Goal: Information Seeking & Learning: Learn about a topic

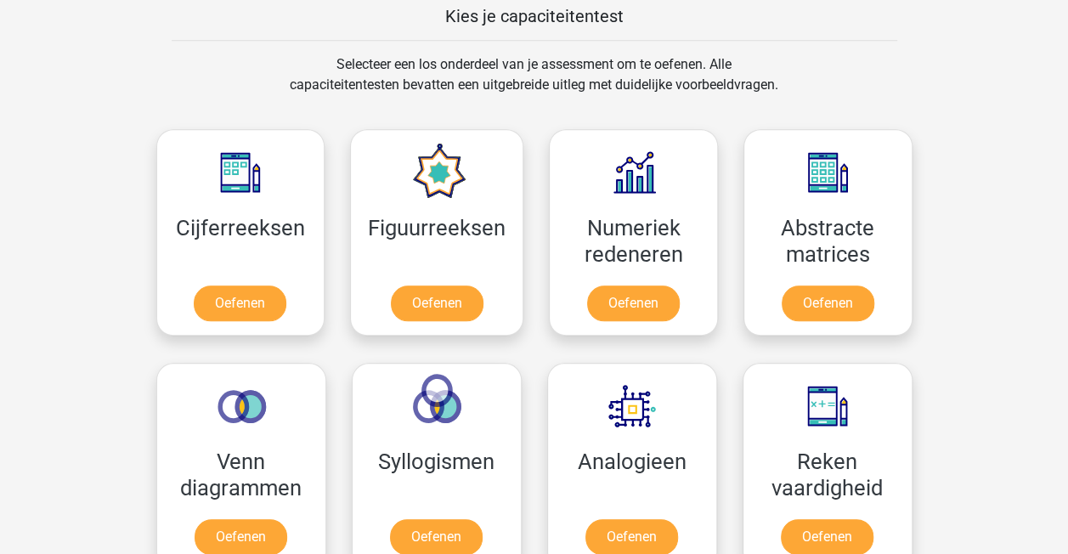
scroll to position [659, 0]
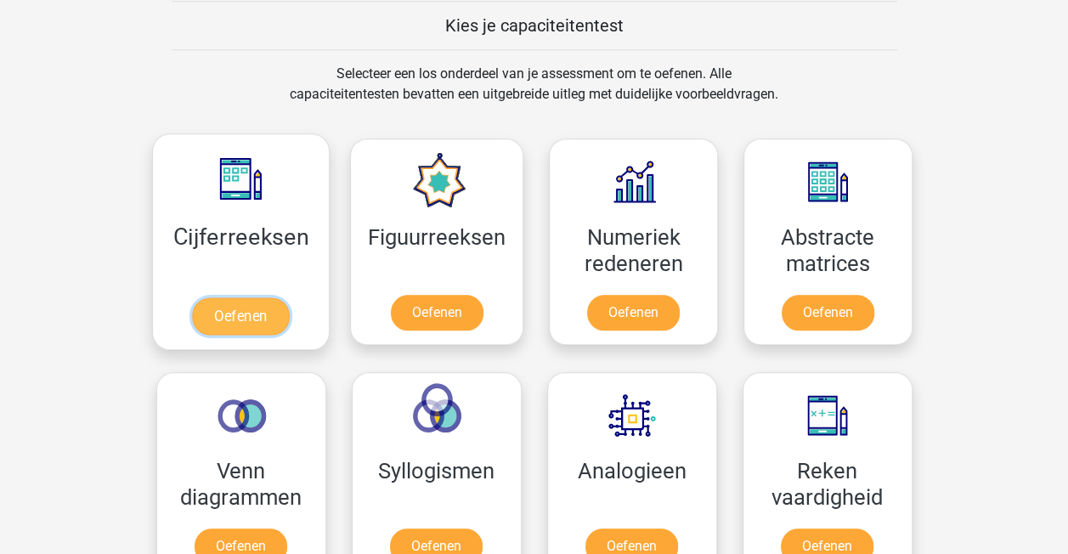
click at [250, 306] on link "Oefenen" at bounding box center [240, 315] width 97 height 37
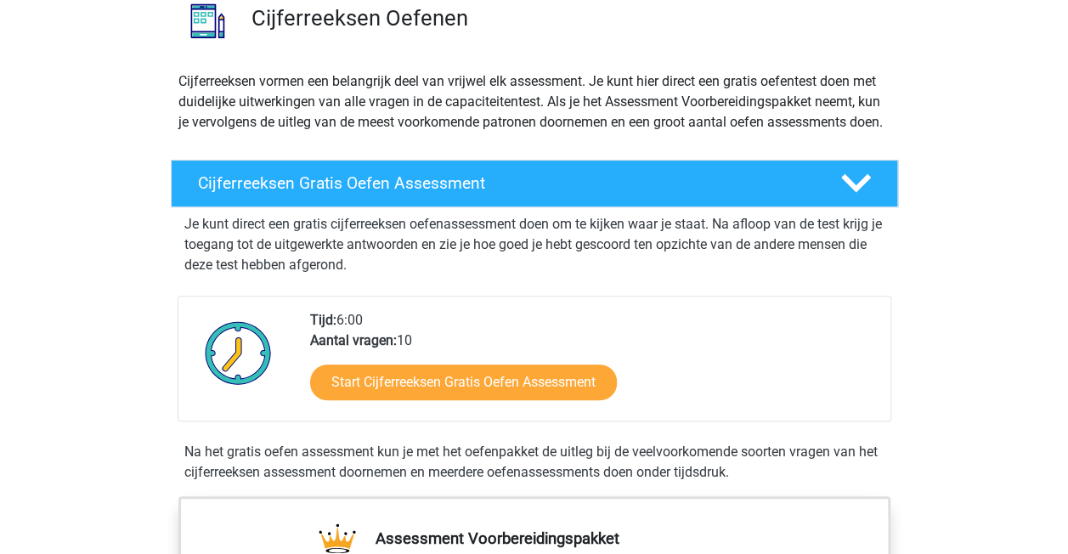
scroll to position [149, 0]
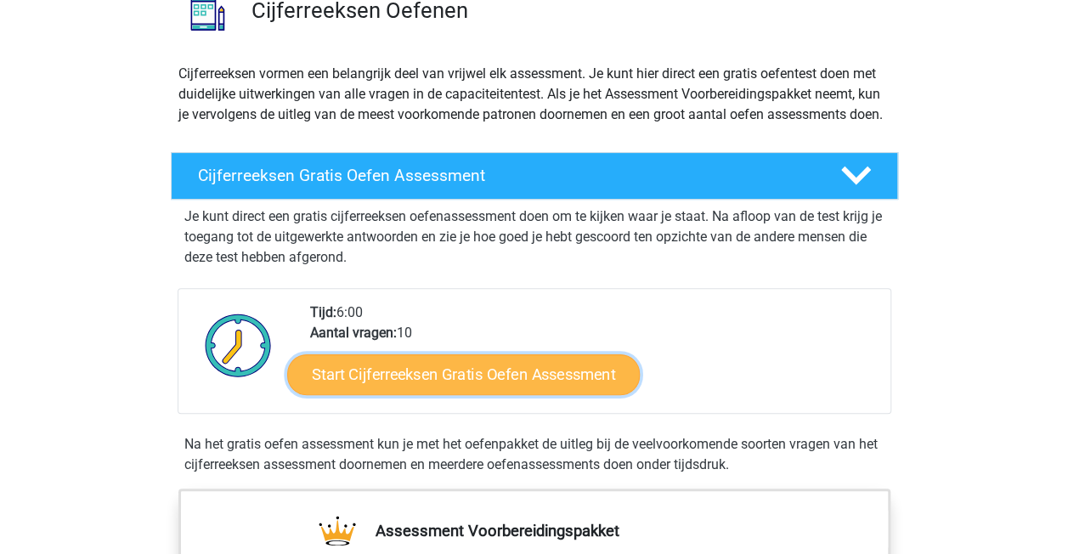
click at [496, 393] on link "Start Cijferreeksen Gratis Oefen Assessment" at bounding box center [463, 373] width 353 height 41
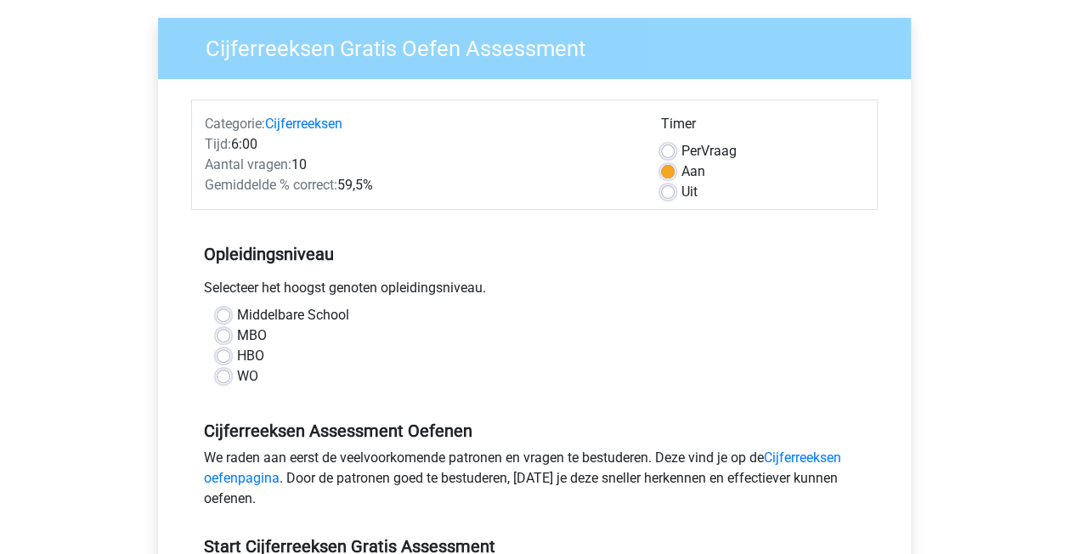
scroll to position [127, 0]
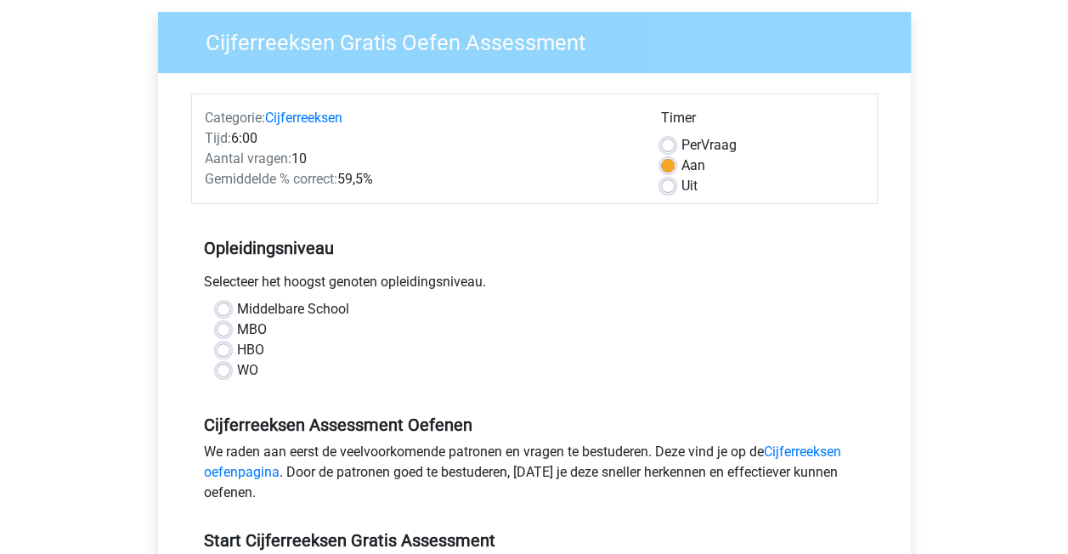
click at [237, 350] on label "HBO" at bounding box center [250, 350] width 27 height 20
click at [223, 350] on input "HBO" at bounding box center [224, 348] width 14 height 17
radio input "true"
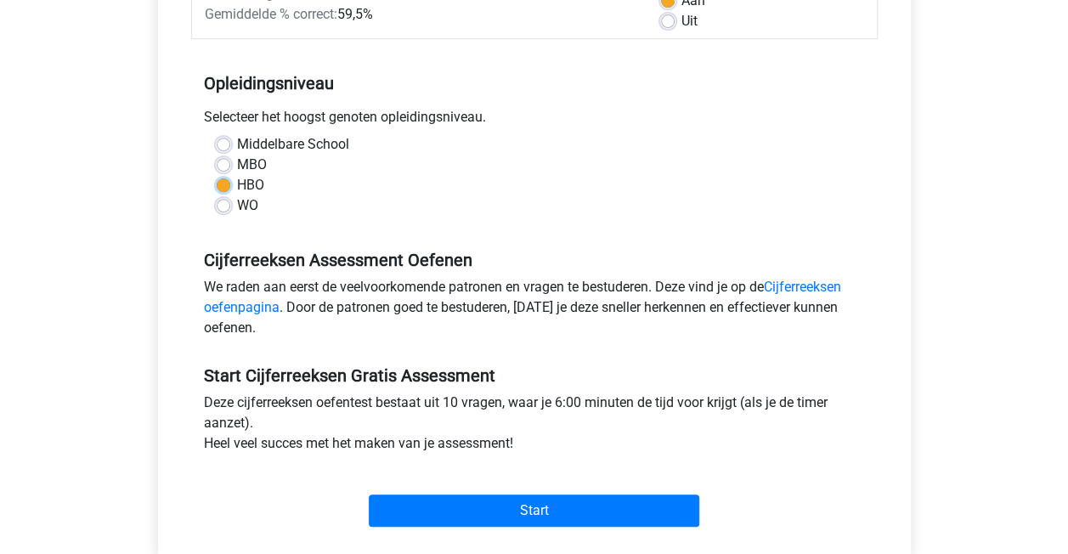
scroll to position [340, 0]
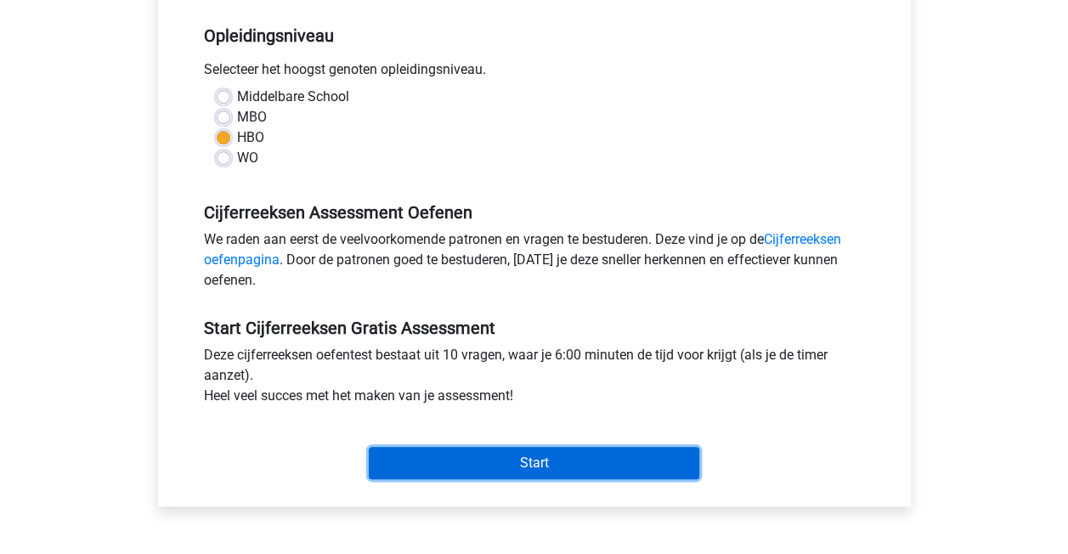
click at [444, 459] on input "Start" at bounding box center [534, 463] width 331 height 32
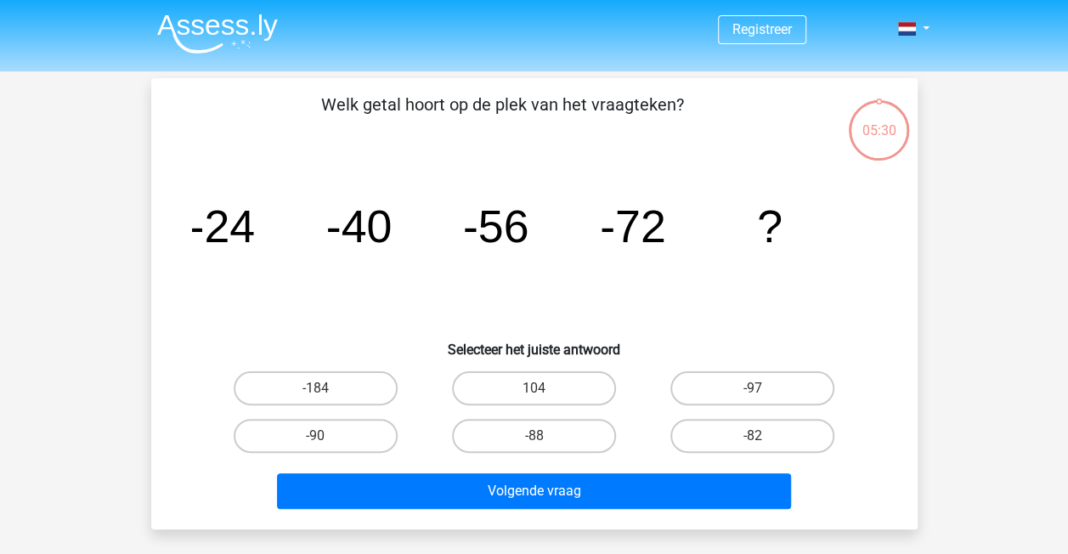
click at [537, 437] on input "-88" at bounding box center [539, 441] width 11 height 11
radio input "true"
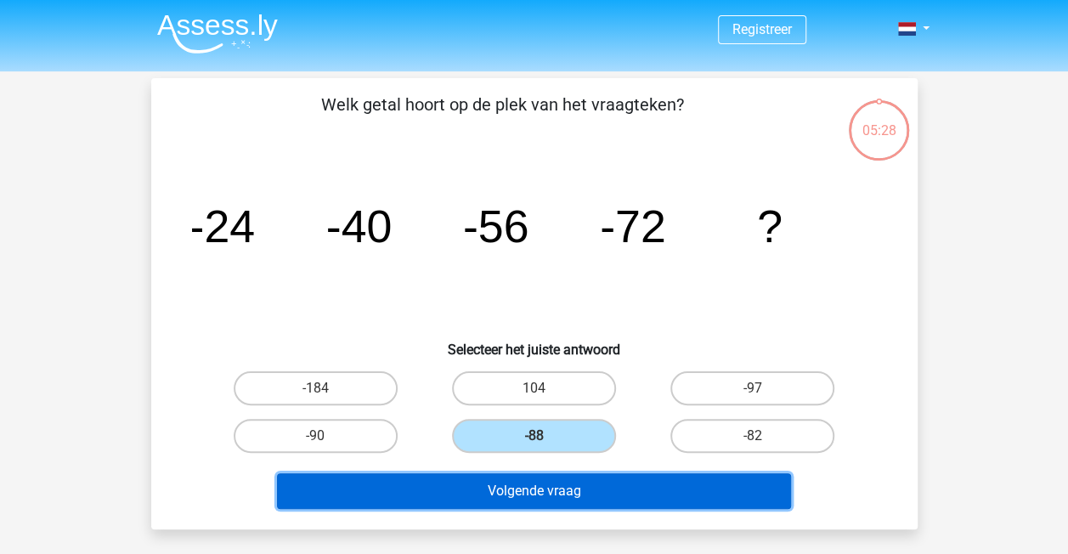
click at [575, 497] on button "Volgende vraag" at bounding box center [534, 491] width 514 height 36
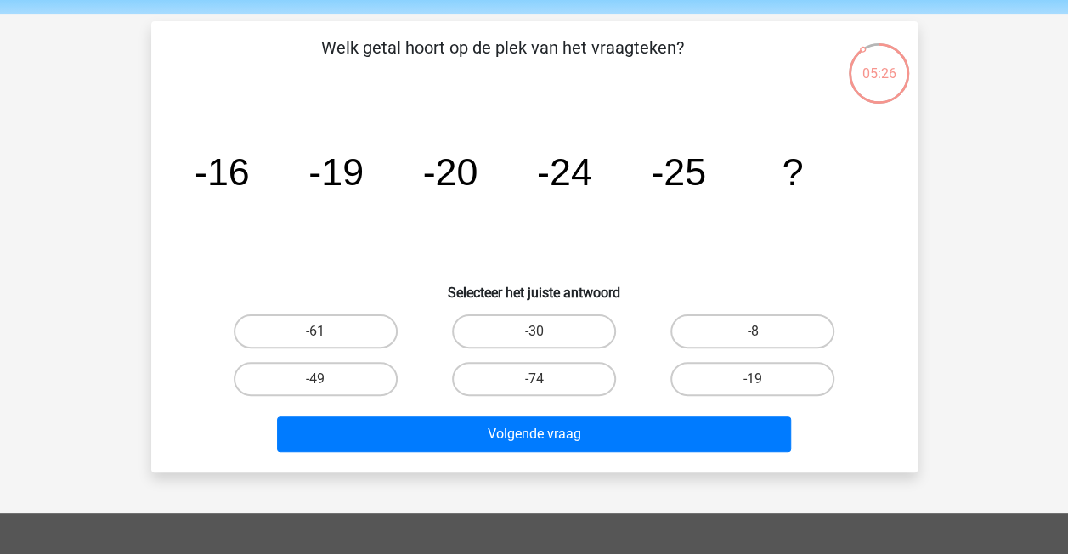
scroll to position [36, 0]
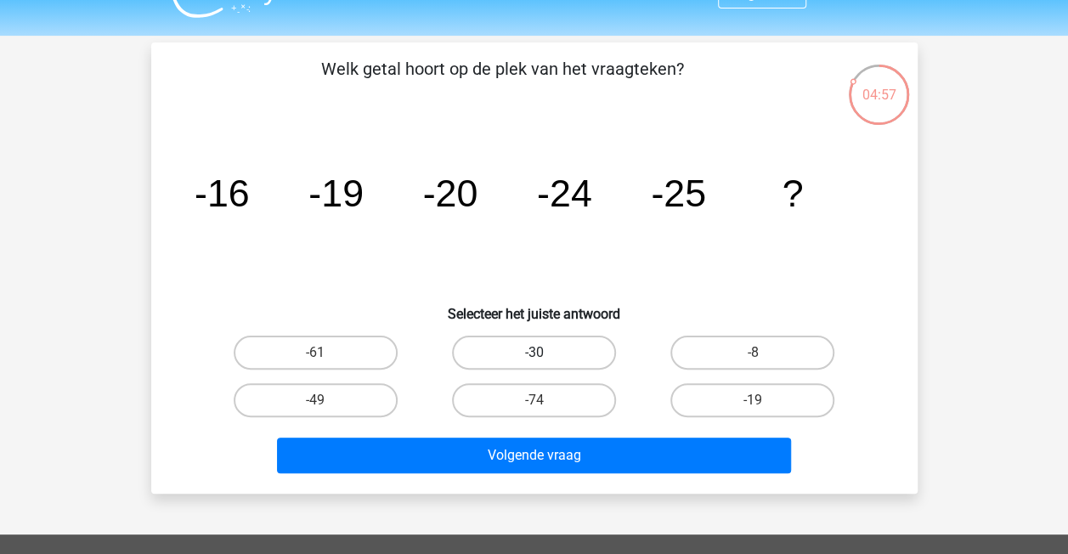
click at [546, 352] on label "-30" at bounding box center [534, 353] width 164 height 34
click at [545, 353] on input "-30" at bounding box center [539, 358] width 11 height 11
radio input "true"
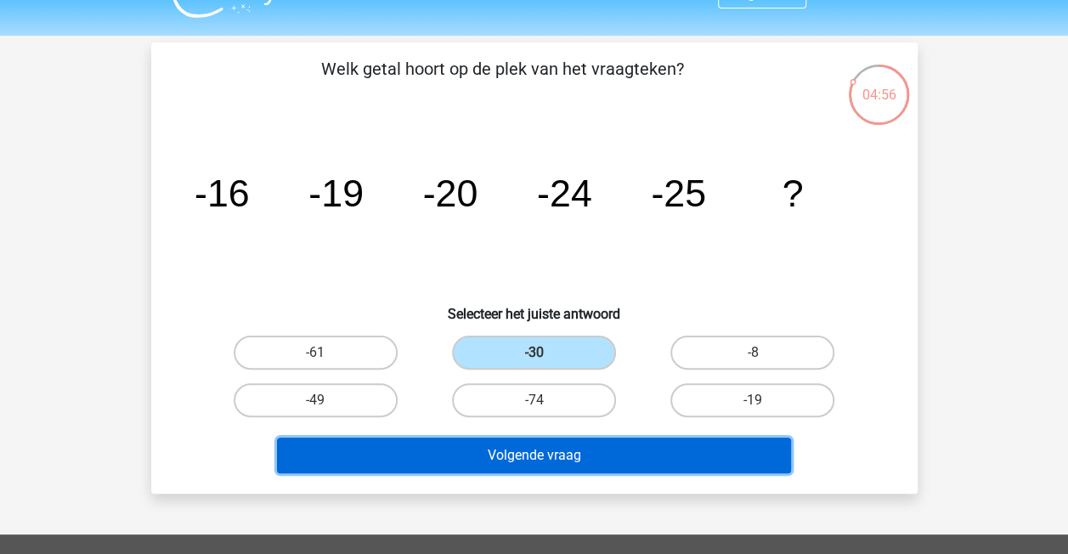
click at [564, 461] on button "Volgende vraag" at bounding box center [534, 456] width 514 height 36
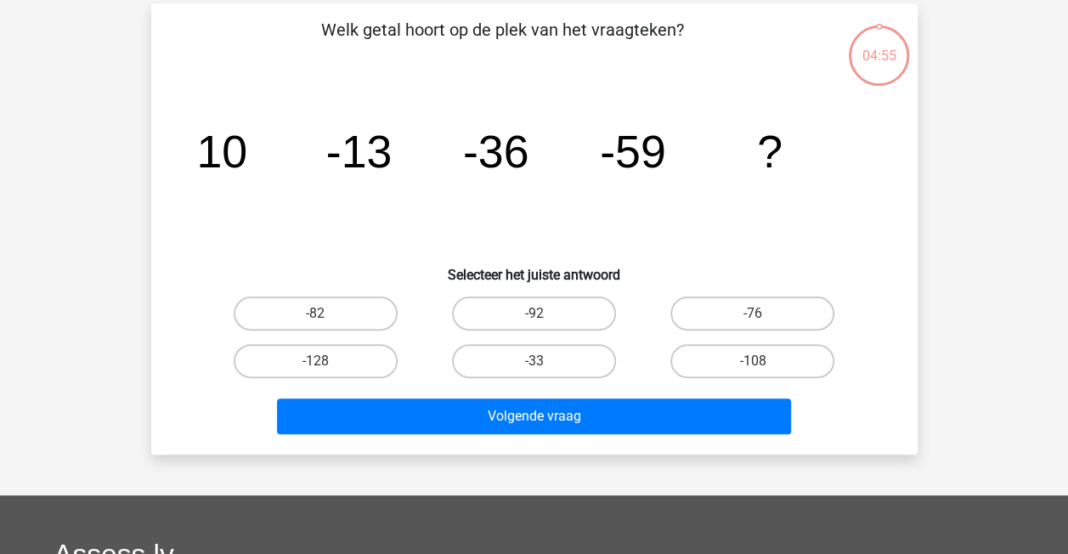
scroll to position [78, 0]
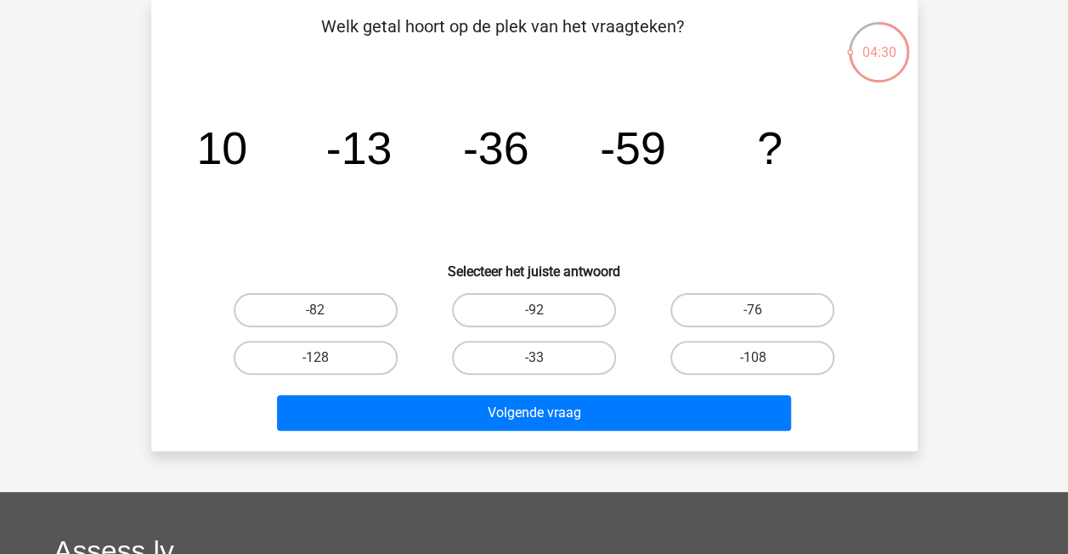
click at [324, 312] on input "-82" at bounding box center [320, 315] width 11 height 11
radio input "true"
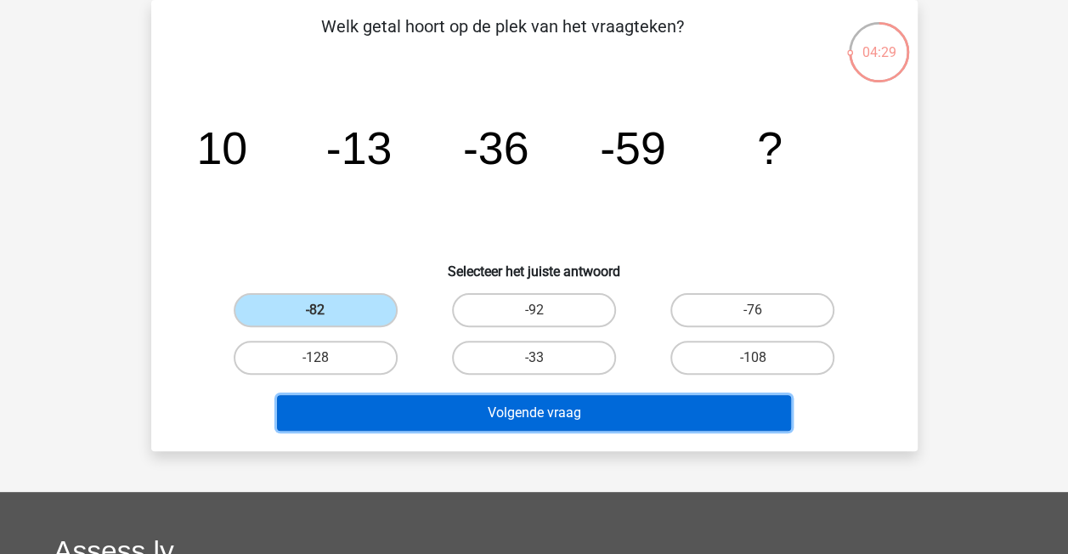
click at [430, 413] on button "Volgende vraag" at bounding box center [534, 413] width 514 height 36
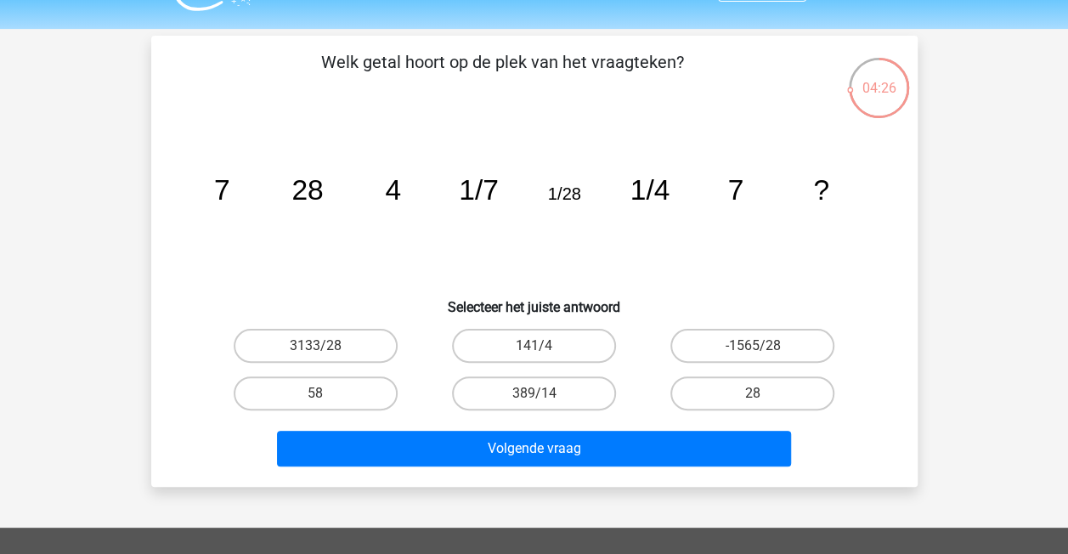
scroll to position [42, 0]
click at [756, 395] on input "28" at bounding box center [758, 398] width 11 height 11
radio input "true"
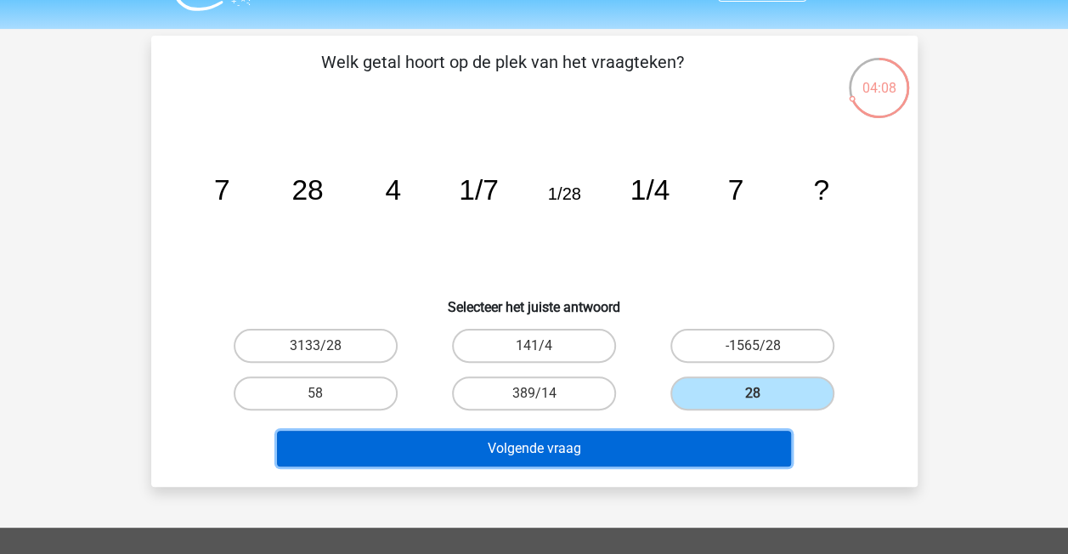
click at [705, 438] on button "Volgende vraag" at bounding box center [534, 449] width 514 height 36
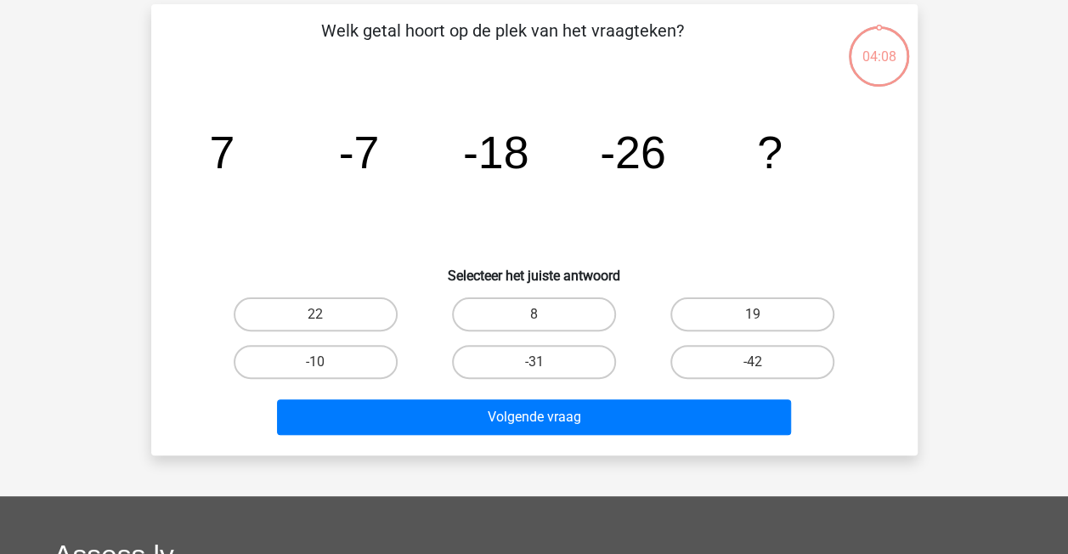
scroll to position [78, 0]
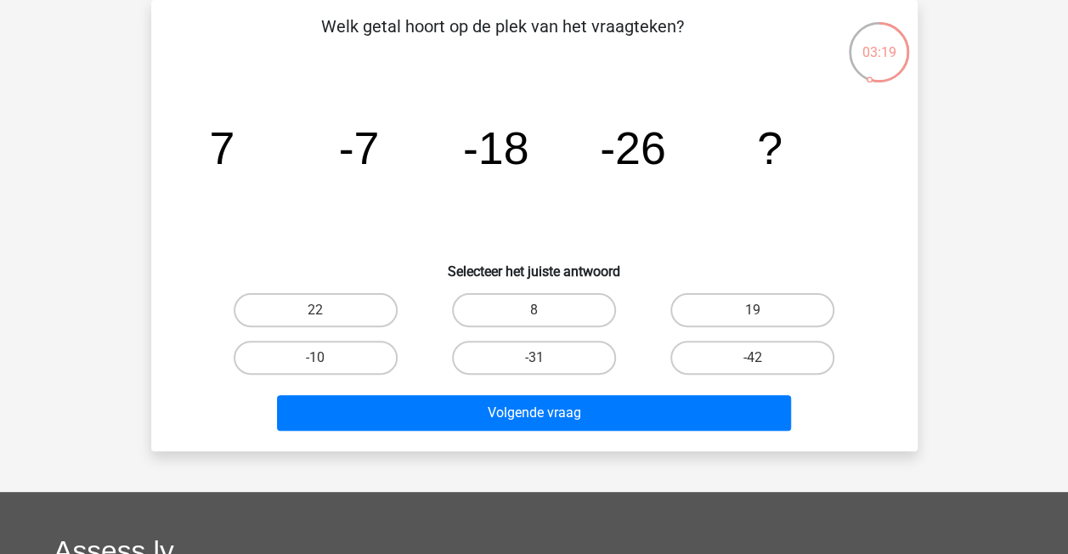
click at [874, 54] on div "03:19" at bounding box center [879, 41] width 64 height 42
click at [574, 364] on label "-31" at bounding box center [534, 358] width 164 height 34
click at [545, 364] on input "-31" at bounding box center [539, 363] width 11 height 11
radio input "true"
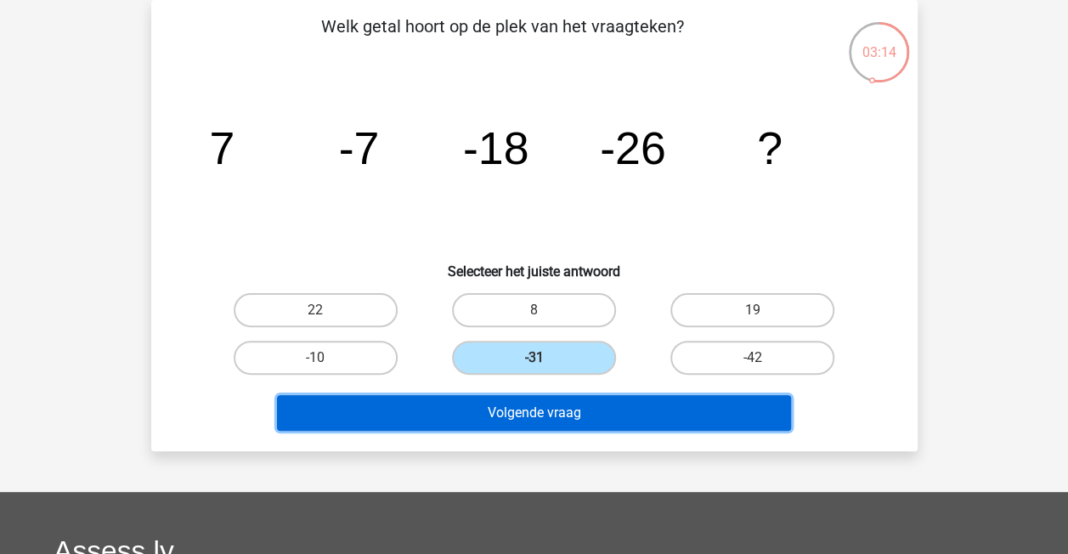
click at [569, 402] on button "Volgende vraag" at bounding box center [534, 413] width 514 height 36
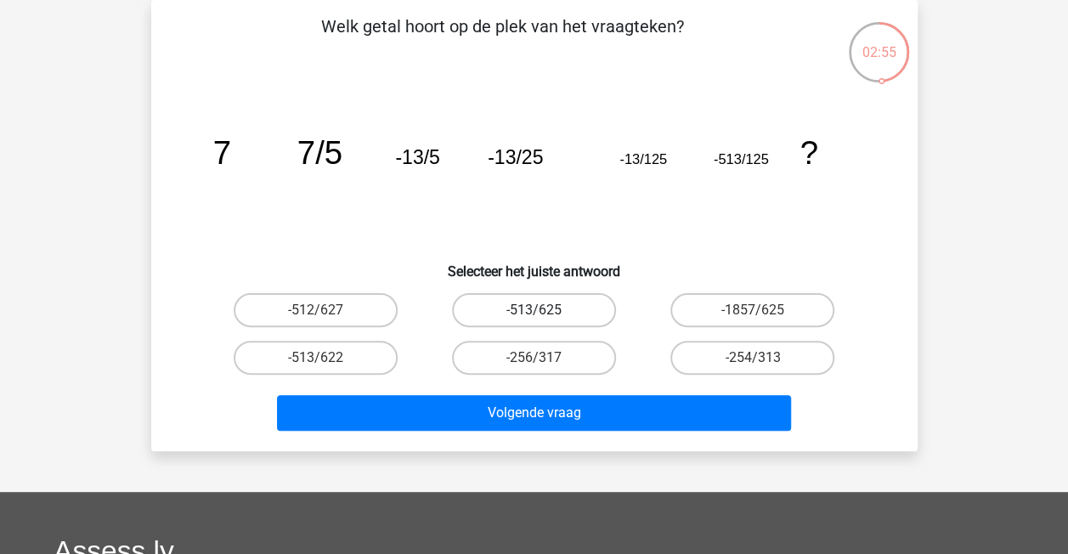
click at [570, 313] on label "-513/625" at bounding box center [534, 310] width 164 height 34
click at [545, 313] on input "-513/625" at bounding box center [539, 315] width 11 height 11
radio input "true"
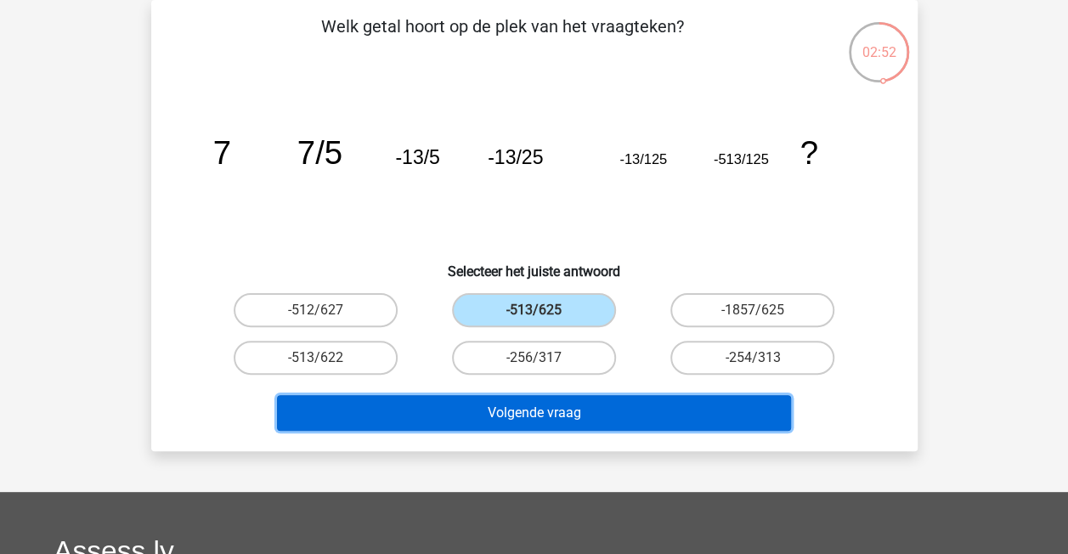
click at [486, 405] on button "Volgende vraag" at bounding box center [534, 413] width 514 height 36
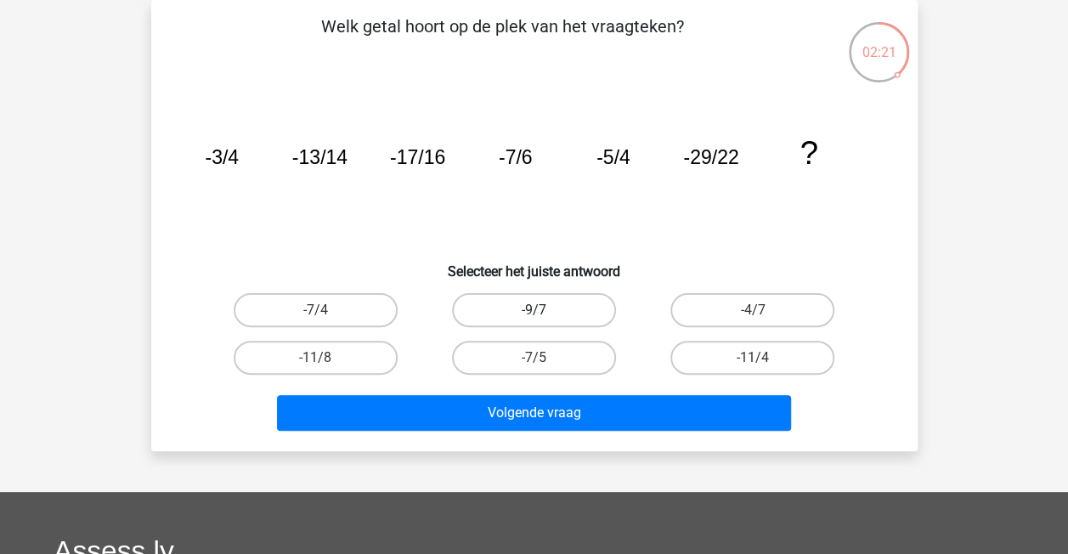
click at [511, 306] on label "-9/7" at bounding box center [534, 310] width 164 height 34
click at [534, 310] on input "-9/7" at bounding box center [539, 315] width 11 height 11
radio input "true"
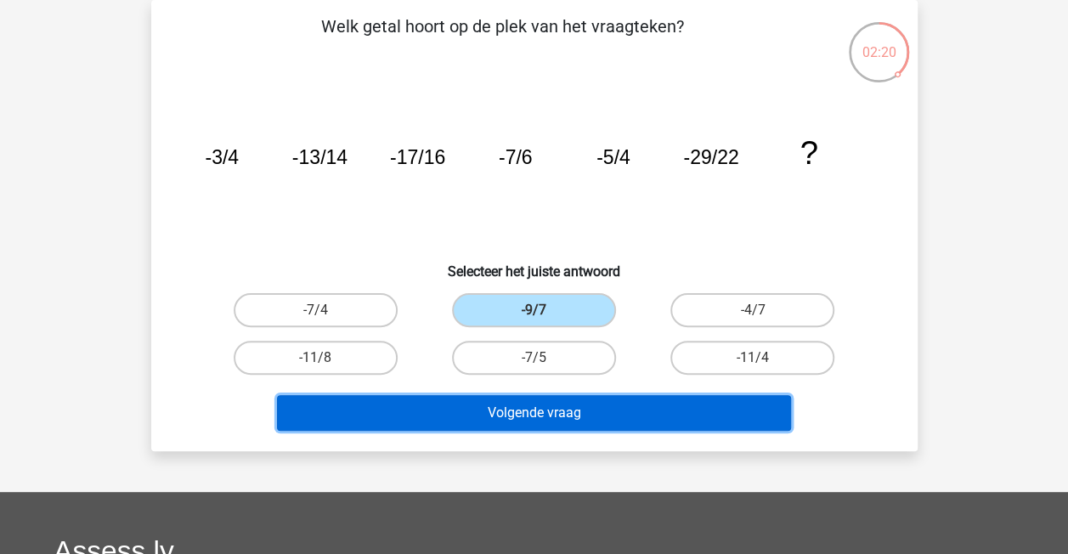
click at [500, 411] on button "Volgende vraag" at bounding box center [534, 413] width 514 height 36
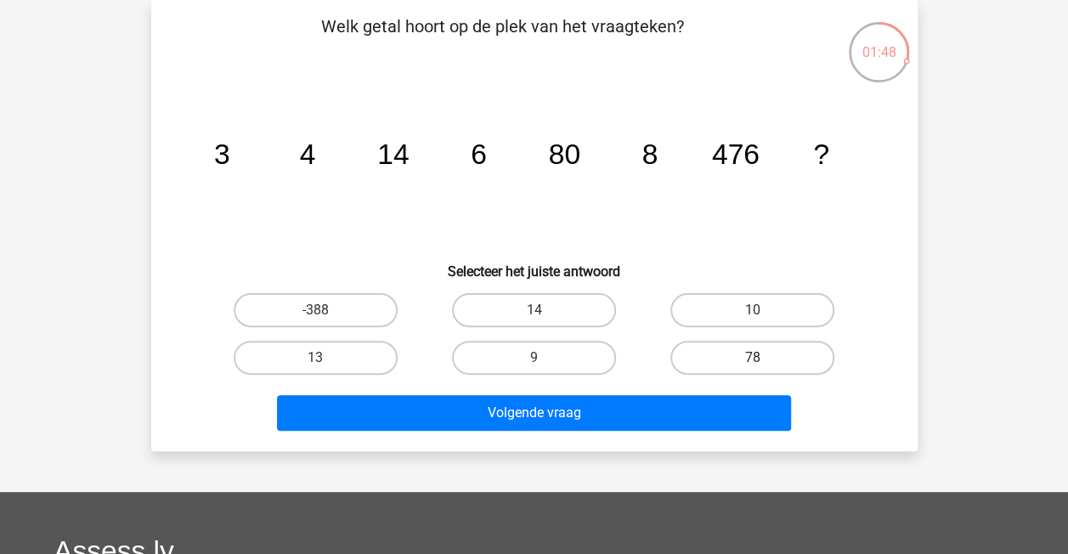
click at [710, 359] on label "78" at bounding box center [752, 358] width 164 height 34
click at [753, 359] on input "78" at bounding box center [758, 363] width 11 height 11
radio input "true"
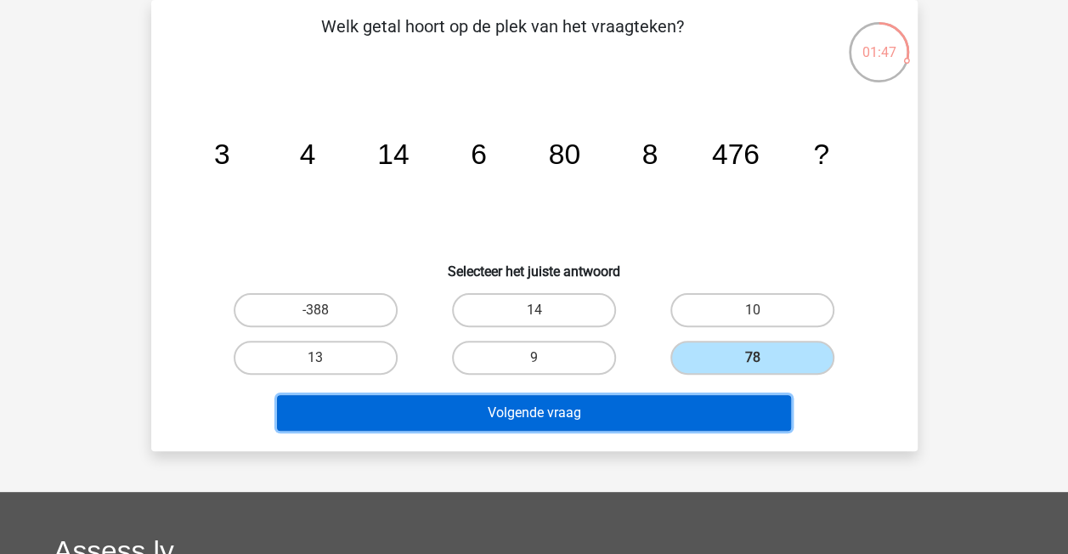
click at [654, 403] on button "Volgende vraag" at bounding box center [534, 413] width 514 height 36
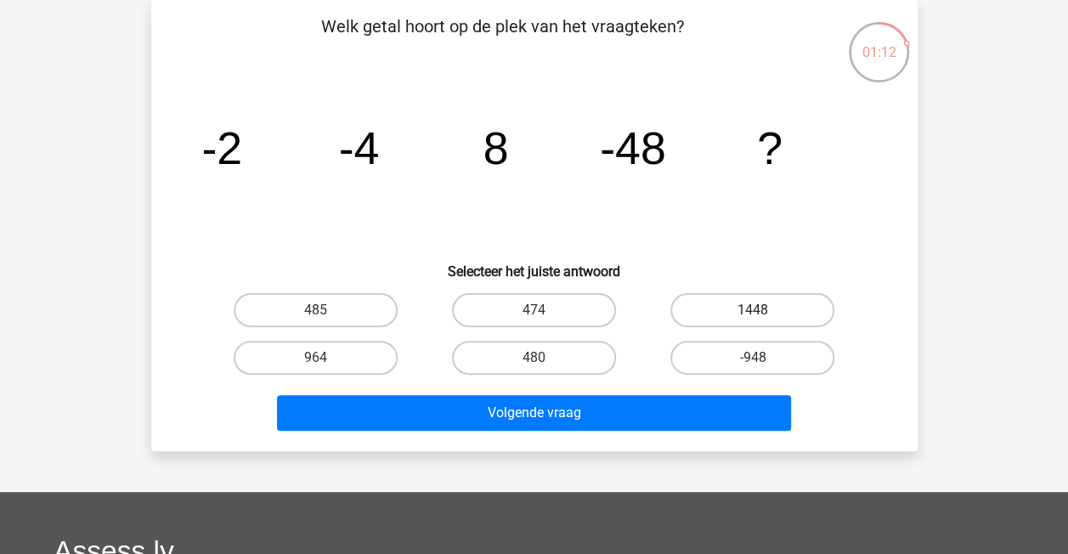
click at [733, 317] on label "1448" at bounding box center [752, 310] width 164 height 34
click at [753, 317] on input "1448" at bounding box center [758, 315] width 11 height 11
radio input "true"
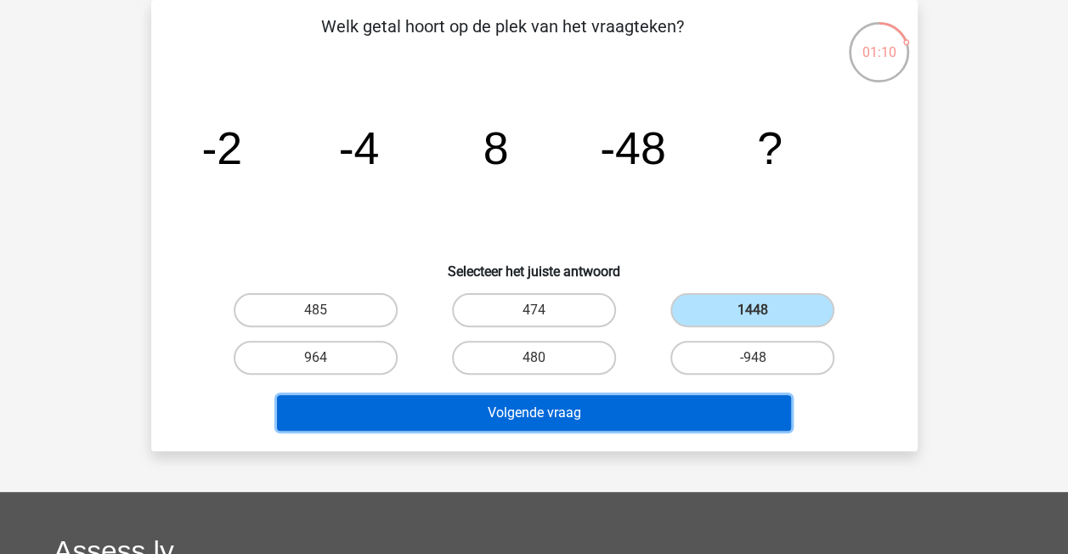
click at [586, 420] on button "Volgende vraag" at bounding box center [534, 413] width 514 height 36
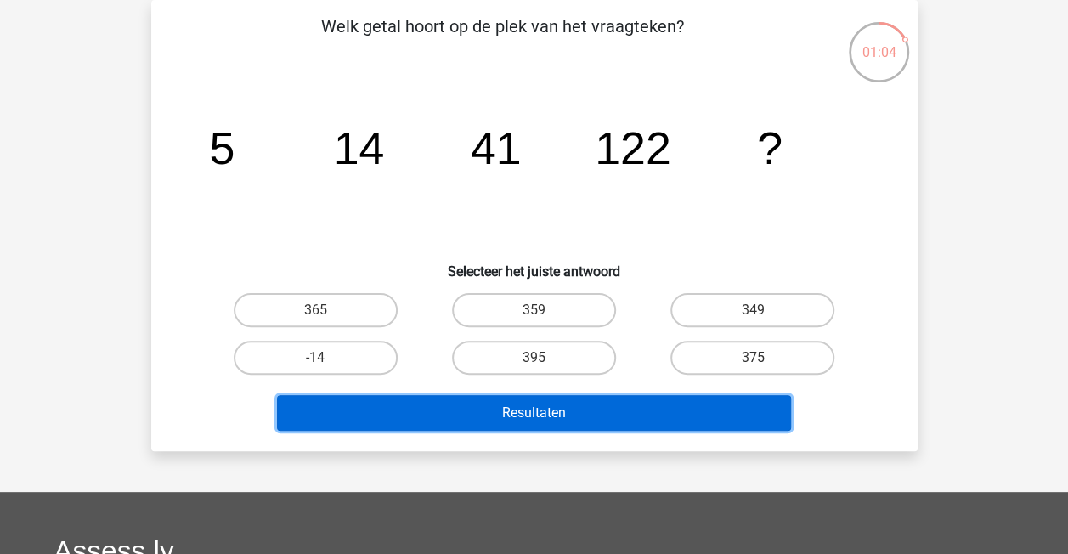
click at [585, 417] on button "Resultaten" at bounding box center [534, 413] width 514 height 36
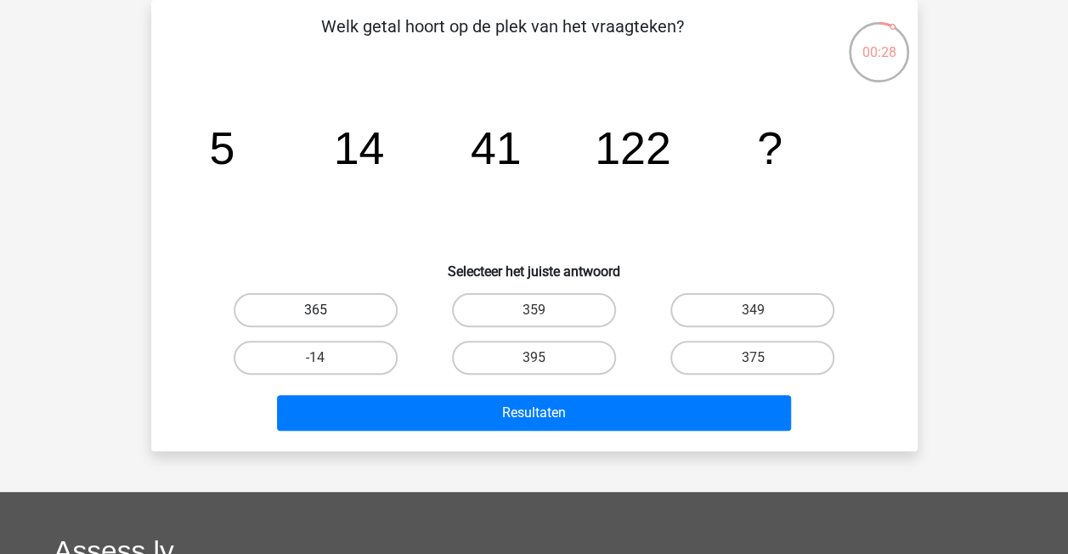
click at [294, 309] on label "365" at bounding box center [316, 310] width 164 height 34
click at [315, 310] on input "365" at bounding box center [320, 315] width 11 height 11
radio input "true"
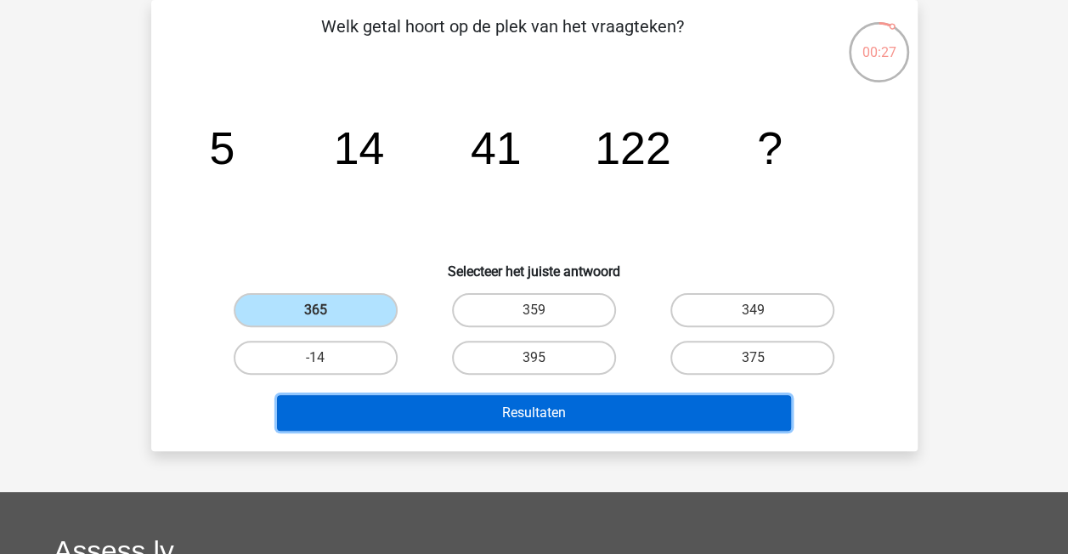
click at [503, 404] on button "Resultaten" at bounding box center [534, 413] width 514 height 36
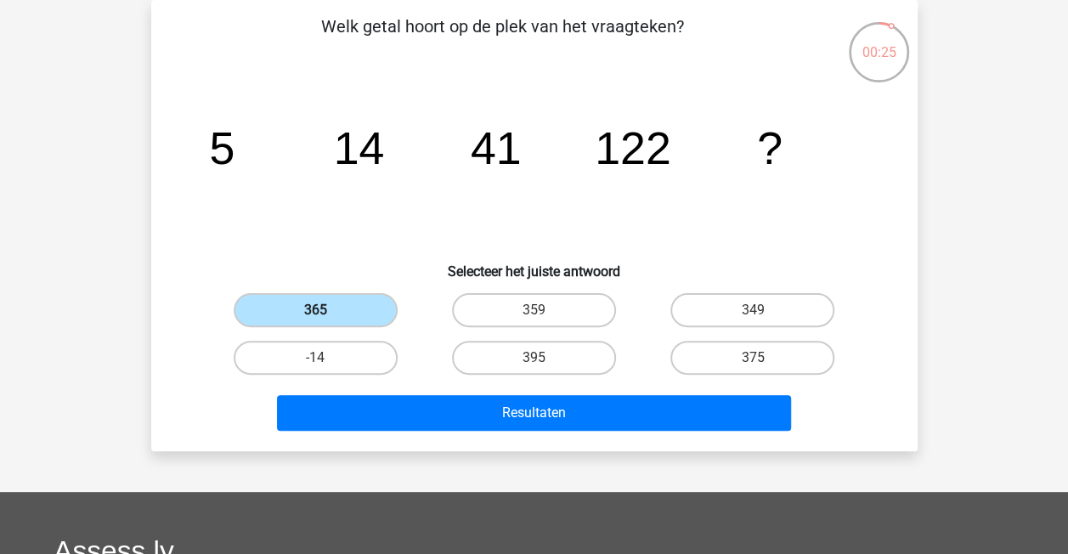
click at [348, 310] on label "365" at bounding box center [316, 310] width 164 height 34
click at [326, 310] on input "365" at bounding box center [320, 315] width 11 height 11
click at [340, 309] on label "365" at bounding box center [316, 310] width 164 height 34
click at [326, 310] on input "365" at bounding box center [320, 315] width 11 height 11
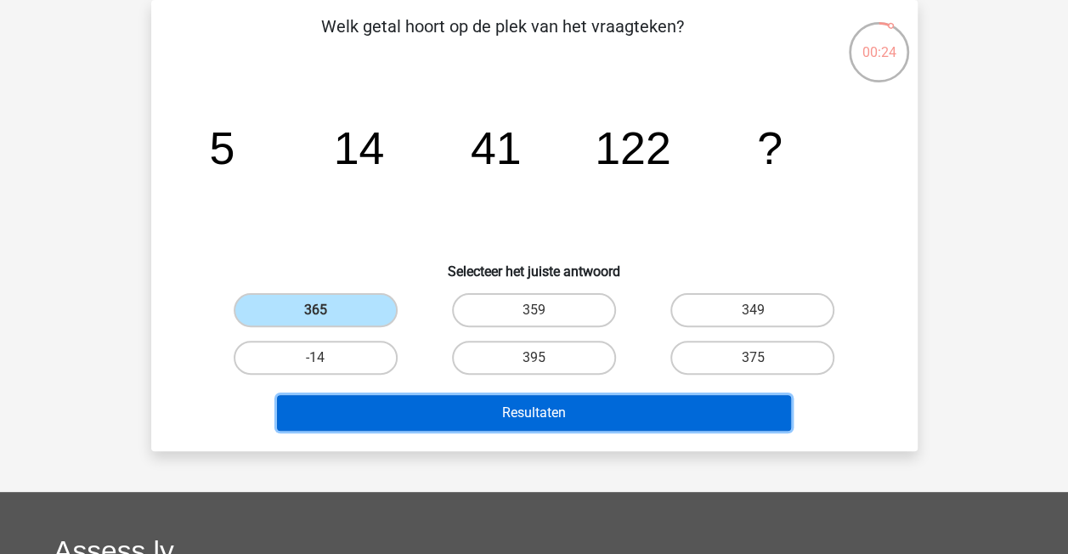
click at [528, 427] on button "Resultaten" at bounding box center [534, 413] width 514 height 36
click at [534, 416] on button "Resultaten" at bounding box center [534, 413] width 514 height 36
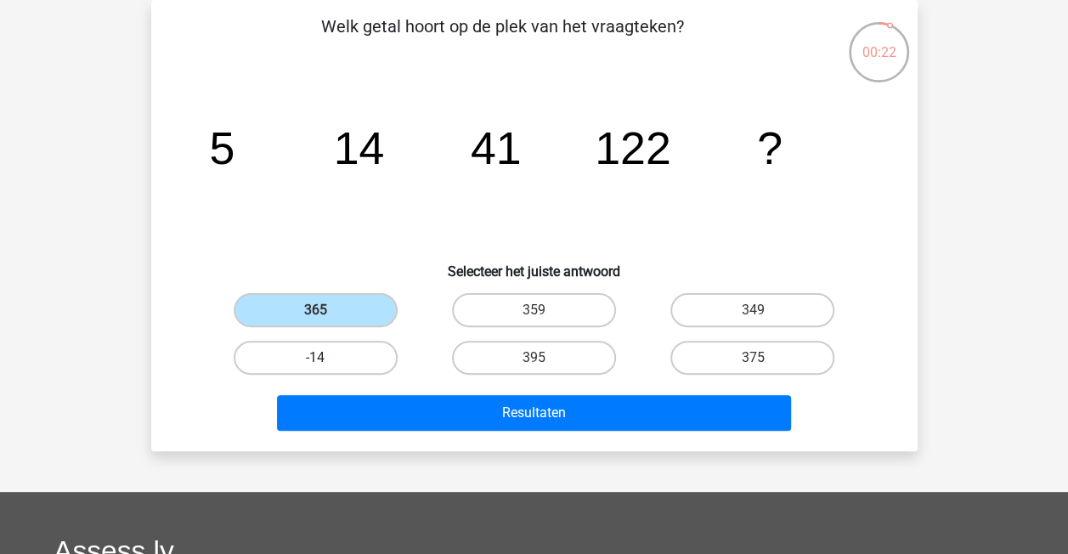
click at [345, 343] on label "-14" at bounding box center [316, 358] width 164 height 34
click at [326, 358] on input "-14" at bounding box center [320, 363] width 11 height 11
radio input "true"
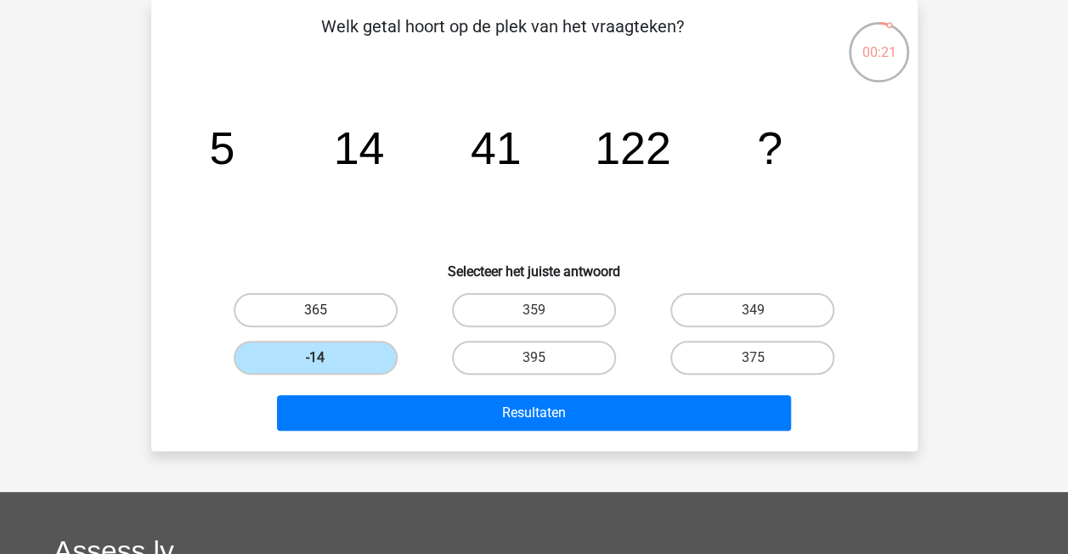
click at [314, 306] on label "365" at bounding box center [316, 310] width 164 height 34
click at [315, 310] on input "365" at bounding box center [320, 315] width 11 height 11
radio input "true"
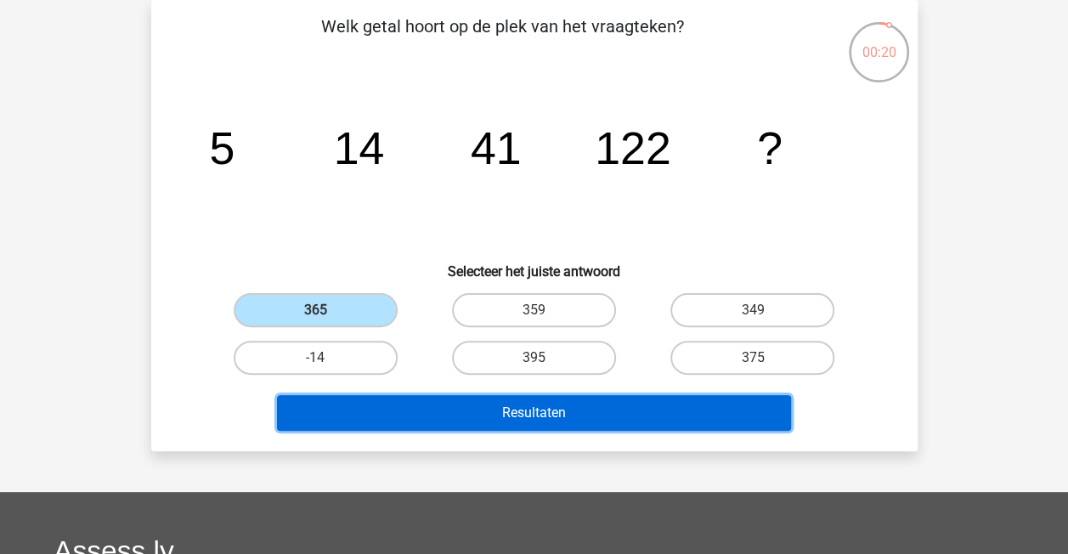
click at [421, 419] on button "Resultaten" at bounding box center [534, 413] width 514 height 36
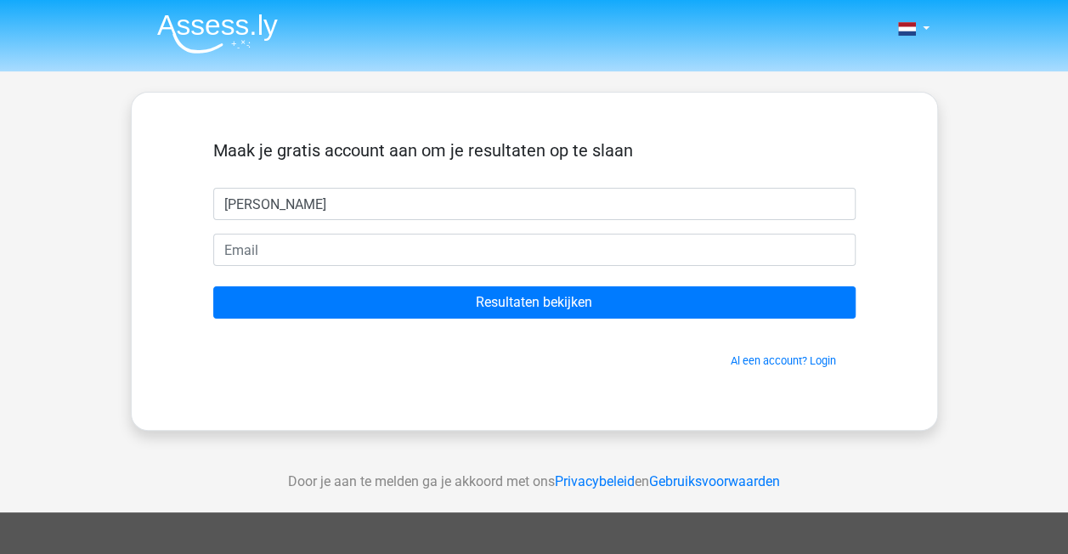
type input "[PERSON_NAME]"
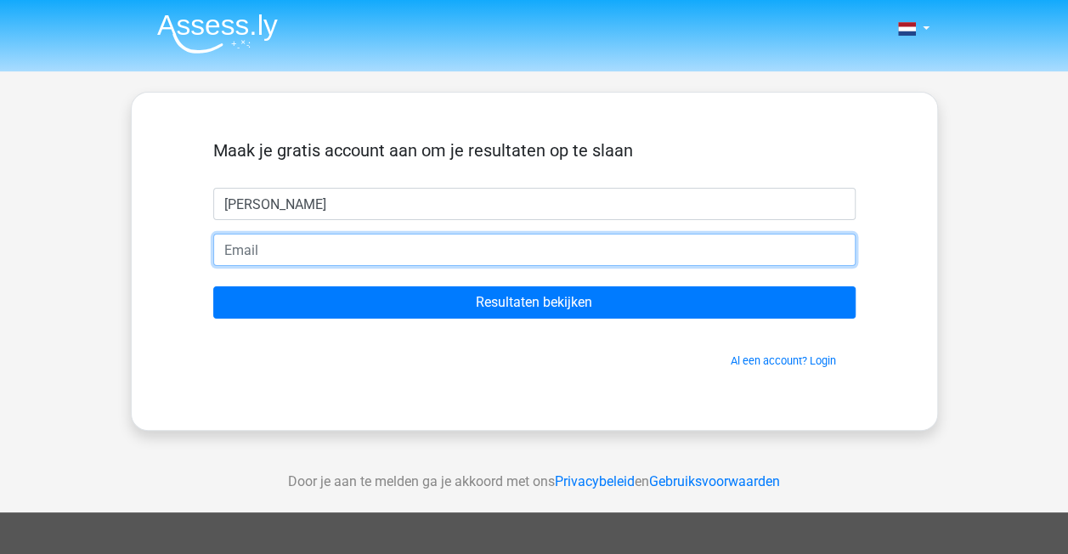
click at [363, 253] on input "email" at bounding box center [534, 250] width 642 height 32
type input "[EMAIL_ADDRESS][DOMAIN_NAME]"
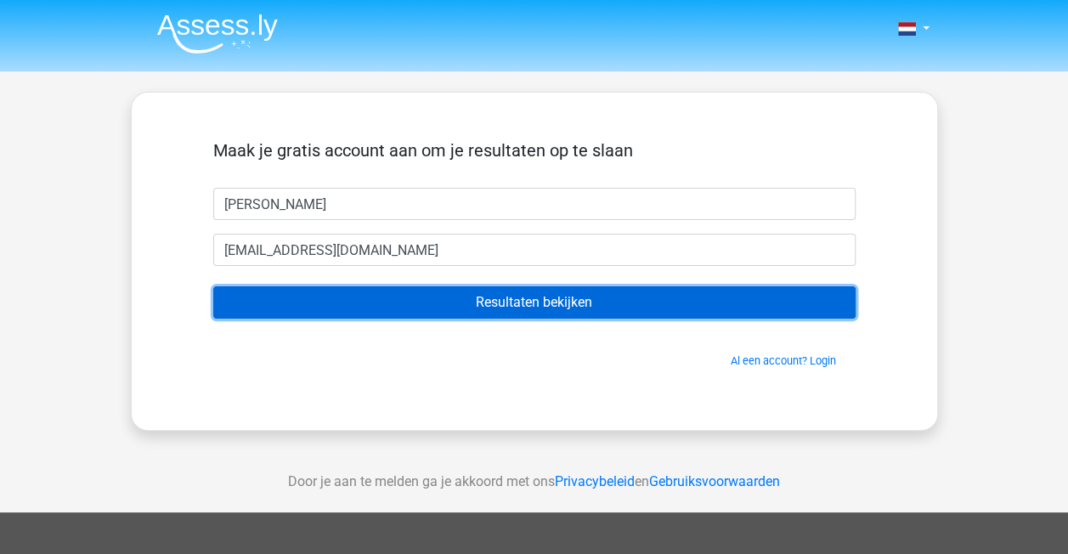
click at [452, 296] on input "Resultaten bekijken" at bounding box center [534, 302] width 642 height 32
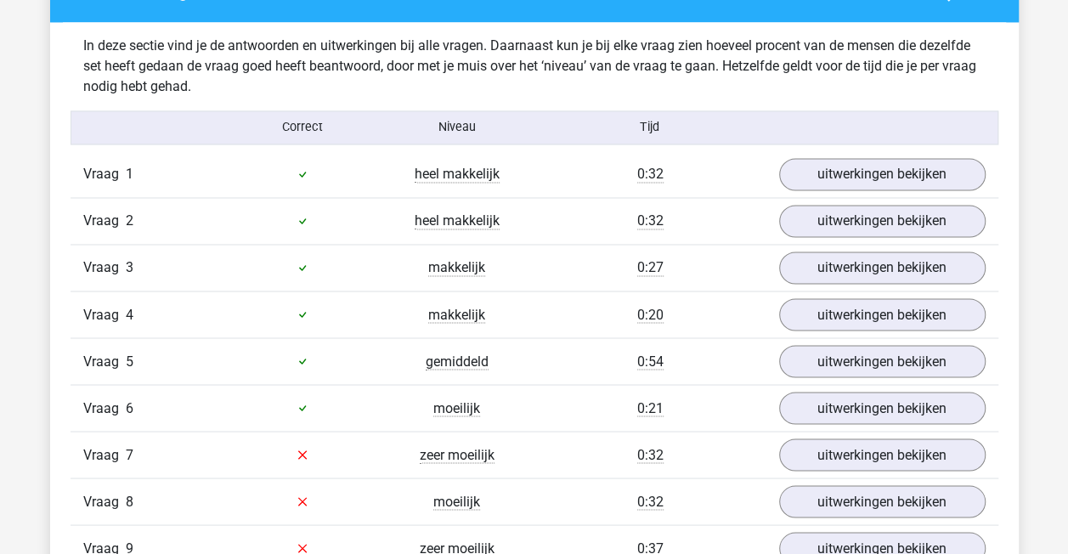
scroll to position [1338, 0]
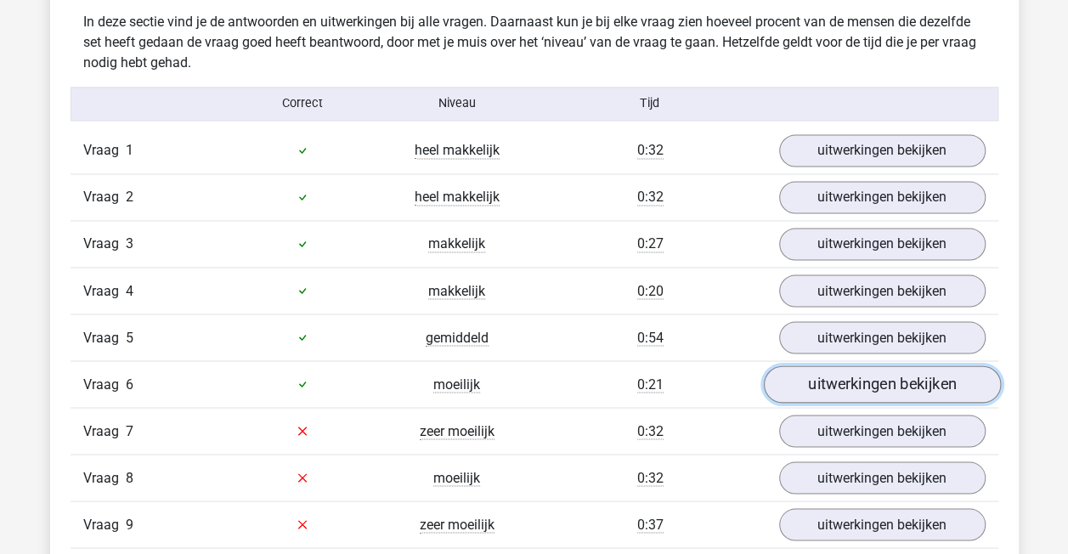
click at [916, 384] on link "uitwerkingen bekijken" at bounding box center [881, 383] width 237 height 37
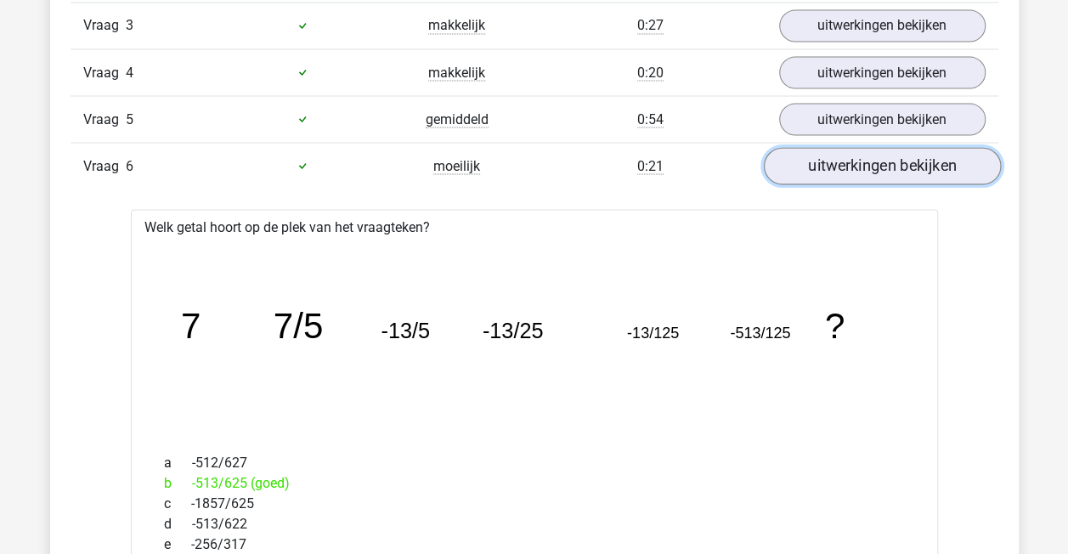
scroll to position [1551, 0]
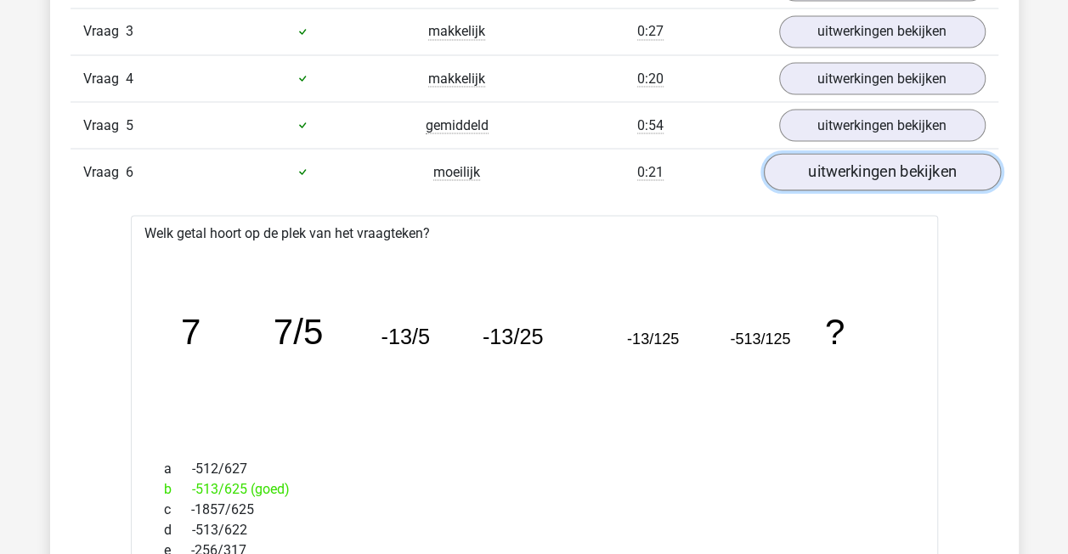
click at [805, 167] on link "uitwerkingen bekijken" at bounding box center [881, 171] width 237 height 37
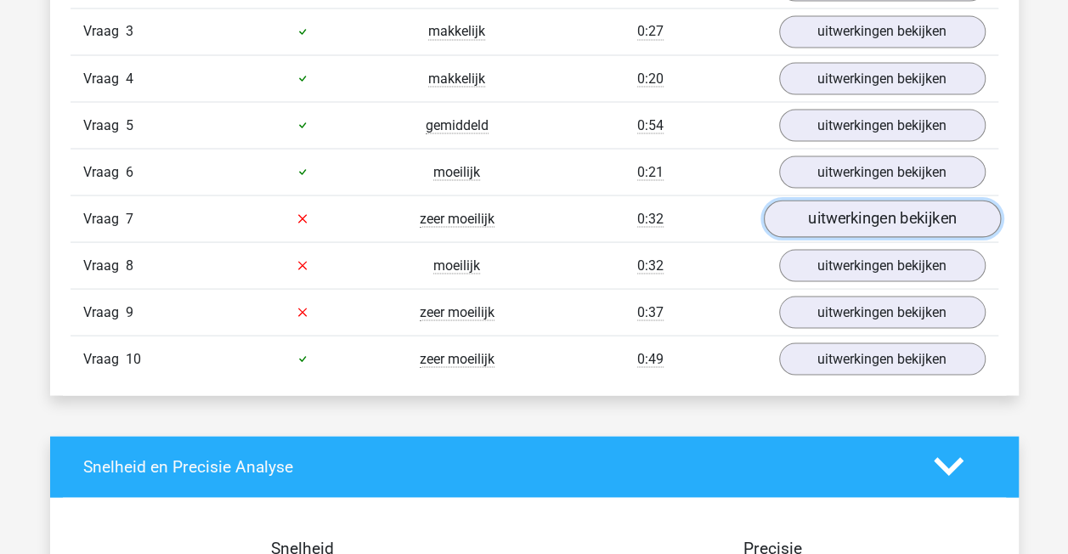
click at [846, 210] on link "uitwerkingen bekijken" at bounding box center [881, 218] width 237 height 37
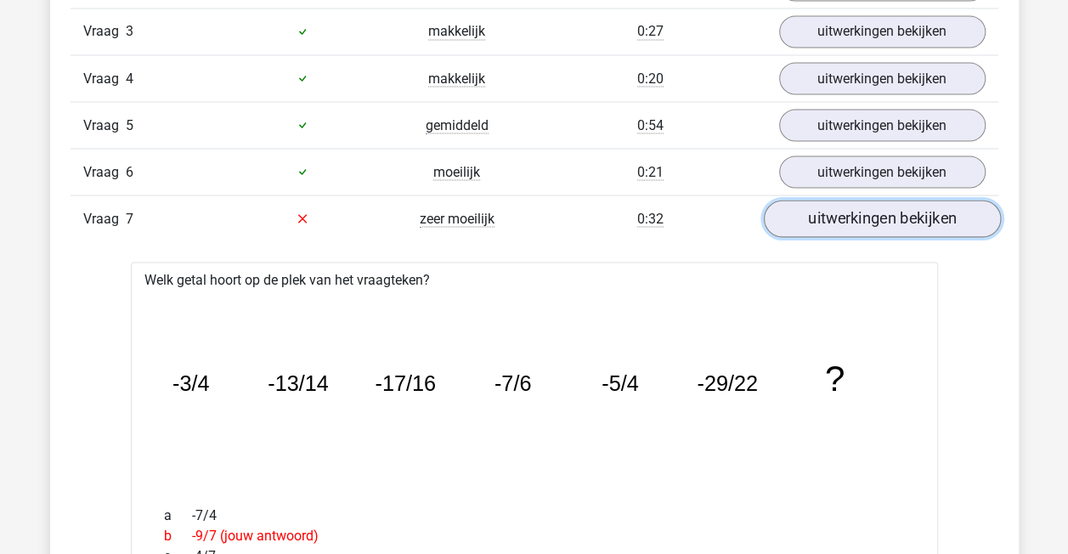
click at [846, 210] on link "uitwerkingen bekijken" at bounding box center [881, 218] width 237 height 37
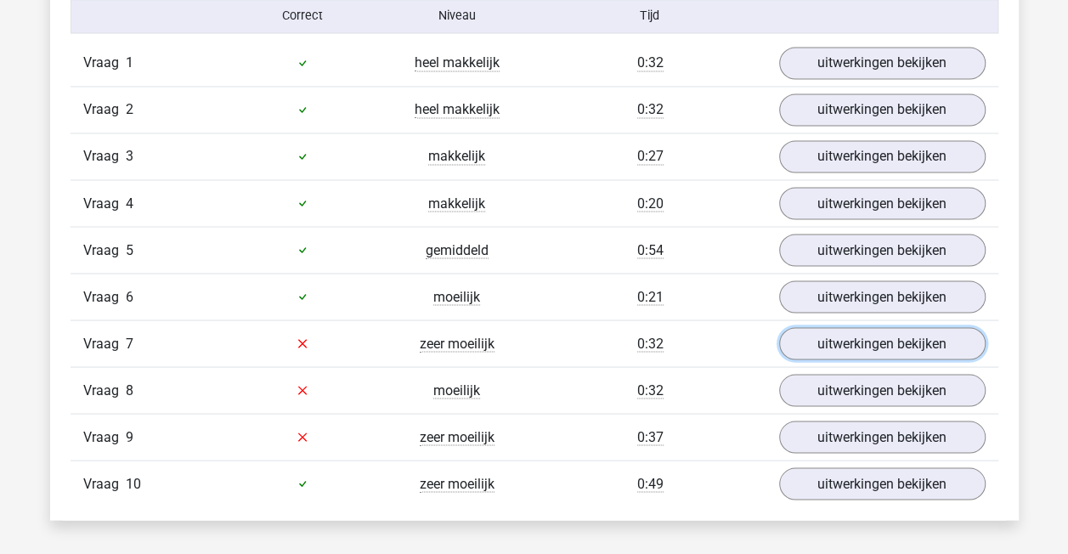
scroll to position [1381, 0]
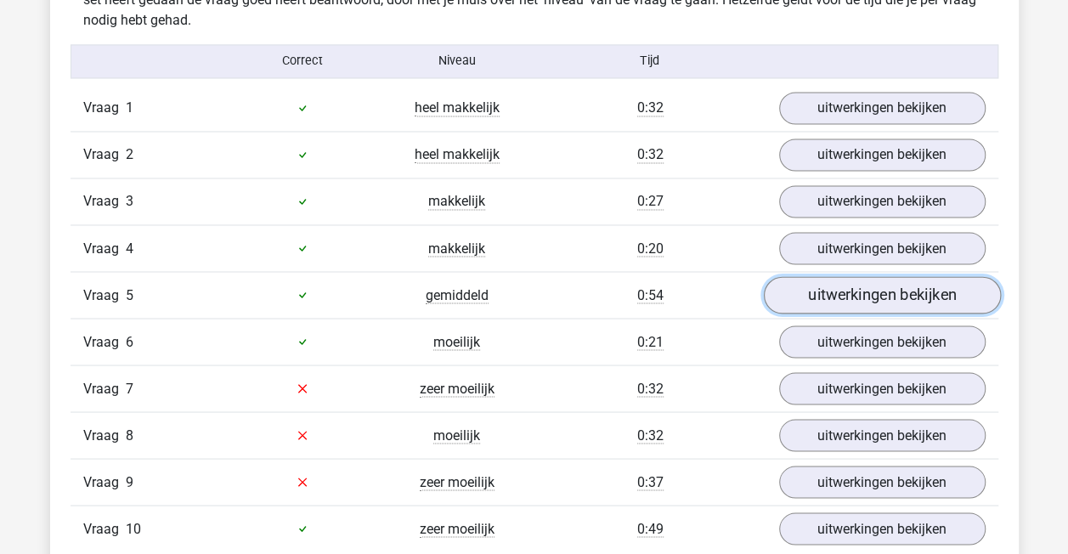
click at [828, 291] on link "uitwerkingen bekijken" at bounding box center [881, 294] width 237 height 37
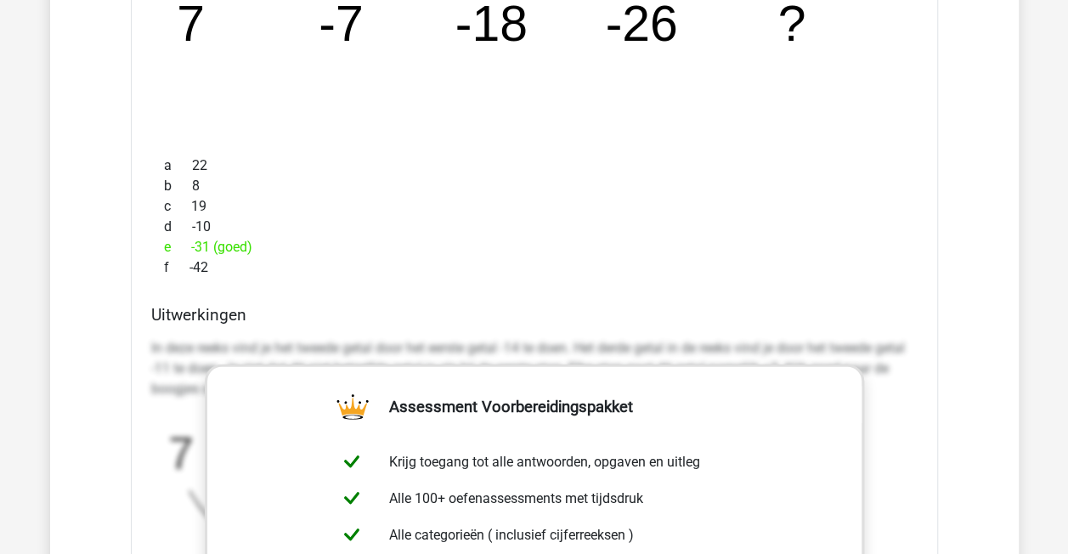
scroll to position [1657, 0]
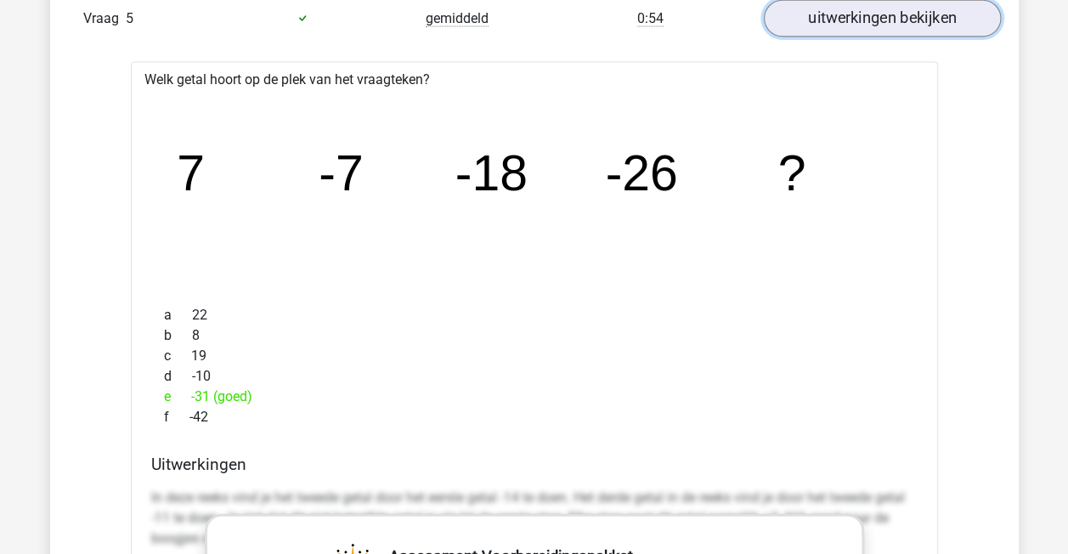
click at [858, 19] on link "uitwerkingen bekijken" at bounding box center [881, 18] width 237 height 37
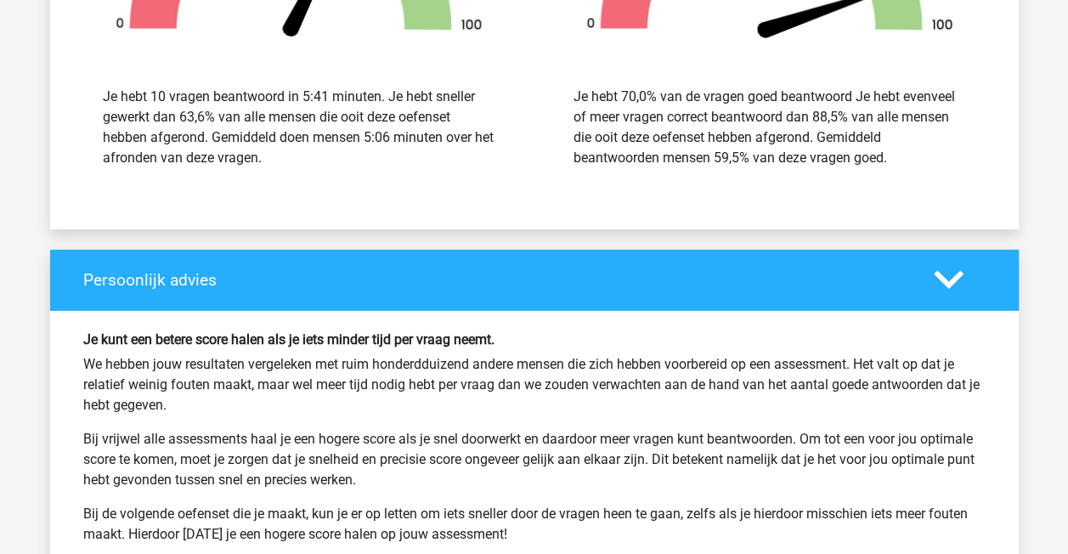
scroll to position [2294, 0]
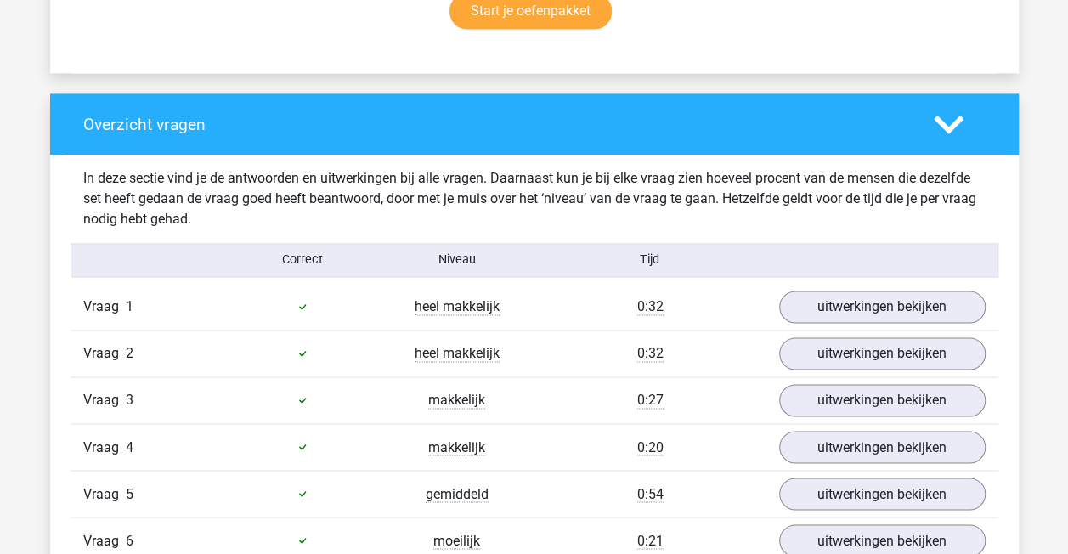
scroll to position [1190, 0]
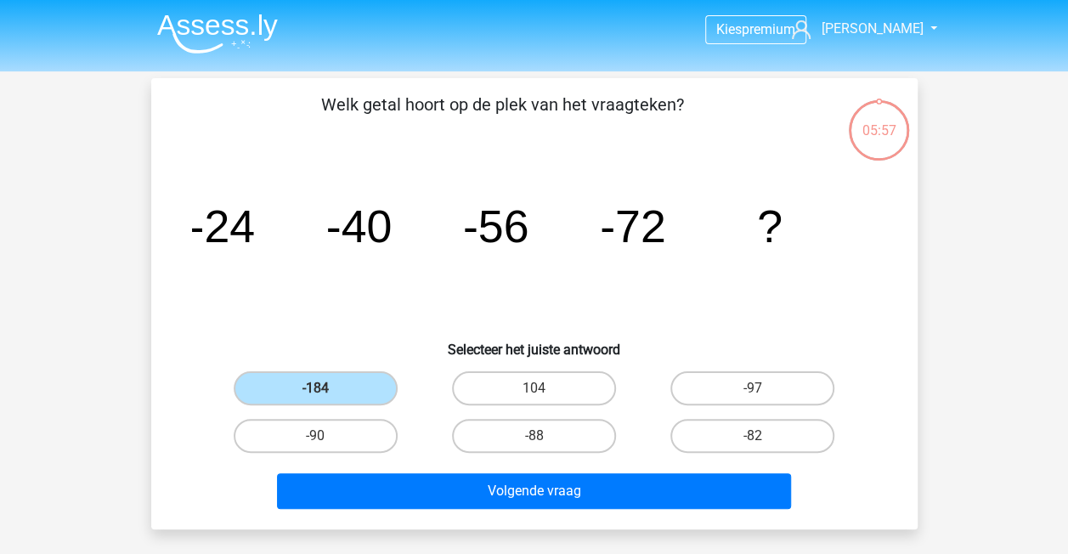
click at [241, 26] on img at bounding box center [217, 34] width 121 height 40
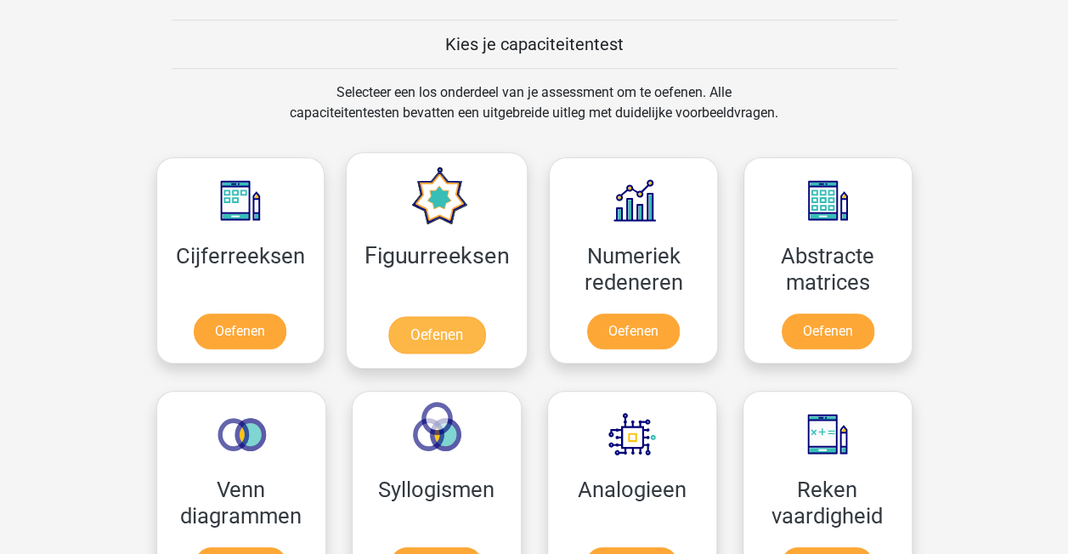
scroll to position [637, 0]
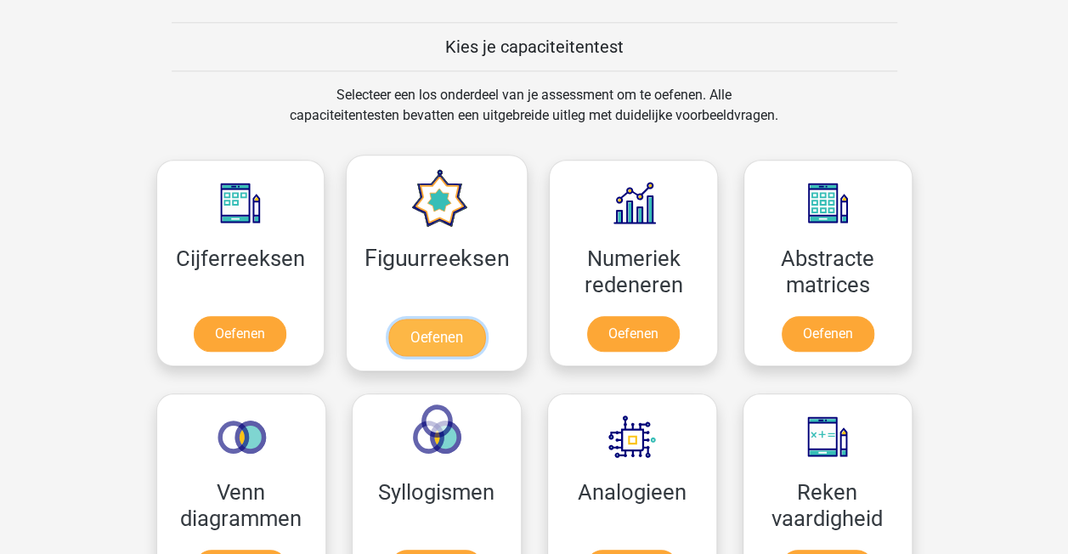
click at [425, 340] on link "Oefenen" at bounding box center [436, 337] width 97 height 37
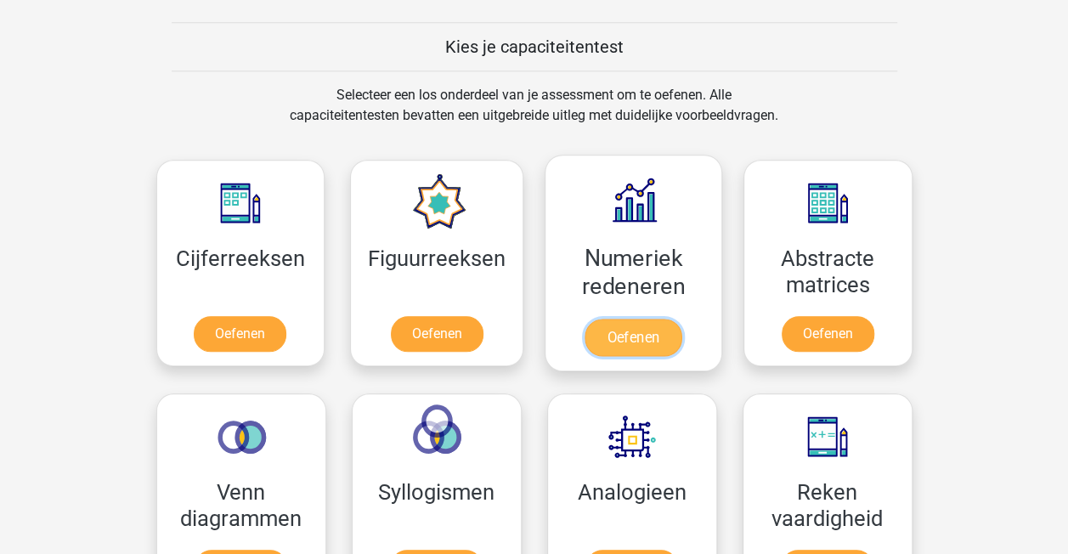
click at [613, 324] on link "Oefenen" at bounding box center [633, 337] width 97 height 37
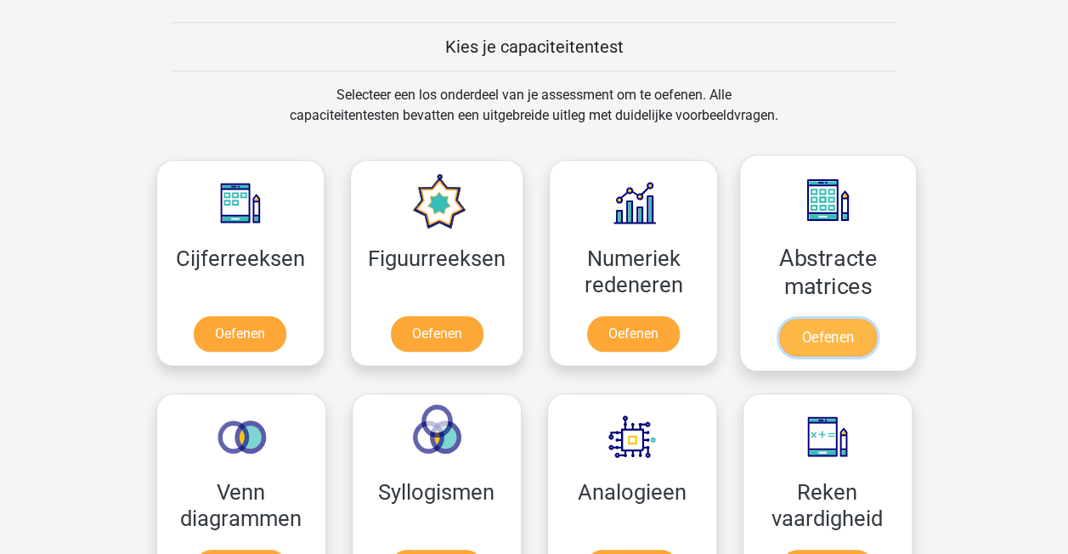
click at [792, 330] on link "Oefenen" at bounding box center [827, 337] width 97 height 37
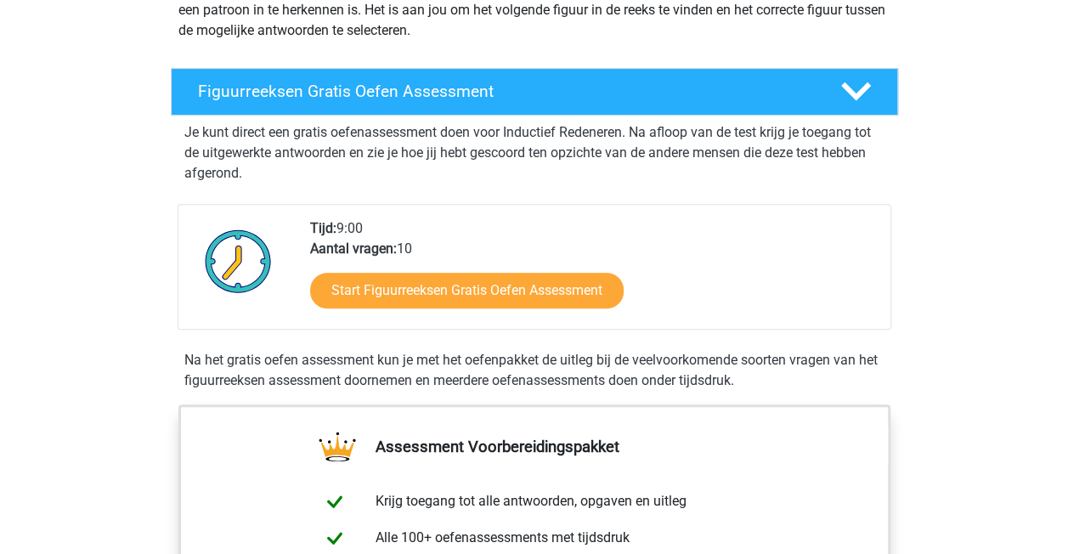
scroll to position [234, 0]
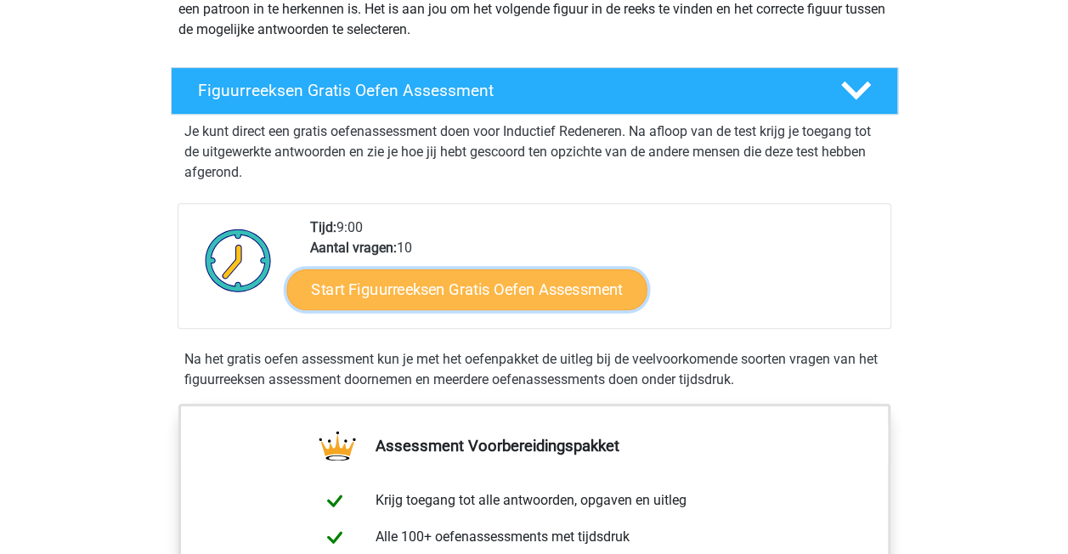
click at [434, 296] on link "Start Figuurreeksen Gratis Oefen Assessment" at bounding box center [466, 289] width 360 height 41
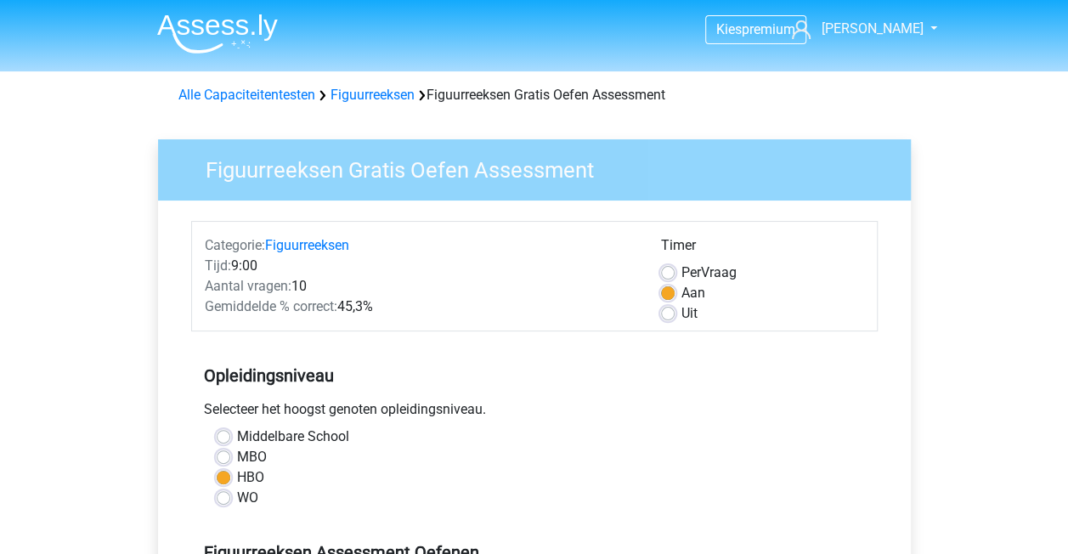
click at [681, 313] on label "Uit" at bounding box center [689, 313] width 16 height 20
click at [663, 313] on input "Uit" at bounding box center [668, 311] width 14 height 17
radio input "true"
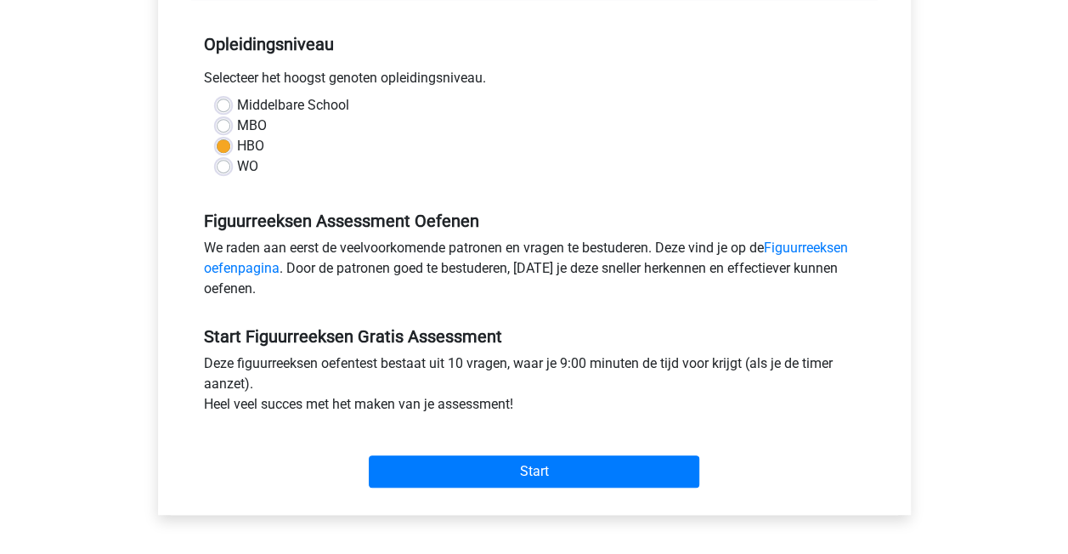
scroll to position [340, 0]
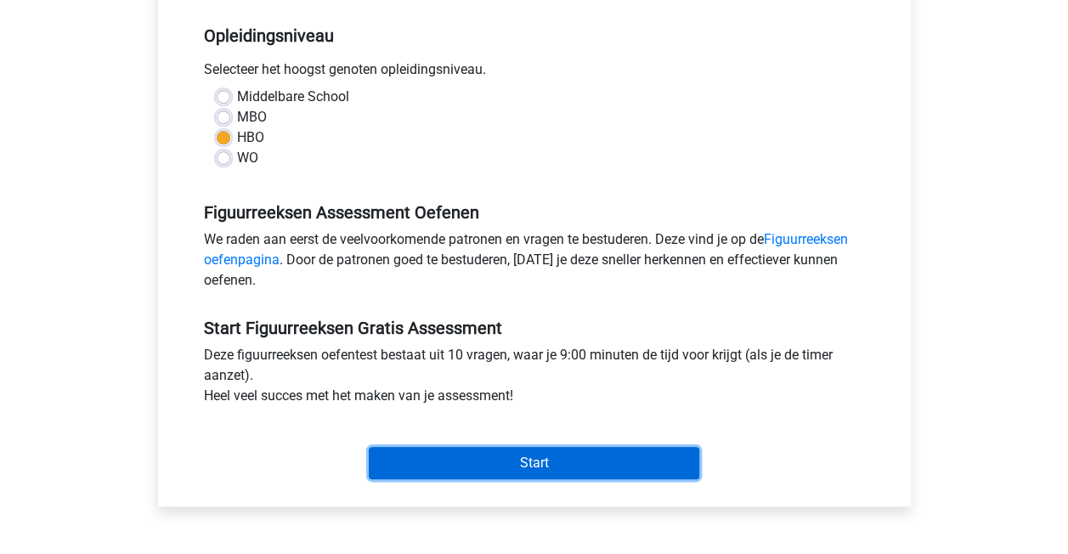
click at [452, 466] on input "Start" at bounding box center [534, 463] width 331 height 32
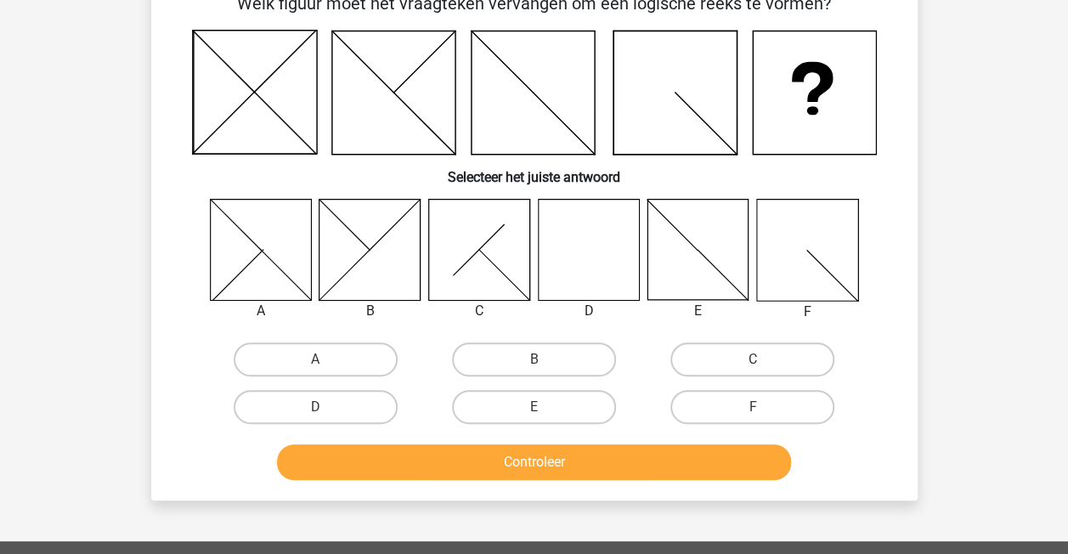
scroll to position [106, 0]
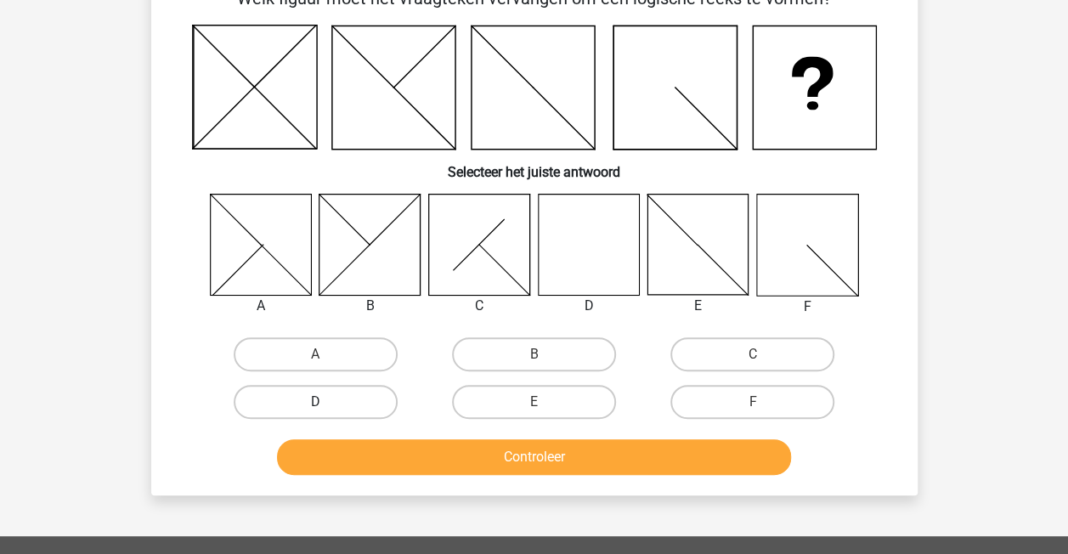
click at [371, 407] on label "D" at bounding box center [316, 402] width 164 height 34
click at [326, 407] on input "D" at bounding box center [320, 407] width 11 height 11
radio input "true"
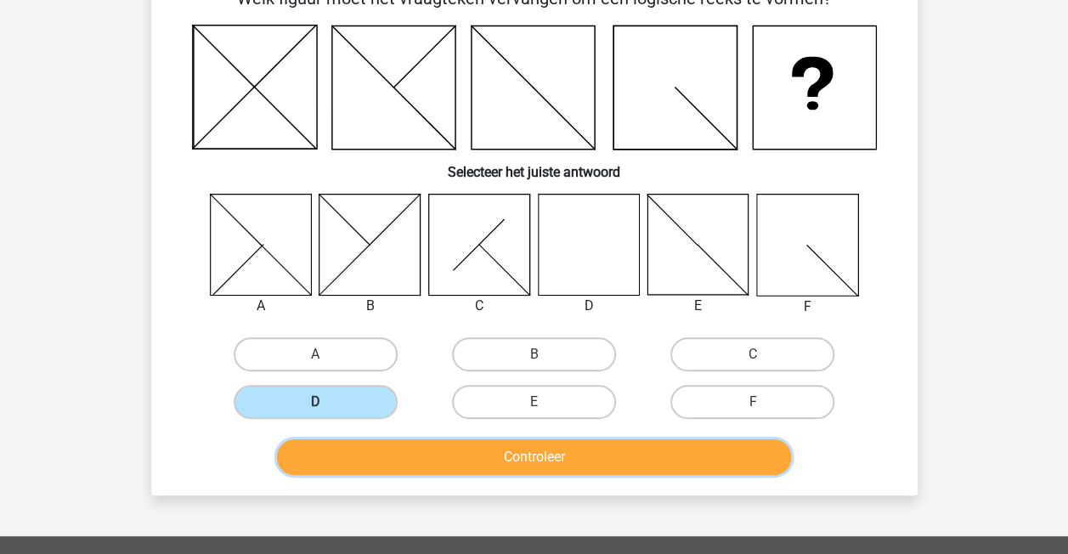
click at [393, 459] on button "Controleer" at bounding box center [534, 457] width 514 height 36
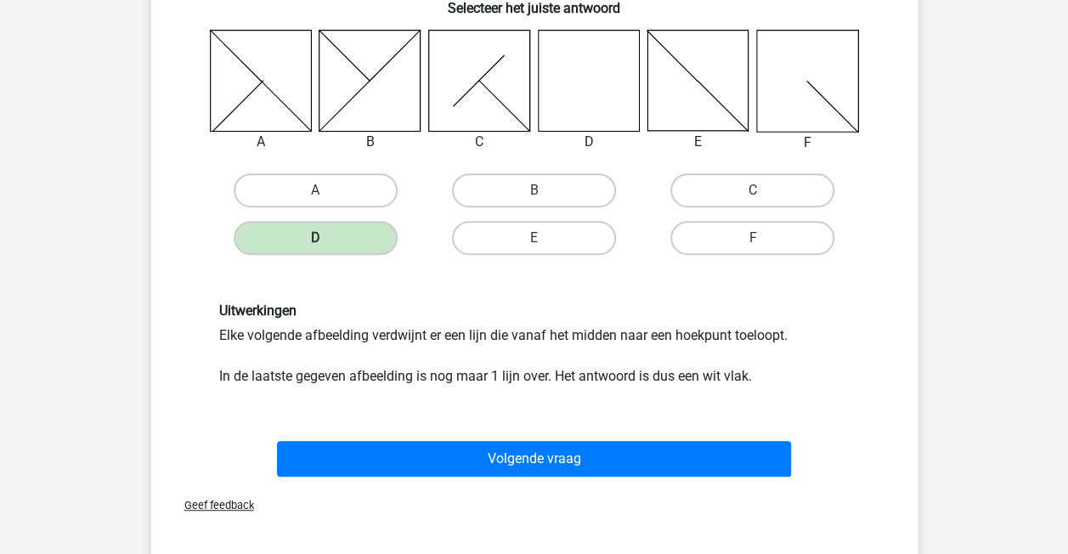
scroll to position [276, 0]
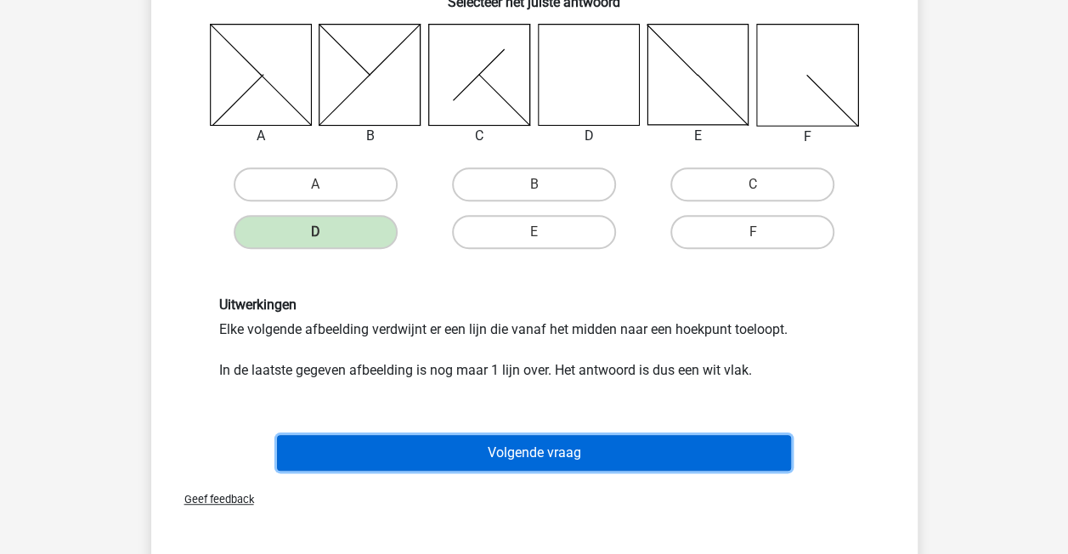
click at [399, 444] on button "Volgende vraag" at bounding box center [534, 453] width 514 height 36
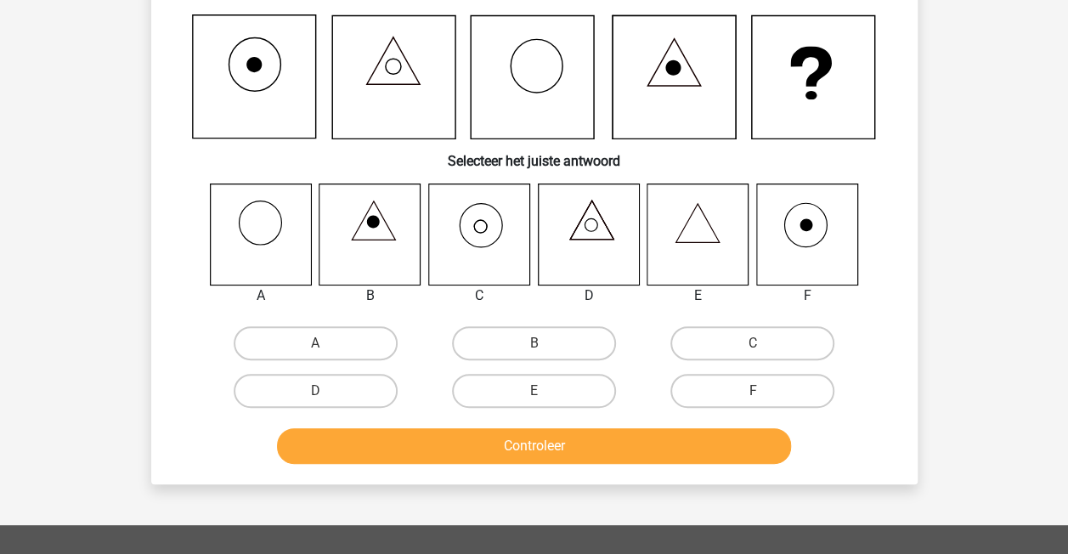
scroll to position [78, 0]
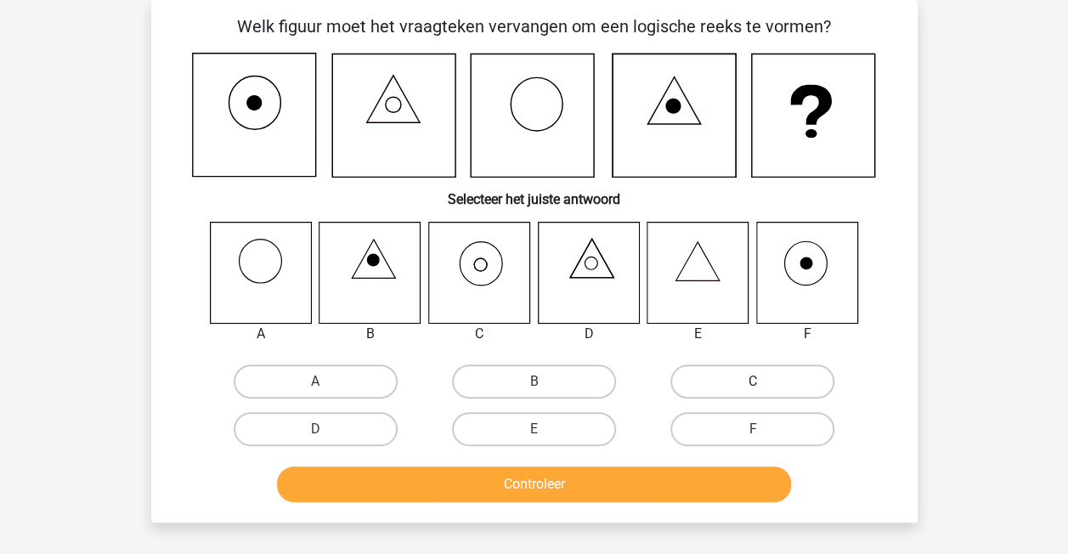
click at [706, 383] on label "C" at bounding box center [752, 382] width 164 height 34
click at [753, 383] on input "C" at bounding box center [758, 387] width 11 height 11
radio input "true"
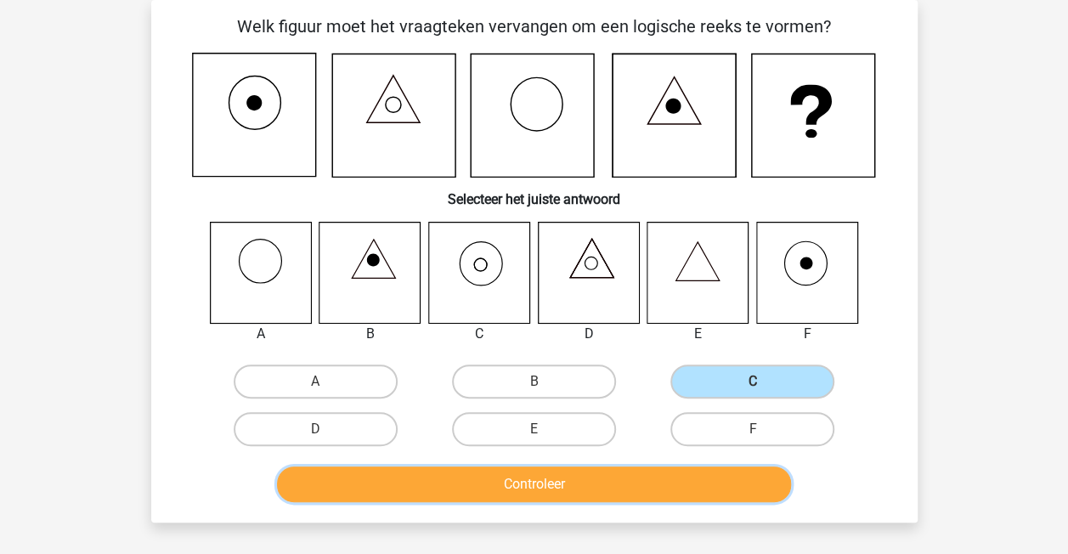
click at [582, 476] on button "Controleer" at bounding box center [534, 484] width 514 height 36
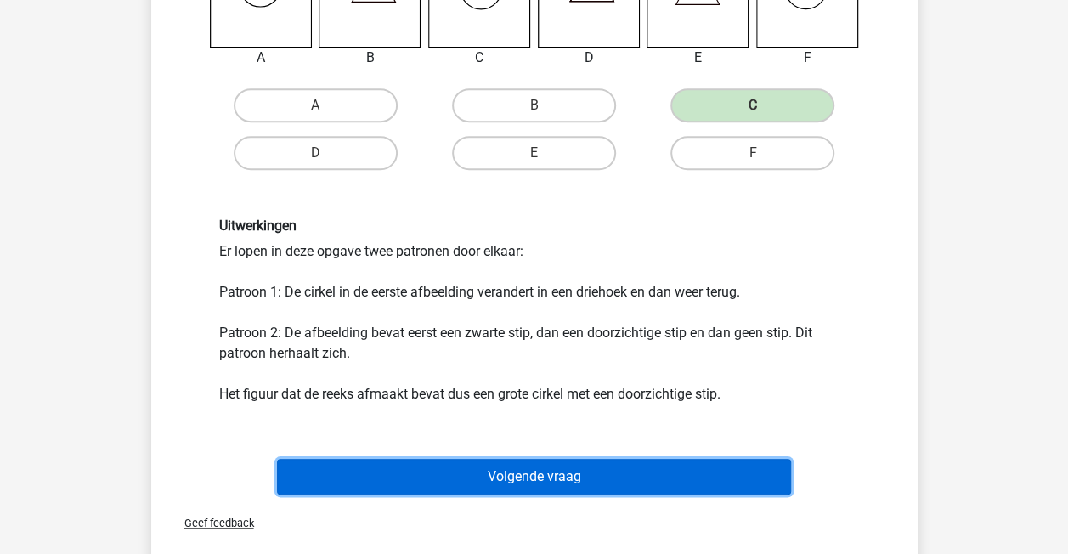
click at [569, 469] on button "Volgende vraag" at bounding box center [534, 477] width 514 height 36
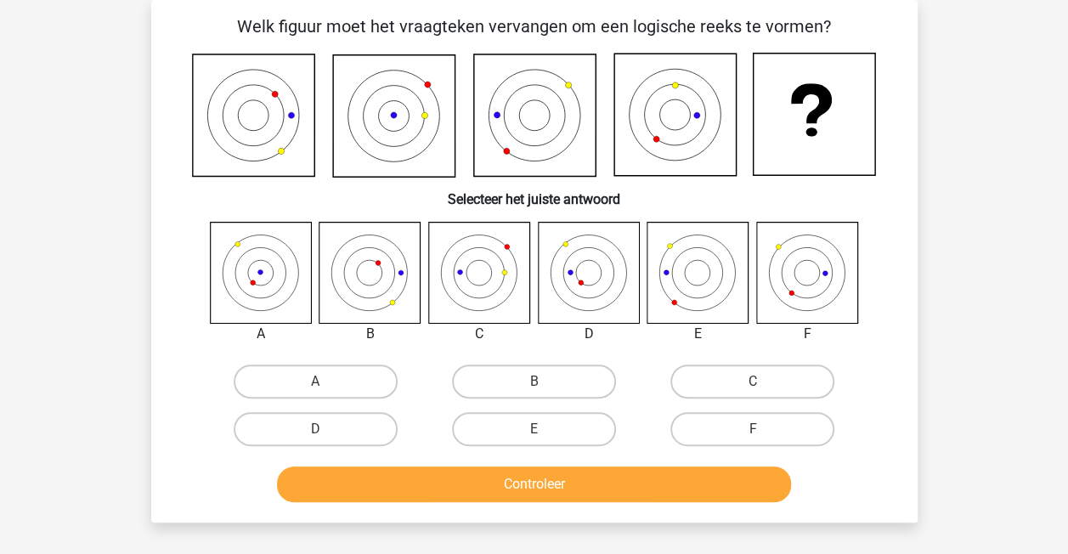
click at [255, 282] on icon at bounding box center [260, 272] width 101 height 101
click at [308, 376] on label "A" at bounding box center [316, 382] width 164 height 34
click at [315, 382] on input "A" at bounding box center [320, 387] width 11 height 11
radio input "true"
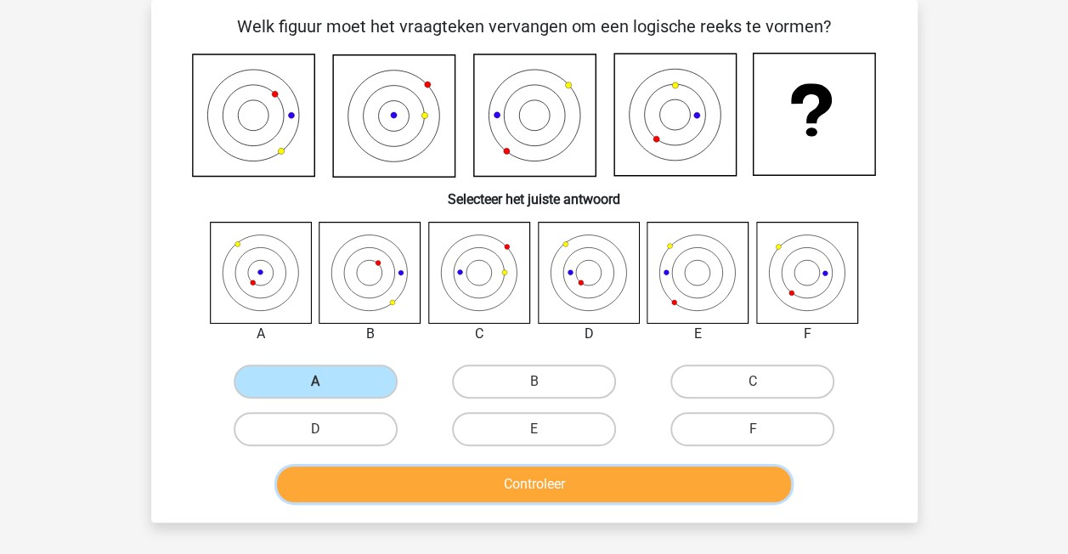
click at [378, 477] on button "Controleer" at bounding box center [534, 484] width 514 height 36
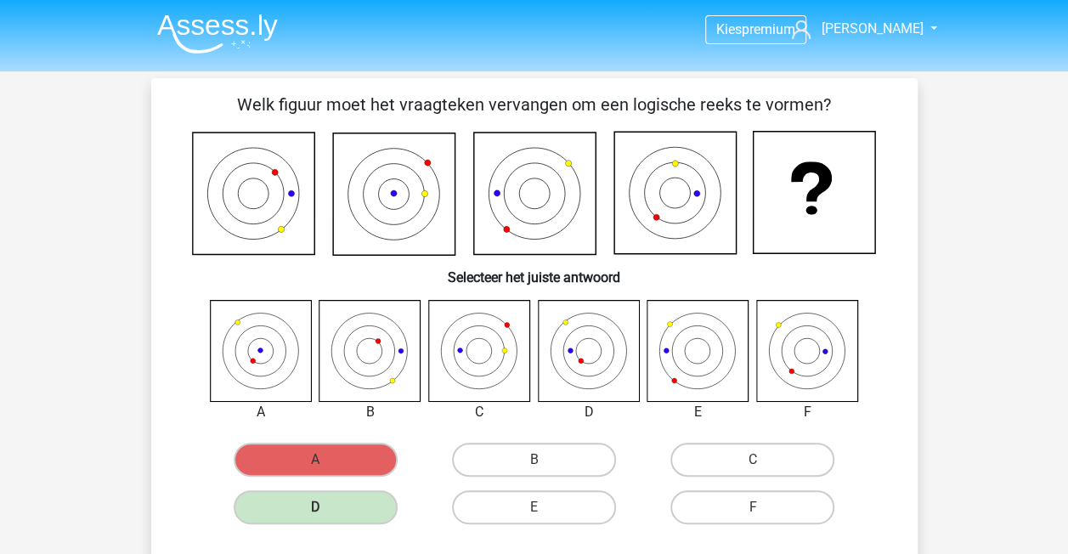
scroll to position [0, 0]
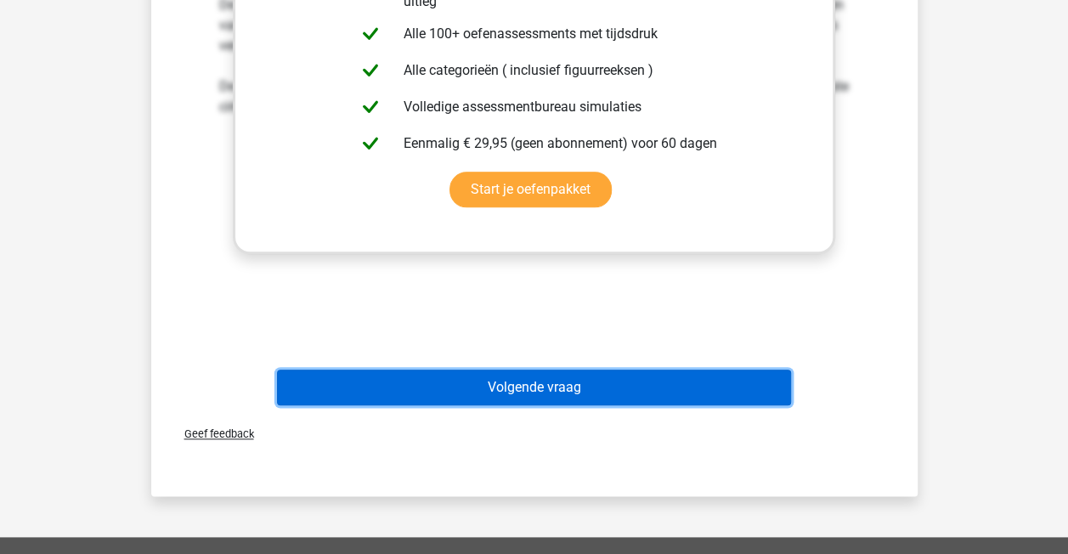
click at [619, 385] on button "Volgende vraag" at bounding box center [534, 388] width 514 height 36
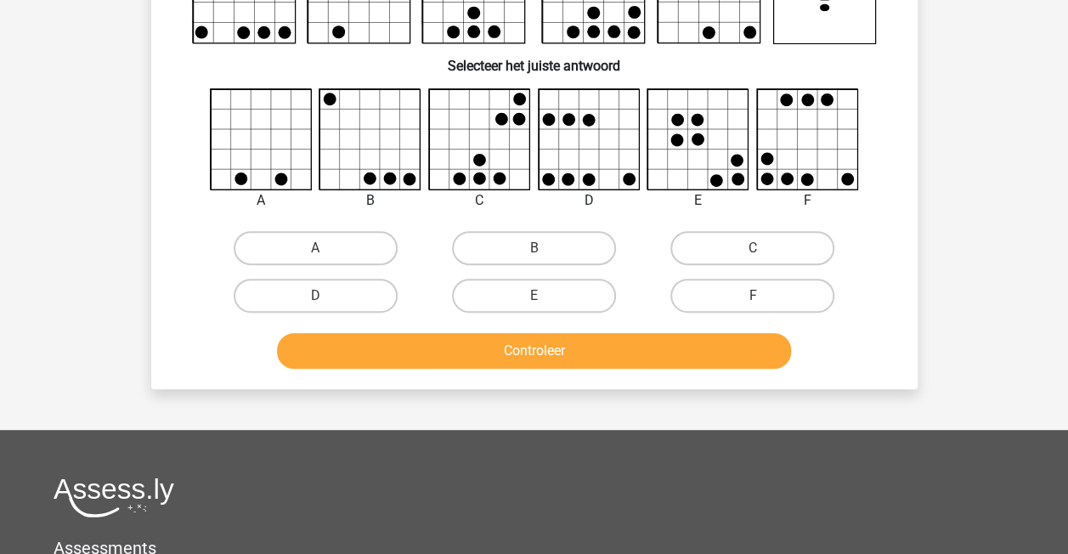
scroll to position [78, 0]
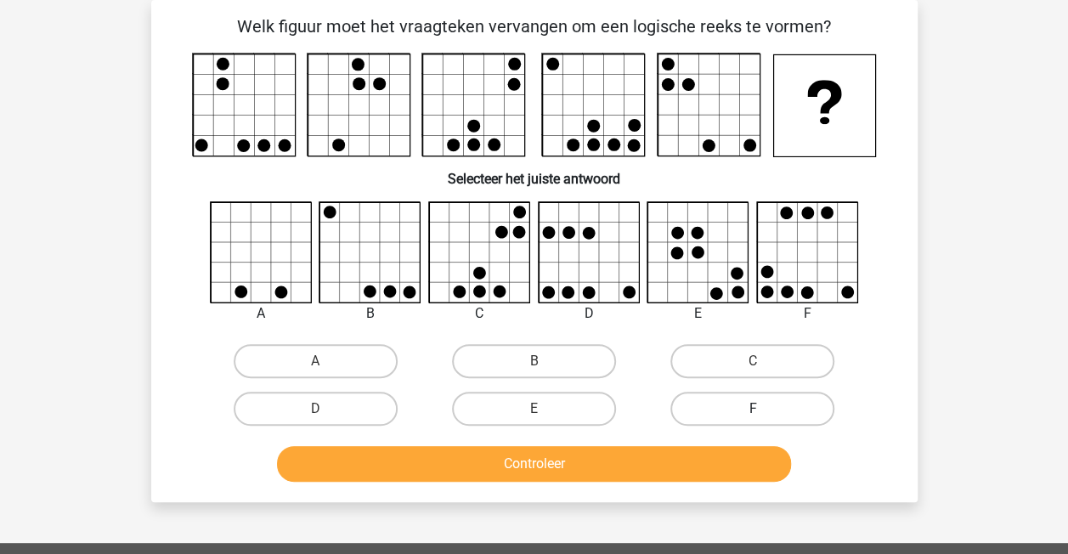
click at [716, 406] on label "F" at bounding box center [752, 409] width 164 height 34
click at [753, 409] on input "F" at bounding box center [758, 414] width 11 height 11
radio input "true"
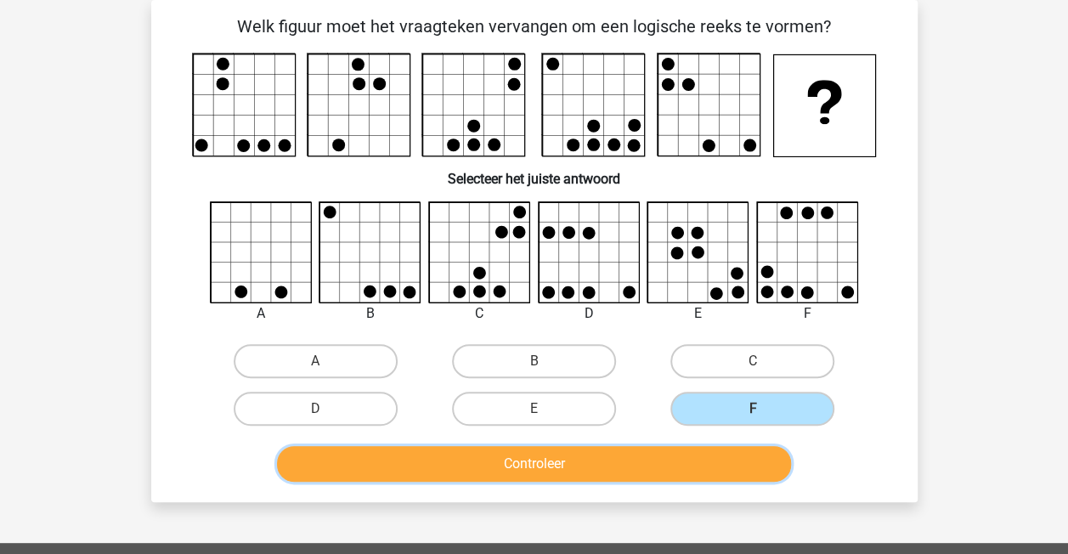
click at [662, 462] on button "Controleer" at bounding box center [534, 464] width 514 height 36
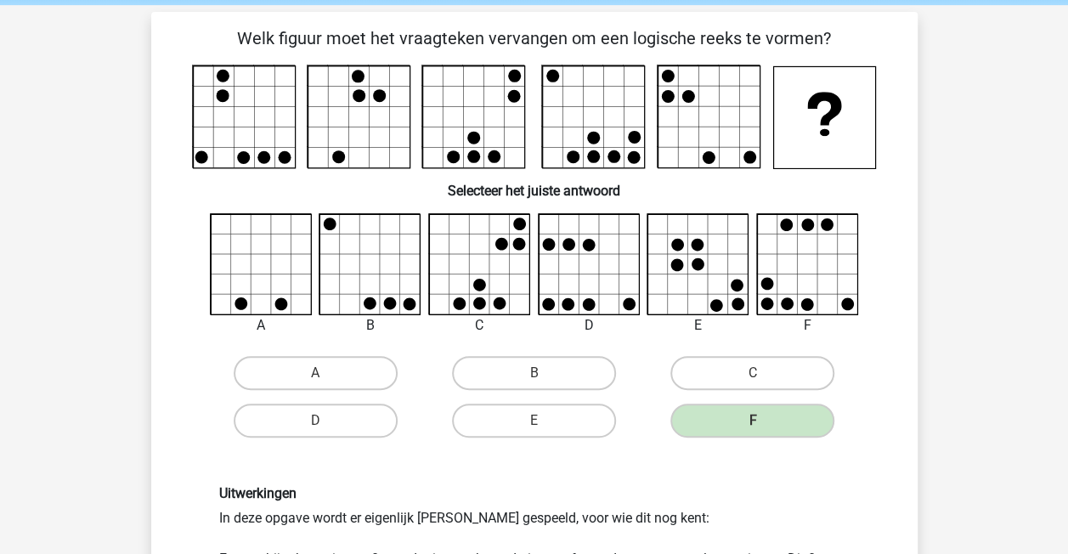
scroll to position [319, 0]
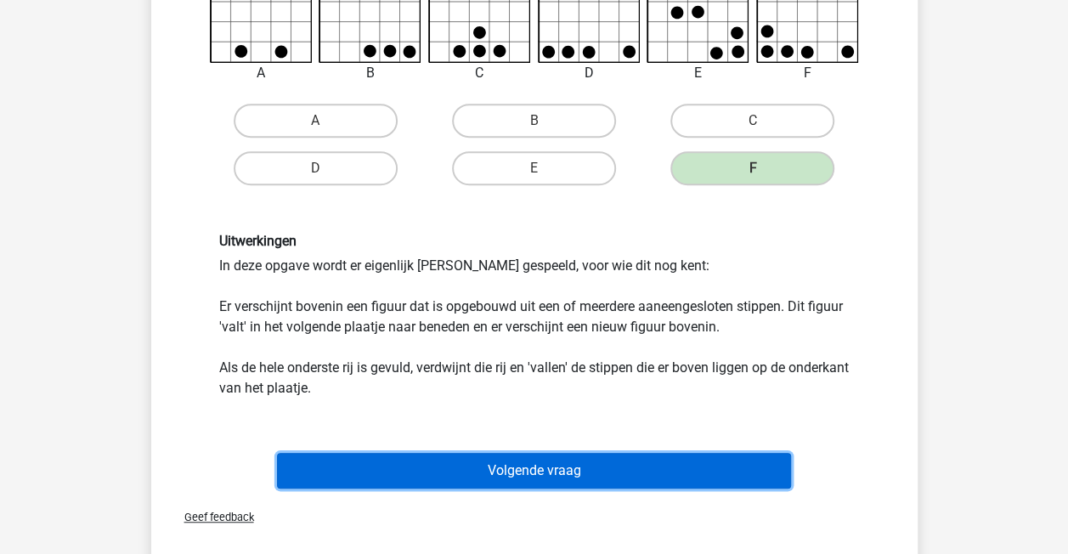
click at [559, 469] on button "Volgende vraag" at bounding box center [534, 471] width 514 height 36
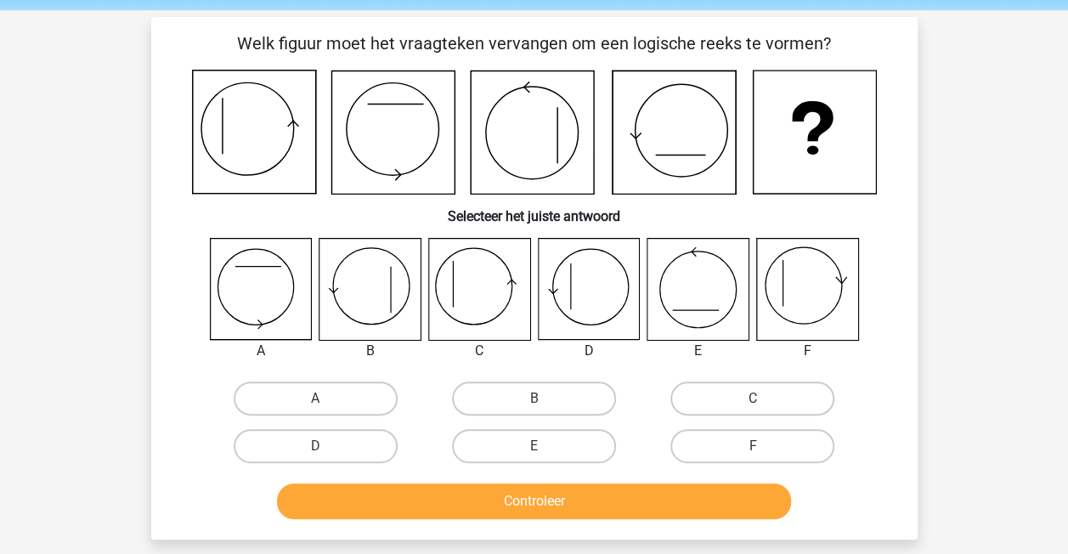
scroll to position [57, 0]
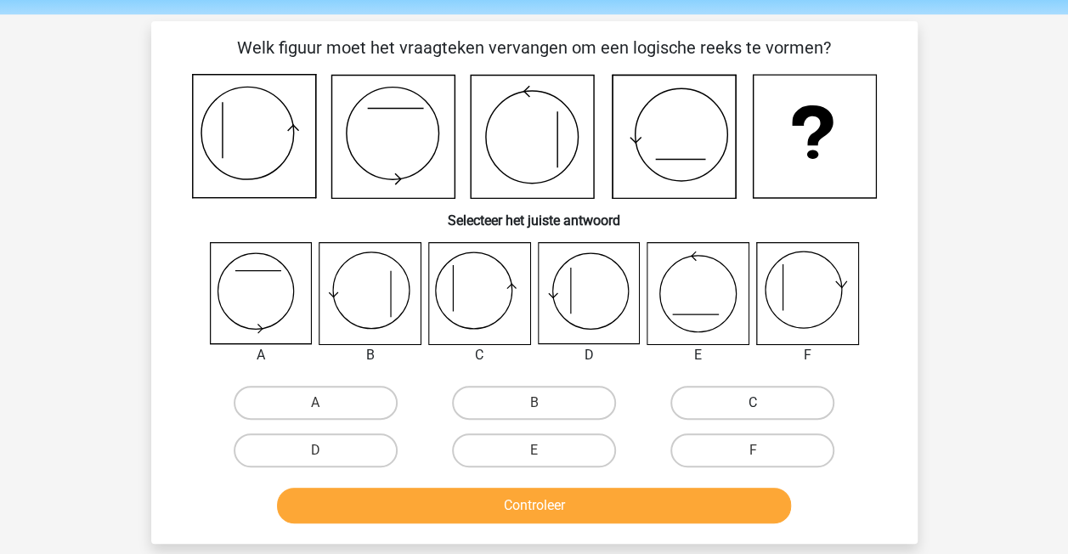
click at [738, 394] on label "C" at bounding box center [752, 403] width 164 height 34
click at [753, 403] on input "C" at bounding box center [758, 408] width 11 height 11
radio input "true"
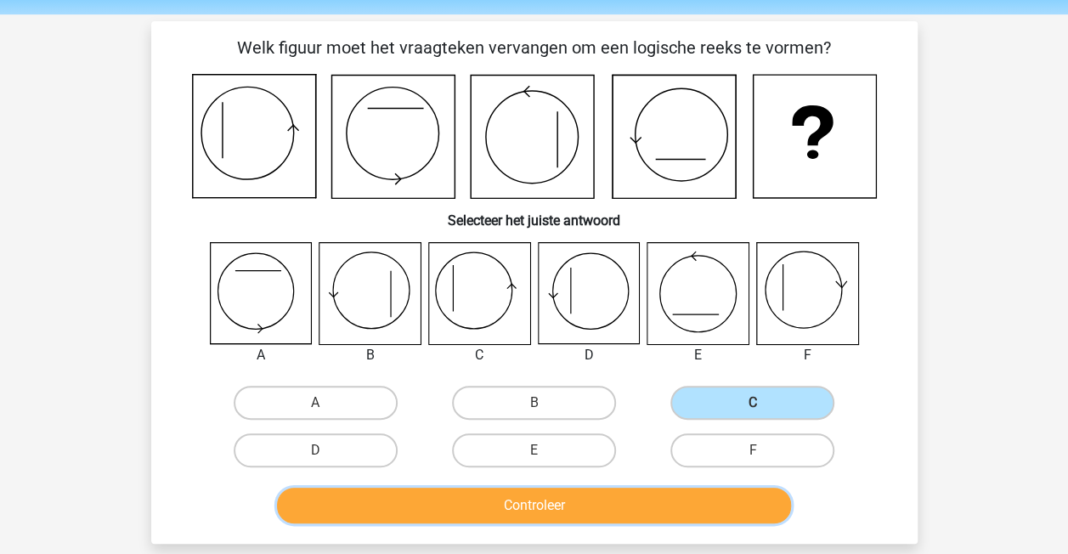
click at [585, 509] on button "Controleer" at bounding box center [534, 506] width 514 height 36
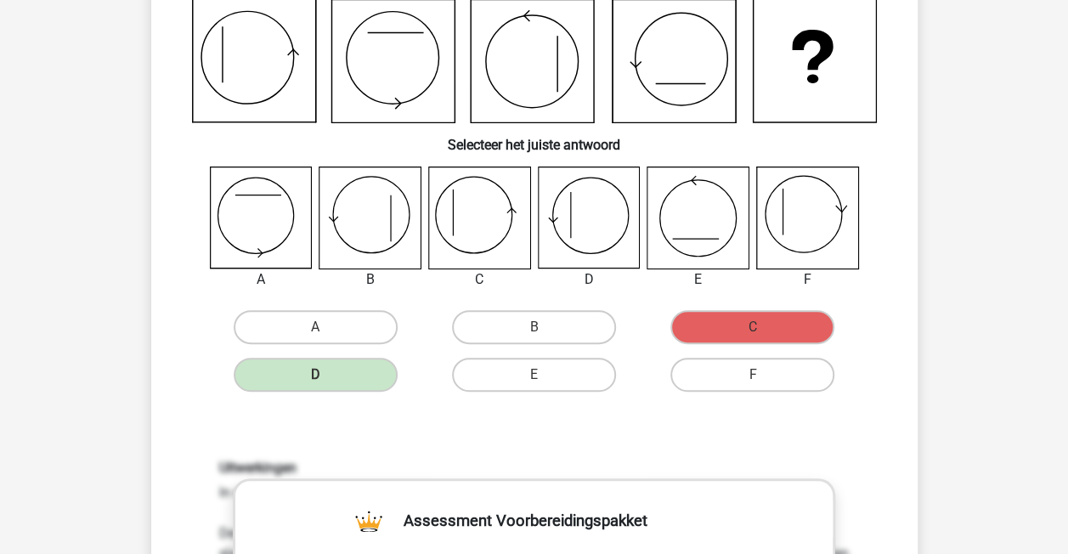
scroll to position [0, 0]
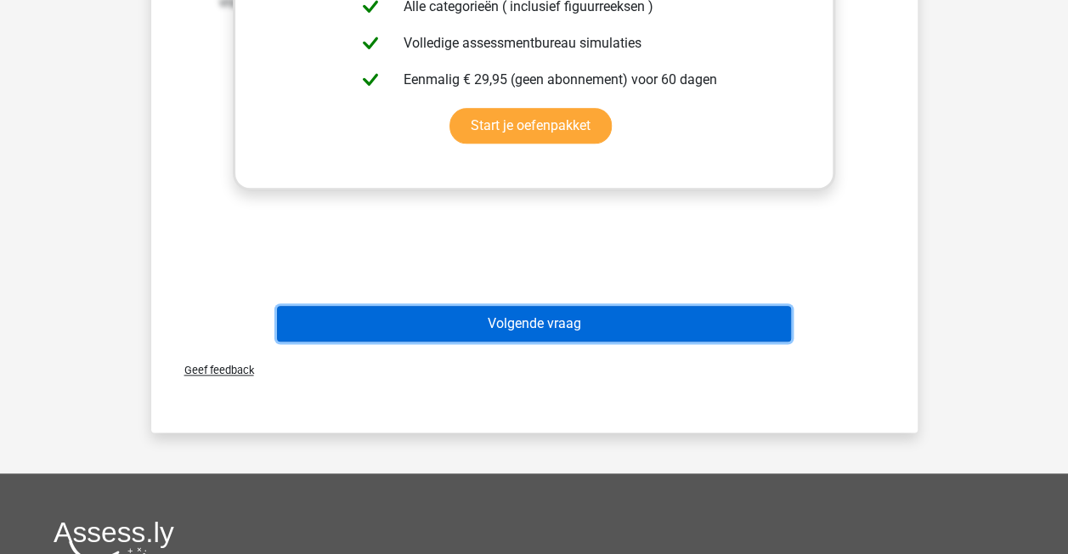
click at [527, 327] on button "Volgende vraag" at bounding box center [534, 324] width 514 height 36
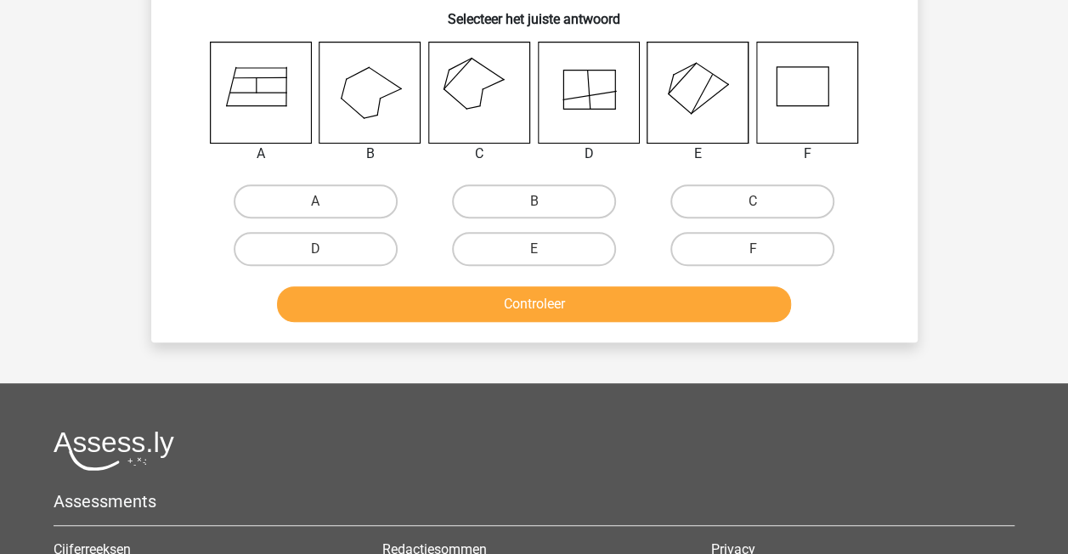
scroll to position [78, 0]
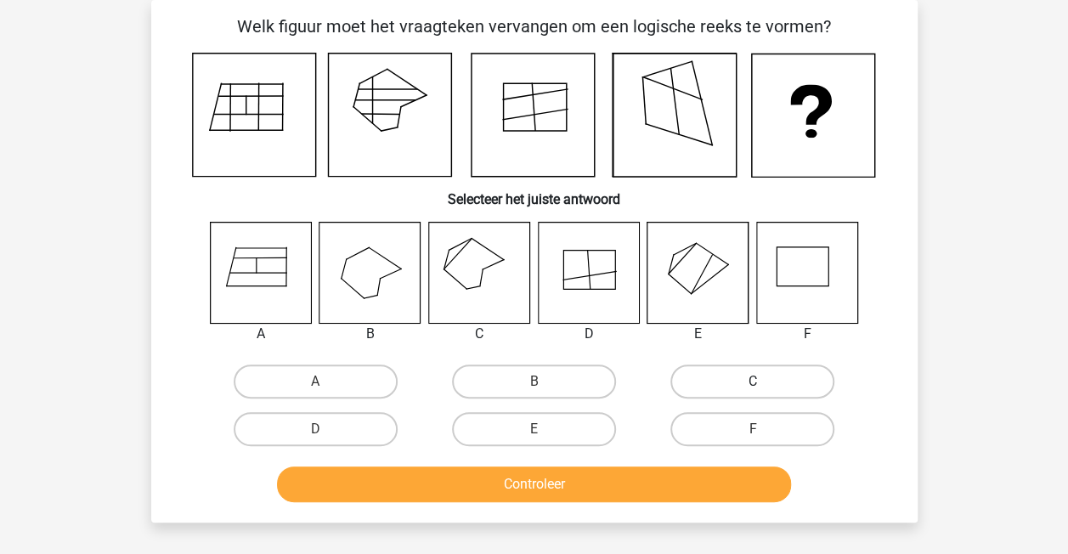
click at [727, 372] on label "C" at bounding box center [752, 382] width 164 height 34
click at [753, 382] on input "C" at bounding box center [758, 387] width 11 height 11
radio input "true"
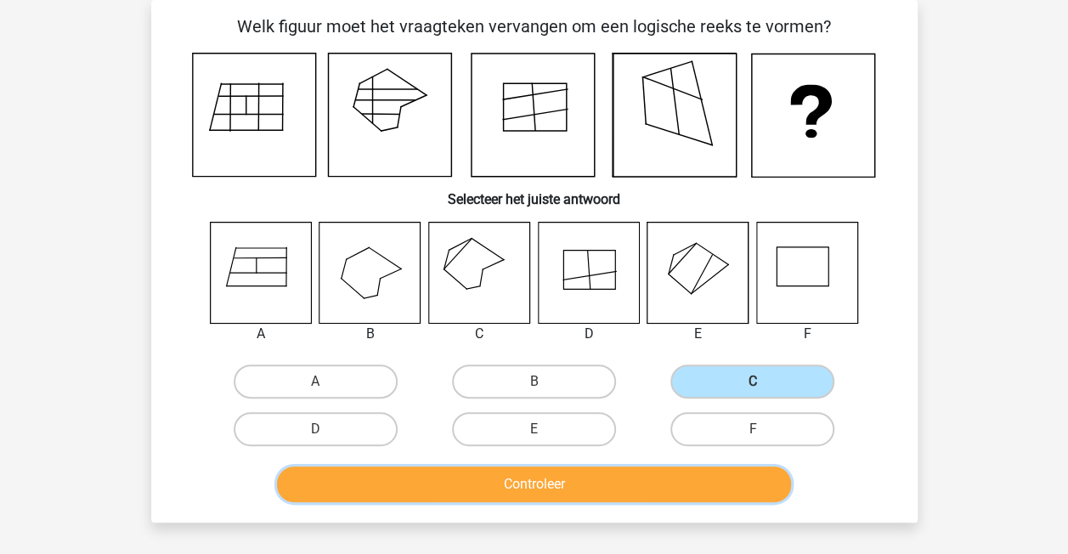
click at [632, 489] on button "Controleer" at bounding box center [534, 484] width 514 height 36
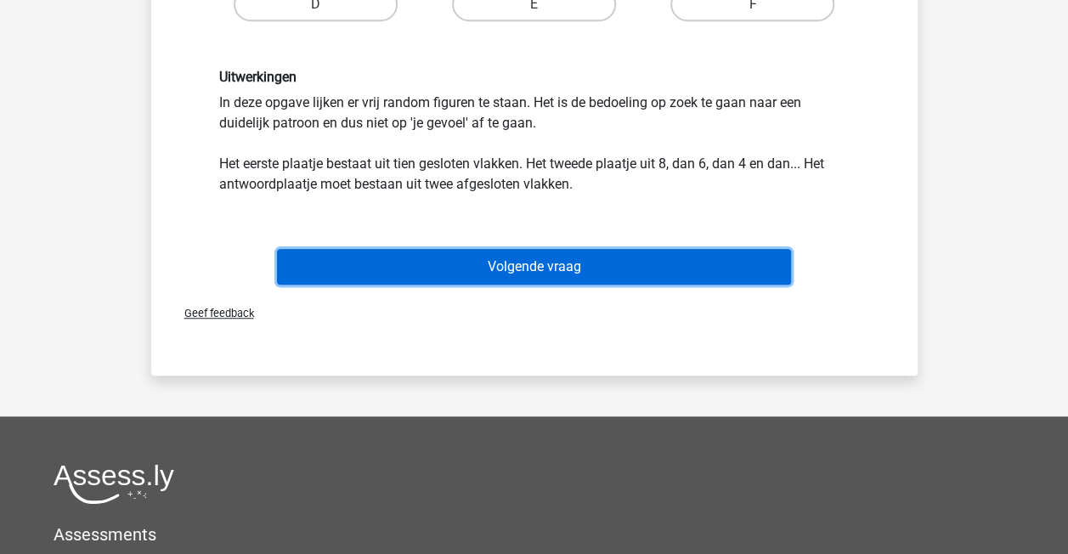
click at [613, 272] on button "Volgende vraag" at bounding box center [534, 267] width 514 height 36
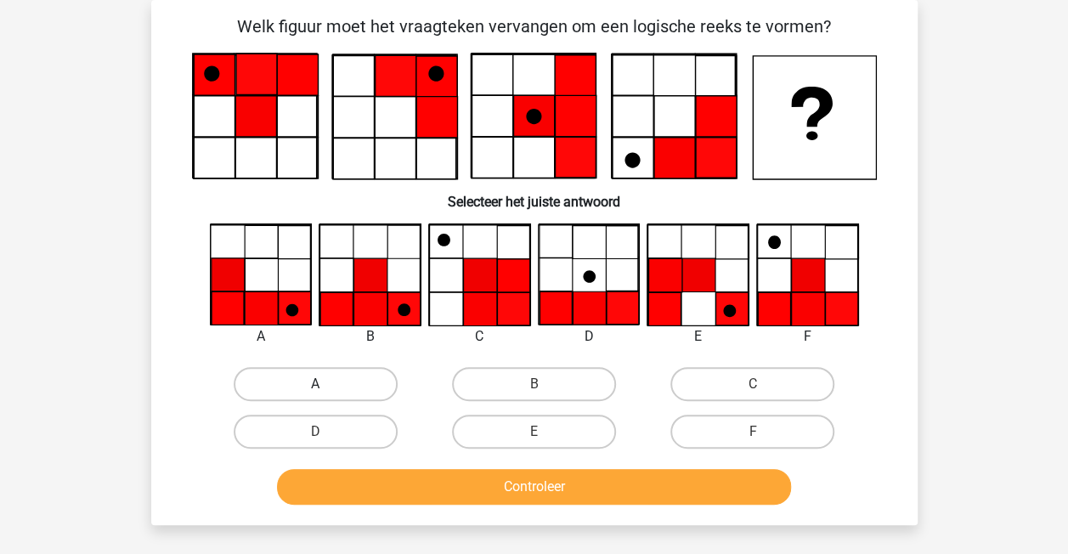
click at [281, 381] on label "A" at bounding box center [316, 384] width 164 height 34
click at [315, 384] on input "A" at bounding box center [320, 389] width 11 height 11
radio input "true"
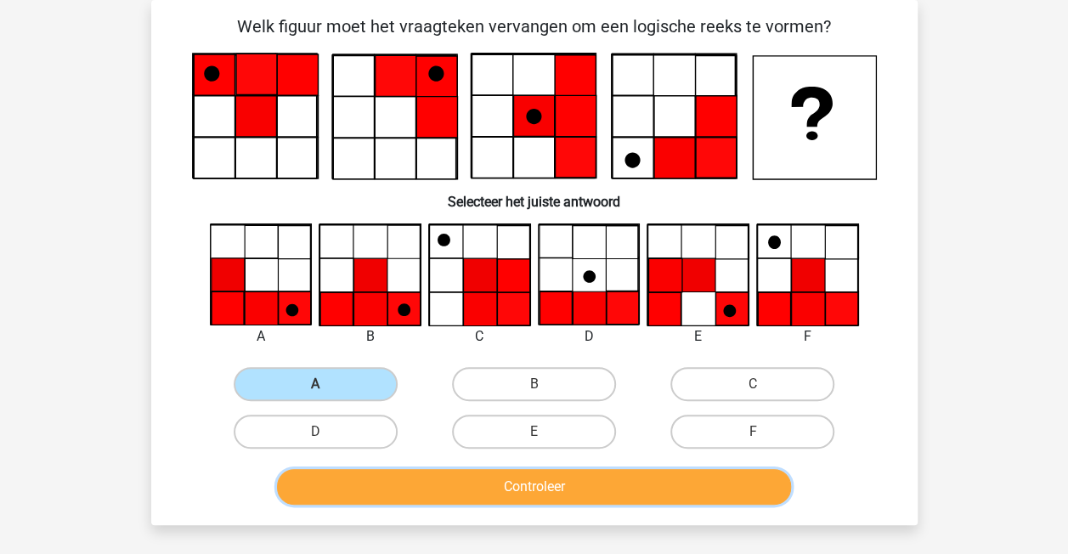
click at [312, 496] on button "Controleer" at bounding box center [534, 487] width 514 height 36
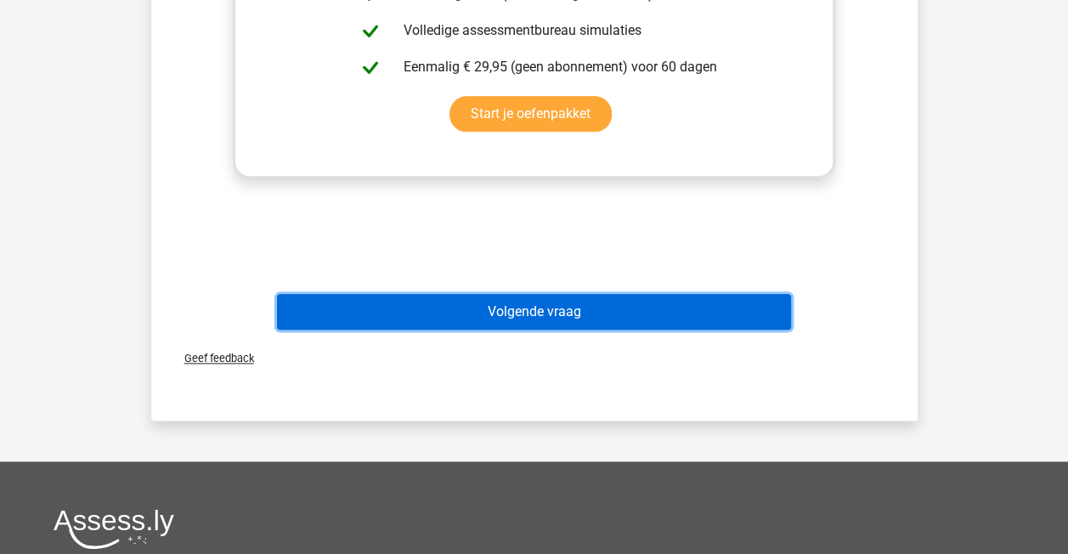
click at [520, 318] on button "Volgende vraag" at bounding box center [534, 312] width 514 height 36
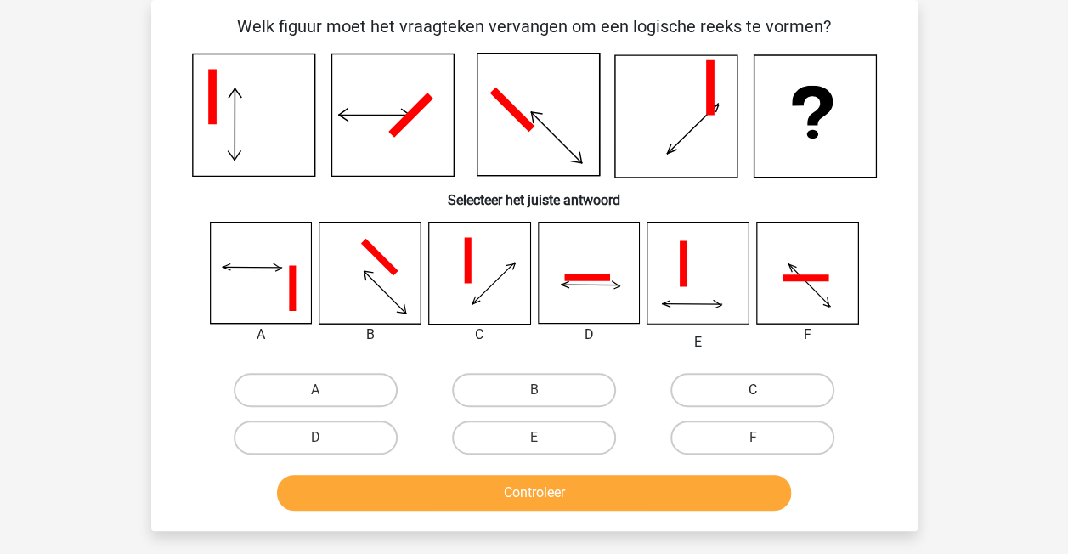
click at [710, 380] on label "C" at bounding box center [752, 390] width 164 height 34
click at [753, 390] on input "C" at bounding box center [758, 395] width 11 height 11
radio input "true"
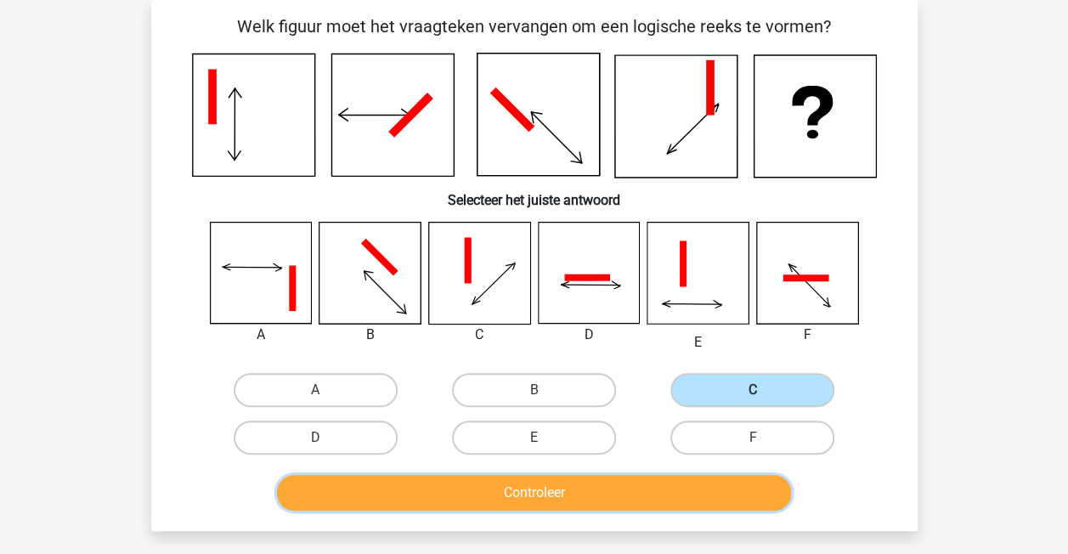
click at [688, 494] on button "Controleer" at bounding box center [534, 493] width 514 height 36
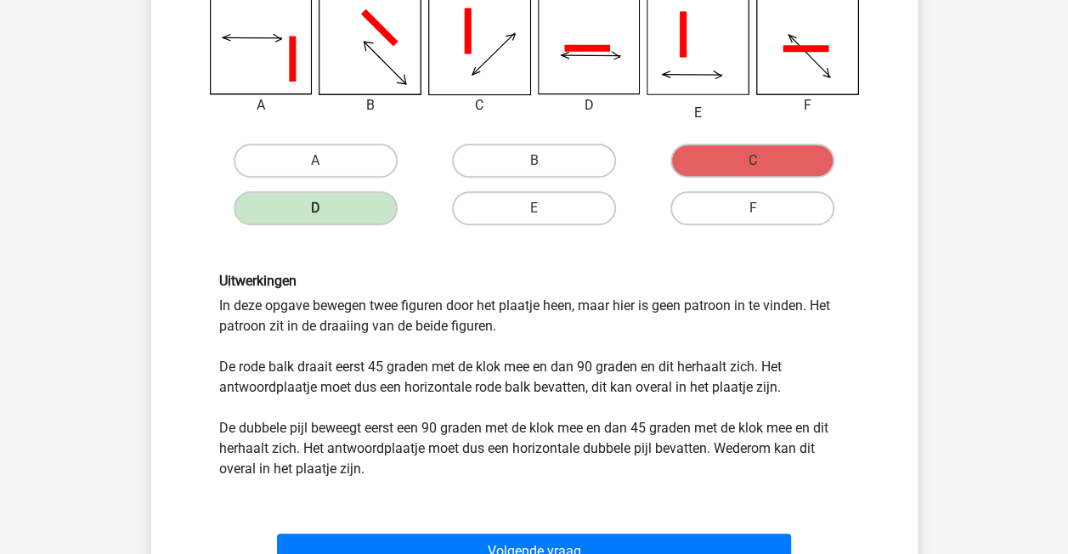
scroll to position [312, 0]
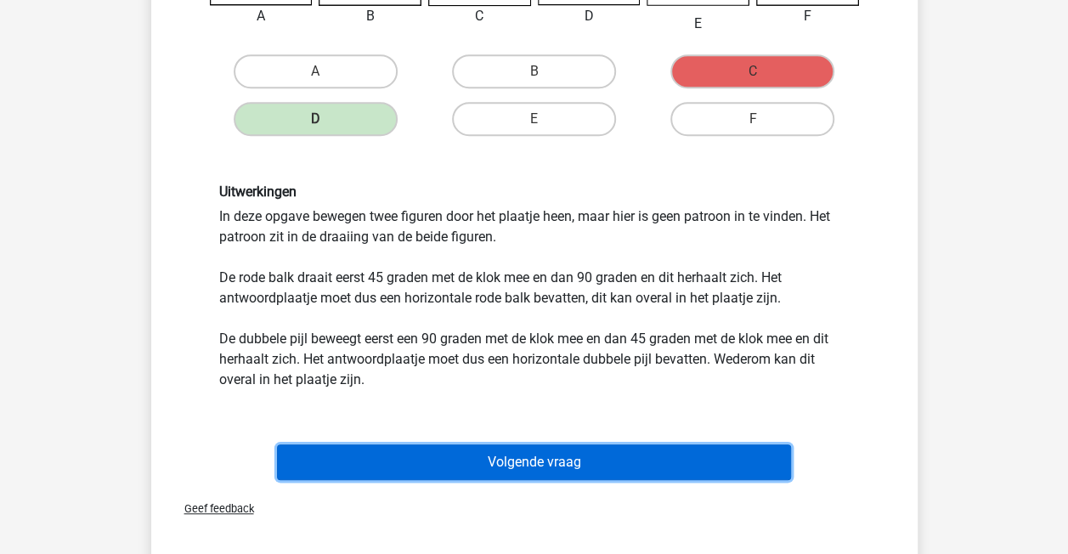
click at [377, 455] on button "Volgende vraag" at bounding box center [534, 462] width 514 height 36
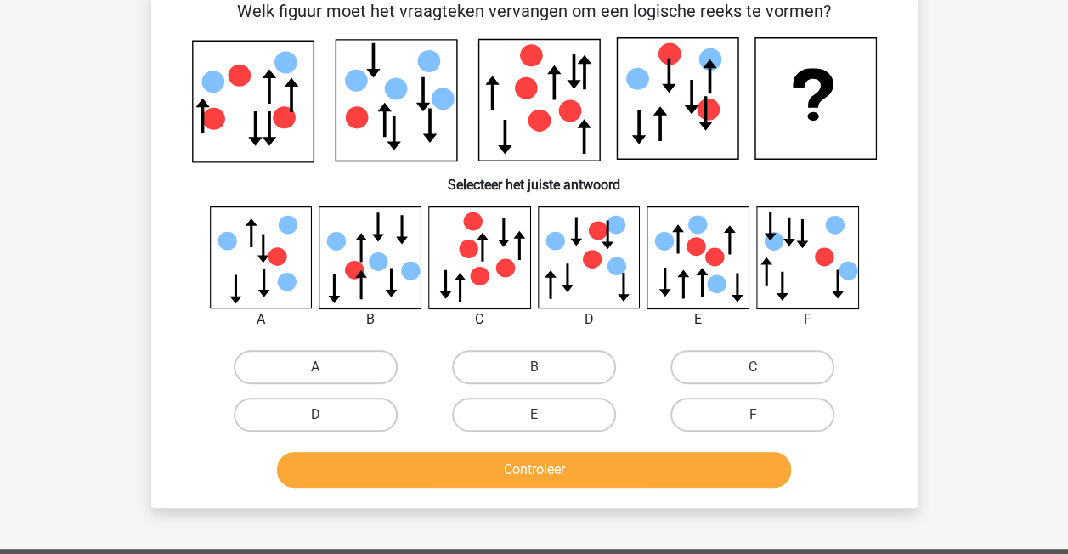
scroll to position [78, 0]
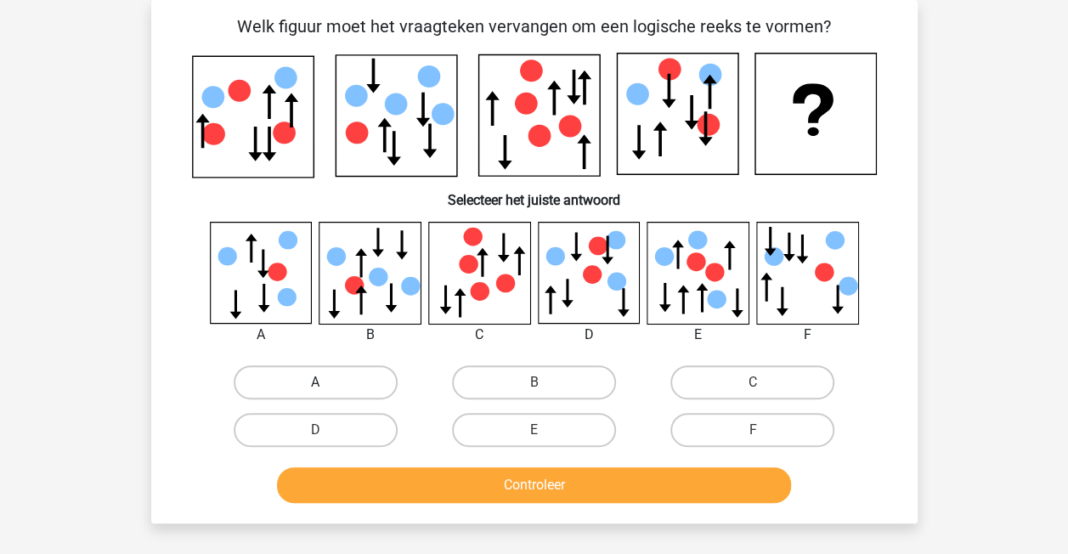
click at [328, 389] on label "A" at bounding box center [316, 382] width 164 height 34
click at [326, 389] on input "A" at bounding box center [320, 387] width 11 height 11
radio input "true"
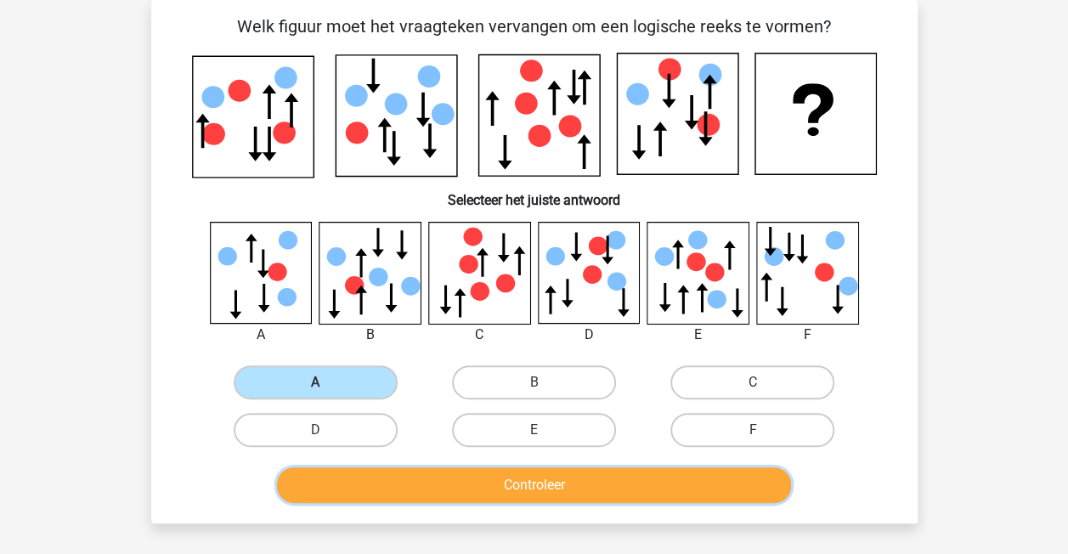
click at [343, 486] on button "Controleer" at bounding box center [534, 485] width 514 height 36
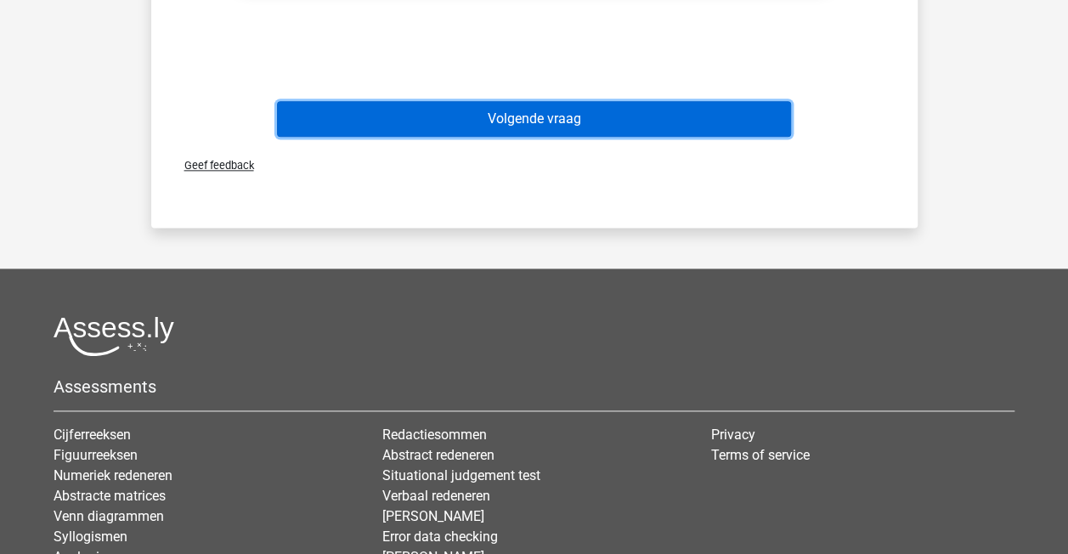
click at [556, 131] on button "Volgende vraag" at bounding box center [534, 119] width 514 height 36
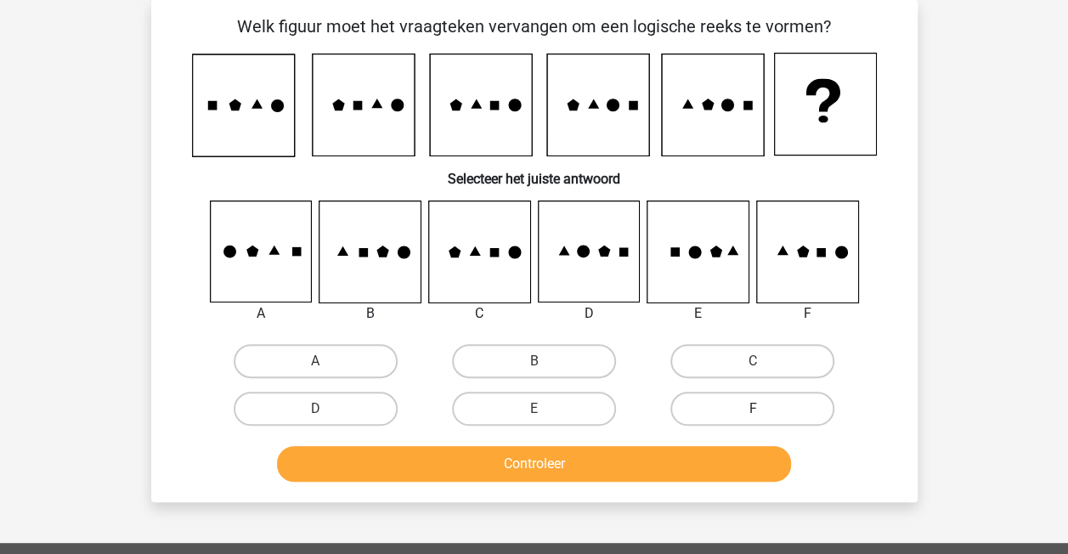
click at [735, 421] on label "F" at bounding box center [752, 409] width 164 height 34
click at [753, 420] on input "F" at bounding box center [758, 414] width 11 height 11
radio input "true"
click at [724, 442] on div "Controleer" at bounding box center [534, 461] width 712 height 56
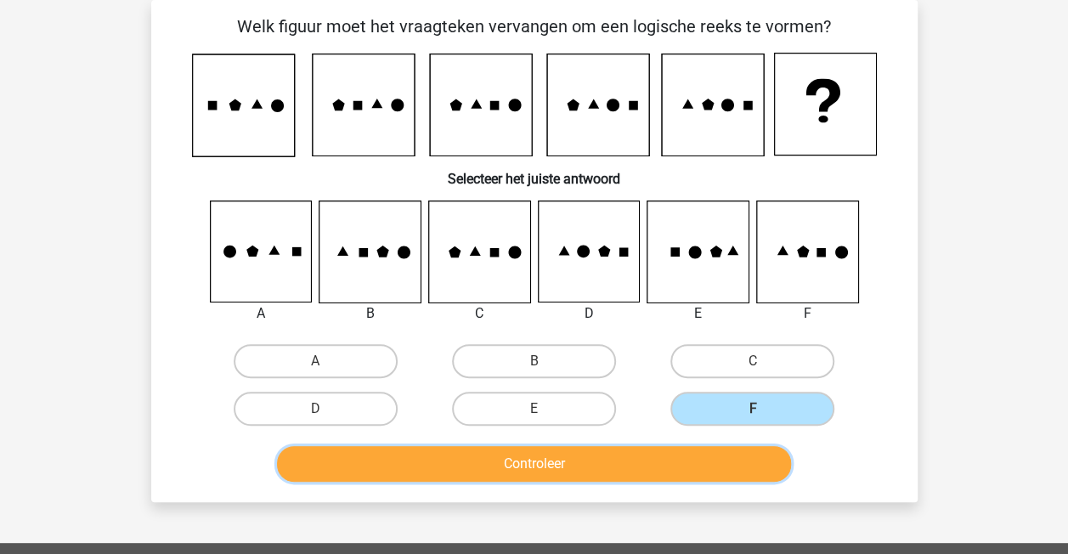
click at [710, 456] on button "Controleer" at bounding box center [534, 464] width 514 height 36
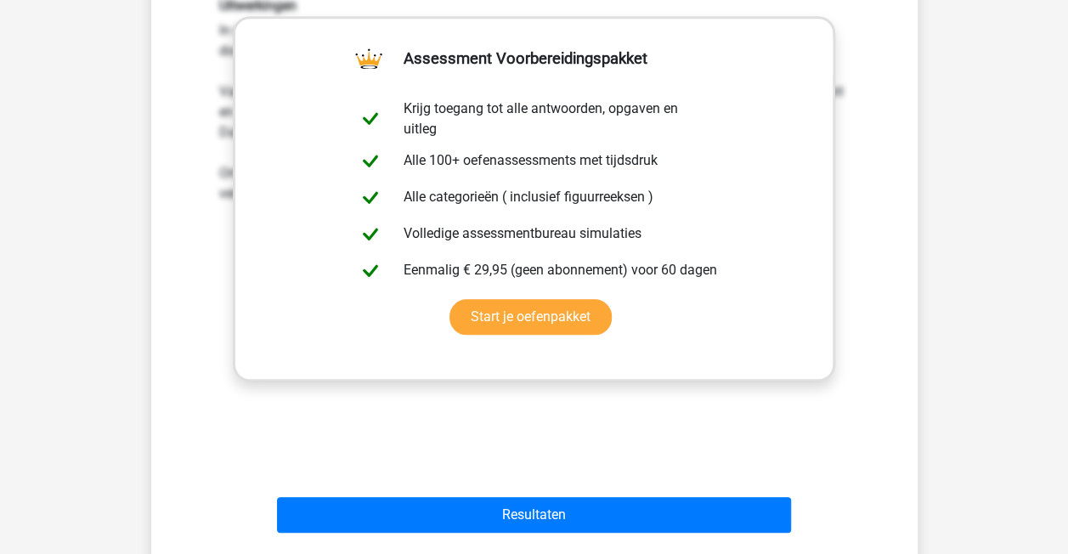
scroll to position [630, 0]
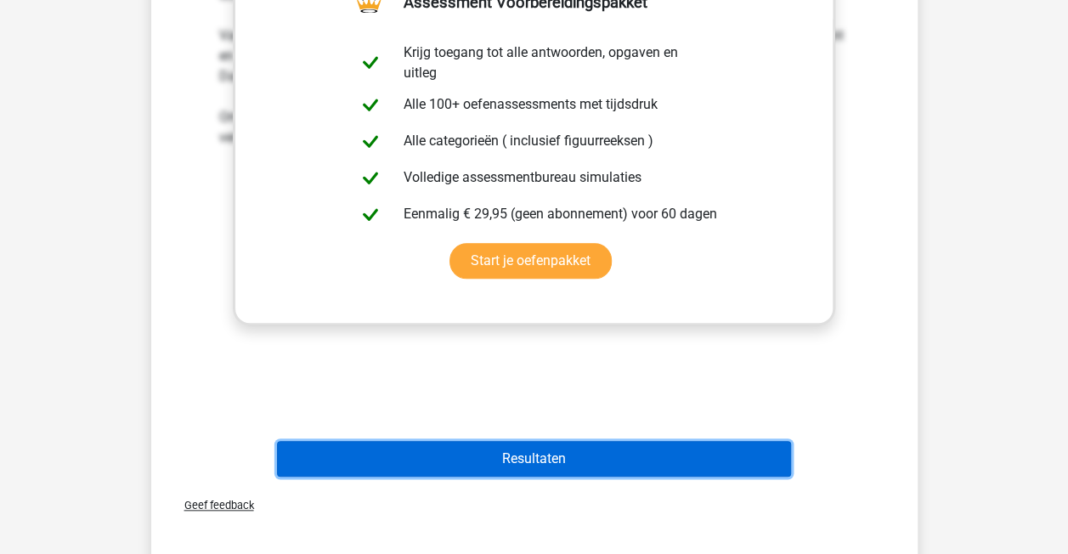
click at [569, 444] on button "Resultaten" at bounding box center [534, 459] width 514 height 36
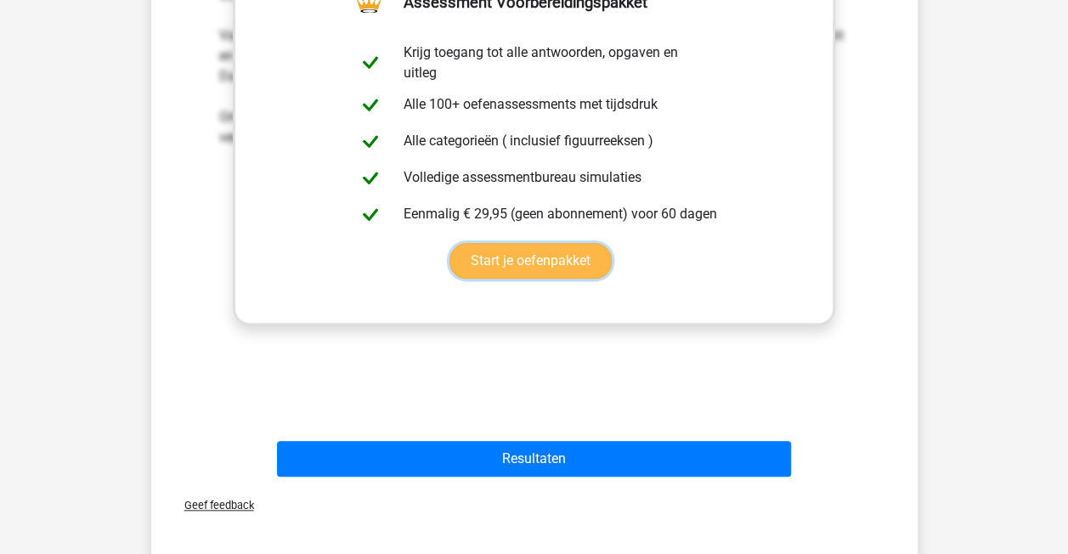
drag, startPoint x: 502, startPoint y: 299, endPoint x: 489, endPoint y: 282, distance: 21.2
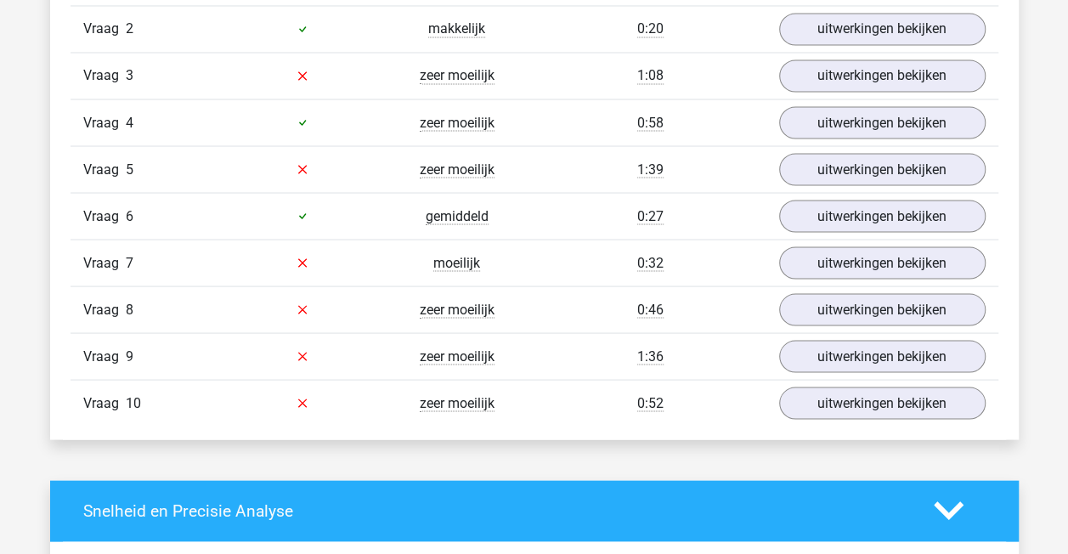
scroll to position [1551, 0]
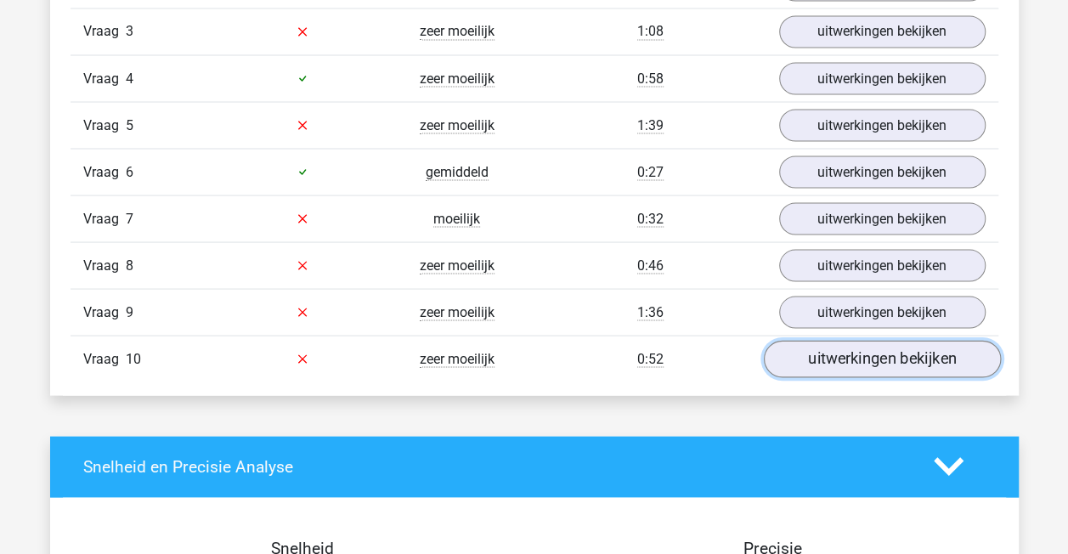
click at [875, 348] on link "uitwerkingen bekijken" at bounding box center [881, 358] width 237 height 37
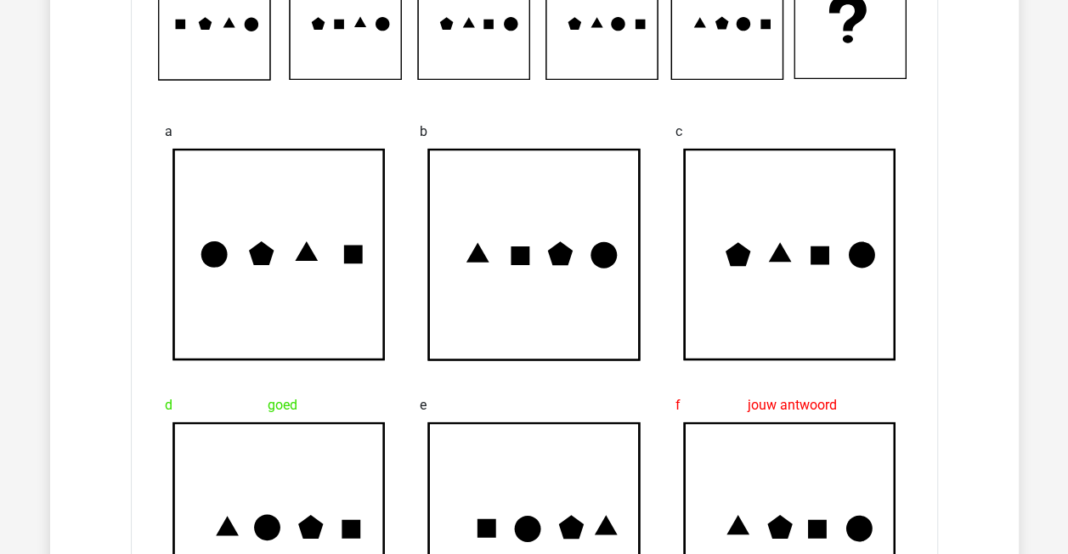
scroll to position [2018, 0]
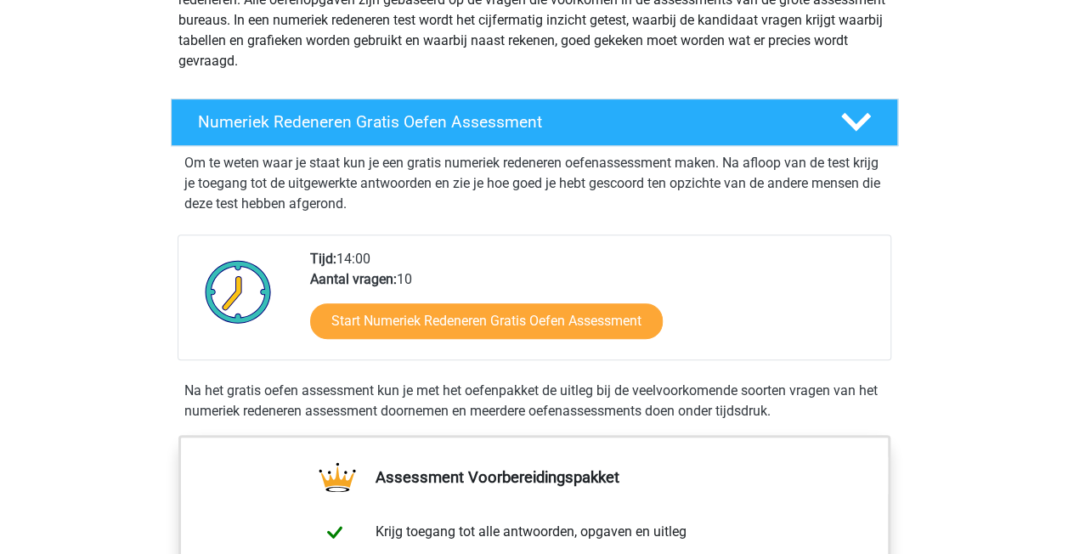
scroll to position [255, 0]
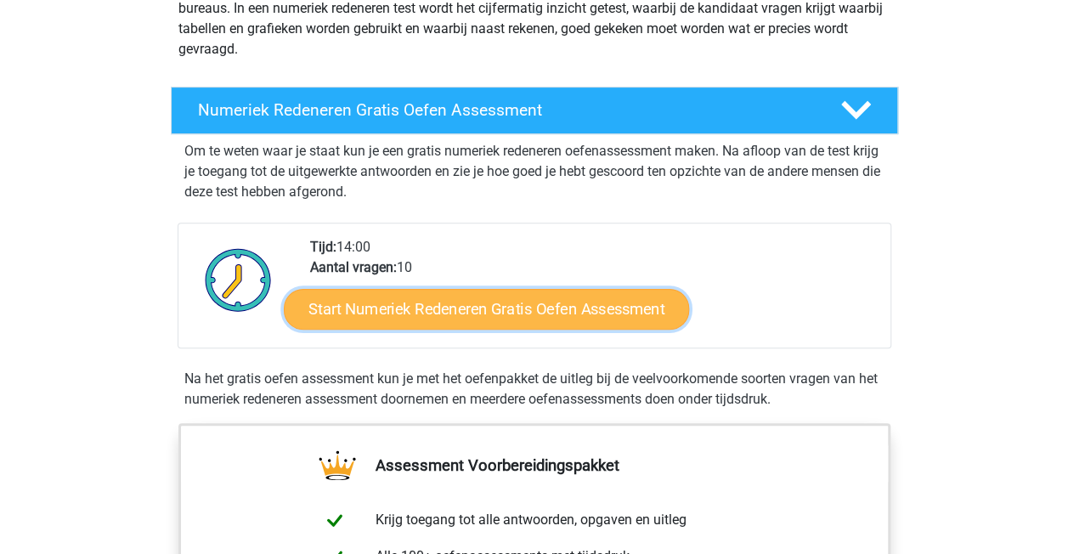
click at [435, 321] on link "Start Numeriek Redeneren Gratis Oefen Assessment" at bounding box center [486, 308] width 405 height 41
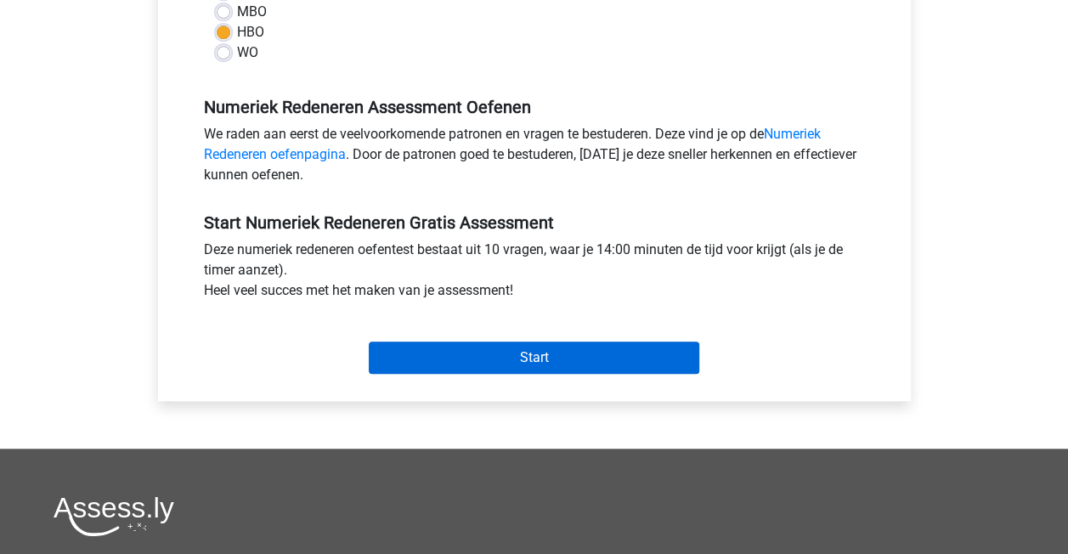
scroll to position [446, 0]
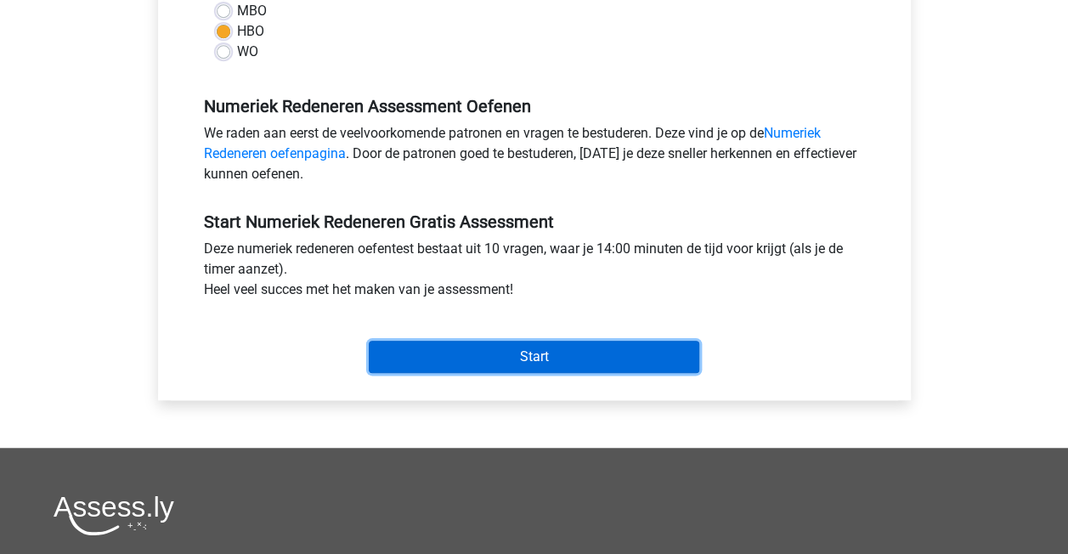
click at [428, 347] on input "Start" at bounding box center [534, 357] width 331 height 32
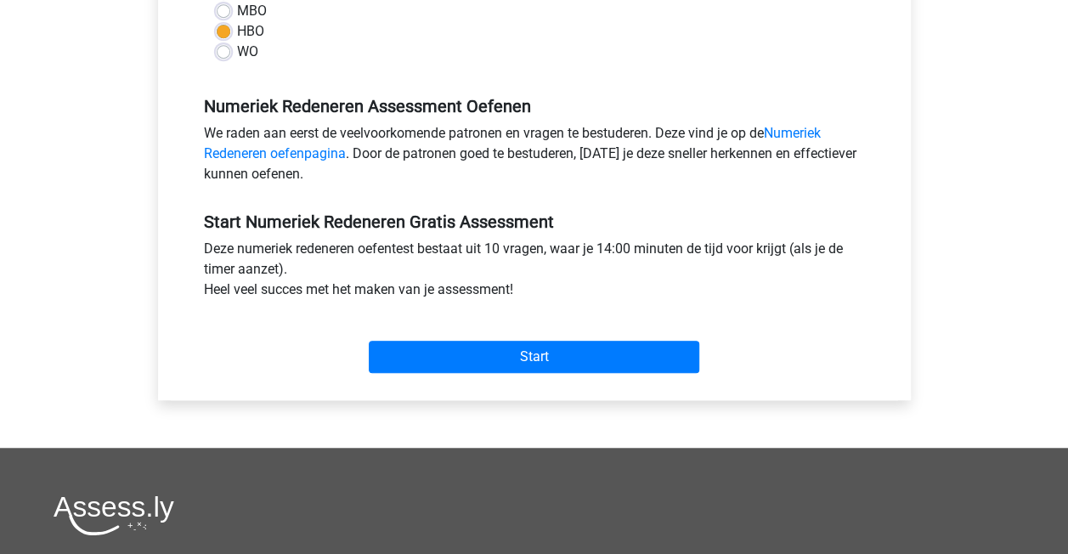
drag, startPoint x: 369, startPoint y: 253, endPoint x: 360, endPoint y: 252, distance: 8.7
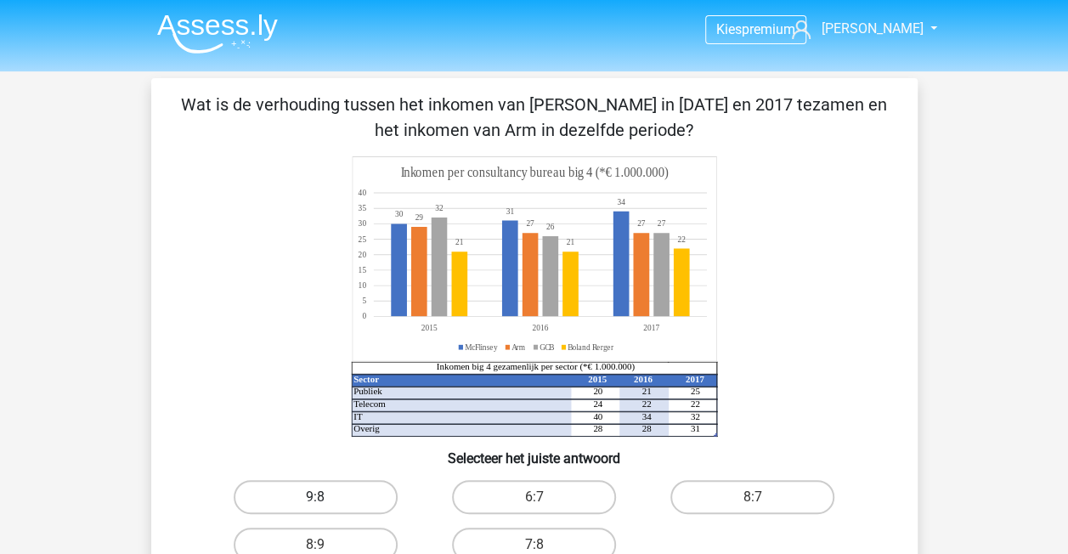
drag, startPoint x: 365, startPoint y: 498, endPoint x: 352, endPoint y: 498, distance: 13.6
click at [353, 498] on label "9:8" at bounding box center [316, 497] width 164 height 34
click at [326, 498] on input "9:8" at bounding box center [320, 502] width 11 height 11
radio input "true"
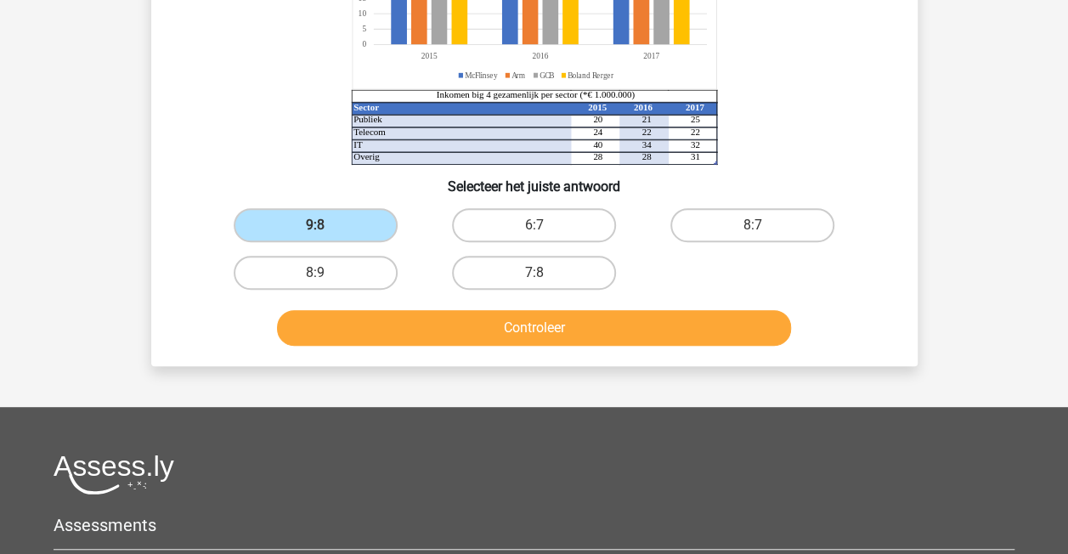
scroll to position [297, 0]
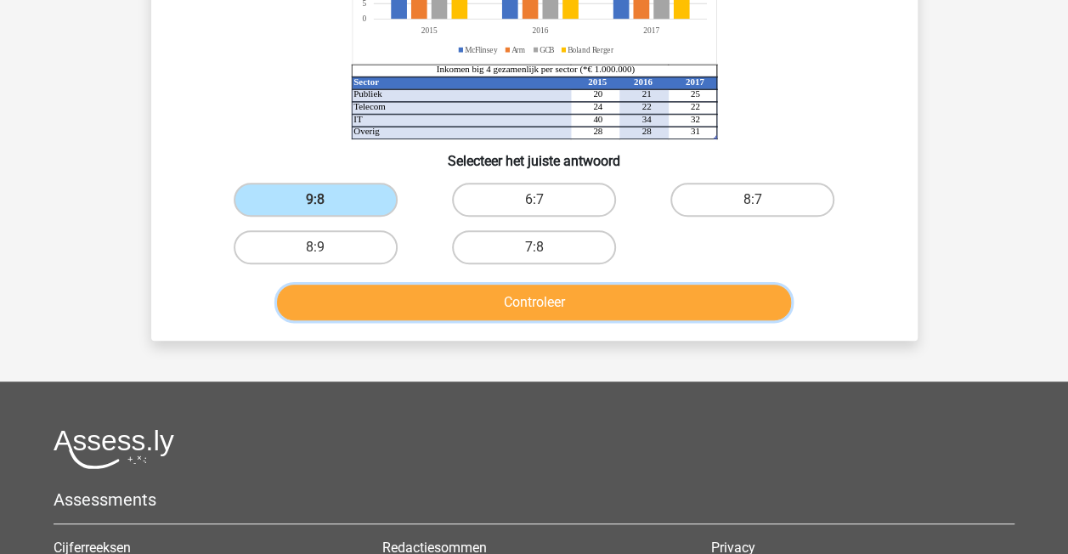
click at [457, 308] on button "Controleer" at bounding box center [534, 303] width 514 height 36
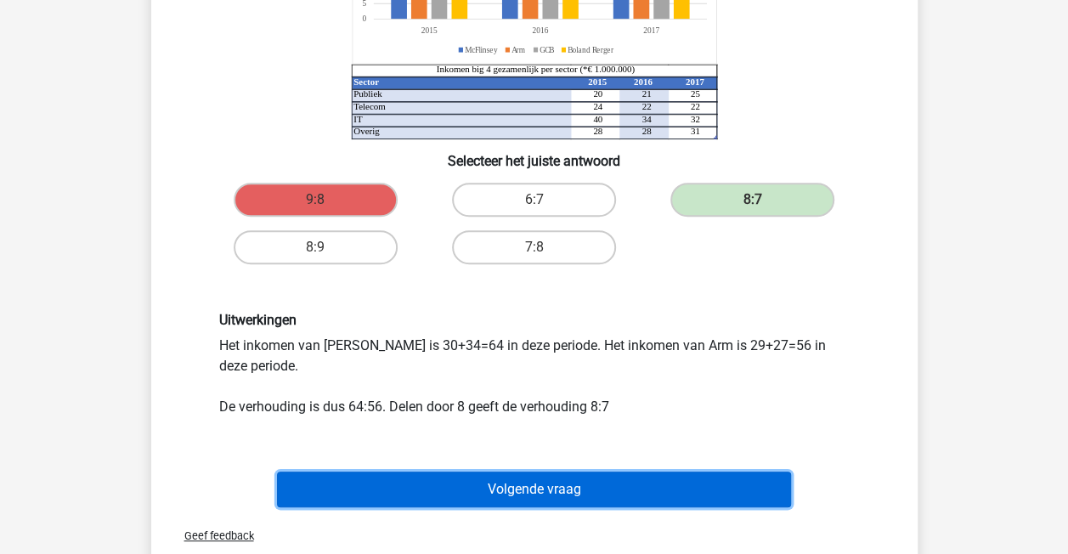
click at [408, 493] on button "Volgende vraag" at bounding box center [534, 490] width 514 height 36
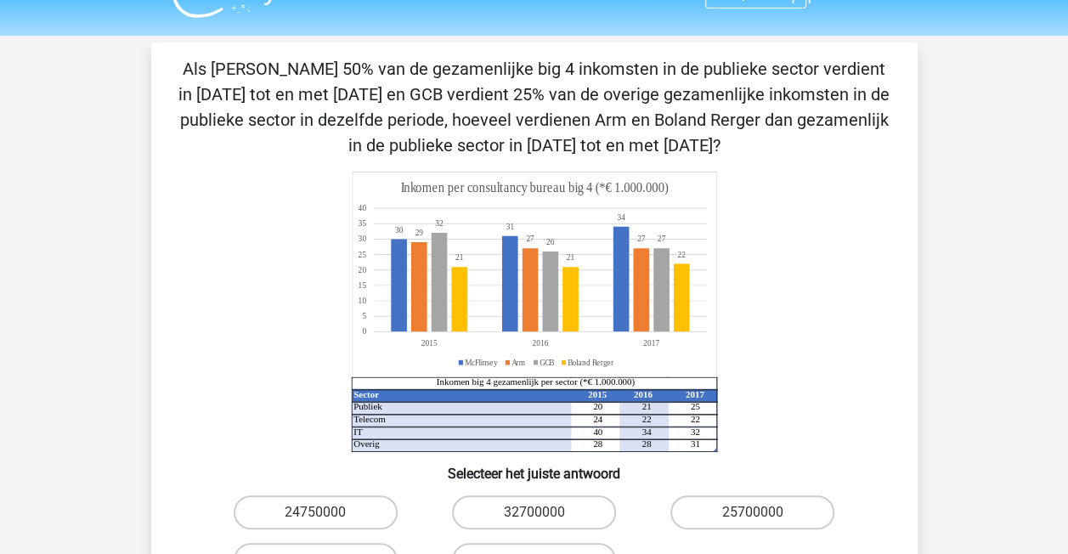
scroll to position [36, 0]
drag, startPoint x: 420, startPoint y: 257, endPoint x: 411, endPoint y: 255, distance: 8.9
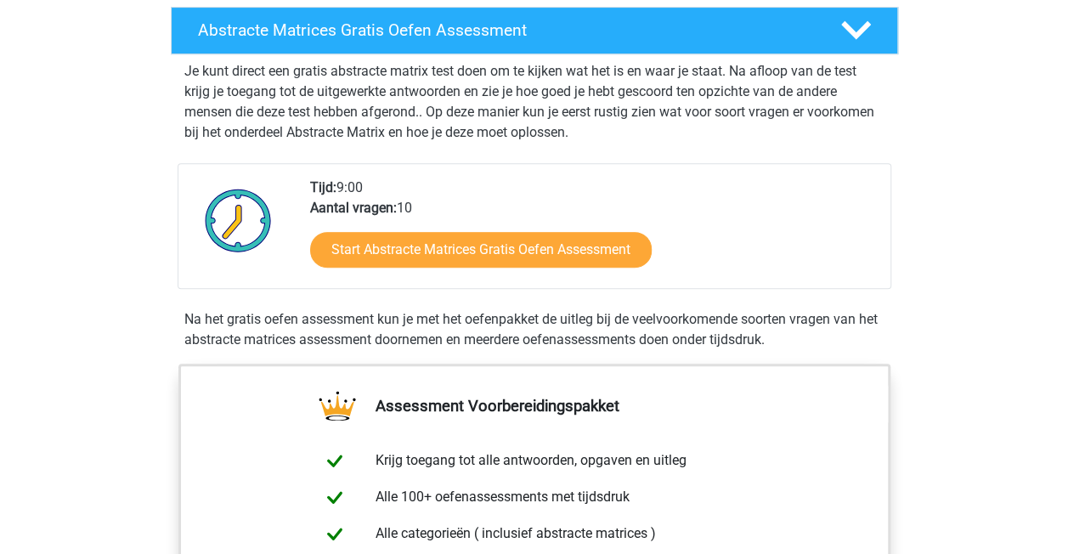
scroll to position [319, 0]
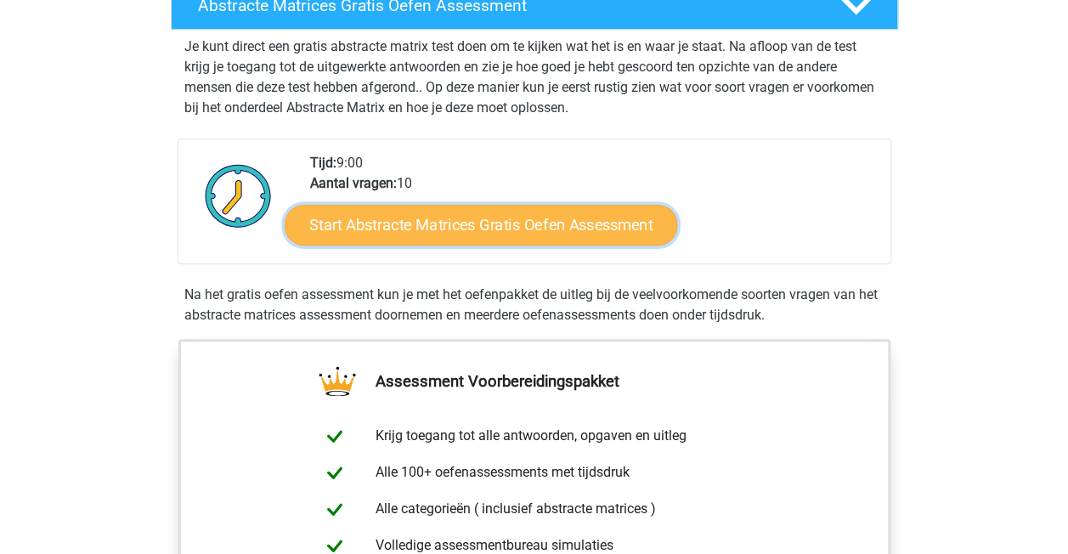
click at [440, 216] on link "Start Abstracte Matrices Gratis Oefen Assessment" at bounding box center [481, 224] width 393 height 41
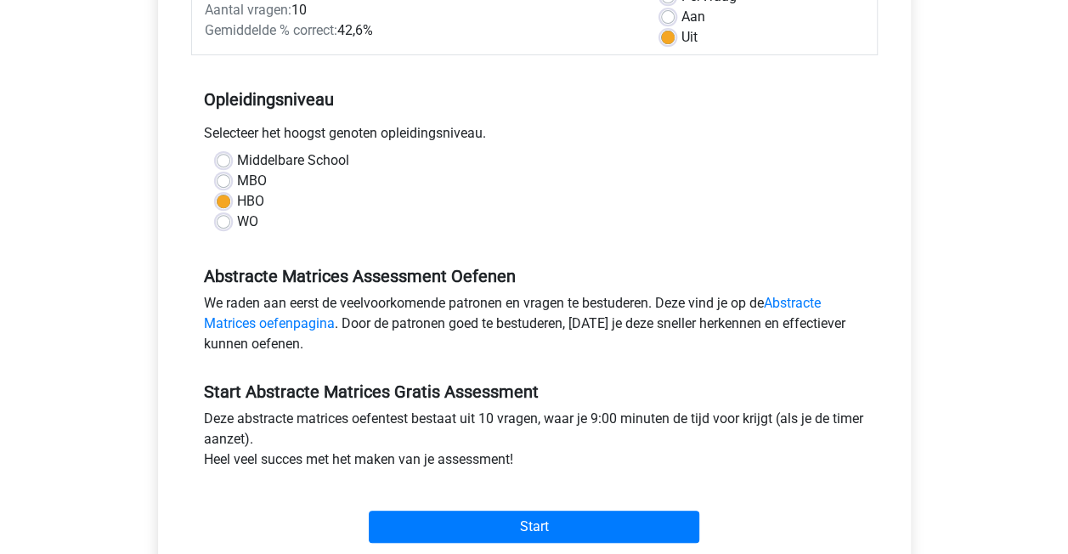
scroll to position [382, 0]
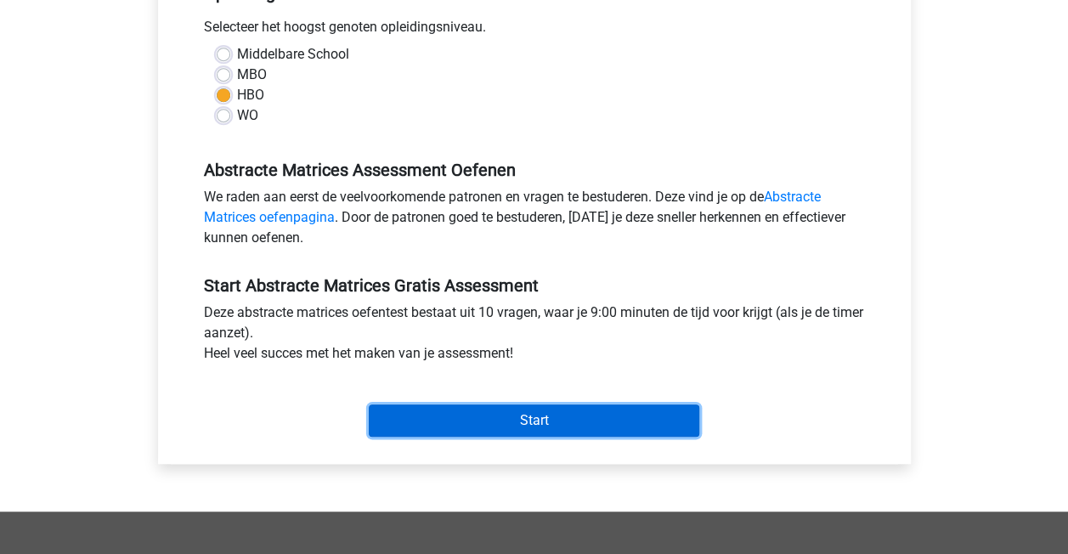
click at [399, 423] on input "Start" at bounding box center [534, 420] width 331 height 32
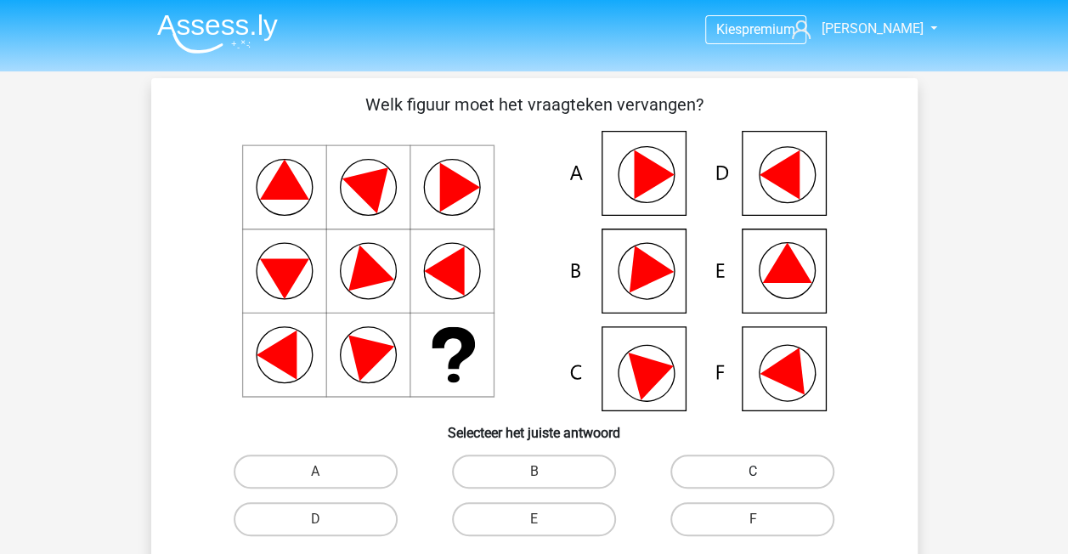
click at [755, 468] on label "C" at bounding box center [752, 472] width 164 height 34
click at [755, 472] on input "C" at bounding box center [758, 477] width 11 height 11
radio input "true"
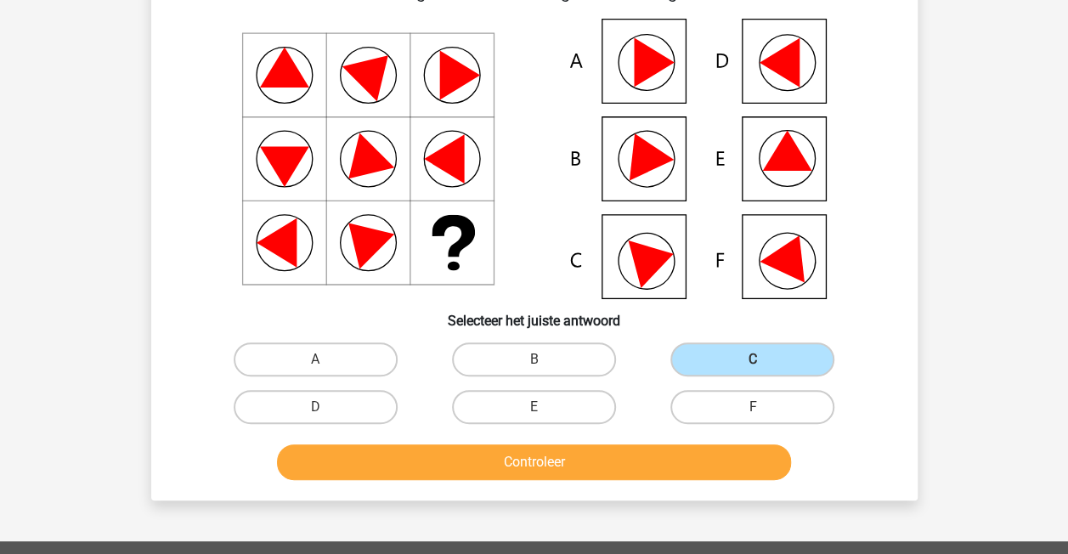
scroll to position [127, 0]
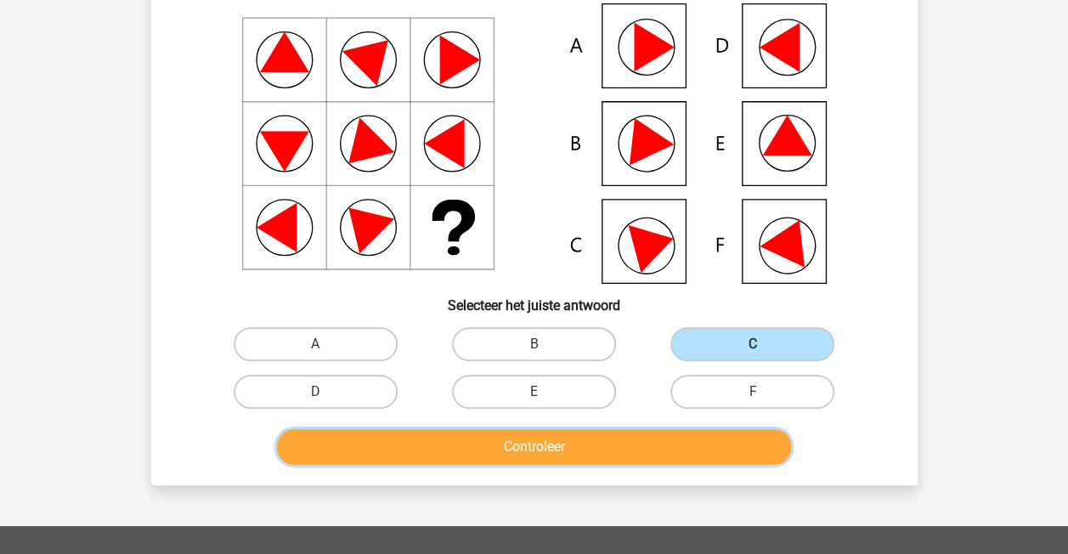
click at [546, 429] on button "Controleer" at bounding box center [534, 447] width 514 height 36
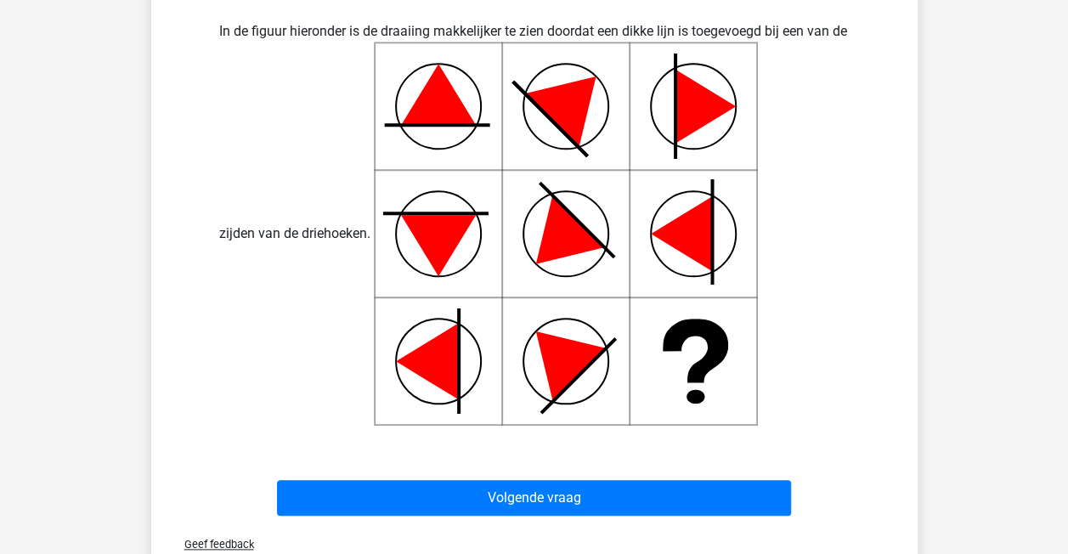
scroll to position [680, 0]
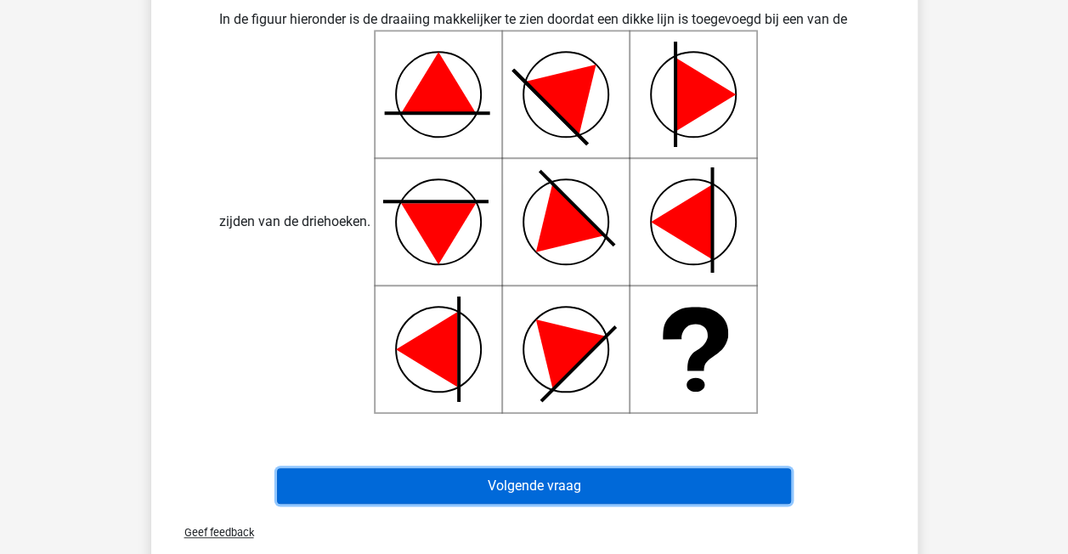
click at [536, 495] on button "Volgende vraag" at bounding box center [534, 486] width 514 height 36
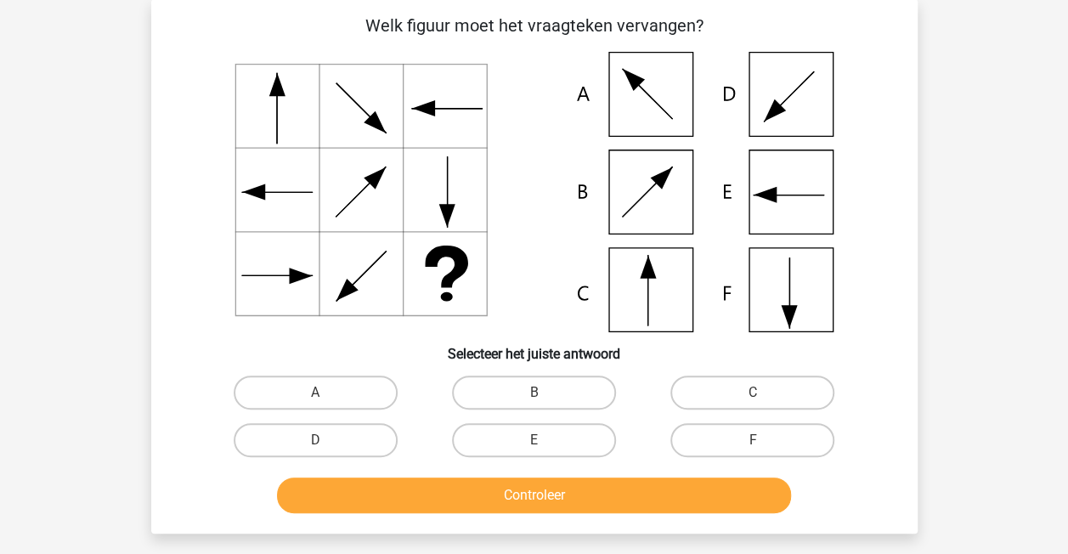
scroll to position [78, 0]
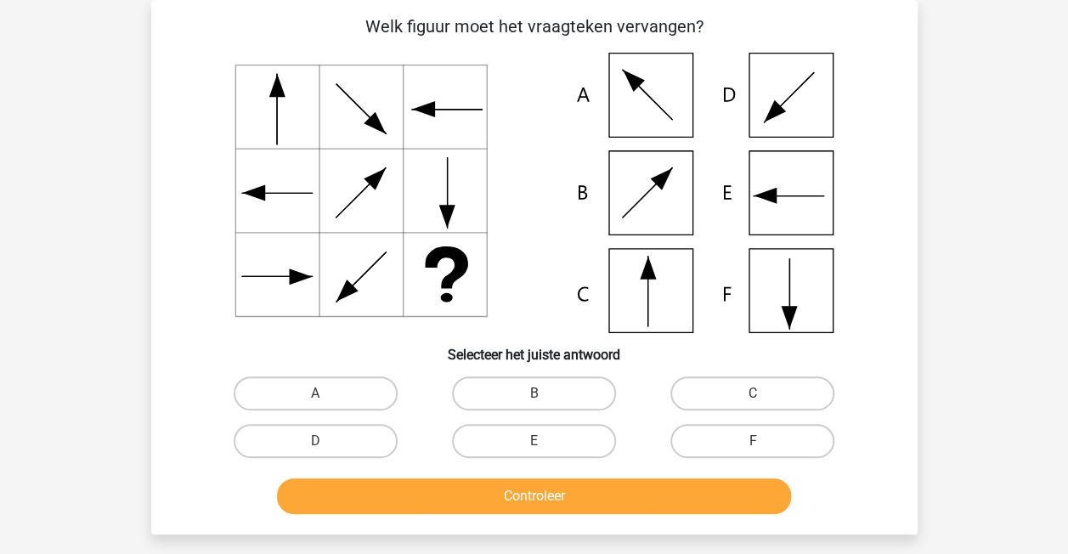
click at [544, 394] on input "B" at bounding box center [539, 398] width 11 height 11
radio input "true"
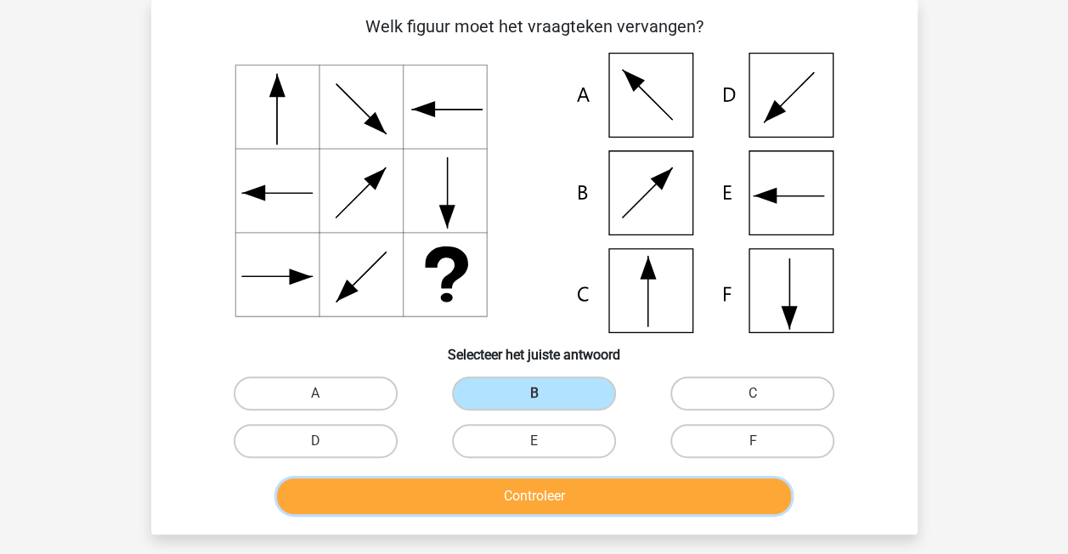
click at [537, 505] on button "Controleer" at bounding box center [534, 496] width 514 height 36
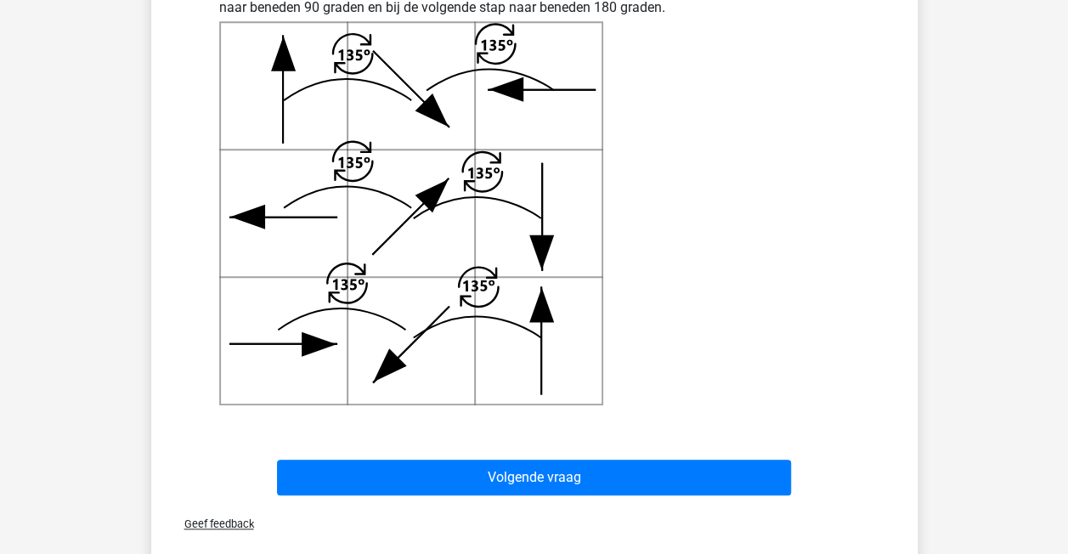
scroll to position [673, 0]
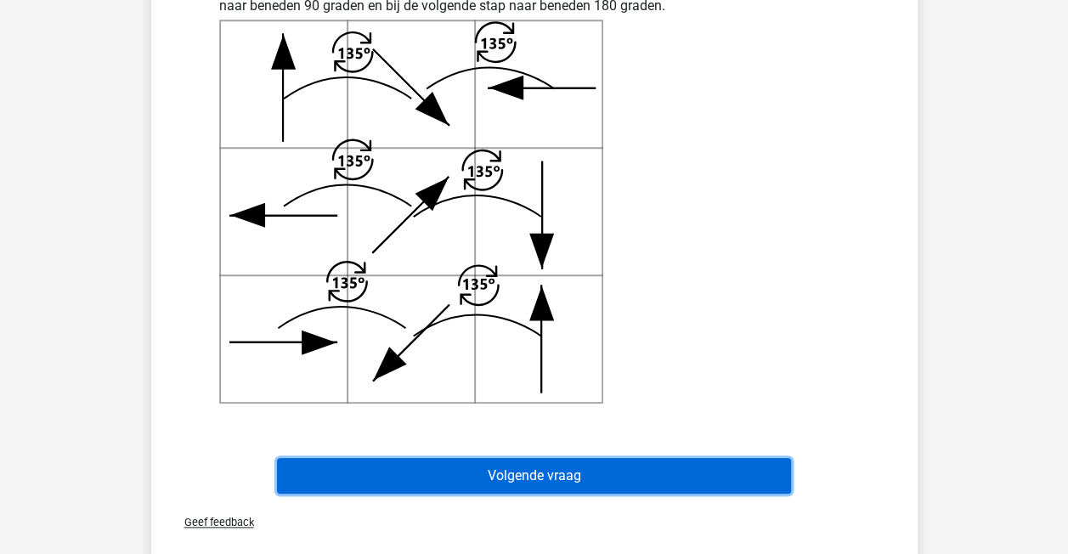
click at [737, 474] on button "Volgende vraag" at bounding box center [534, 476] width 514 height 36
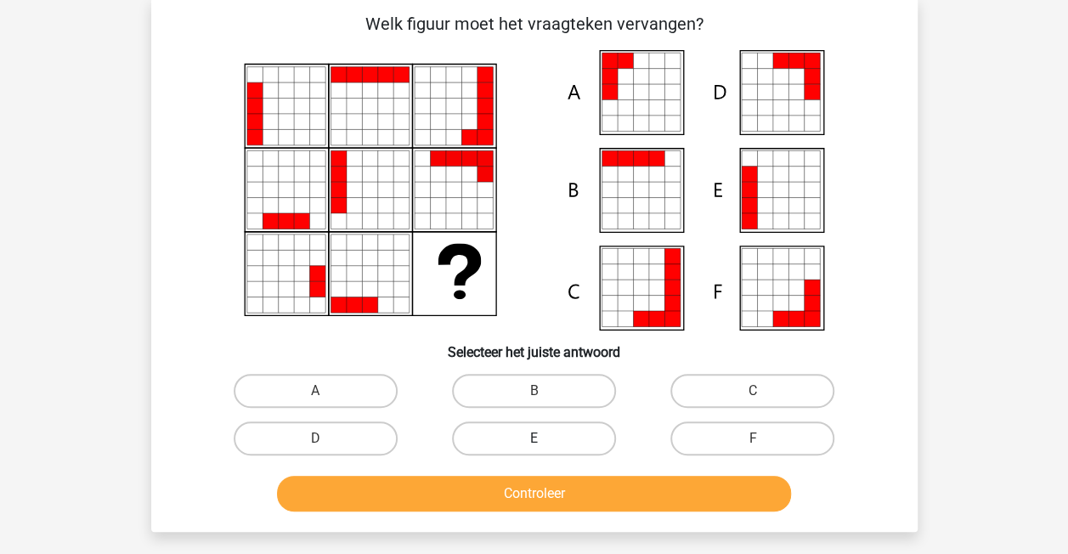
scroll to position [99, 0]
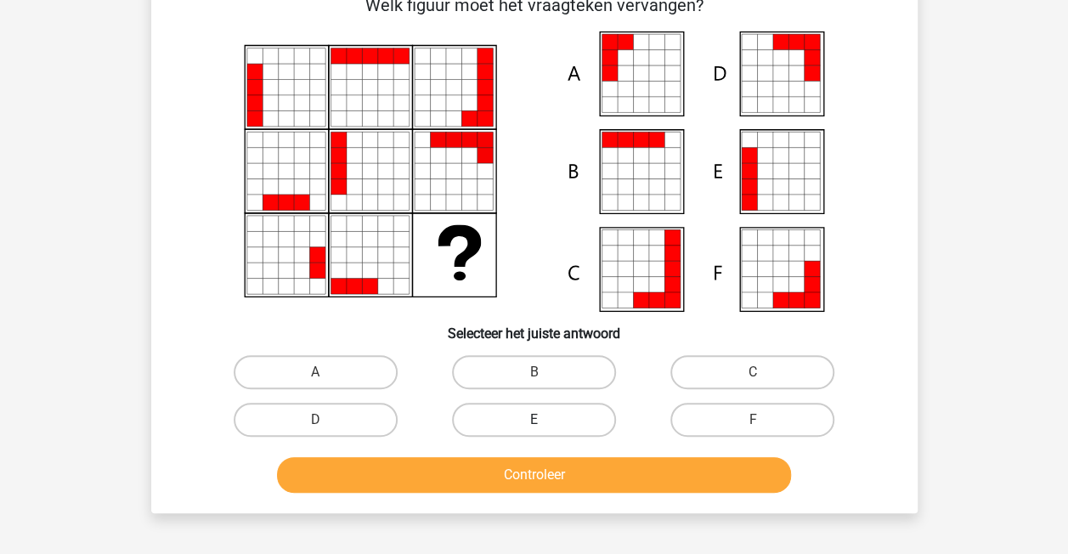
click at [503, 415] on label "E" at bounding box center [534, 420] width 164 height 34
click at [534, 420] on input "E" at bounding box center [539, 425] width 11 height 11
radio input "true"
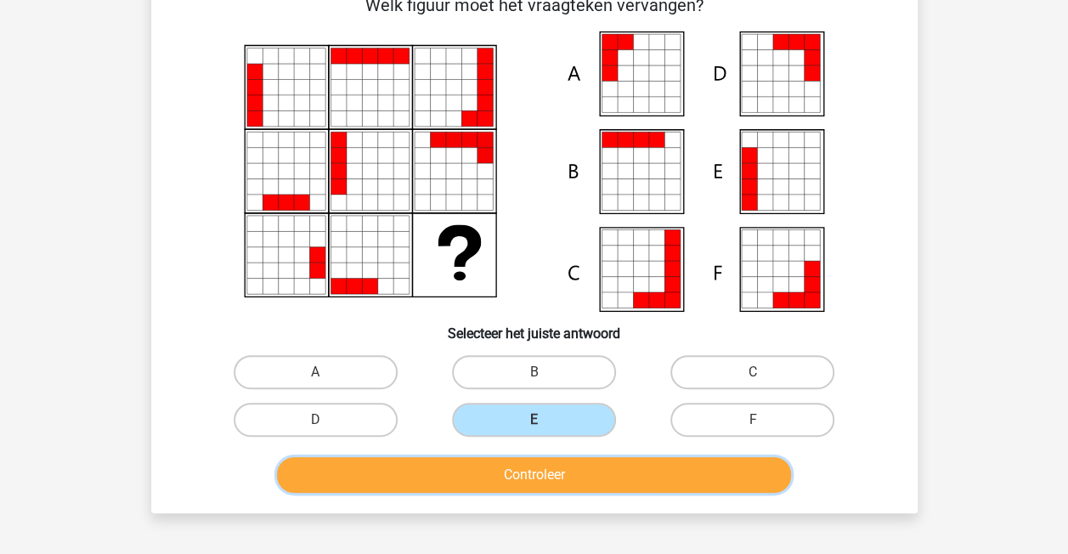
click at [529, 486] on button "Controleer" at bounding box center [534, 475] width 514 height 36
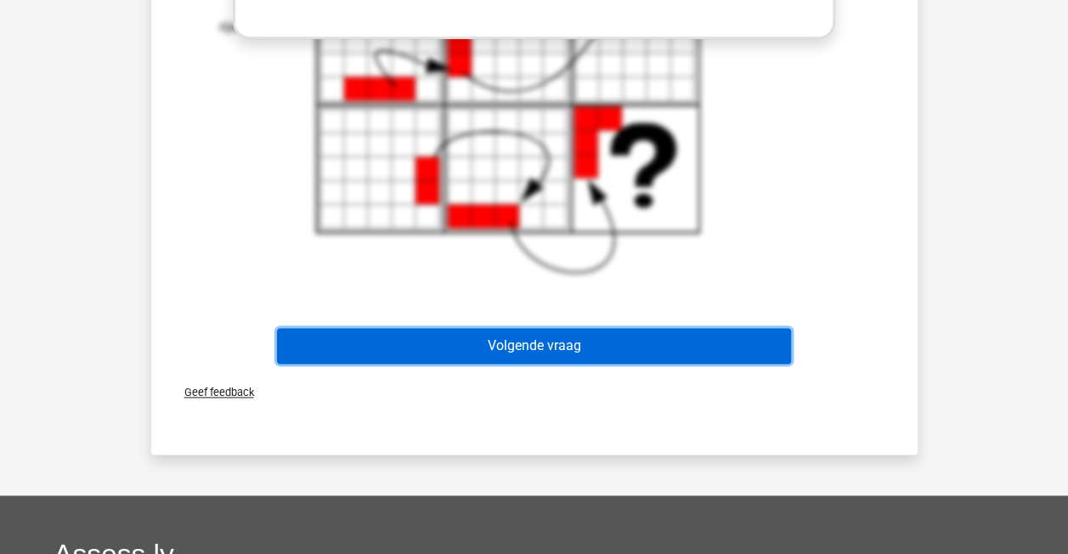
click at [581, 340] on button "Volgende vraag" at bounding box center [534, 346] width 514 height 36
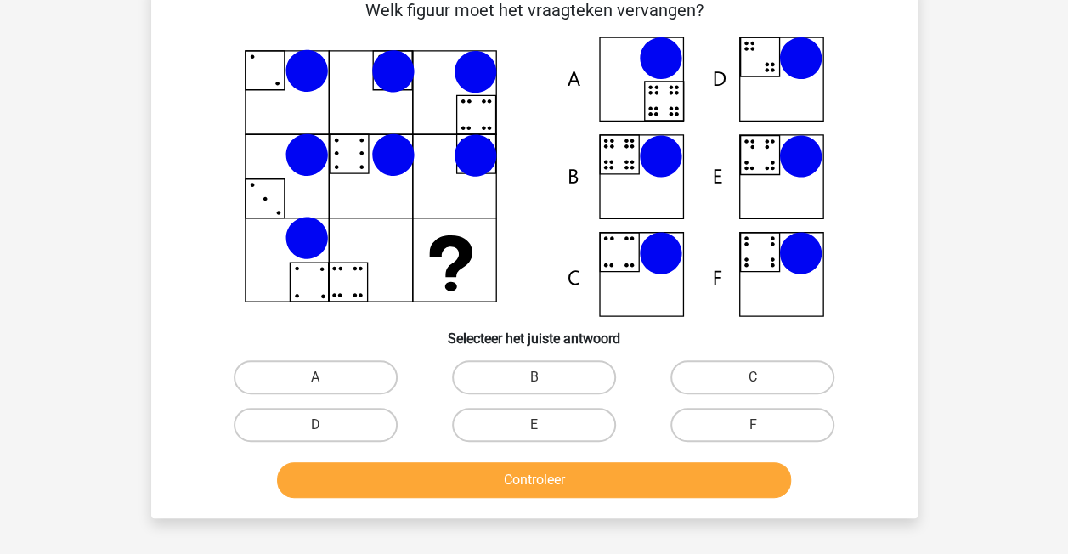
scroll to position [78, 0]
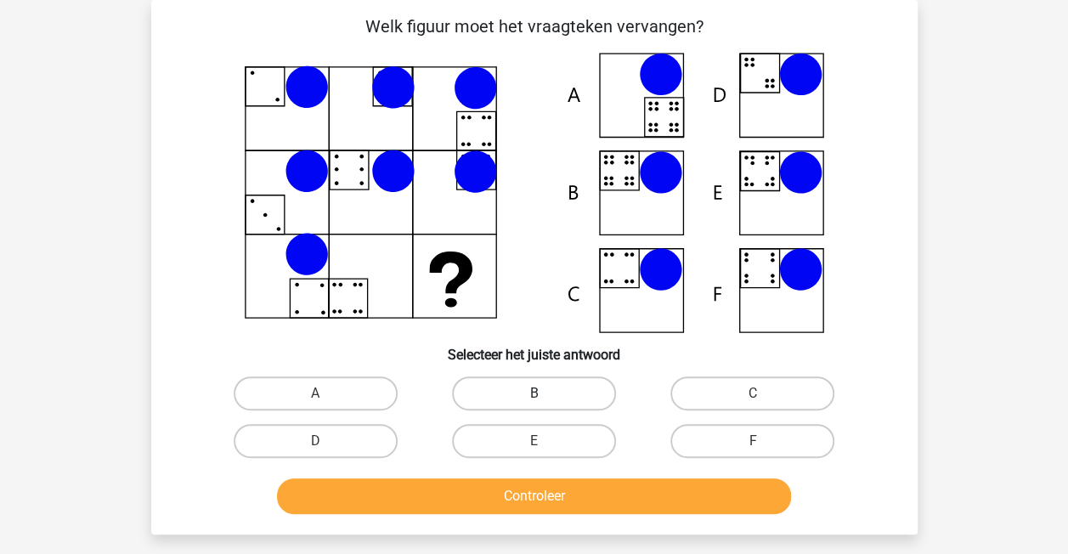
click at [557, 384] on label "B" at bounding box center [534, 393] width 164 height 34
click at [545, 393] on input "B" at bounding box center [539, 398] width 11 height 11
radio input "true"
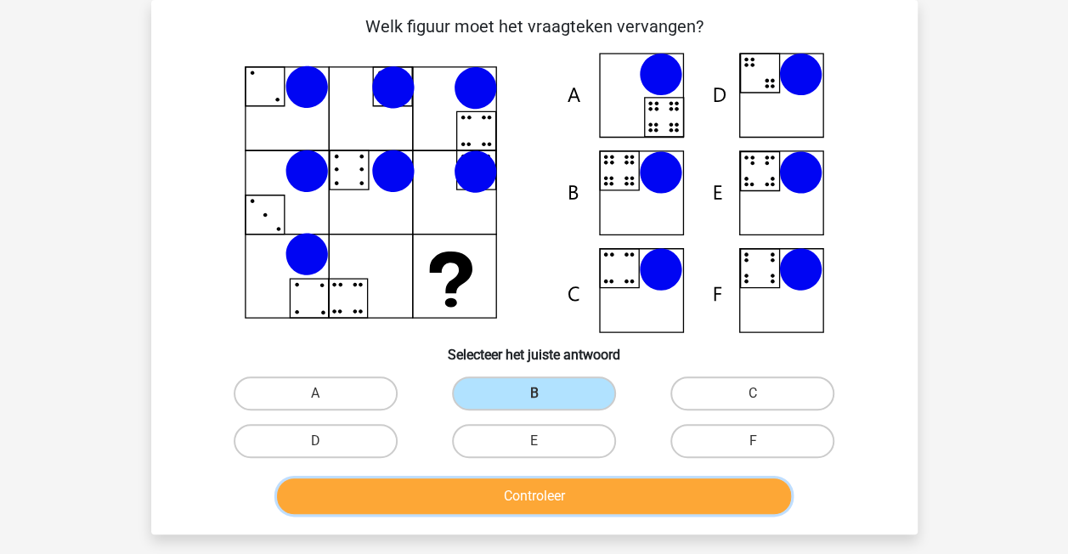
click at [561, 496] on button "Controleer" at bounding box center [534, 496] width 514 height 36
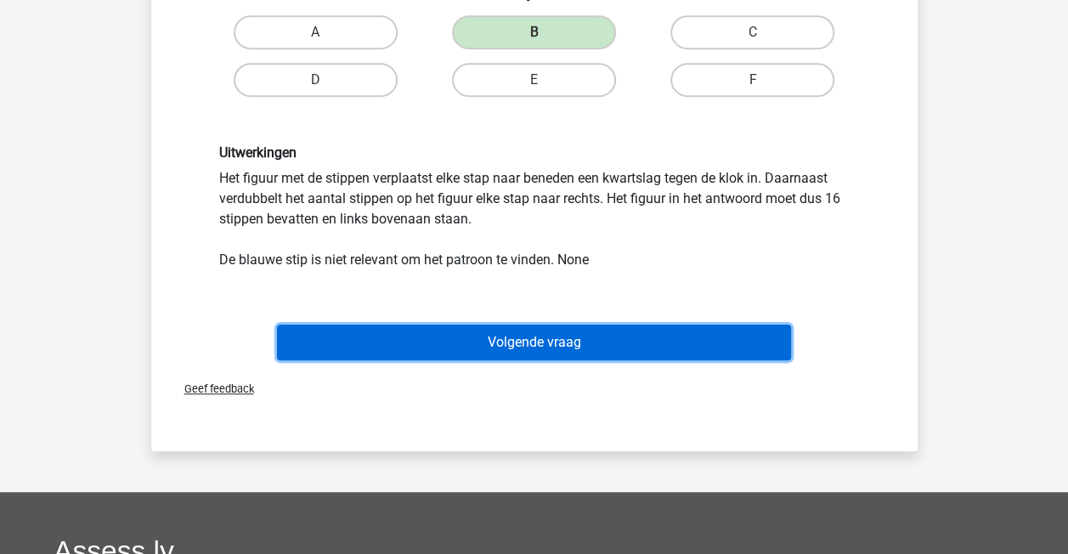
click at [601, 335] on button "Volgende vraag" at bounding box center [534, 343] width 514 height 36
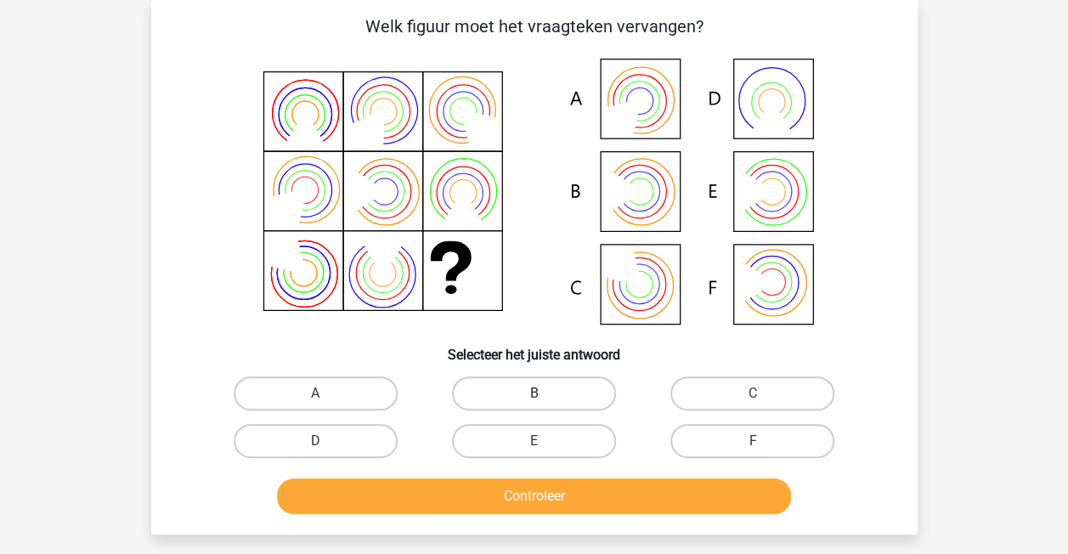
click at [510, 394] on label "B" at bounding box center [534, 393] width 164 height 34
click at [534, 394] on input "B" at bounding box center [539, 398] width 11 height 11
radio input "true"
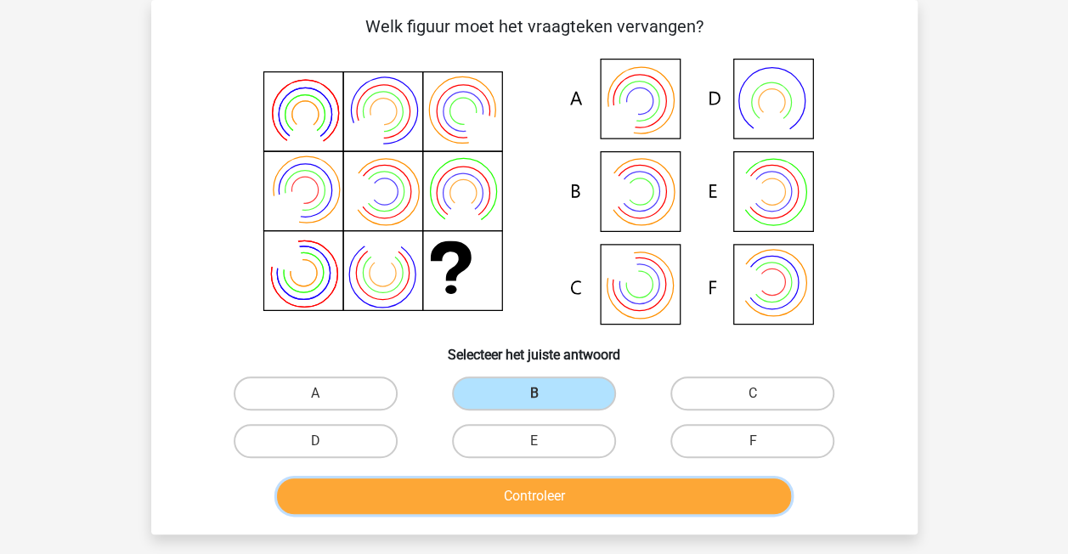
click at [495, 489] on button "Controleer" at bounding box center [534, 496] width 514 height 36
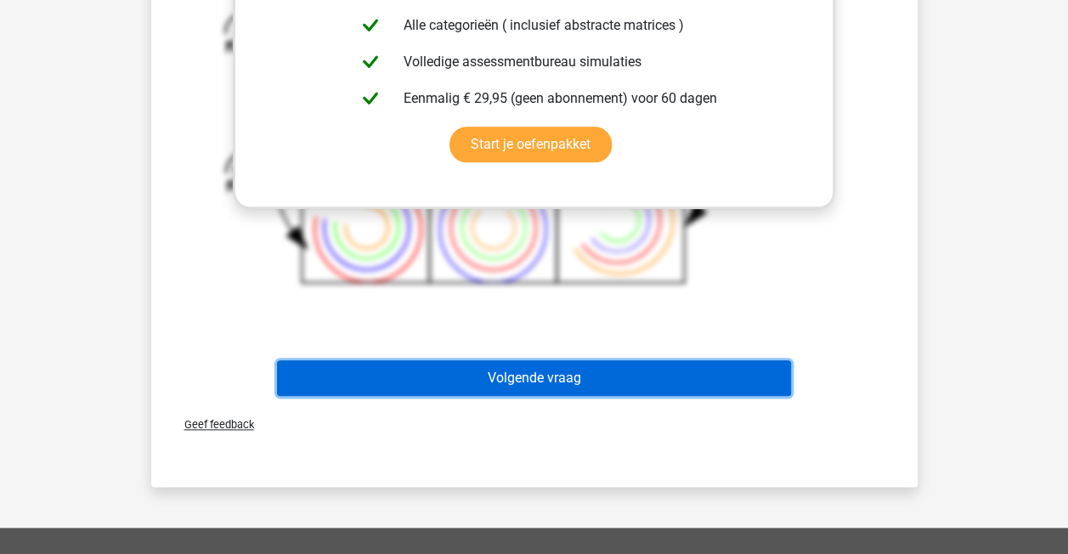
click at [552, 389] on button "Volgende vraag" at bounding box center [534, 378] width 514 height 36
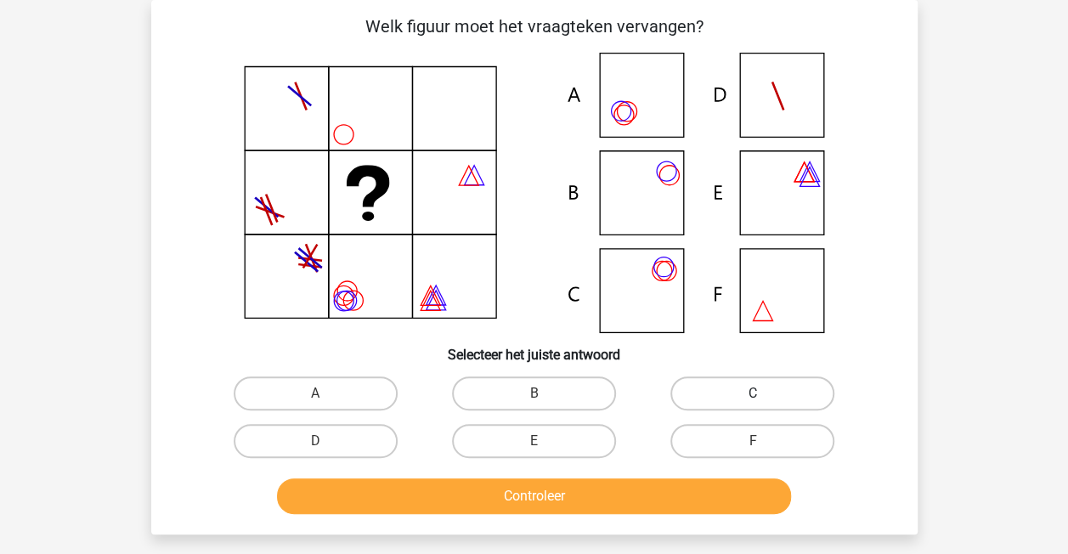
click at [743, 393] on label "C" at bounding box center [752, 393] width 164 height 34
click at [753, 393] on input "C" at bounding box center [758, 398] width 11 height 11
radio input "true"
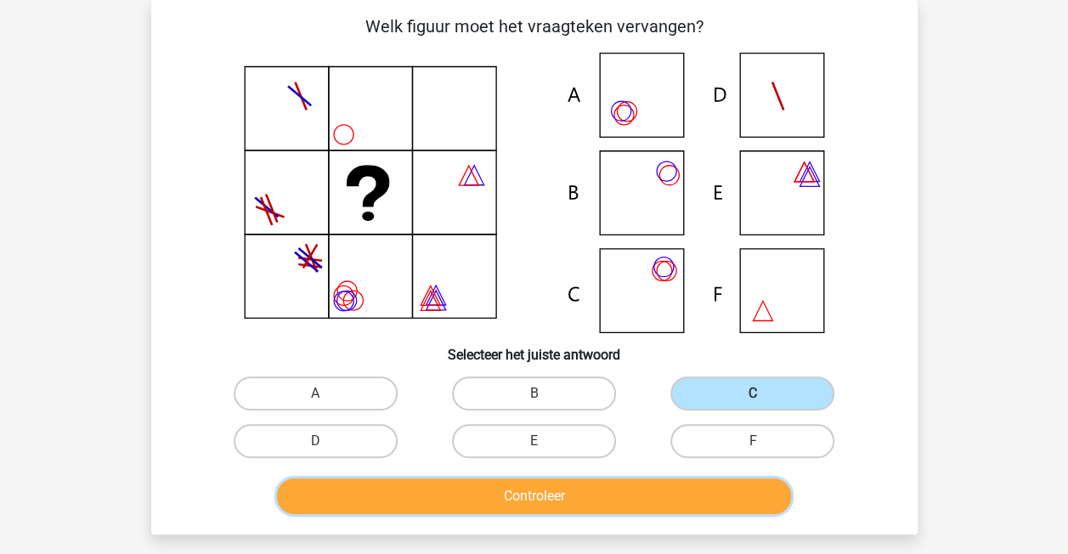
click at [587, 489] on button "Controleer" at bounding box center [534, 496] width 514 height 36
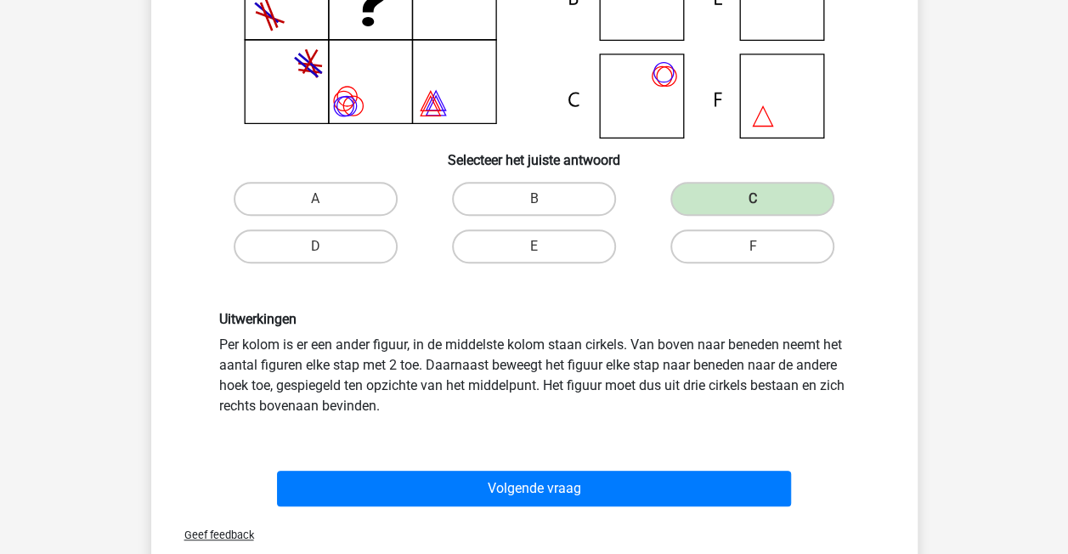
scroll to position [397, 0]
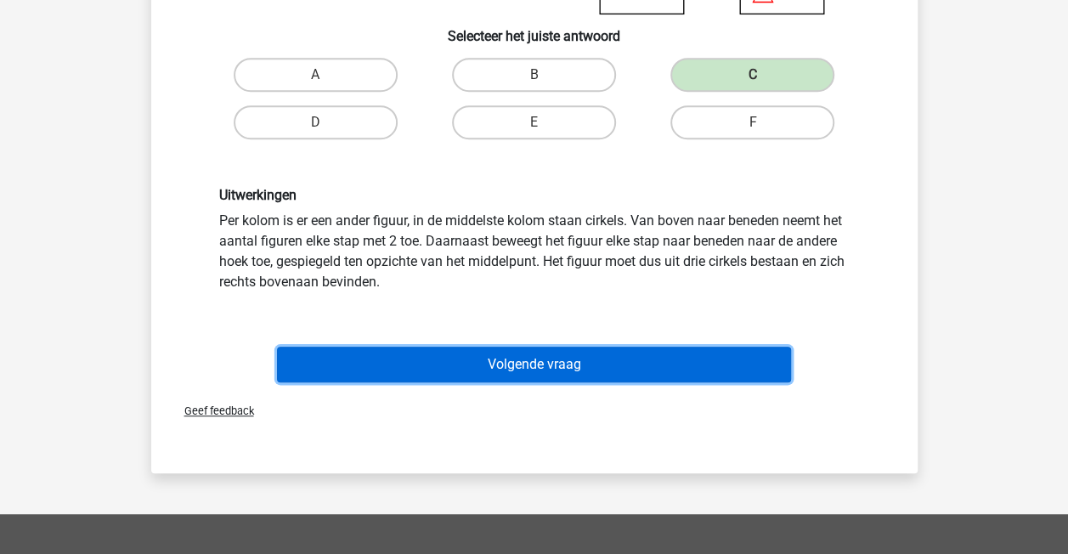
click at [563, 370] on button "Volgende vraag" at bounding box center [534, 365] width 514 height 36
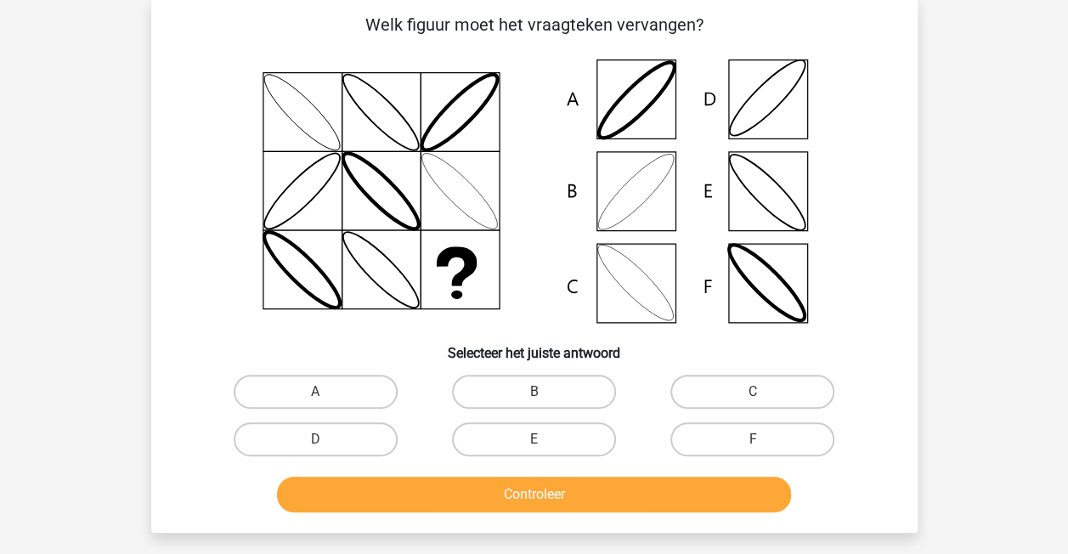
scroll to position [121, 0]
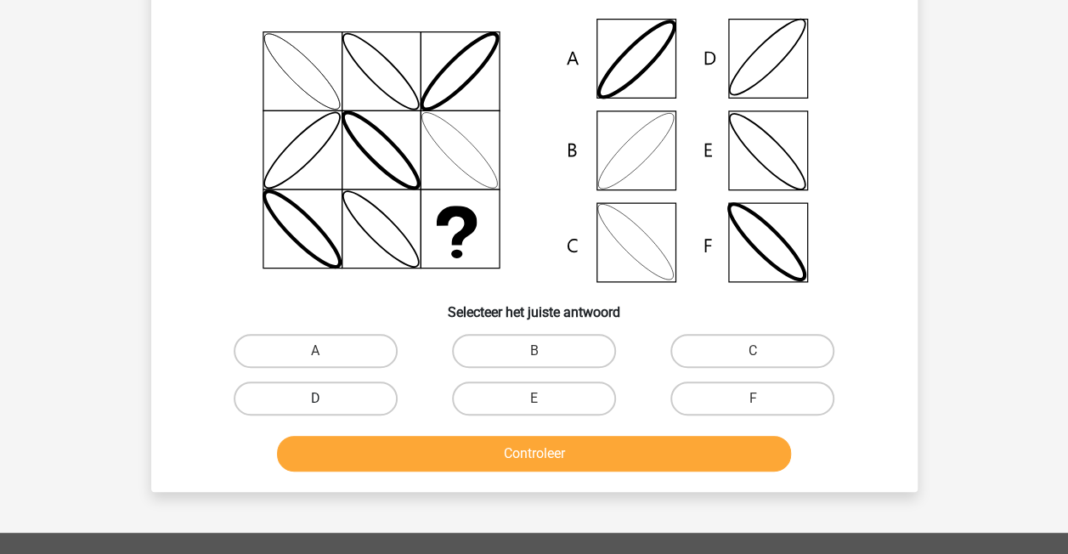
click at [297, 403] on label "D" at bounding box center [316, 399] width 164 height 34
click at [315, 403] on input "D" at bounding box center [320, 404] width 11 height 11
radio input "true"
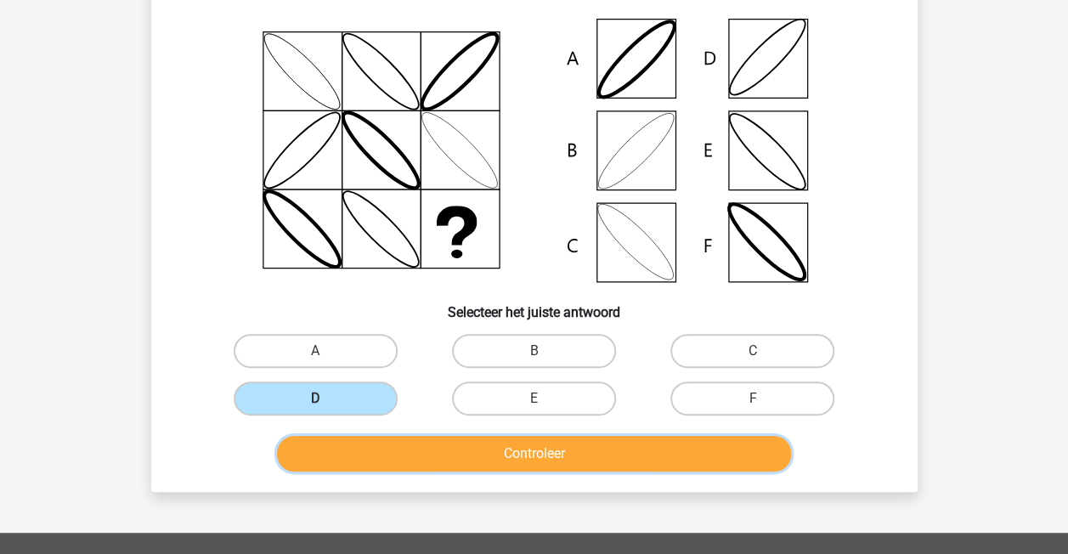
click at [366, 462] on button "Controleer" at bounding box center [534, 454] width 514 height 36
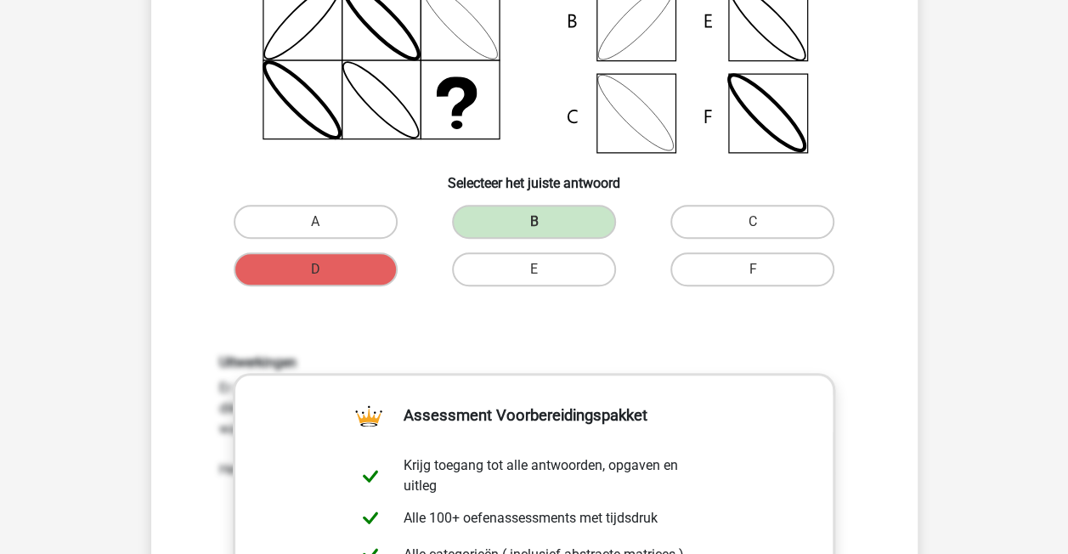
scroll to position [588, 0]
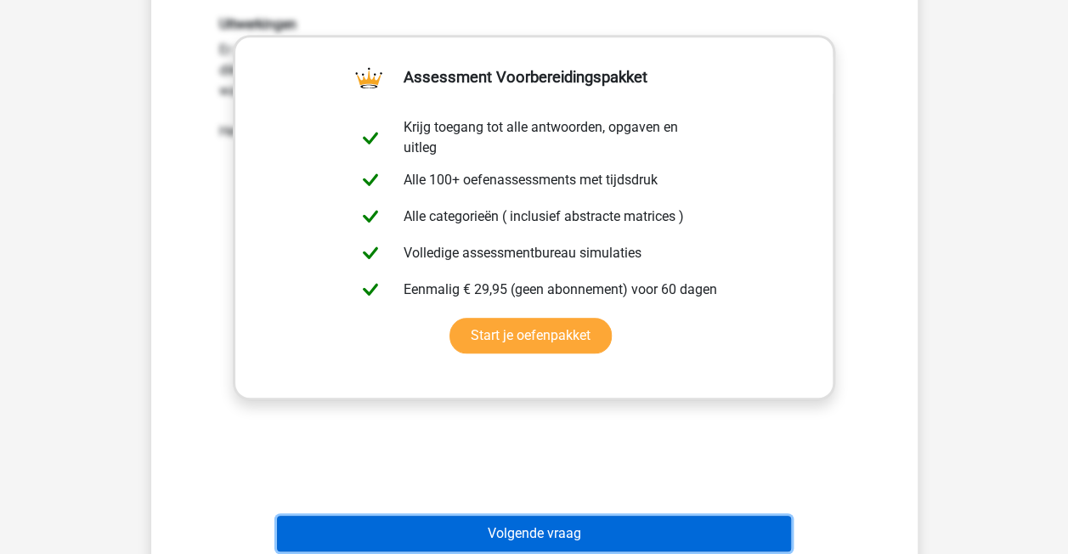
click at [404, 522] on button "Volgende vraag" at bounding box center [534, 534] width 514 height 36
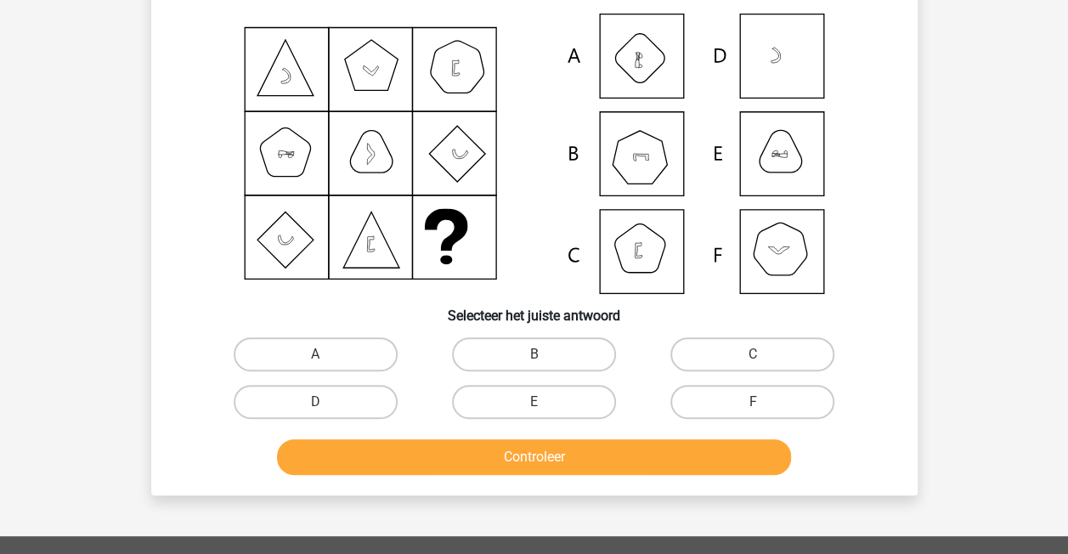
scroll to position [78, 0]
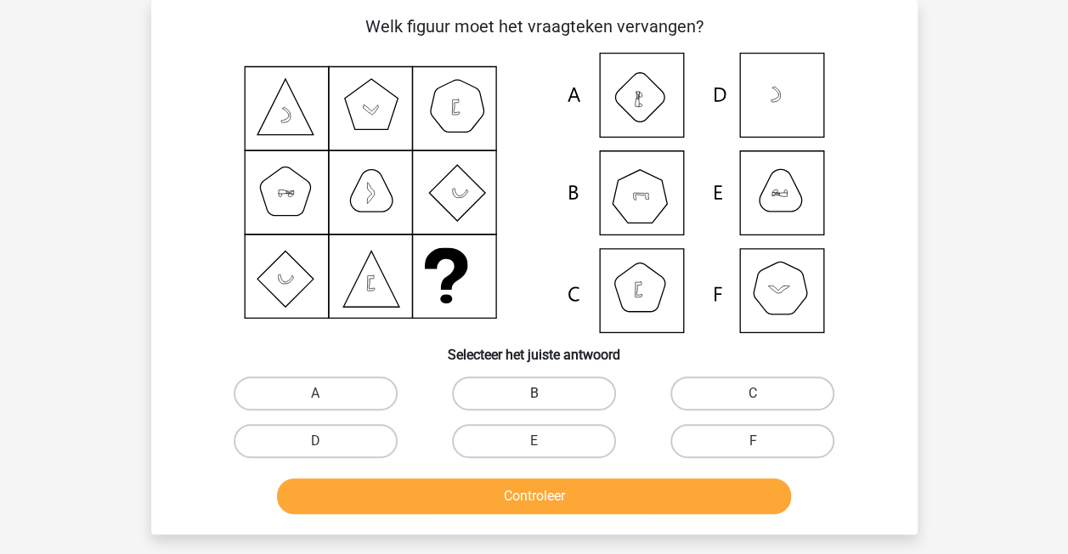
click at [523, 394] on label "B" at bounding box center [534, 393] width 164 height 34
click at [534, 394] on input "B" at bounding box center [539, 398] width 11 height 11
radio input "true"
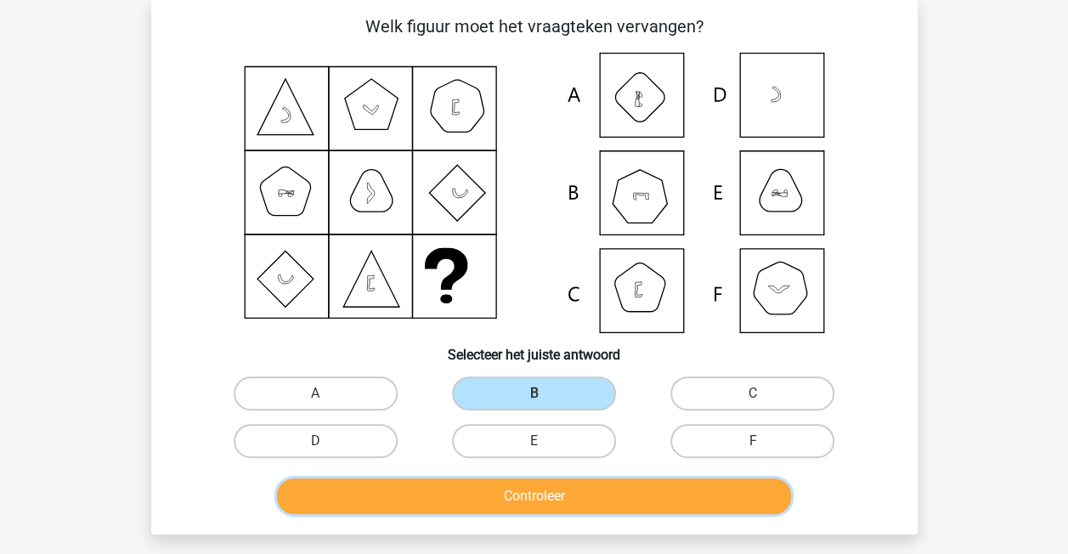
click at [522, 497] on button "Controleer" at bounding box center [534, 496] width 514 height 36
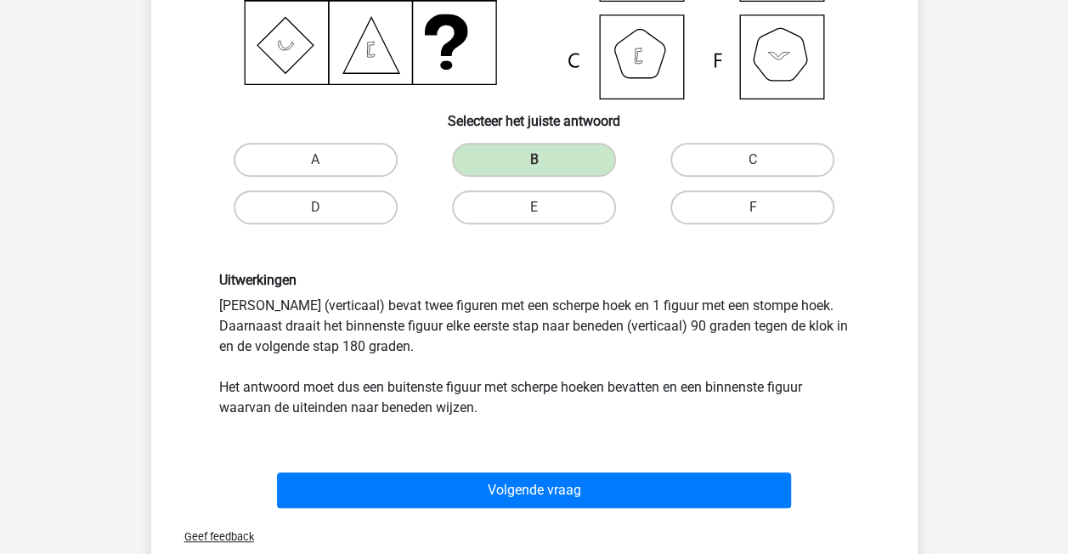
scroll to position [333, 0]
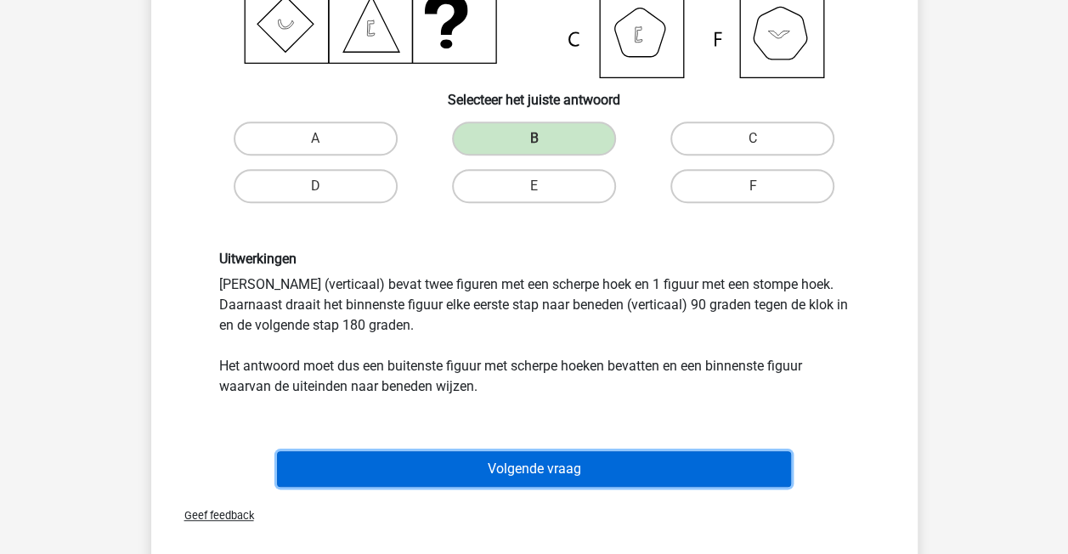
click at [442, 466] on button "Volgende vraag" at bounding box center [534, 469] width 514 height 36
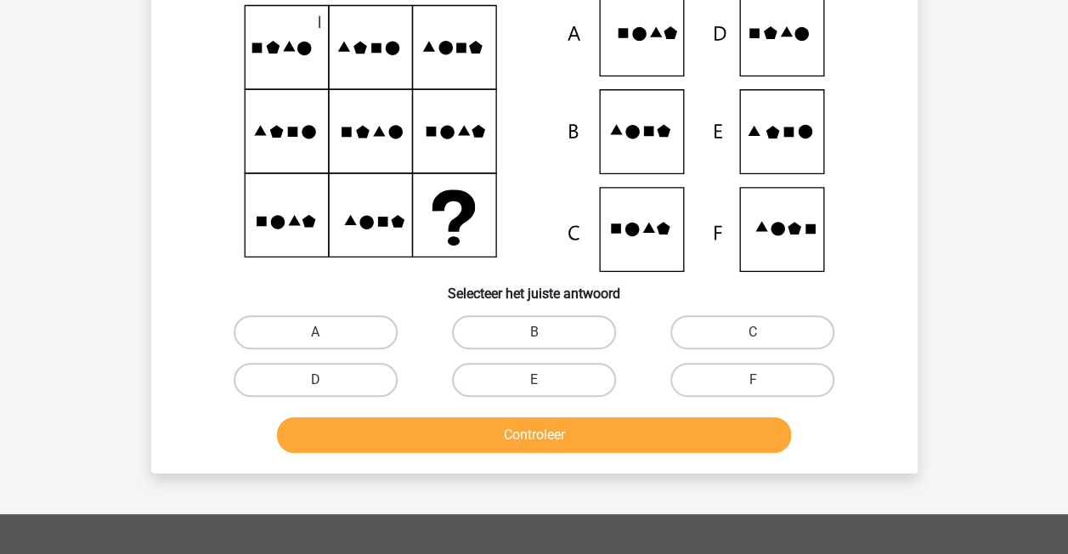
scroll to position [78, 0]
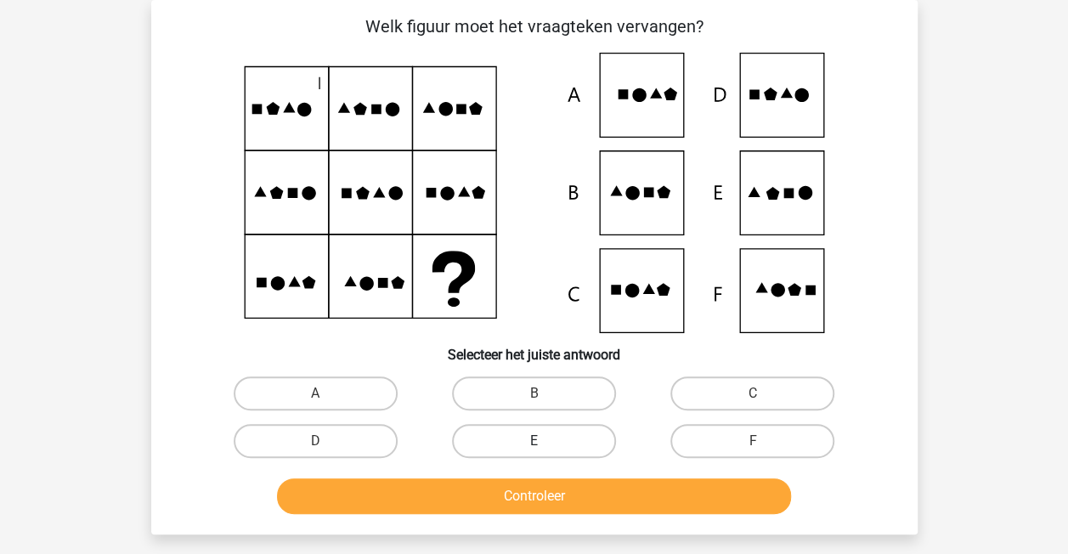
click at [552, 435] on label "E" at bounding box center [534, 441] width 164 height 34
click at [545, 441] on input "E" at bounding box center [539, 446] width 11 height 11
radio input "true"
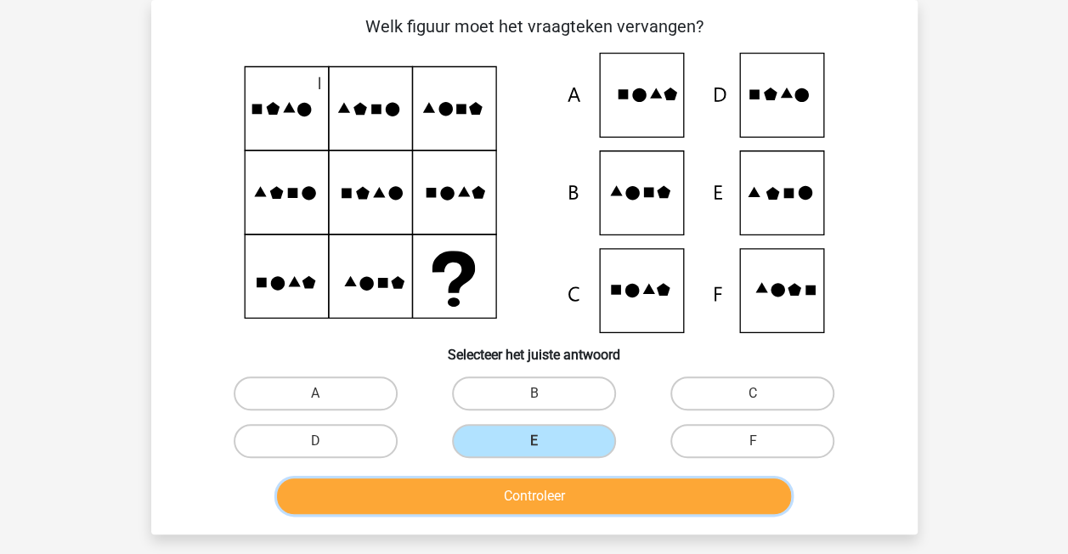
click at [547, 499] on button "Controleer" at bounding box center [534, 496] width 514 height 36
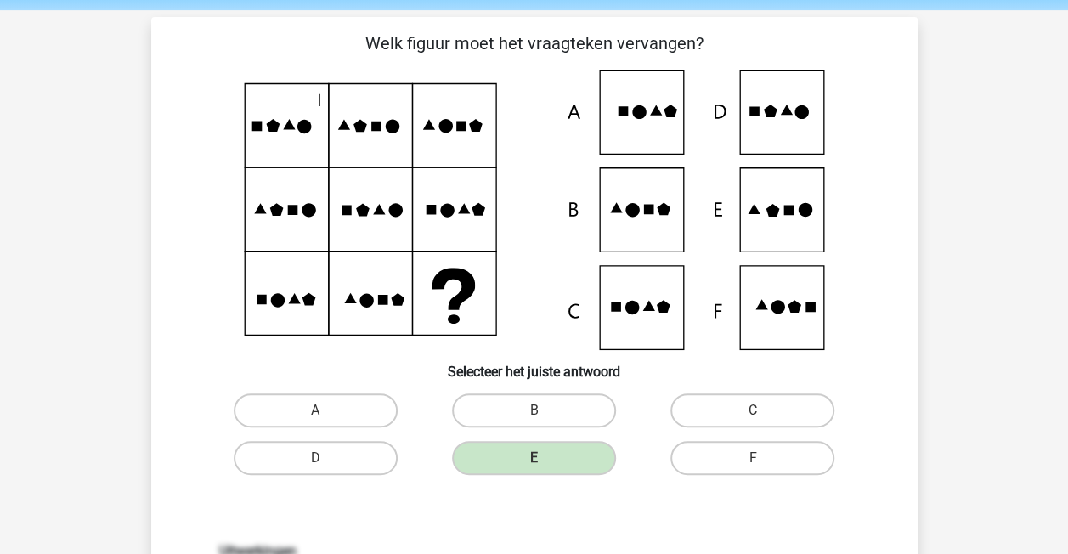
scroll to position [57, 0]
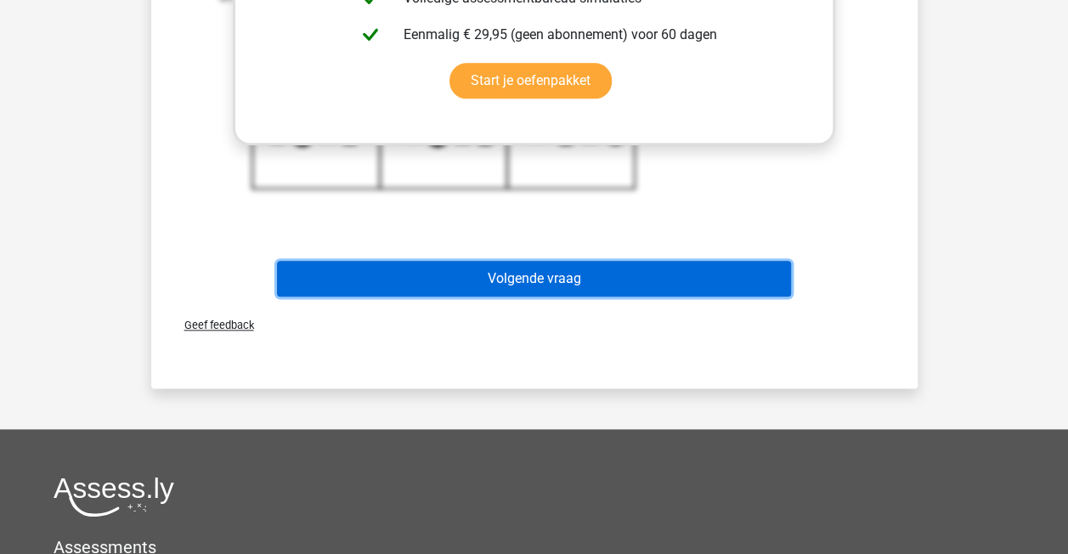
click at [448, 269] on button "Volgende vraag" at bounding box center [534, 279] width 514 height 36
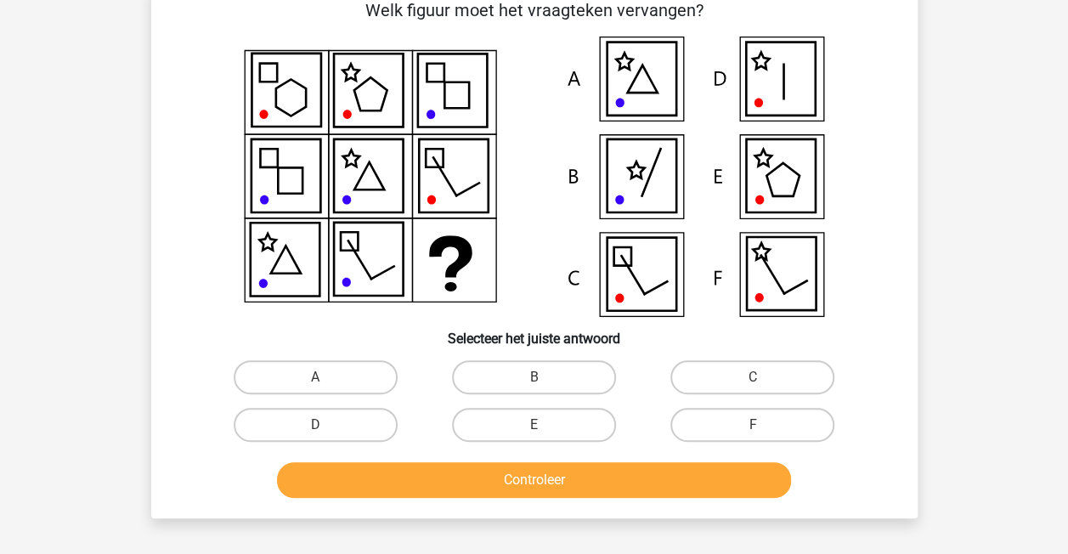
scroll to position [78, 0]
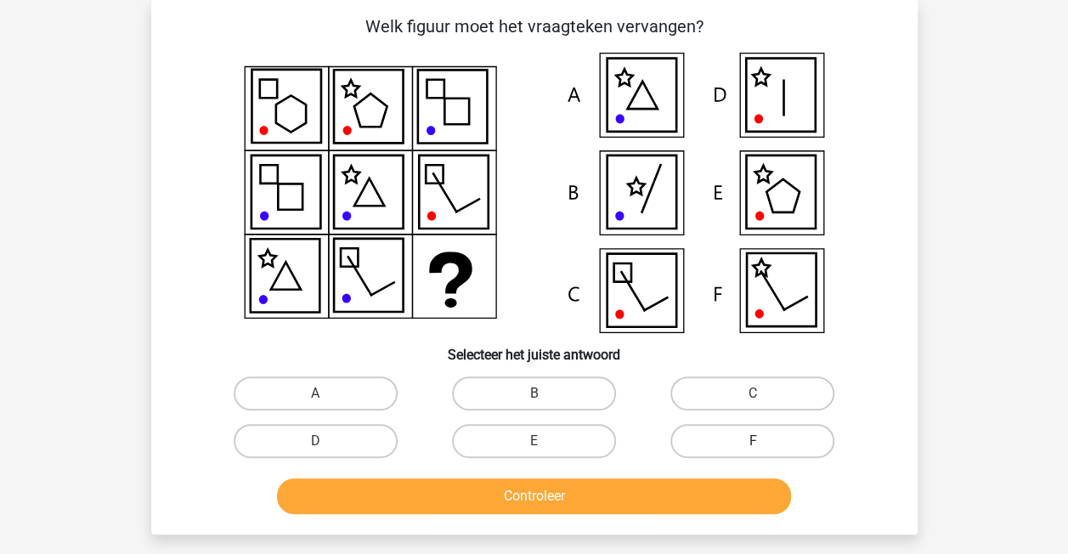
click at [755, 440] on label "F" at bounding box center [752, 441] width 164 height 34
click at [755, 441] on input "F" at bounding box center [758, 446] width 11 height 11
radio input "true"
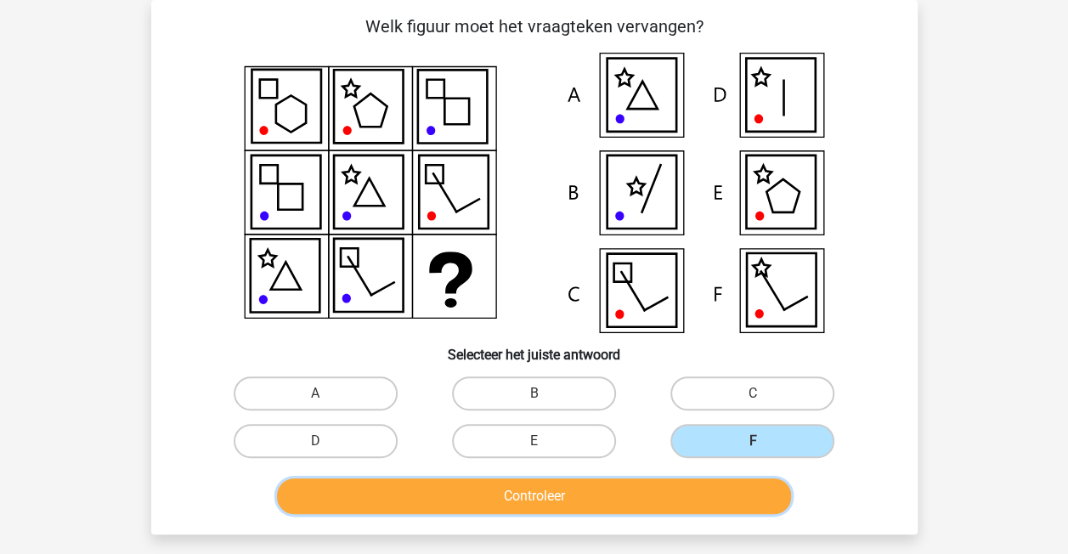
click at [710, 500] on button "Controleer" at bounding box center [534, 496] width 514 height 36
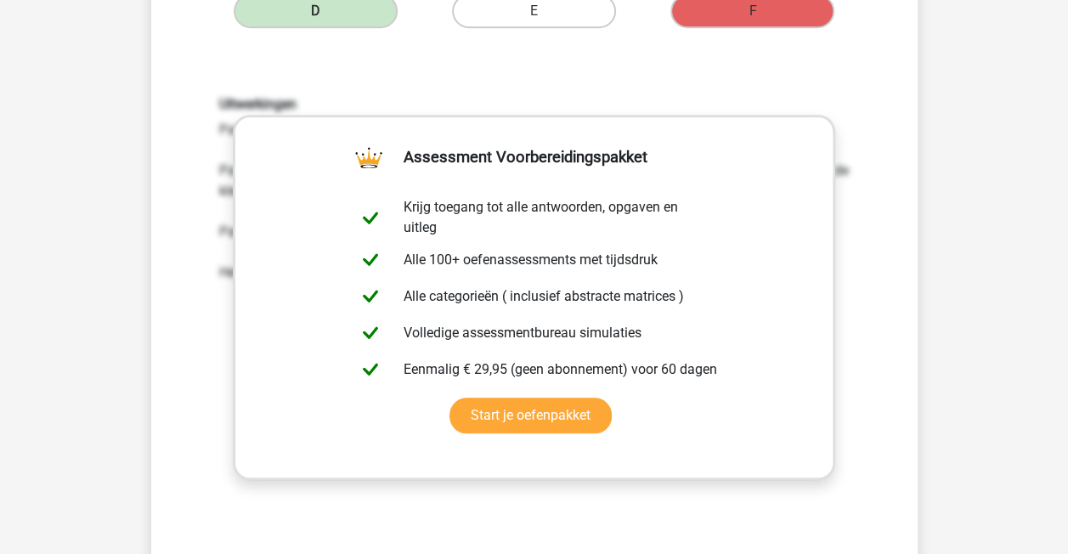
scroll to position [779, 0]
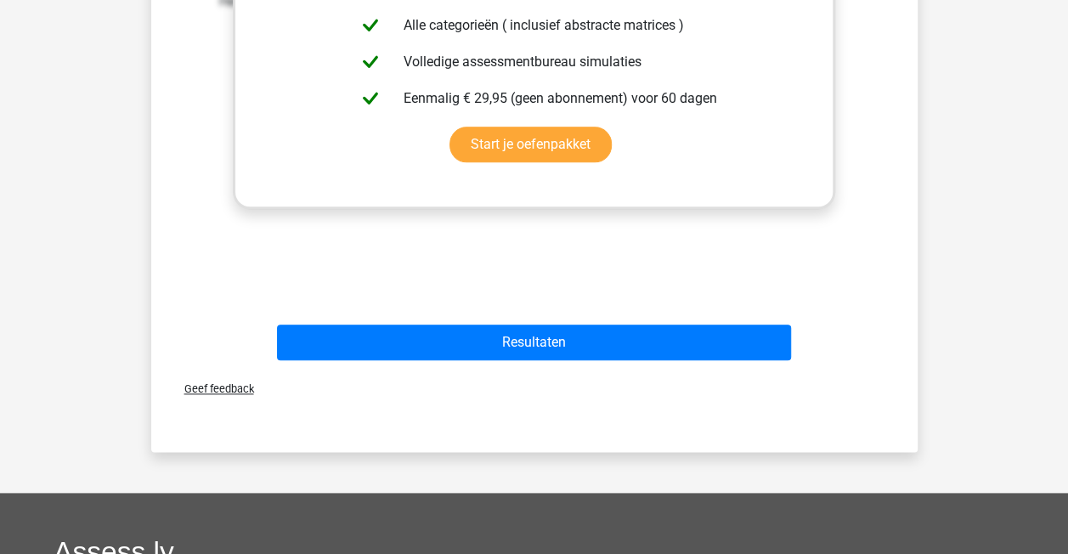
click at [462, 319] on div "Resultaten" at bounding box center [534, 339] width 712 height 56
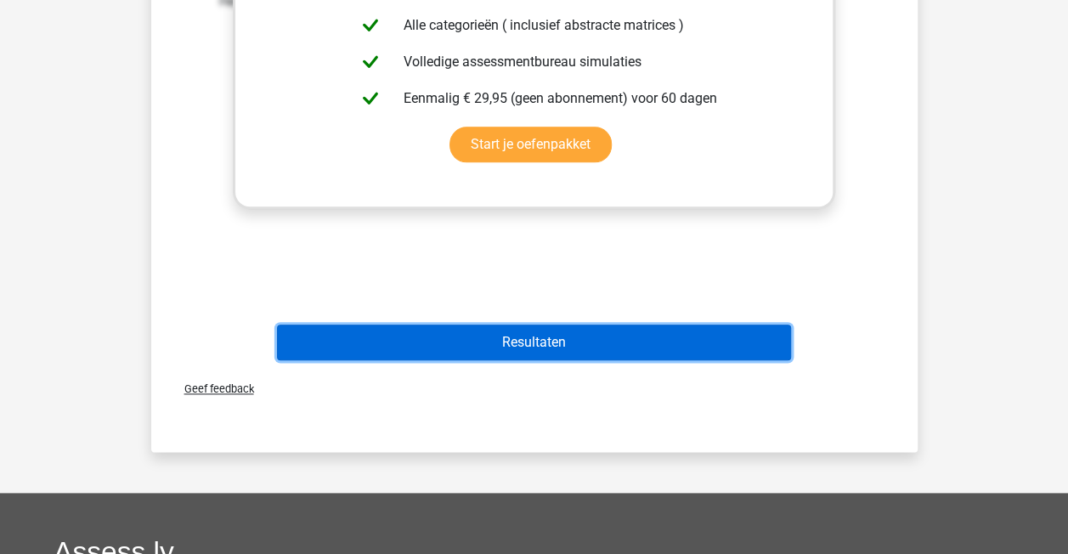
click at [455, 332] on button "Resultaten" at bounding box center [534, 343] width 514 height 36
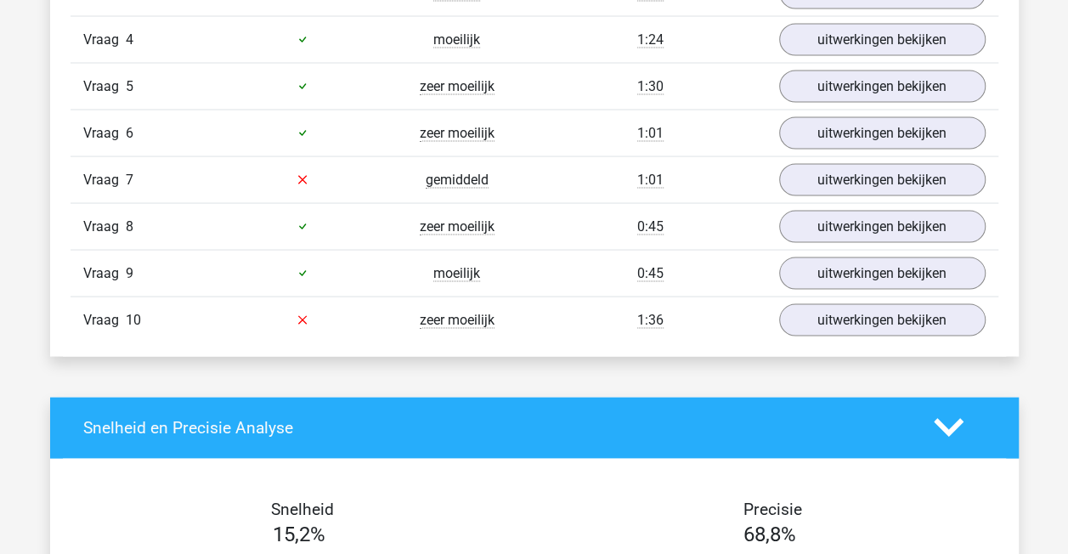
scroll to position [1614, 0]
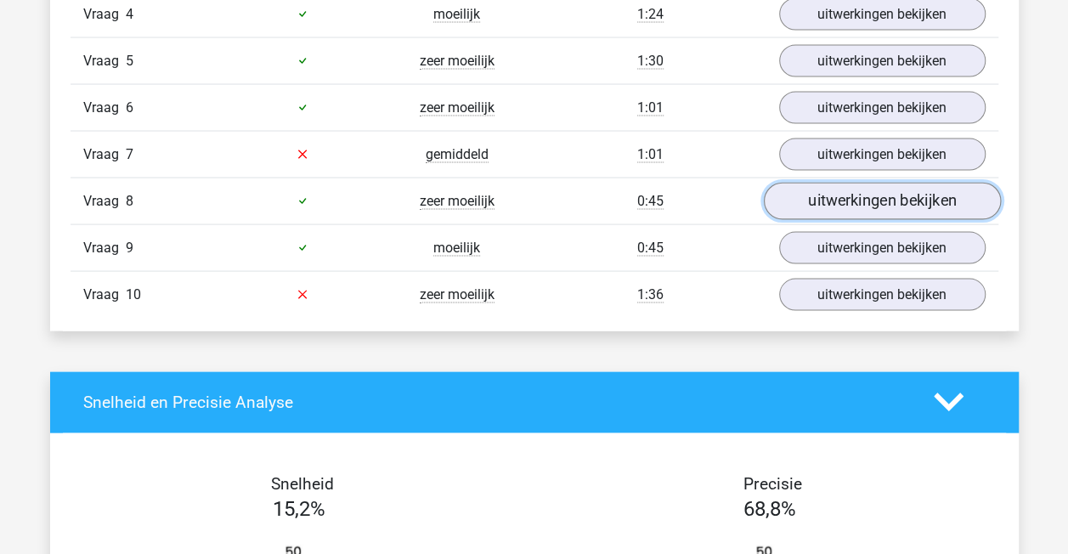
click at [848, 197] on link "uitwerkingen bekijken" at bounding box center [881, 201] width 237 height 37
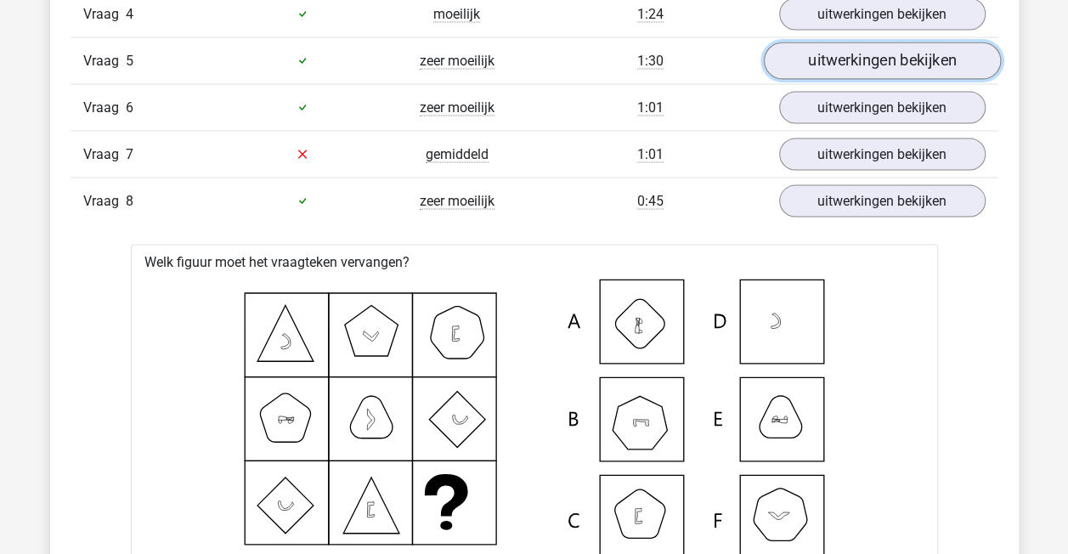
click at [850, 63] on link "uitwerkingen bekijken" at bounding box center [881, 60] width 237 height 37
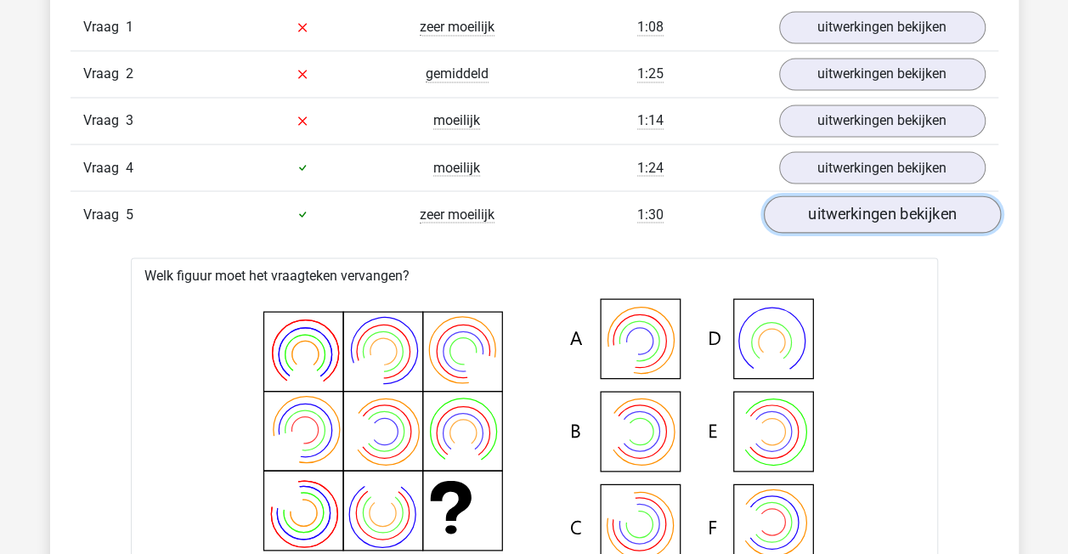
scroll to position [1423, 0]
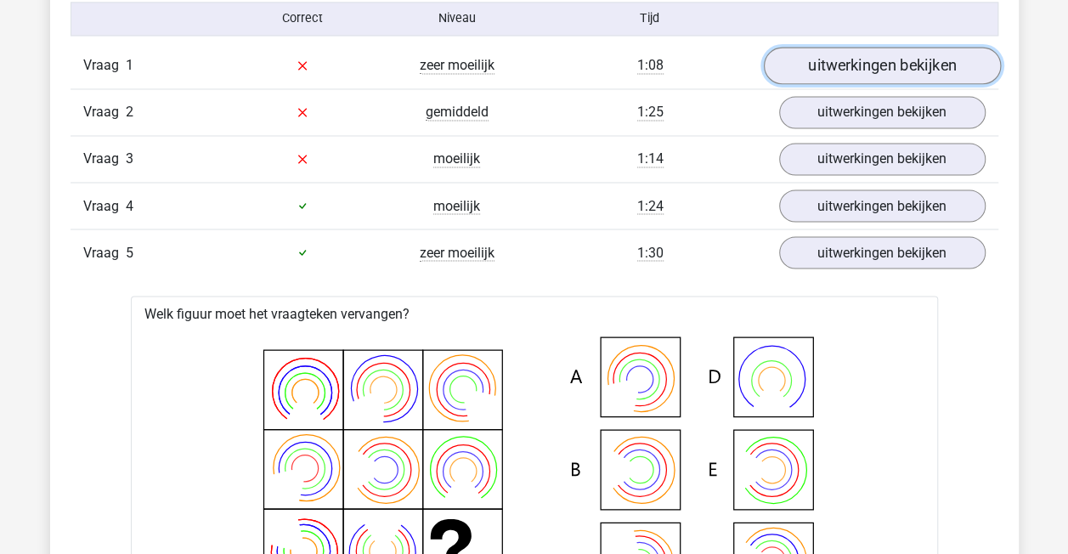
click at [836, 67] on link "uitwerkingen bekijken" at bounding box center [881, 65] width 237 height 37
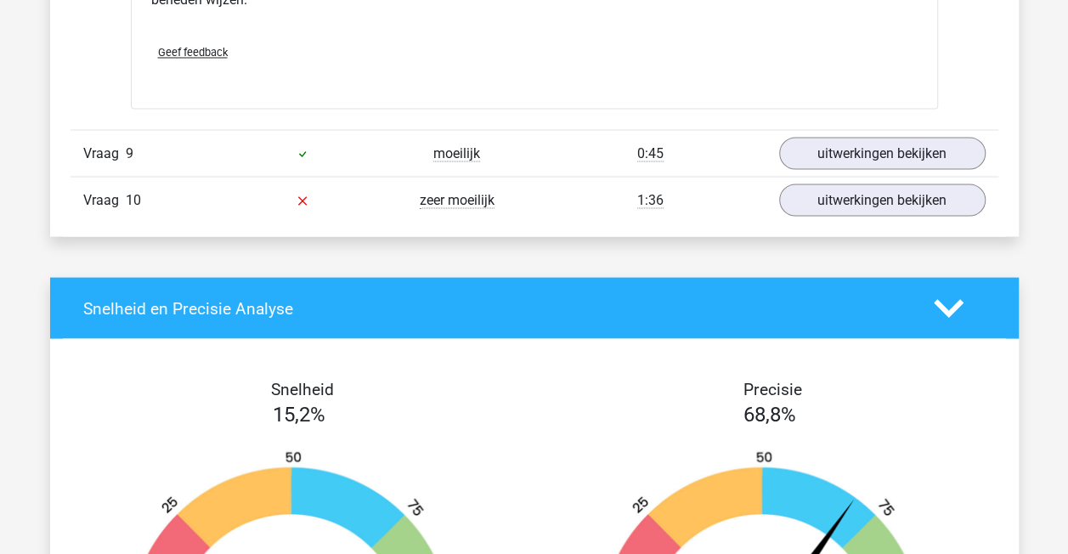
scroll to position [4737, 0]
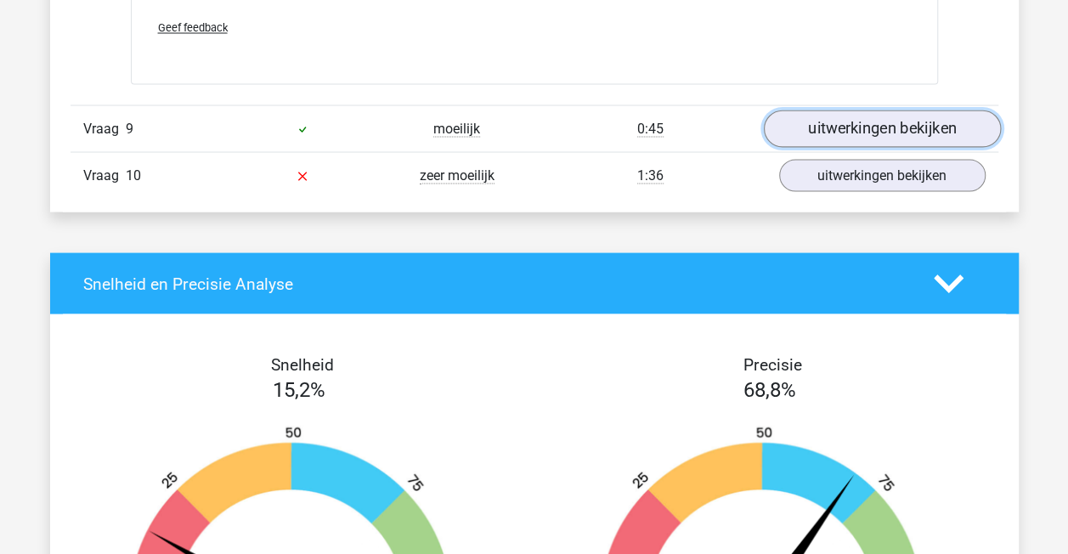
click at [867, 122] on link "uitwerkingen bekijken" at bounding box center [881, 128] width 237 height 37
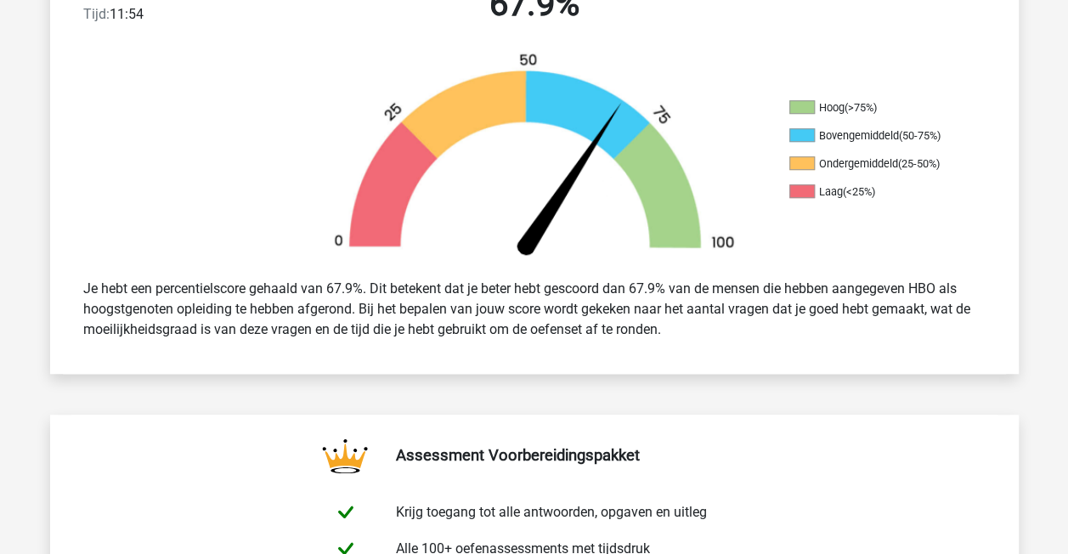
scroll to position [0, 0]
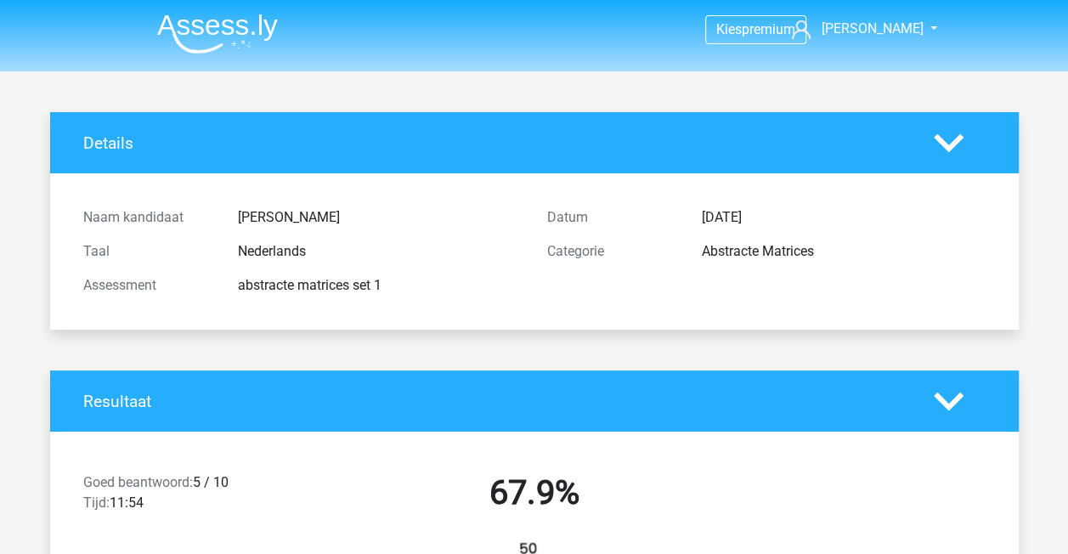
click at [243, 36] on img at bounding box center [217, 34] width 121 height 40
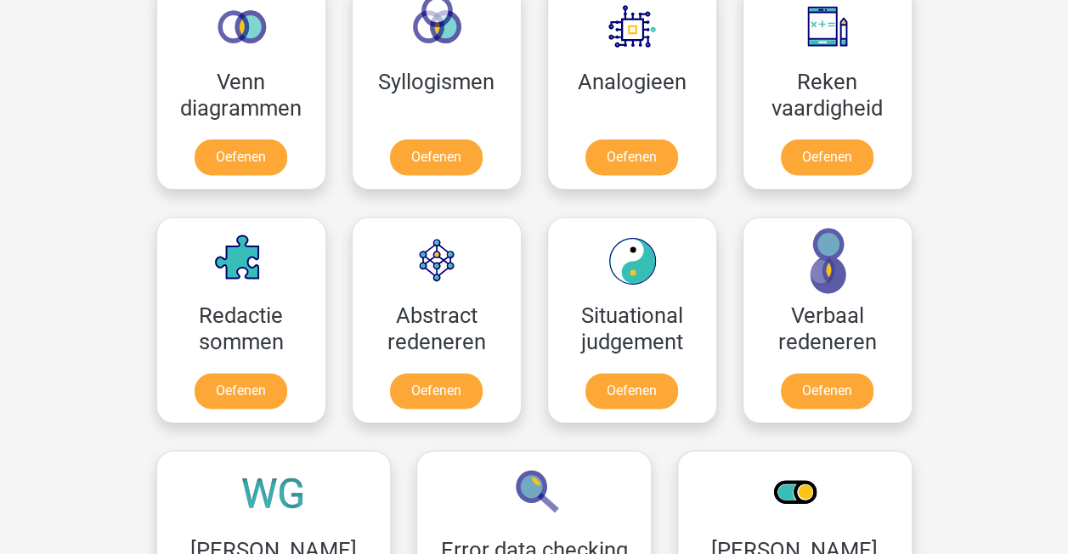
scroll to position [1062, 0]
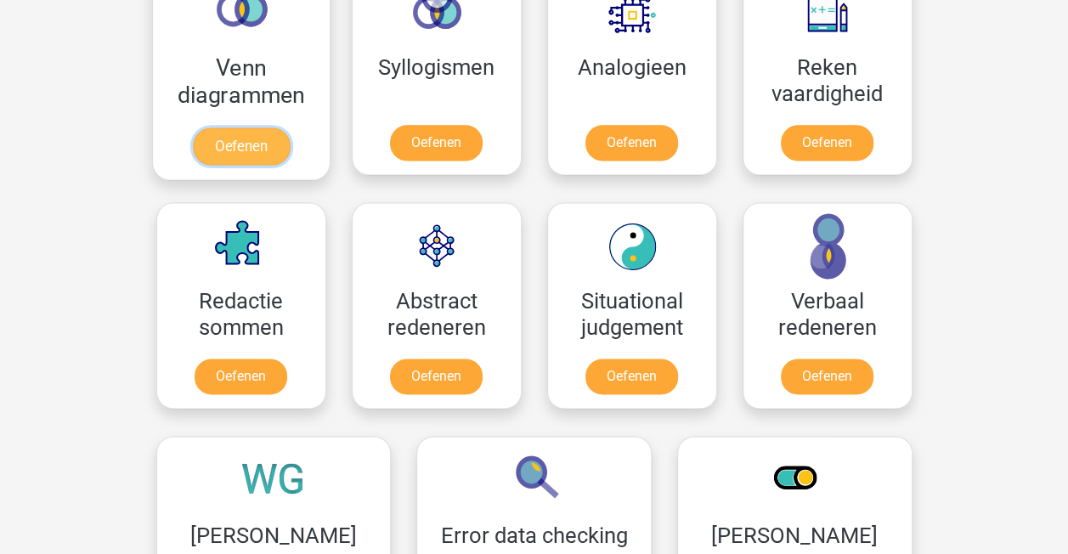
click at [253, 144] on link "Oefenen" at bounding box center [240, 145] width 97 height 37
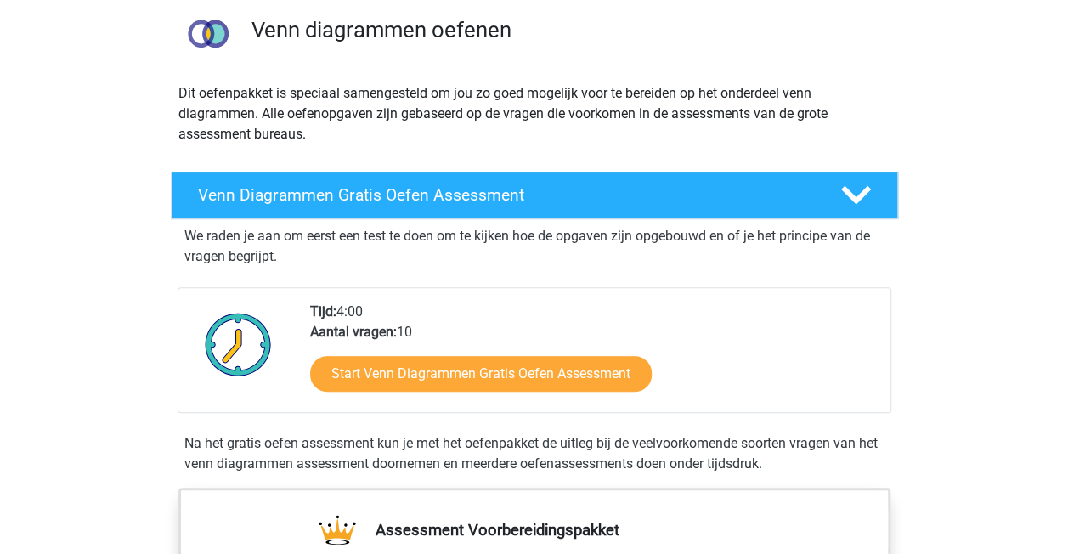
scroll to position [191, 0]
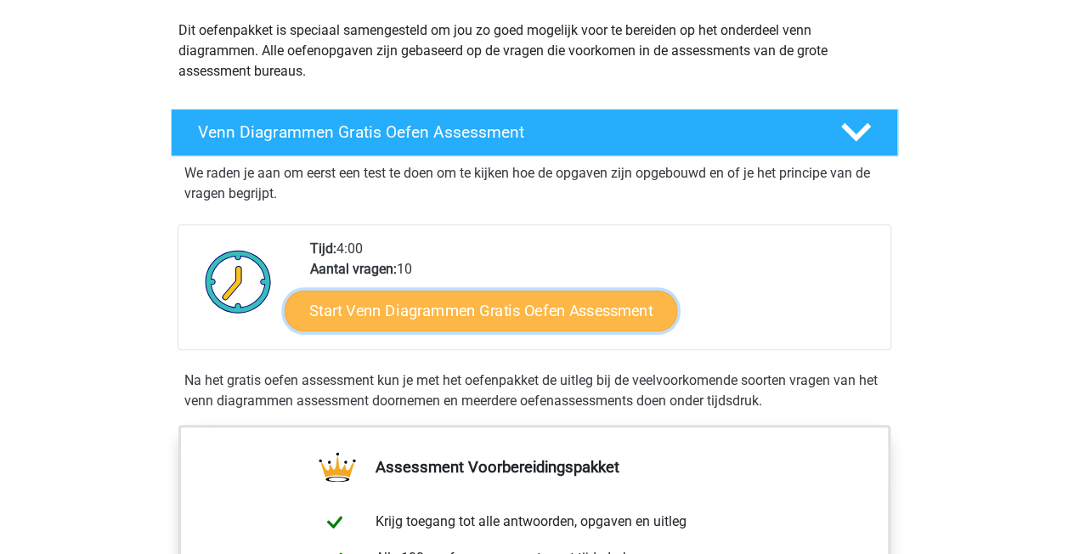
click at [355, 312] on link "Start Venn Diagrammen Gratis Oefen Assessment" at bounding box center [481, 311] width 393 height 41
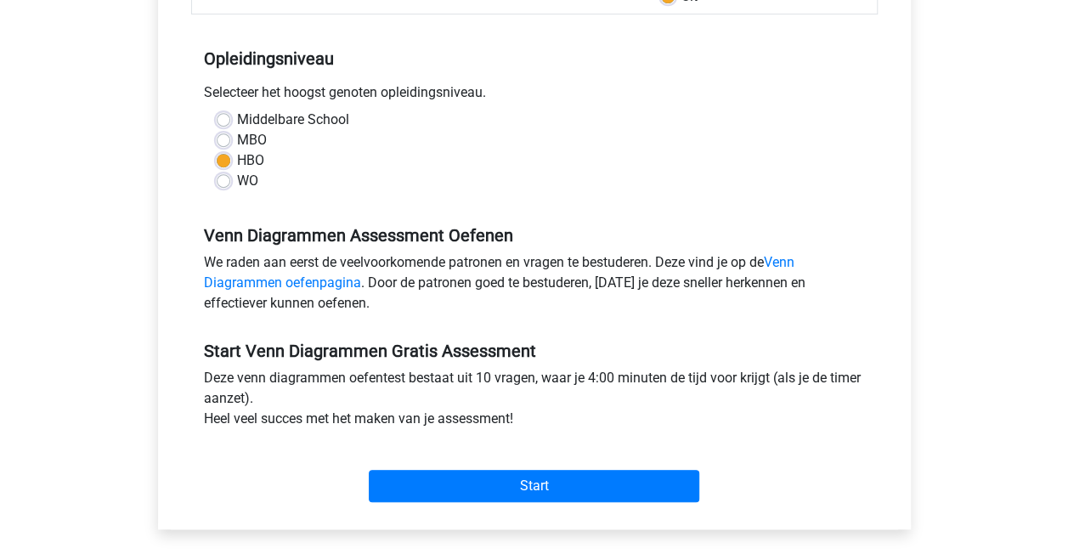
scroll to position [382, 0]
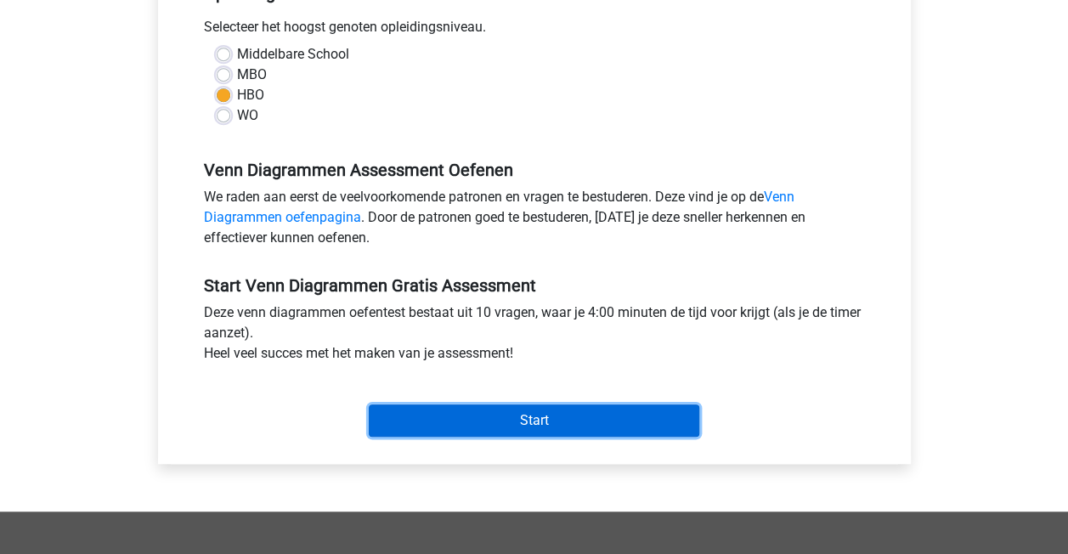
click at [486, 427] on input "Start" at bounding box center [534, 420] width 331 height 32
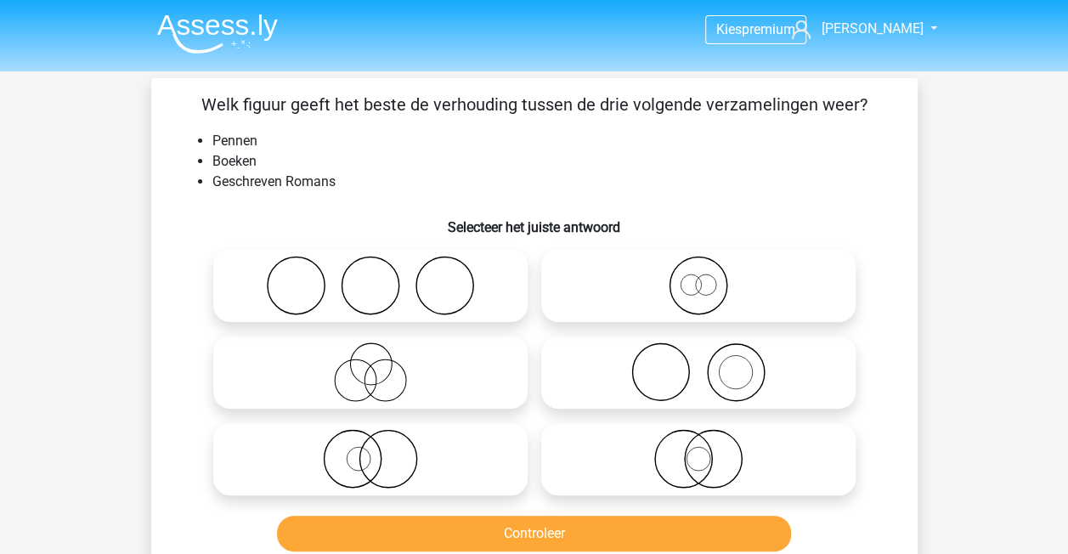
click at [379, 280] on icon at bounding box center [370, 285] width 301 height 59
click at [379, 277] on input "radio" at bounding box center [375, 271] width 11 height 11
radio input "true"
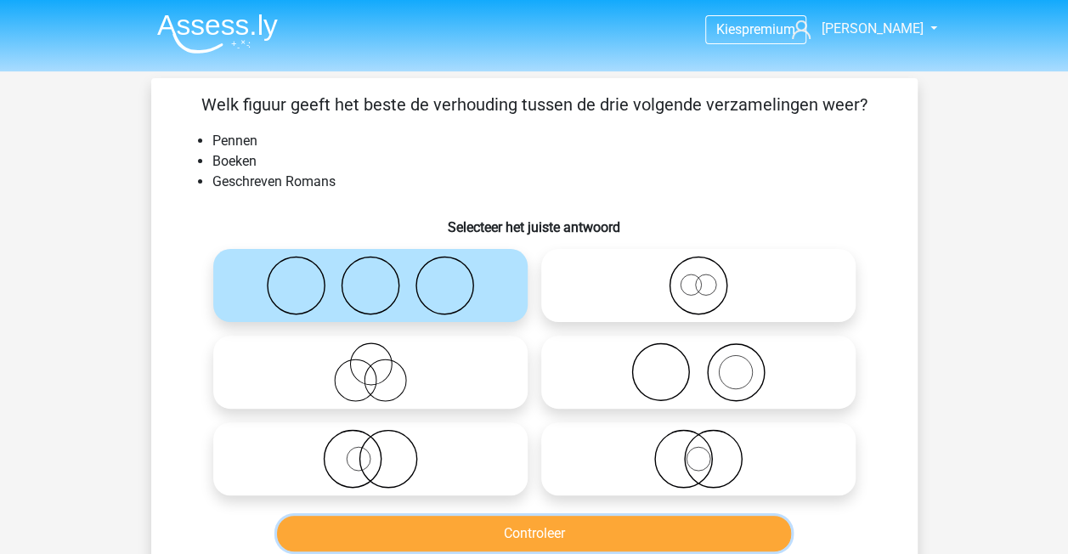
click at [444, 525] on button "Controleer" at bounding box center [534, 534] width 514 height 36
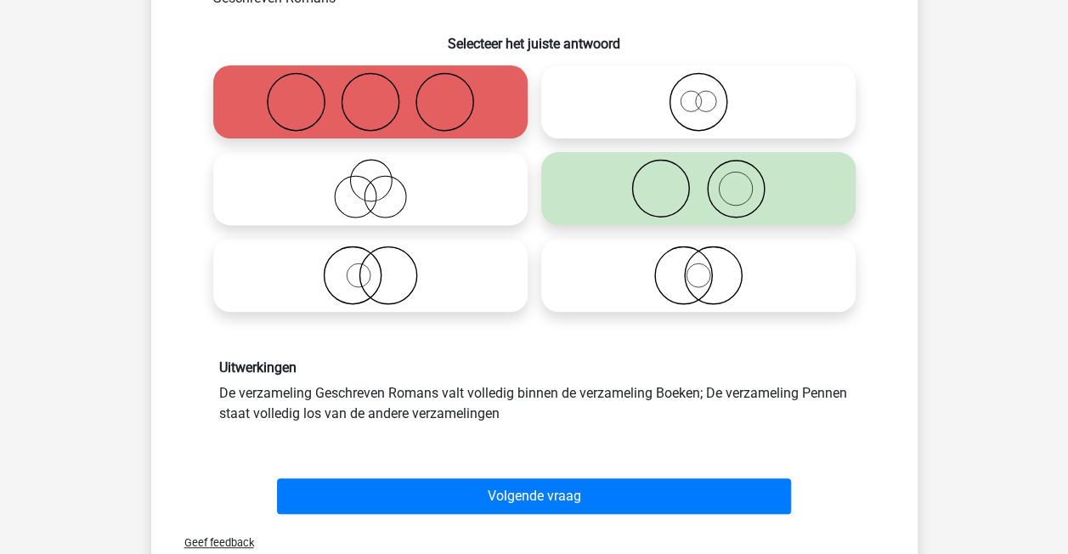
scroll to position [255, 0]
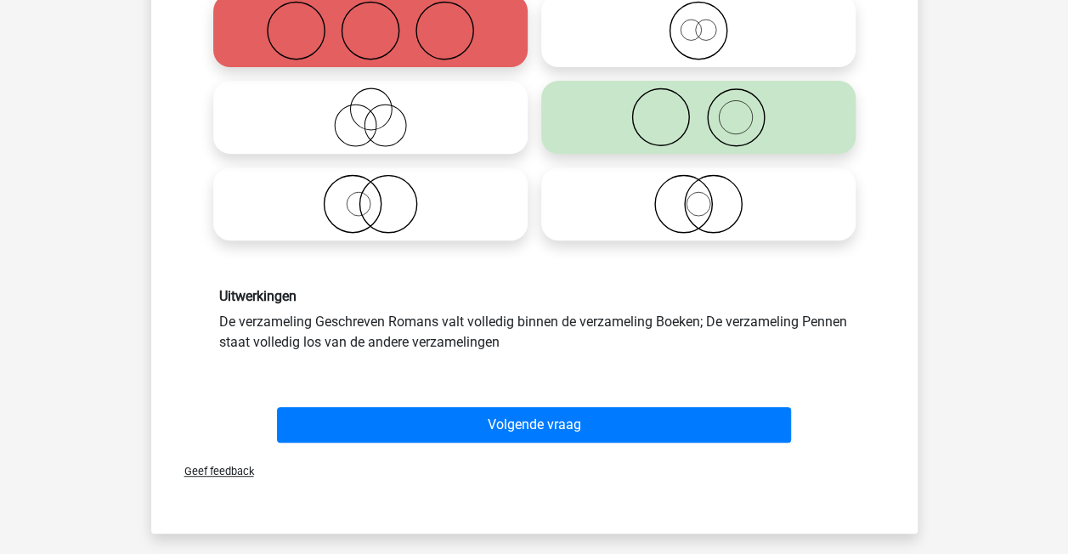
click at [438, 443] on div "Volgende vraag" at bounding box center [534, 428] width 656 height 42
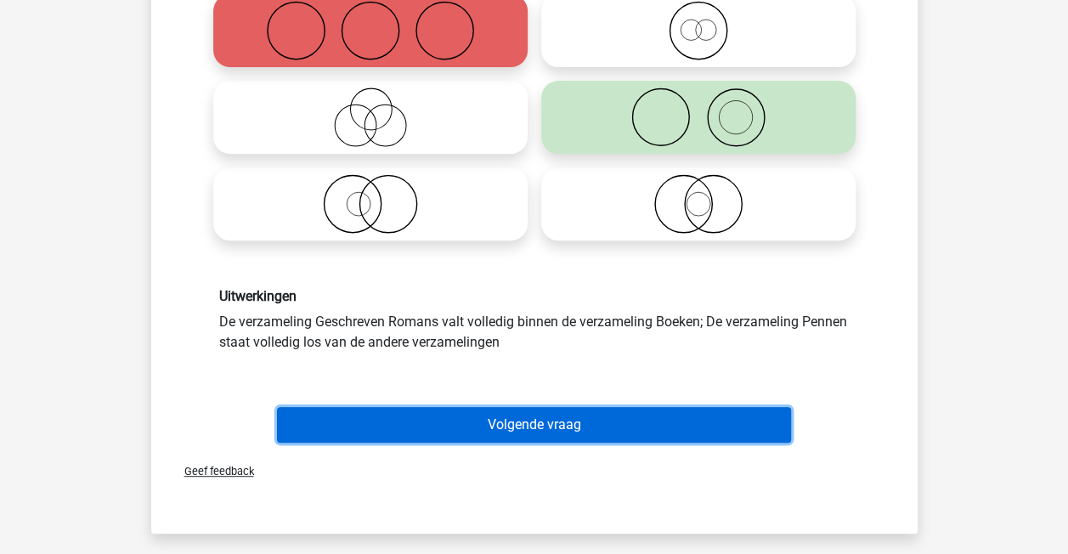
click at [438, 430] on button "Volgende vraag" at bounding box center [534, 425] width 514 height 36
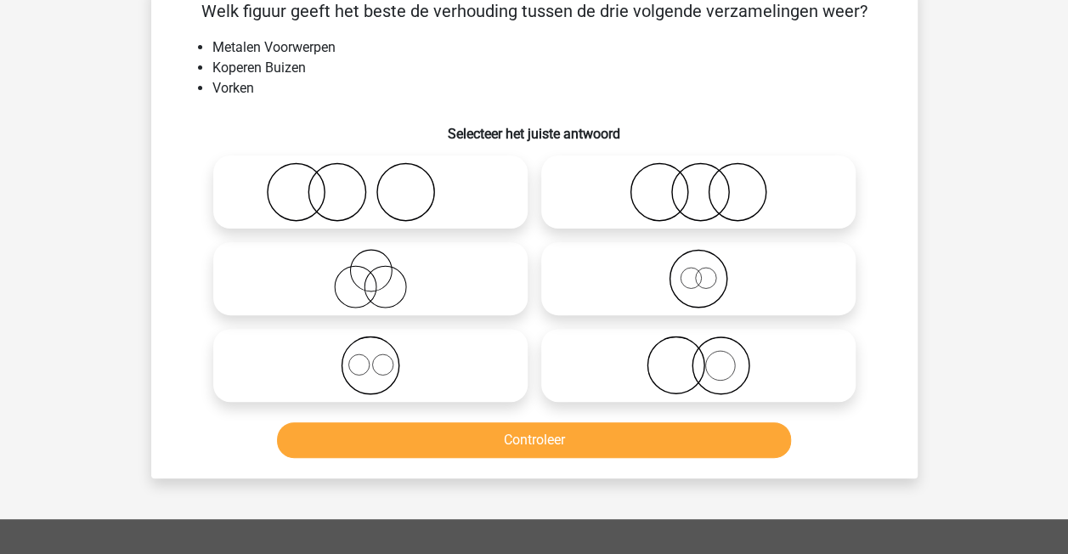
scroll to position [78, 0]
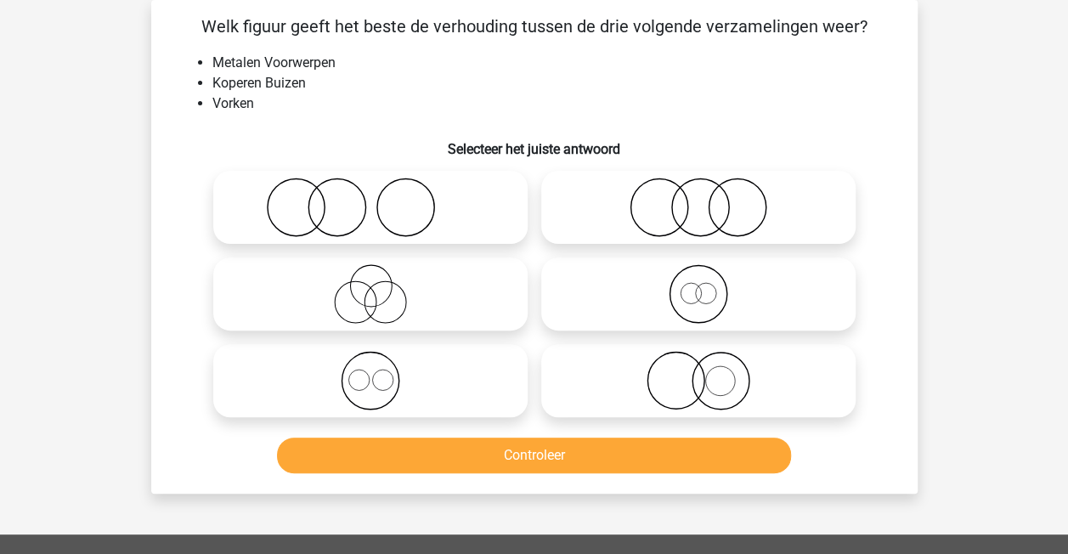
click at [377, 291] on icon at bounding box center [370, 293] width 301 height 59
click at [377, 286] on input "radio" at bounding box center [375, 279] width 11 height 11
radio input "true"
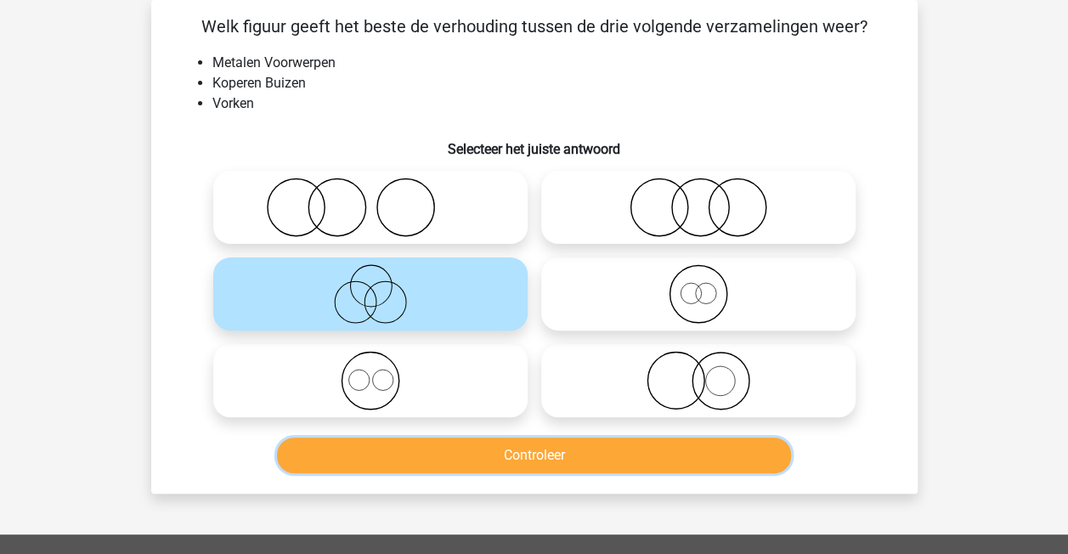
click at [360, 448] on button "Controleer" at bounding box center [534, 456] width 514 height 36
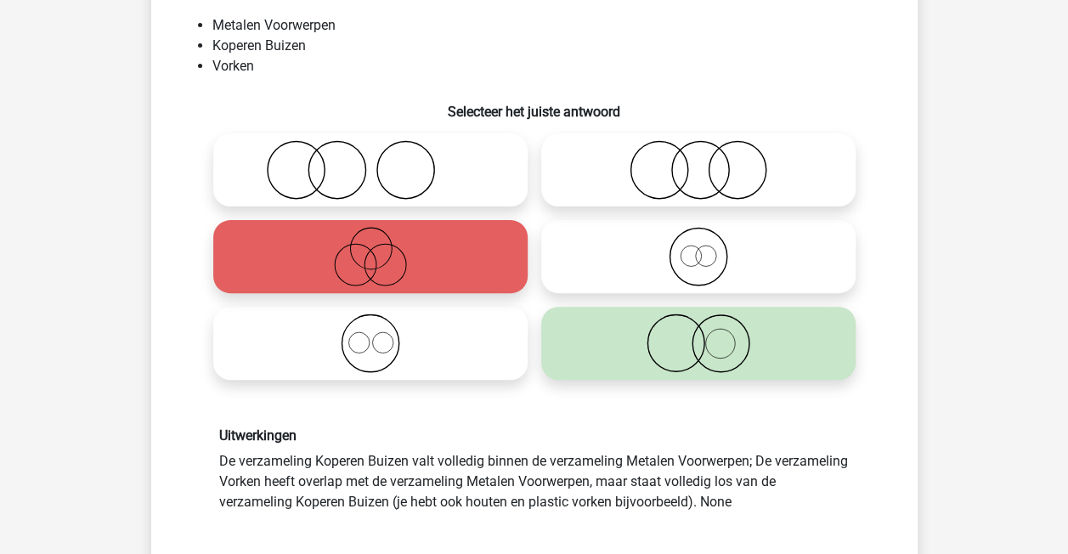
scroll to position [121, 0]
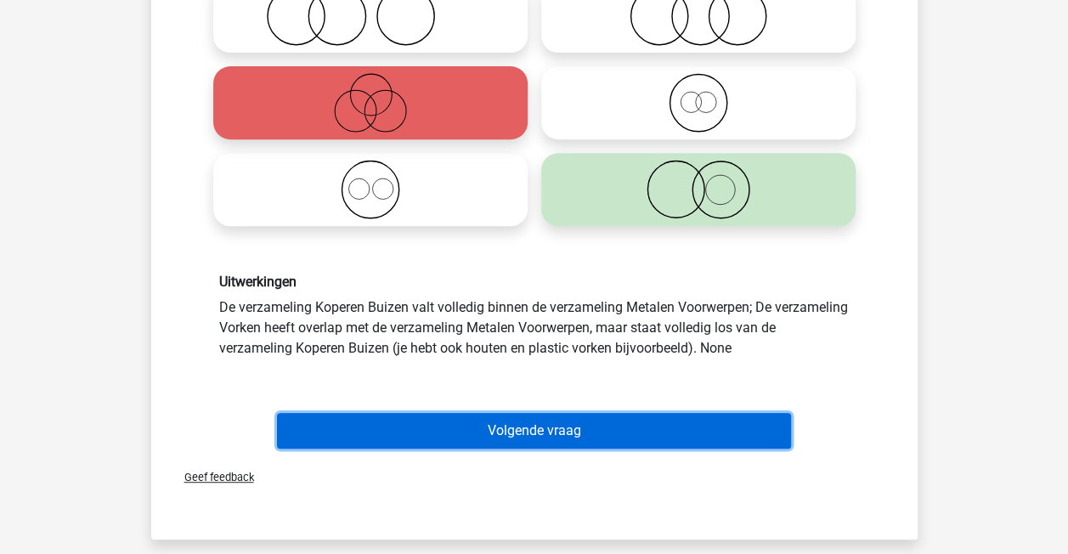
click at [345, 420] on button "Volgende vraag" at bounding box center [534, 431] width 514 height 36
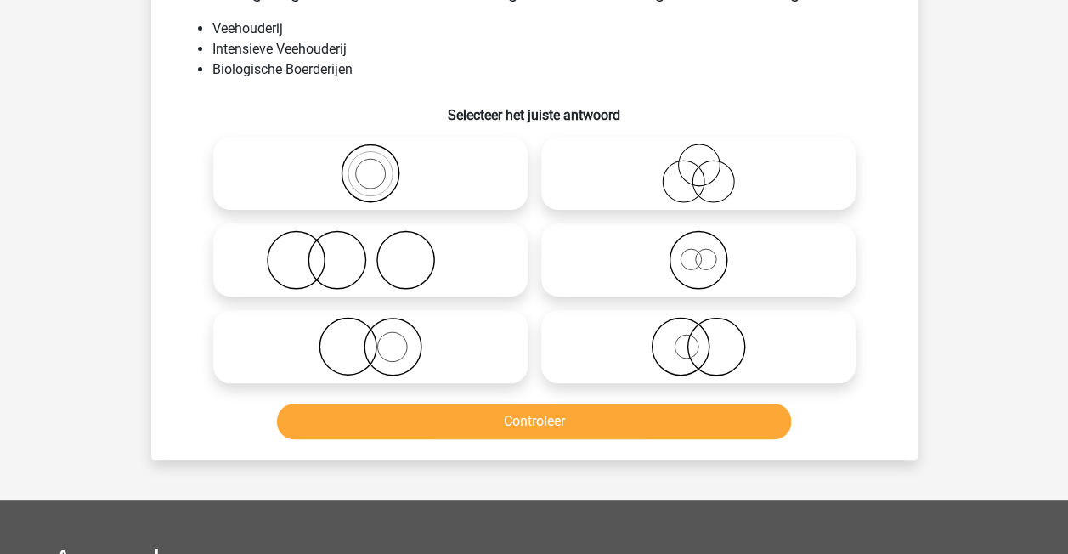
scroll to position [78, 0]
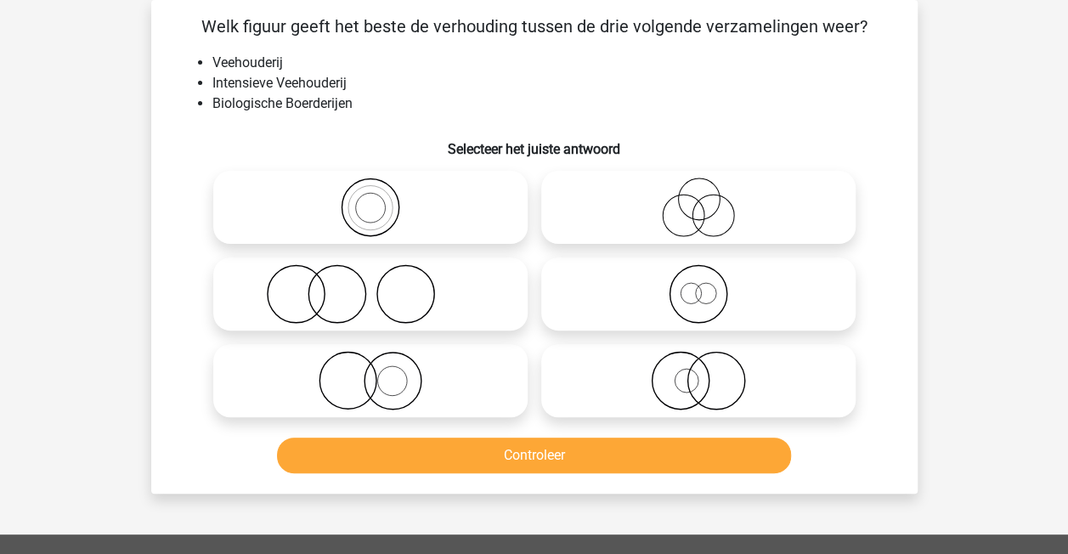
click at [348, 199] on icon at bounding box center [370, 207] width 301 height 59
click at [370, 199] on input "radio" at bounding box center [375, 193] width 11 height 11
radio input "true"
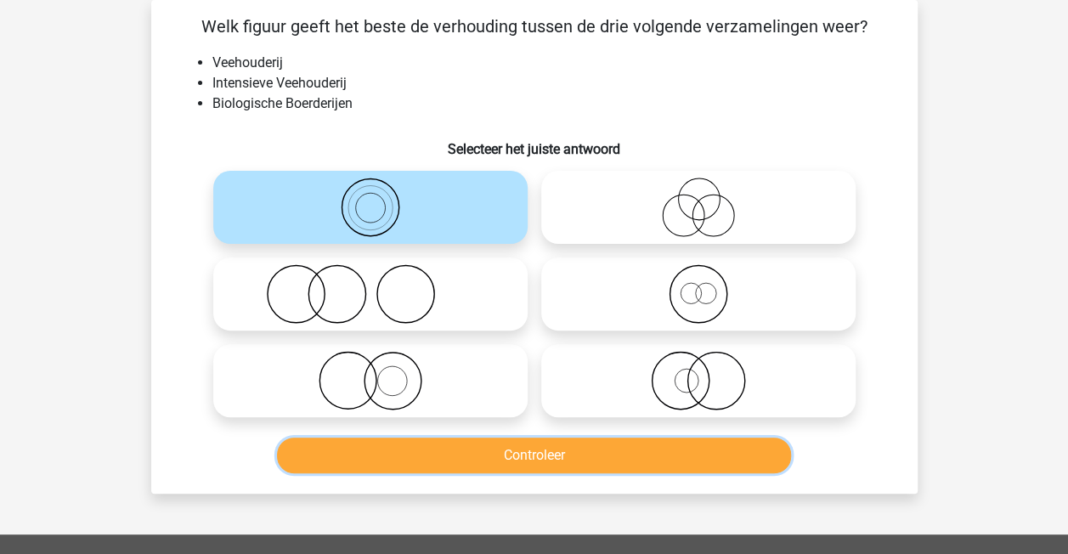
click at [382, 462] on button "Controleer" at bounding box center [534, 456] width 514 height 36
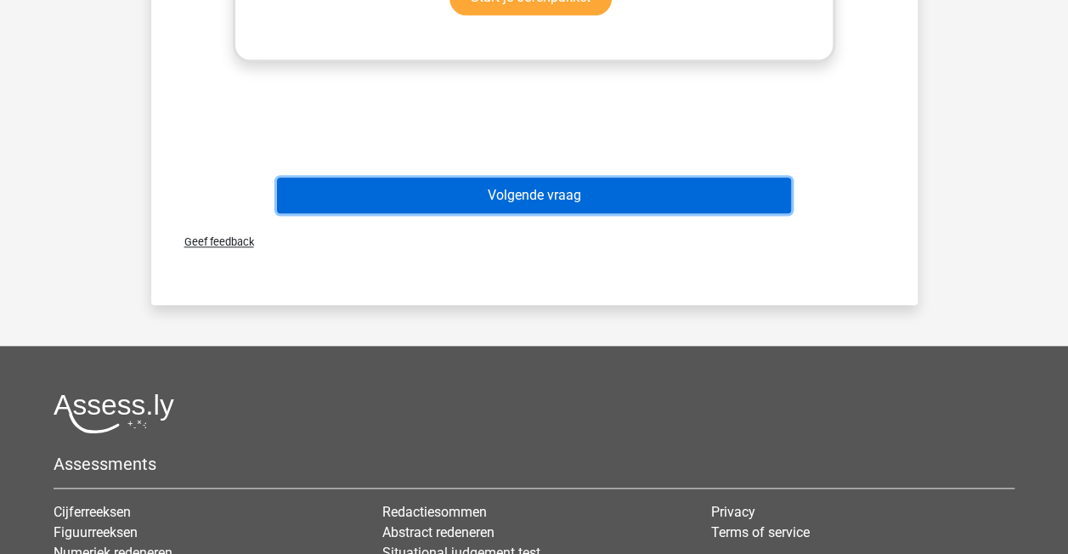
click at [566, 198] on button "Volgende vraag" at bounding box center [534, 196] width 514 height 36
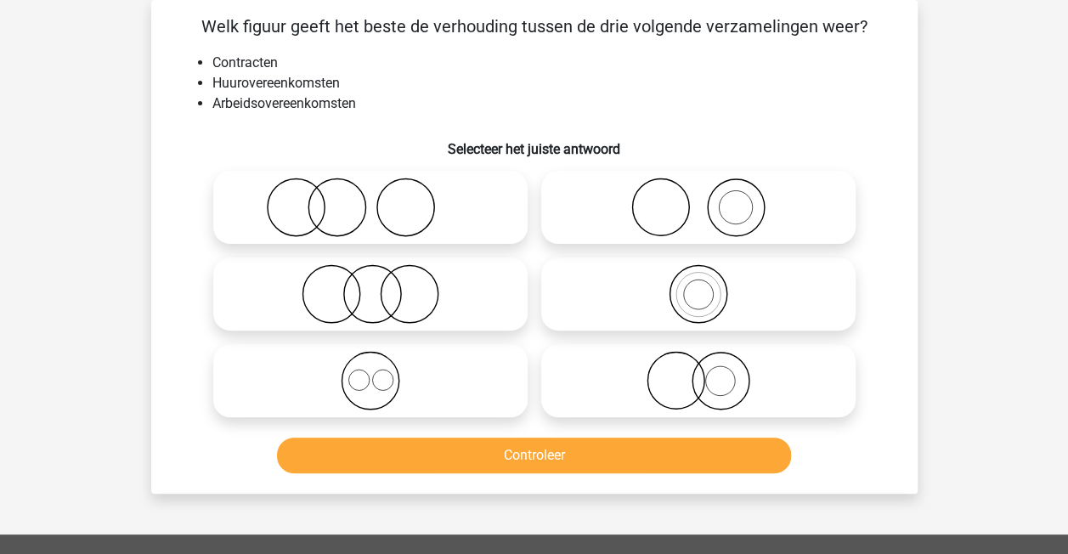
click at [365, 376] on icon at bounding box center [370, 380] width 301 height 59
click at [370, 372] on input "radio" at bounding box center [375, 366] width 11 height 11
radio input "true"
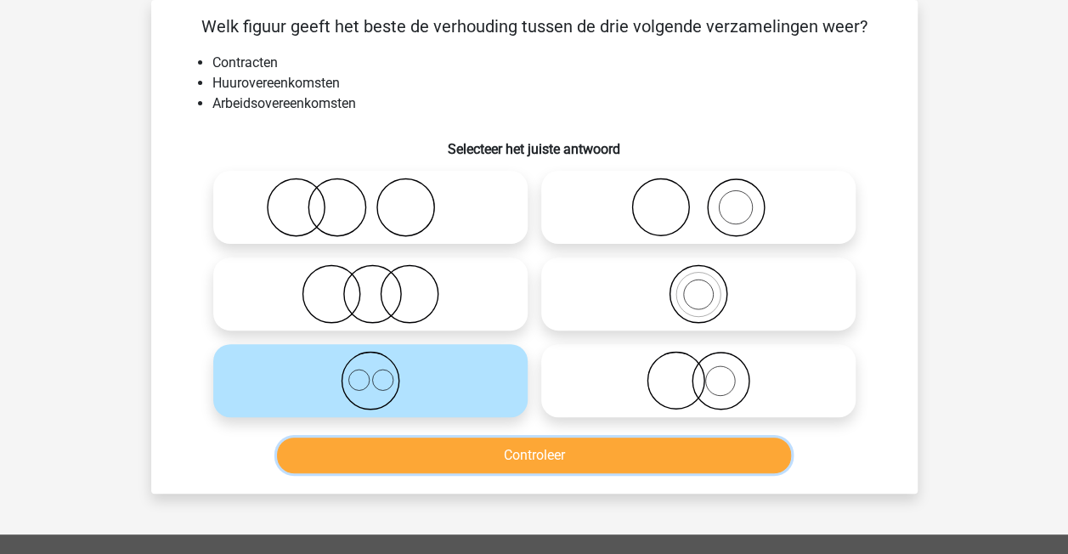
click at [379, 447] on button "Controleer" at bounding box center [534, 456] width 514 height 36
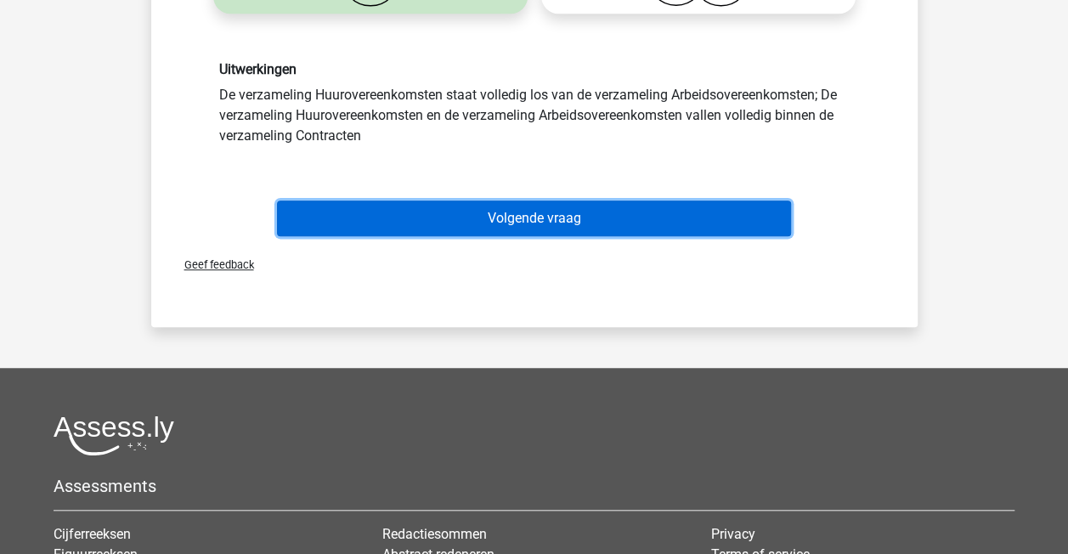
click at [424, 232] on button "Volgende vraag" at bounding box center [534, 219] width 514 height 36
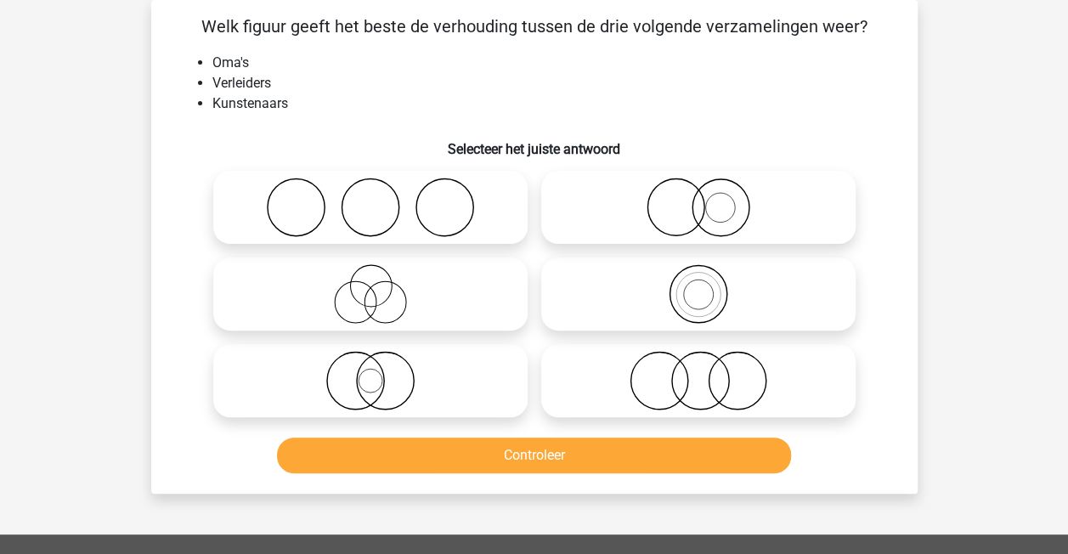
click at [292, 195] on icon at bounding box center [370, 207] width 301 height 59
click at [370, 195] on input "radio" at bounding box center [375, 193] width 11 height 11
radio input "true"
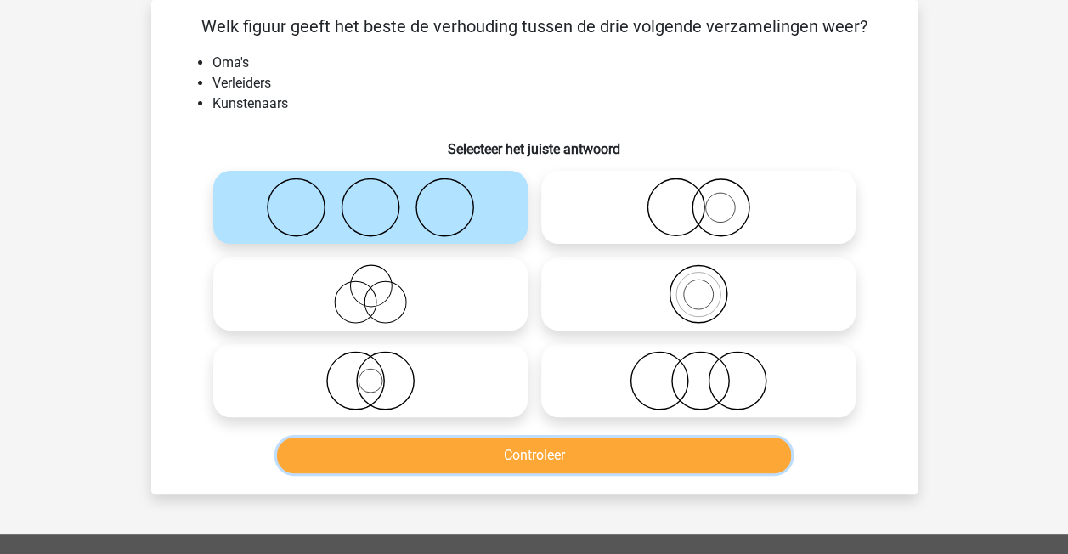
click at [326, 464] on button "Controleer" at bounding box center [534, 456] width 514 height 36
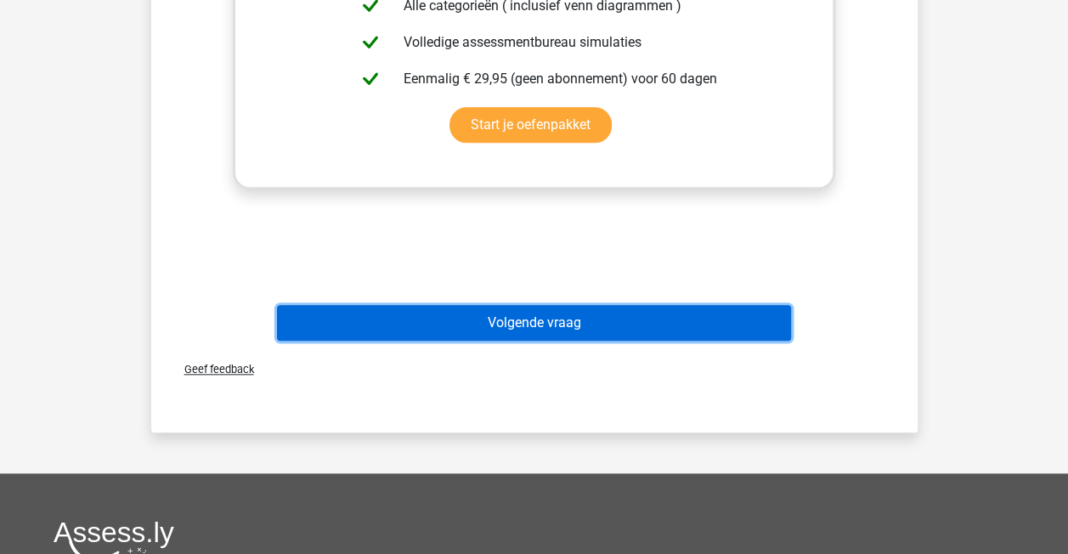
click at [366, 315] on button "Volgende vraag" at bounding box center [534, 323] width 514 height 36
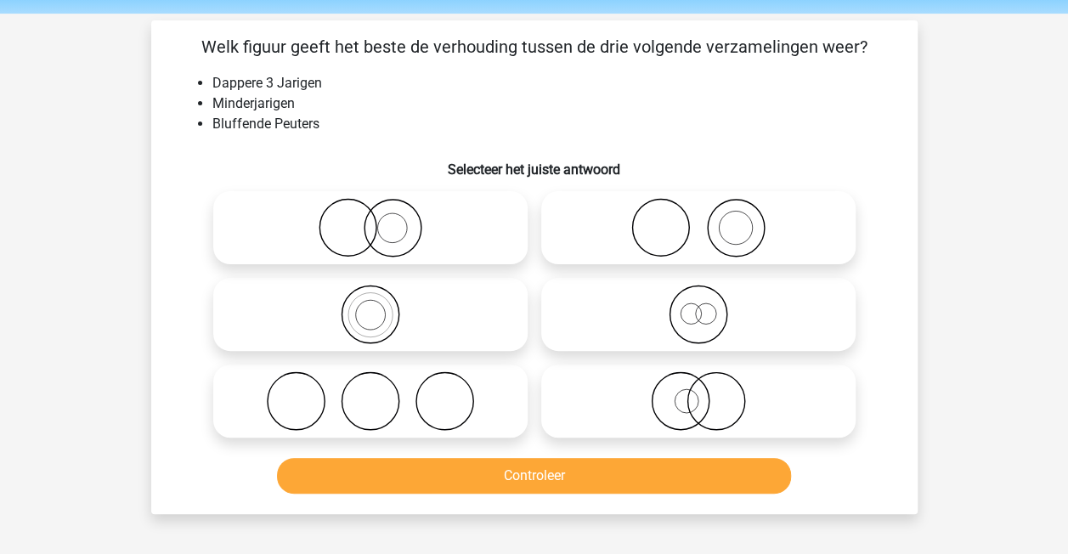
scroll to position [57, 0]
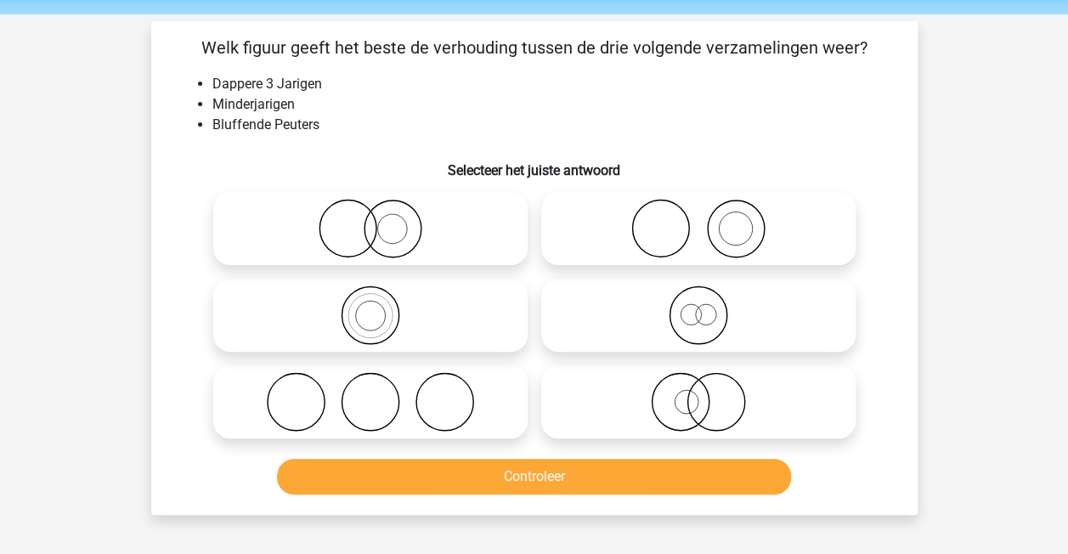
click at [374, 209] on input "radio" at bounding box center [375, 214] width 11 height 11
radio input "true"
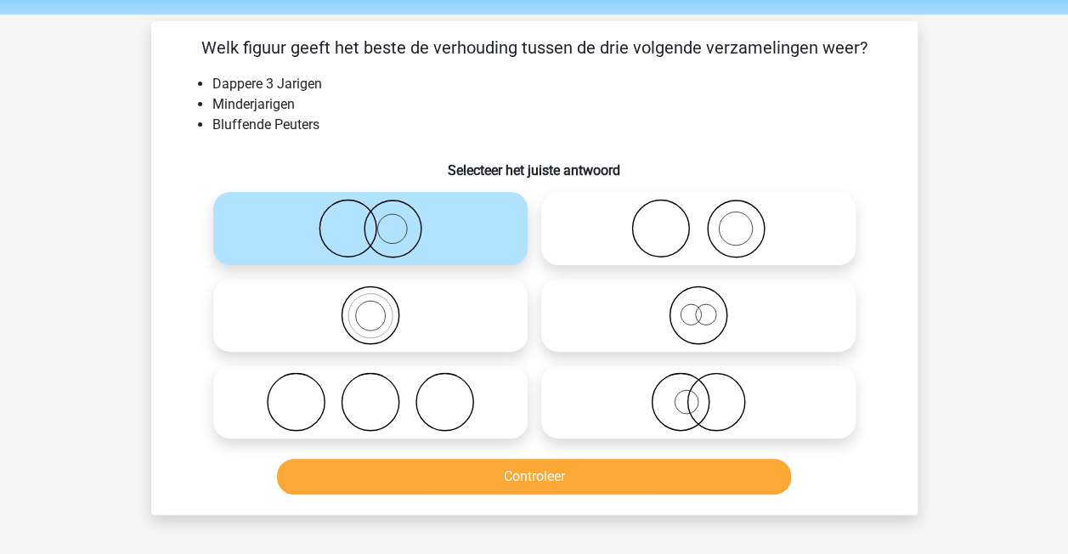
click at [664, 408] on icon at bounding box center [698, 401] width 301 height 59
click at [698, 393] on input "radio" at bounding box center [703, 387] width 11 height 11
radio input "true"
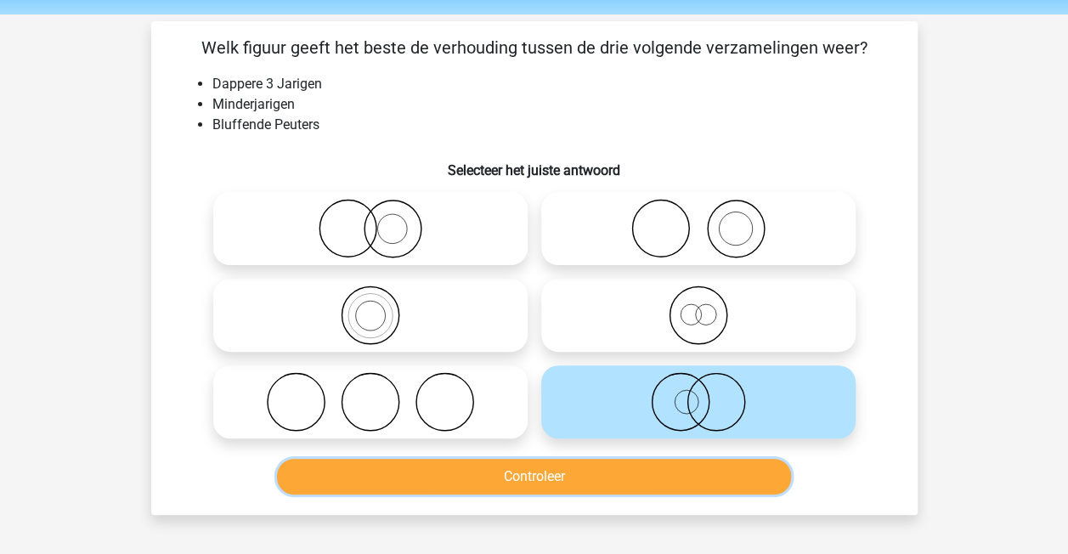
click at [558, 478] on button "Controleer" at bounding box center [534, 477] width 514 height 36
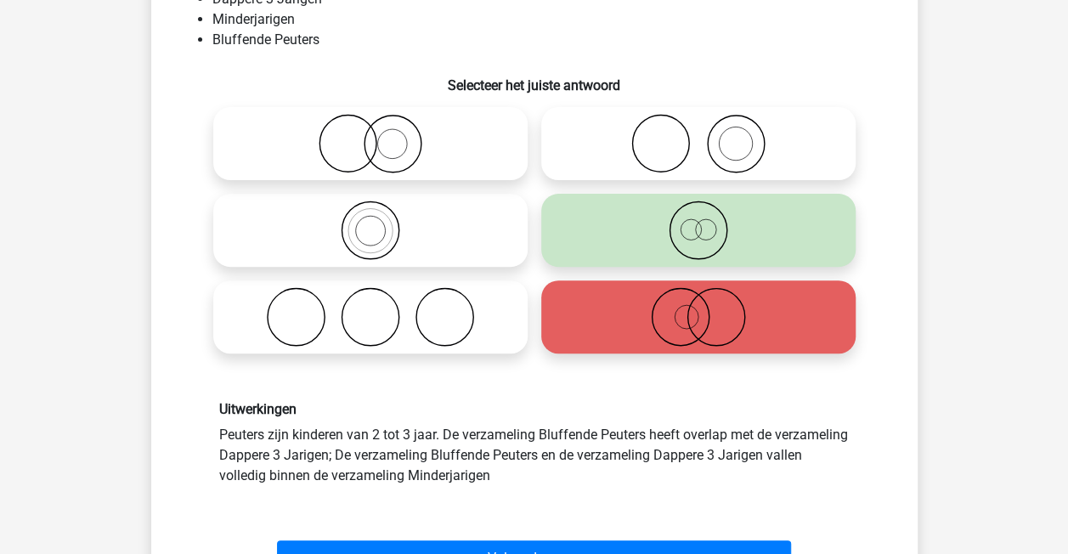
scroll to position [121, 0]
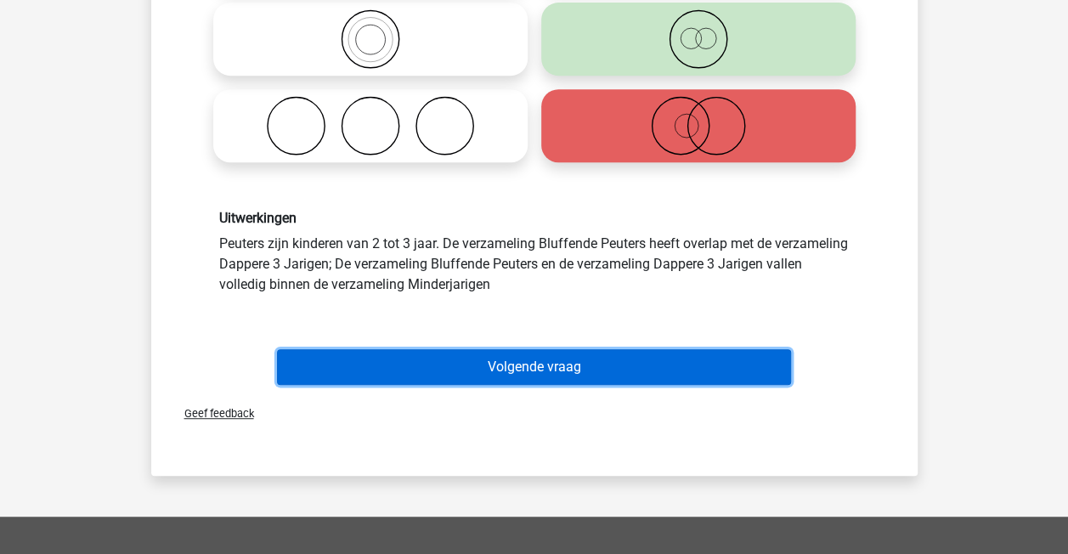
click at [485, 370] on button "Volgende vraag" at bounding box center [534, 367] width 514 height 36
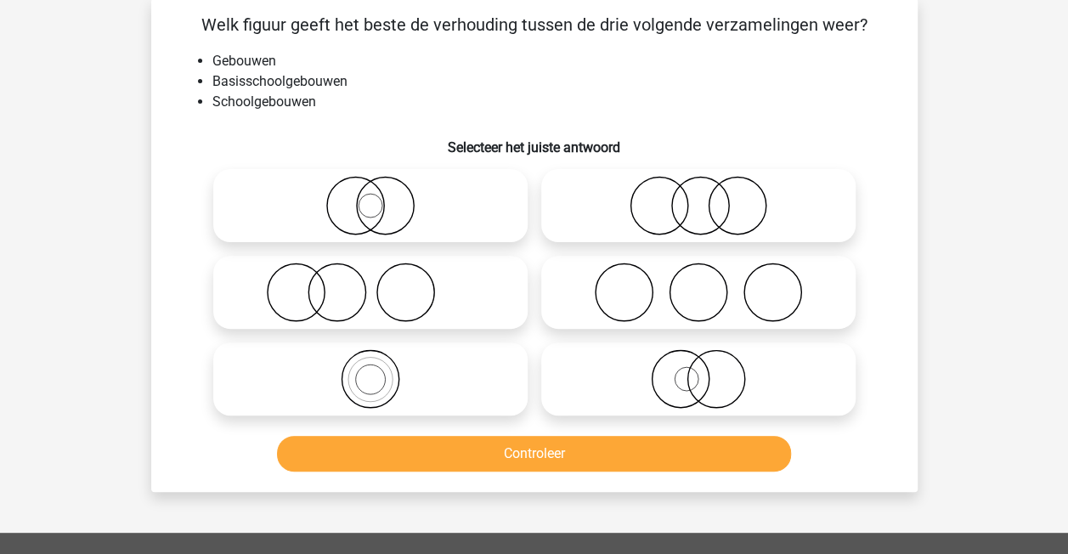
scroll to position [78, 0]
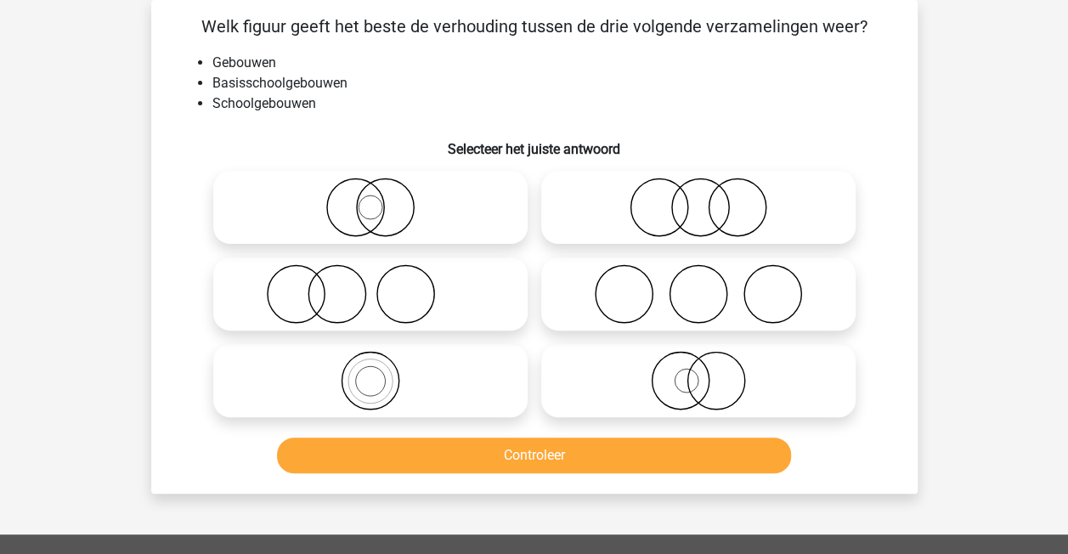
click at [386, 396] on icon at bounding box center [370, 380] width 301 height 59
click at [382, 372] on input "radio" at bounding box center [375, 366] width 11 height 11
radio input "true"
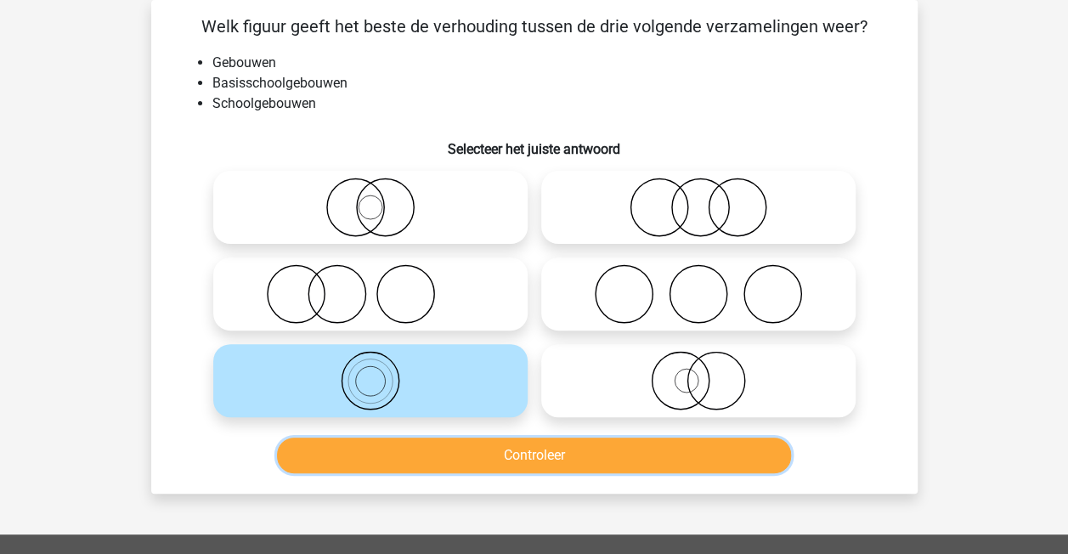
click at [444, 462] on button "Controleer" at bounding box center [534, 456] width 514 height 36
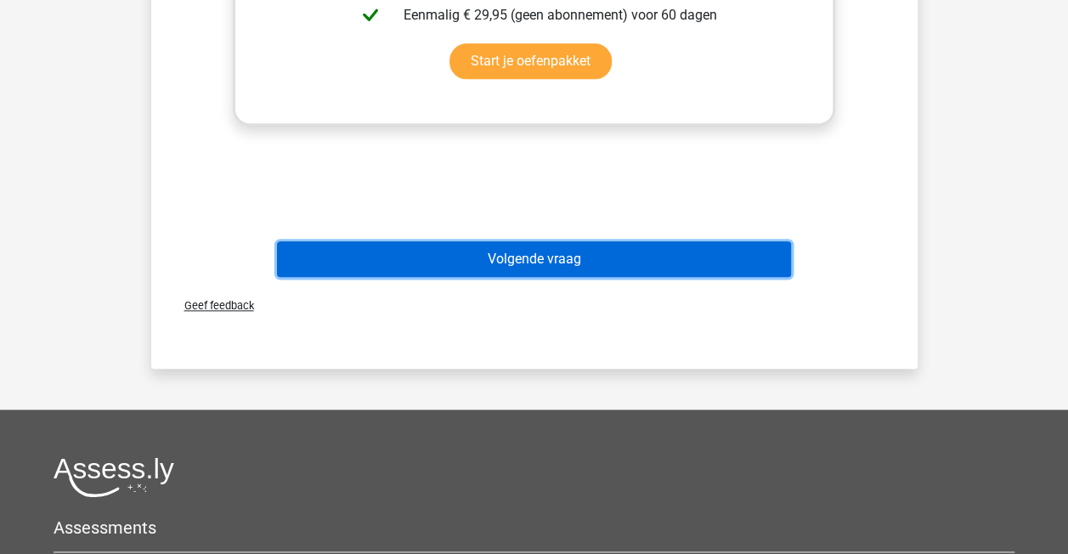
click at [461, 266] on button "Volgende vraag" at bounding box center [534, 259] width 514 height 36
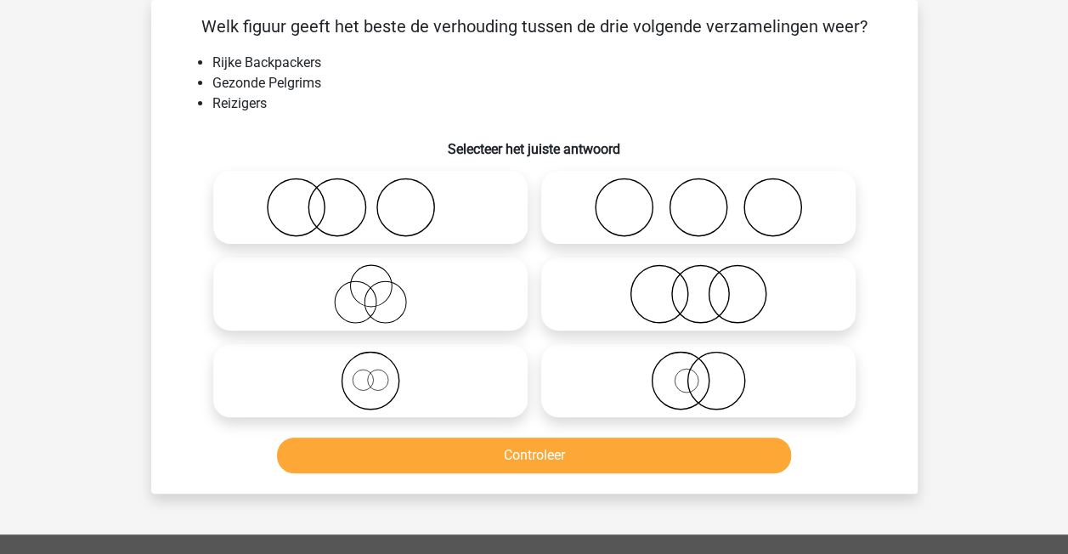
click at [422, 379] on icon at bounding box center [370, 380] width 301 height 59
click at [382, 372] on input "radio" at bounding box center [375, 366] width 11 height 11
radio input "true"
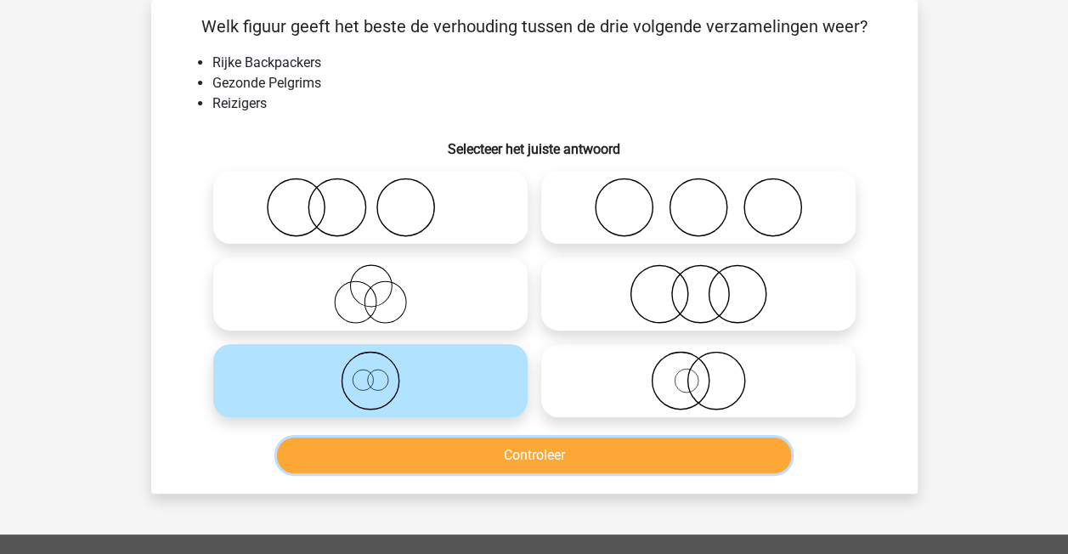
click at [542, 456] on button "Controleer" at bounding box center [534, 456] width 514 height 36
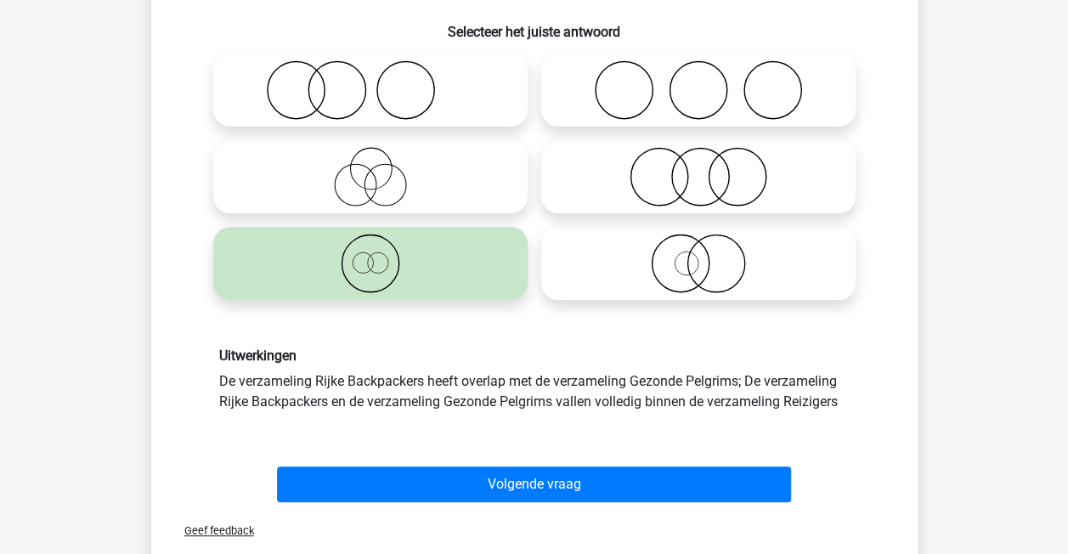
scroll to position [461, 0]
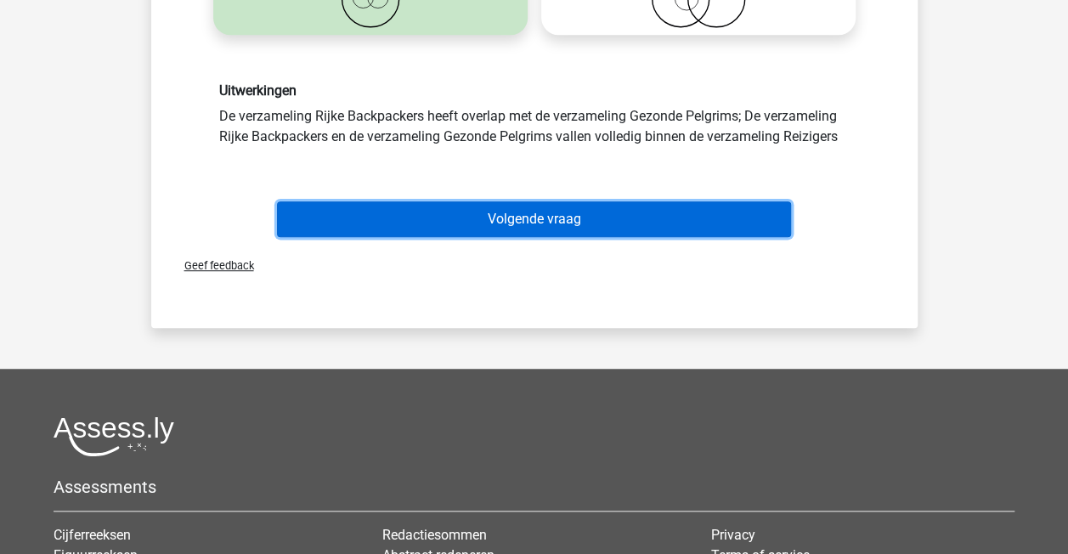
click at [427, 207] on button "Volgende vraag" at bounding box center [534, 219] width 514 height 36
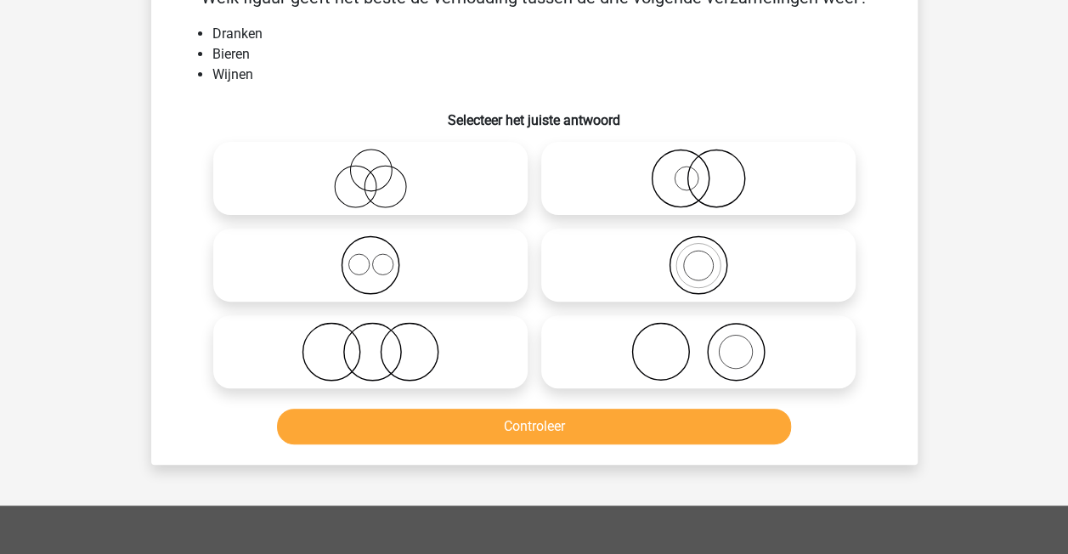
scroll to position [78, 0]
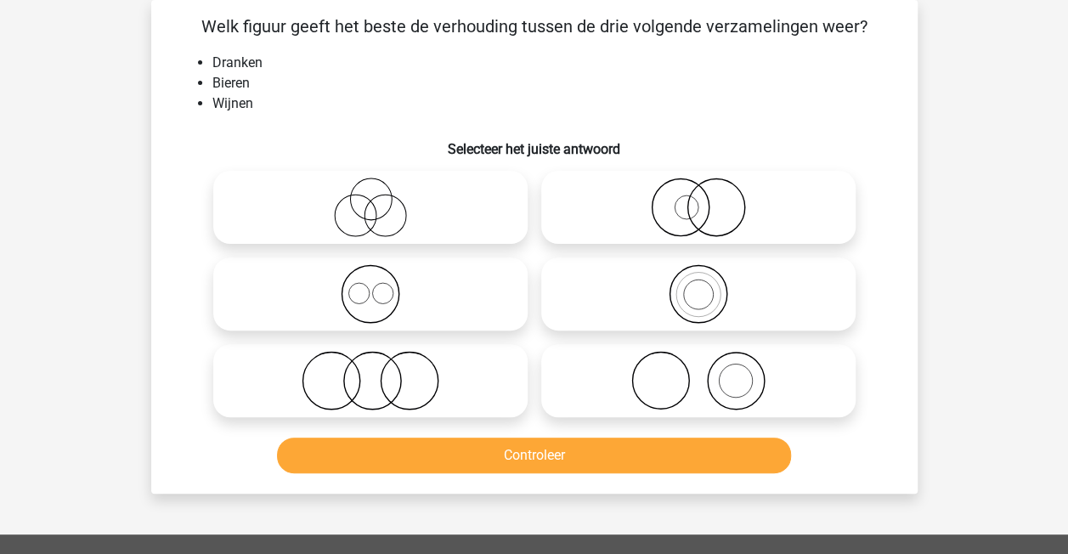
click at [428, 279] on icon at bounding box center [370, 293] width 301 height 59
click at [382, 279] on input "radio" at bounding box center [375, 279] width 11 height 11
radio input "true"
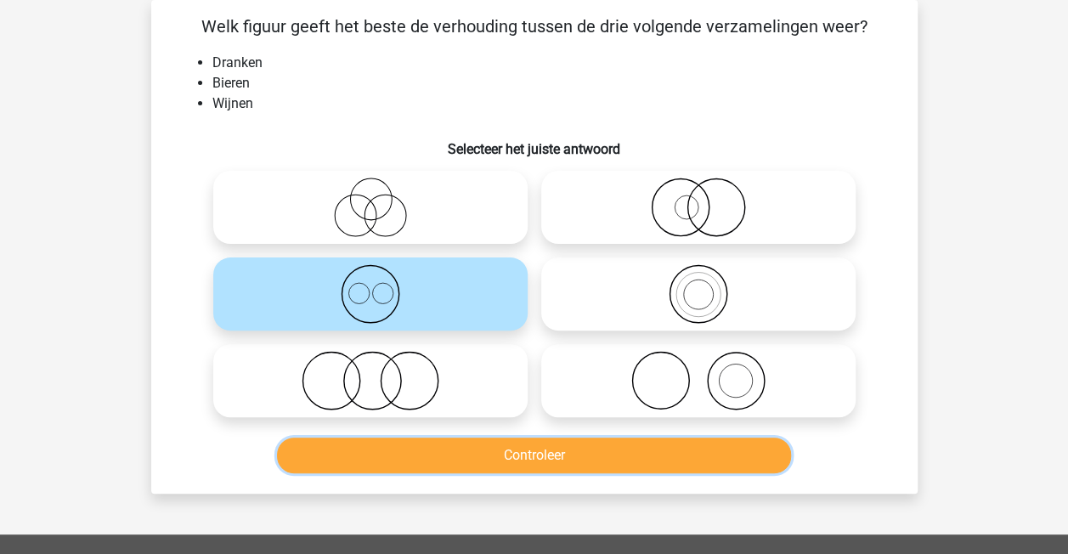
click at [454, 466] on button "Controleer" at bounding box center [534, 456] width 514 height 36
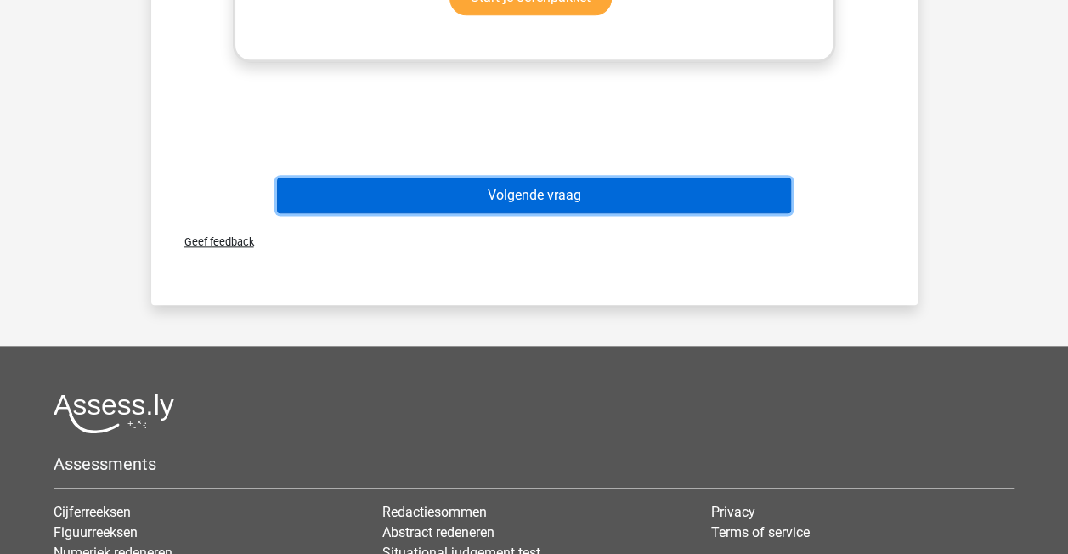
click at [474, 192] on button "Volgende vraag" at bounding box center [534, 196] width 514 height 36
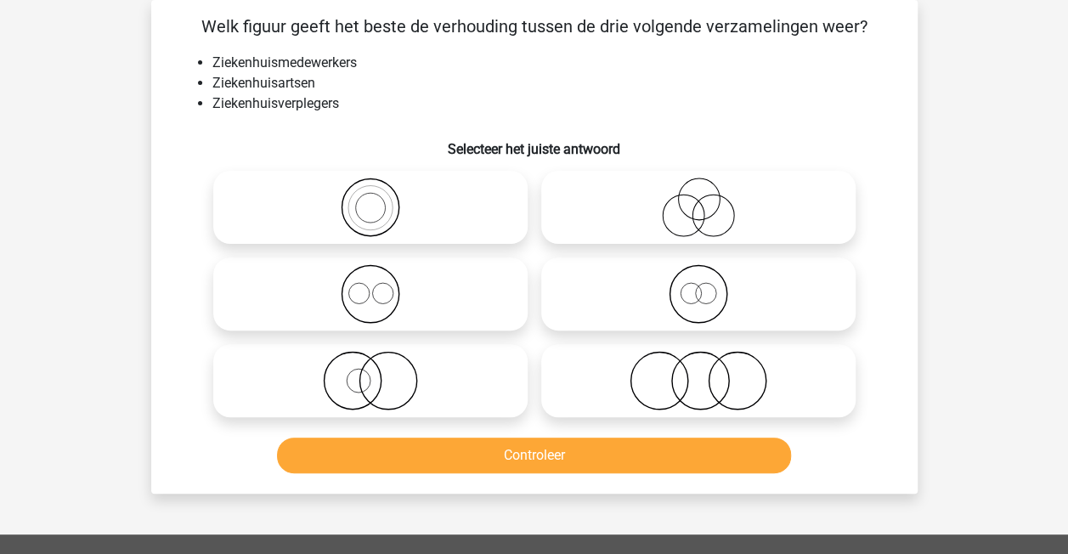
click at [387, 302] on icon at bounding box center [370, 293] width 301 height 59
click at [382, 286] on input "radio" at bounding box center [375, 279] width 11 height 11
radio input "true"
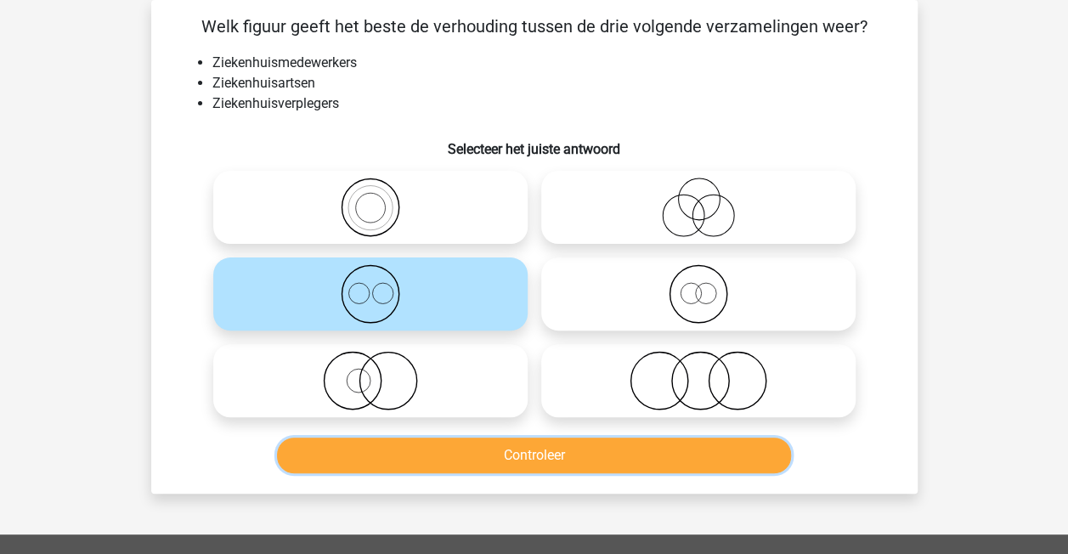
click at [391, 448] on button "Controleer" at bounding box center [534, 456] width 514 height 36
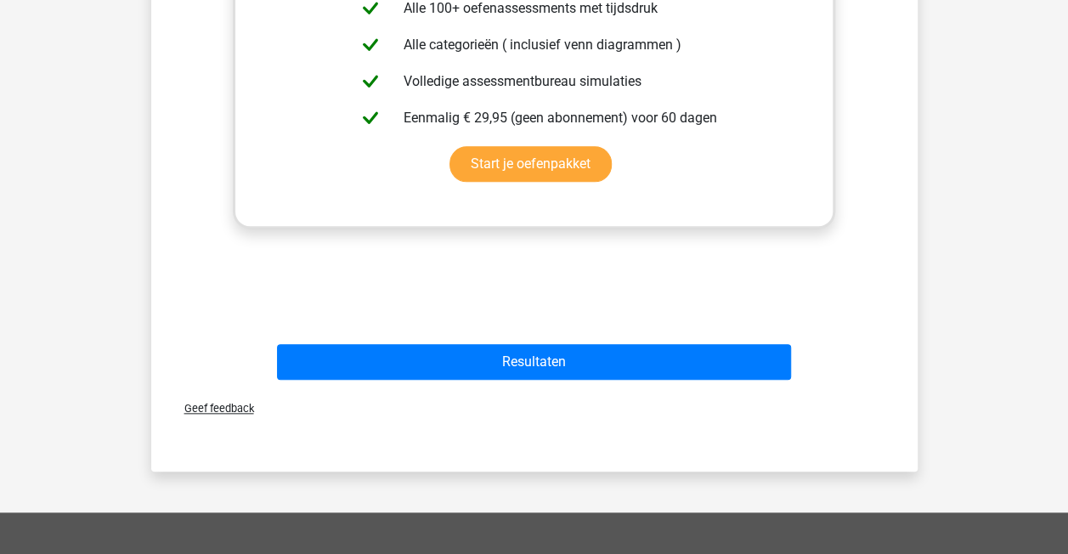
scroll to position [822, 0]
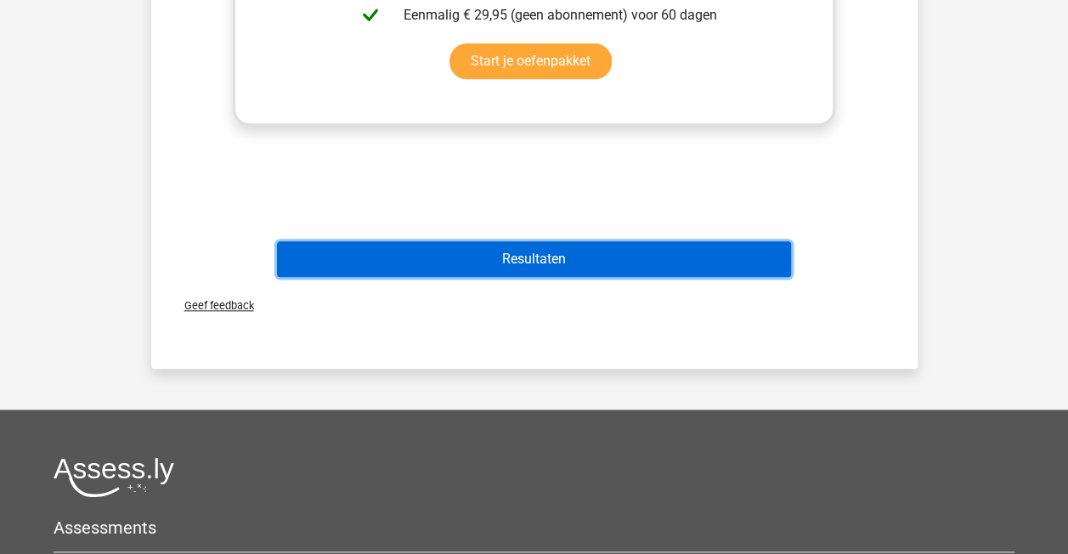
click at [489, 252] on button "Resultaten" at bounding box center [534, 259] width 514 height 36
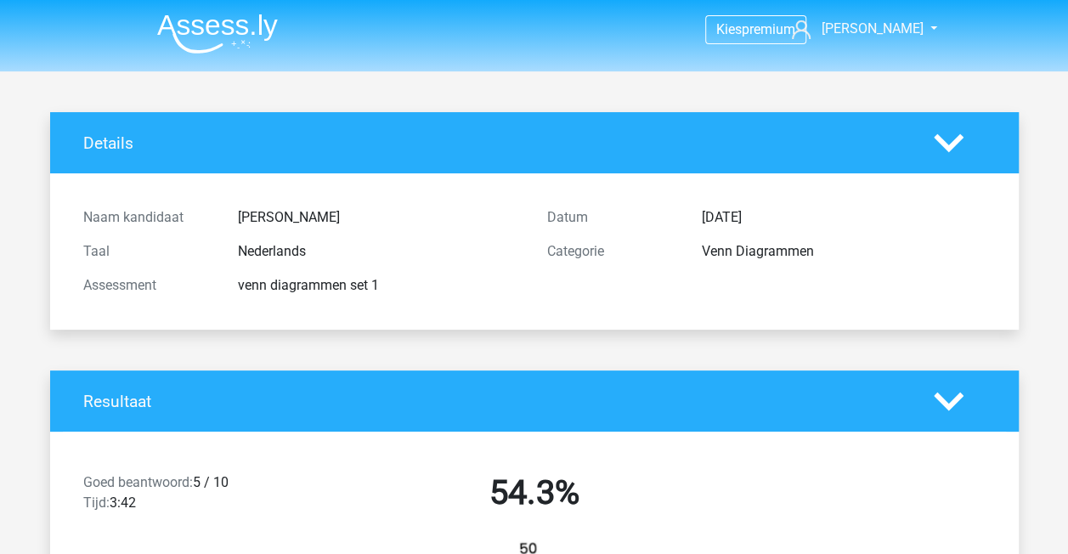
click at [212, 12] on li at bounding box center [211, 30] width 134 height 47
click at [220, 31] on img at bounding box center [217, 34] width 121 height 40
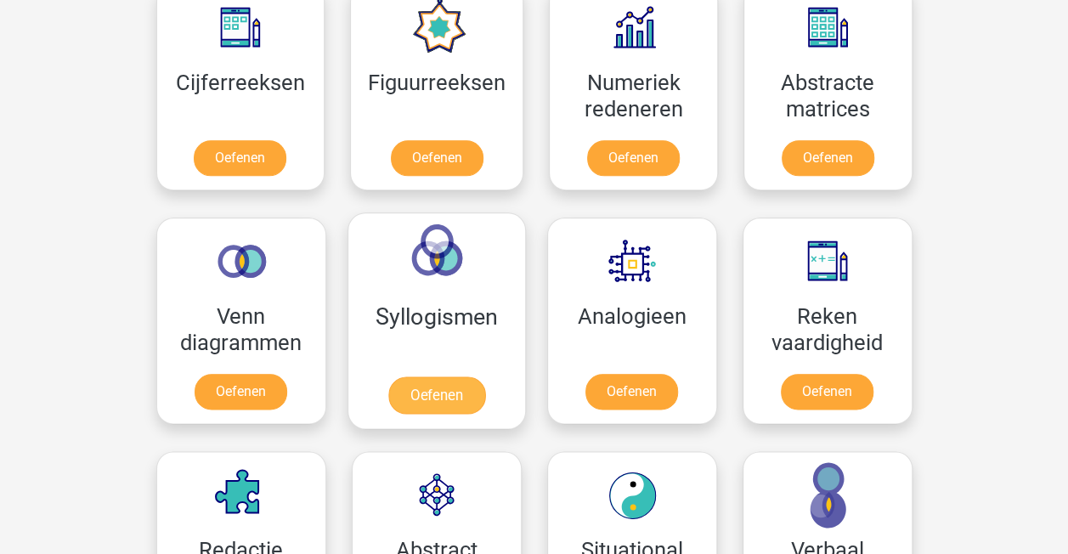
scroll to position [850, 0]
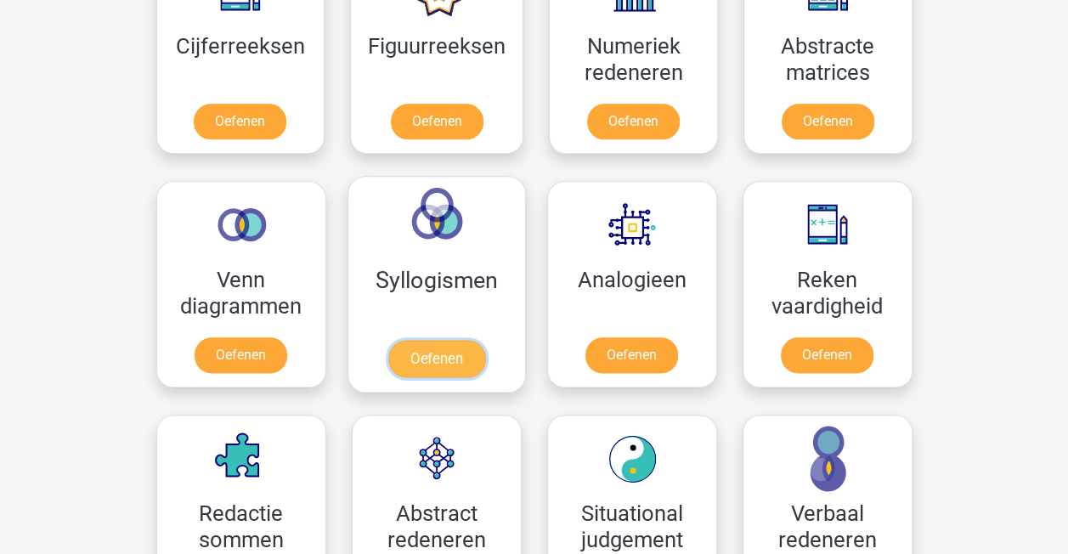
click at [438, 348] on link "Oefenen" at bounding box center [435, 358] width 97 height 37
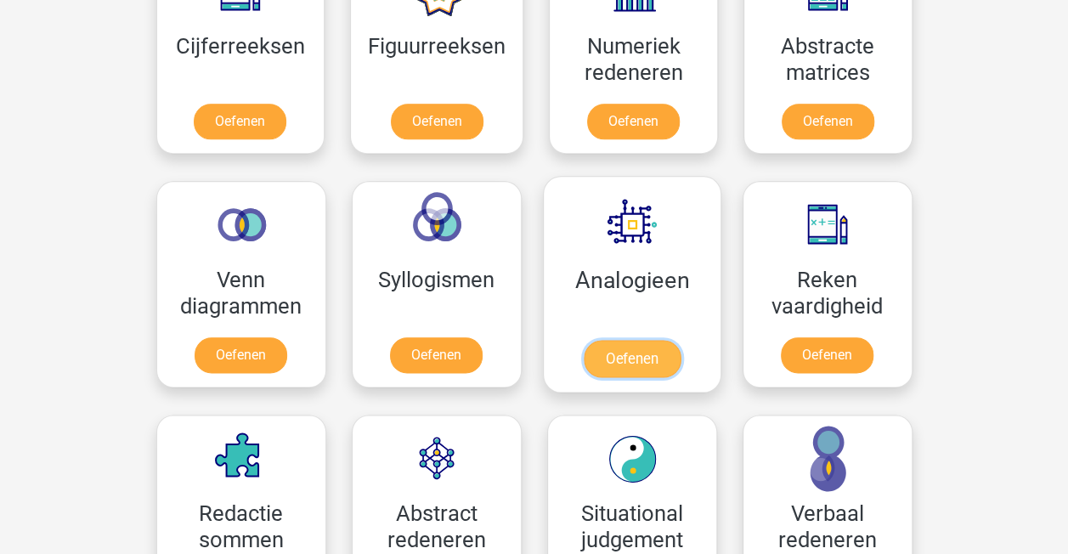
click at [617, 351] on link "Oefenen" at bounding box center [631, 358] width 97 height 37
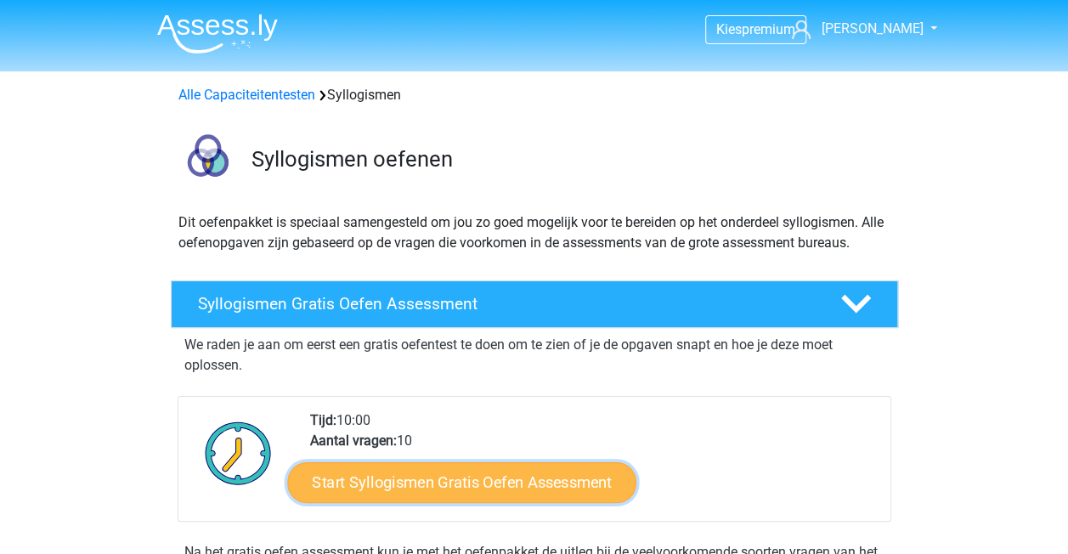
click at [427, 483] on link "Start Syllogismen Gratis Oefen Assessment" at bounding box center [461, 481] width 349 height 41
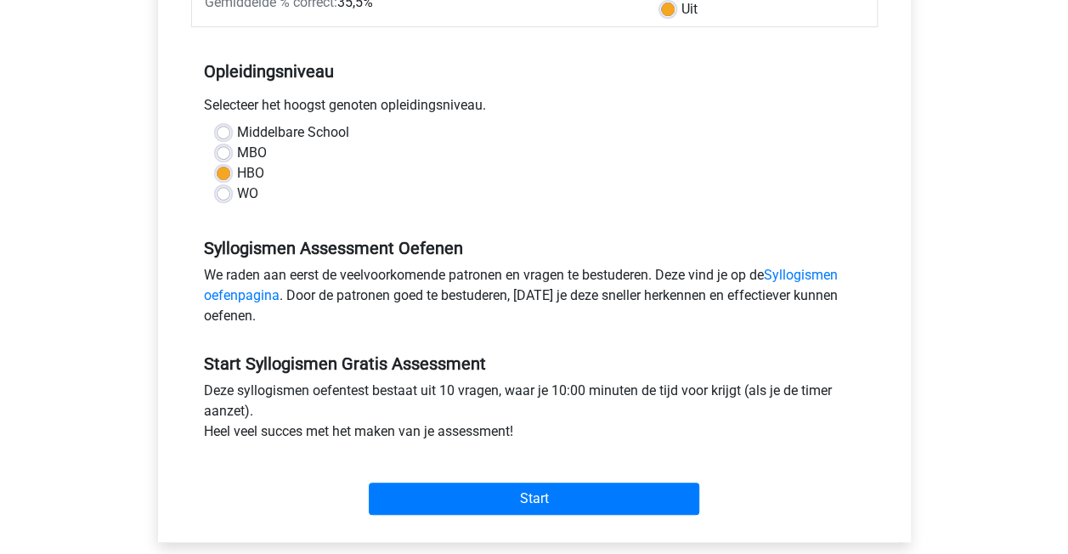
scroll to position [361, 0]
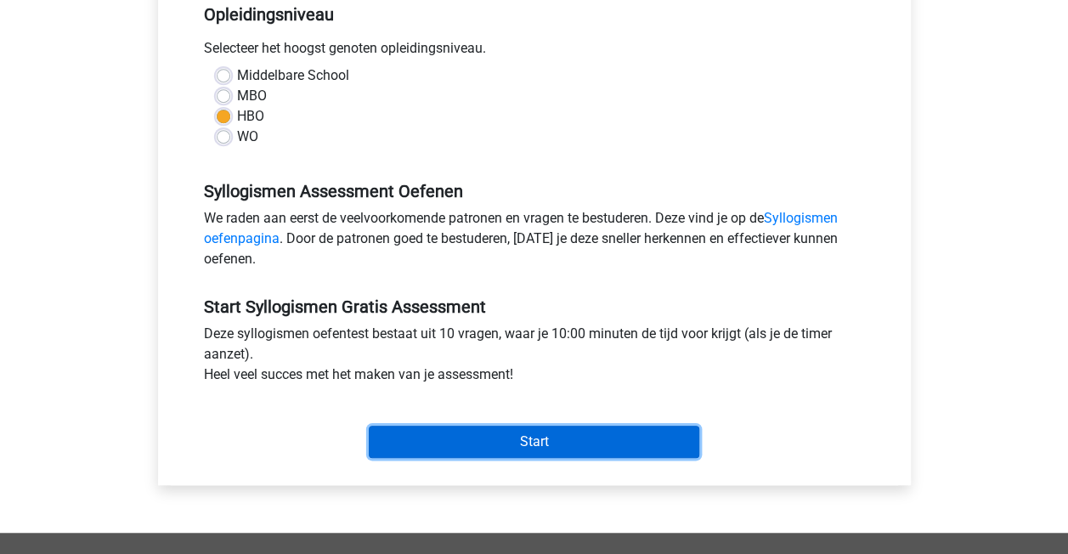
click at [407, 427] on input "Start" at bounding box center [534, 442] width 331 height 32
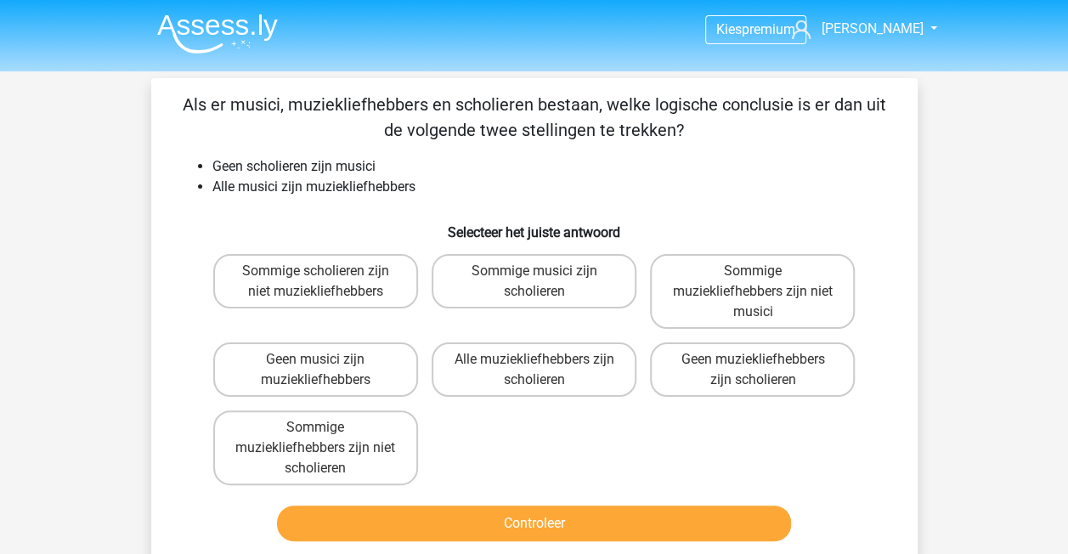
drag, startPoint x: 218, startPoint y: 81, endPoint x: 228, endPoint y: 112, distance: 33.1
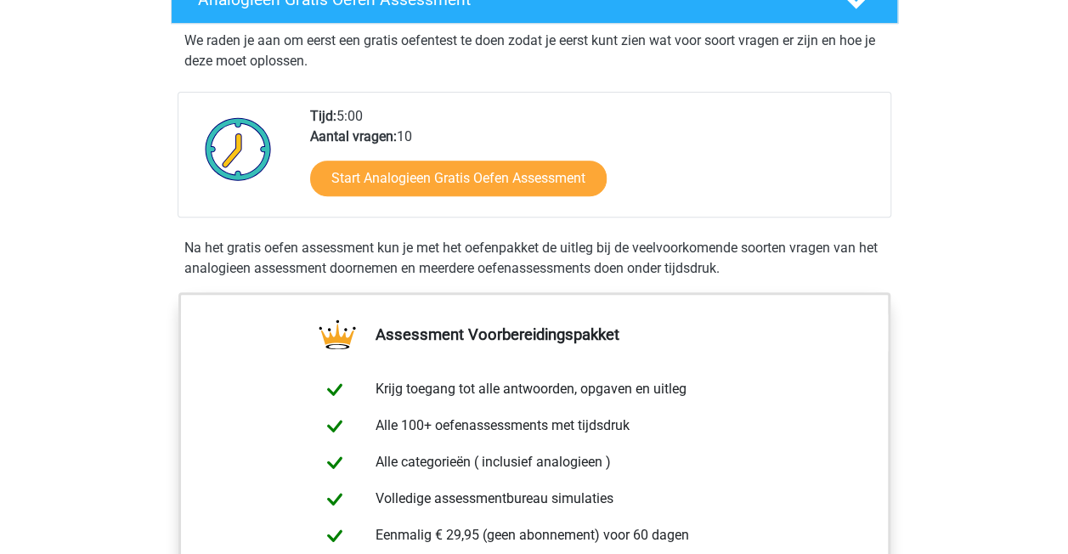
scroll to position [319, 0]
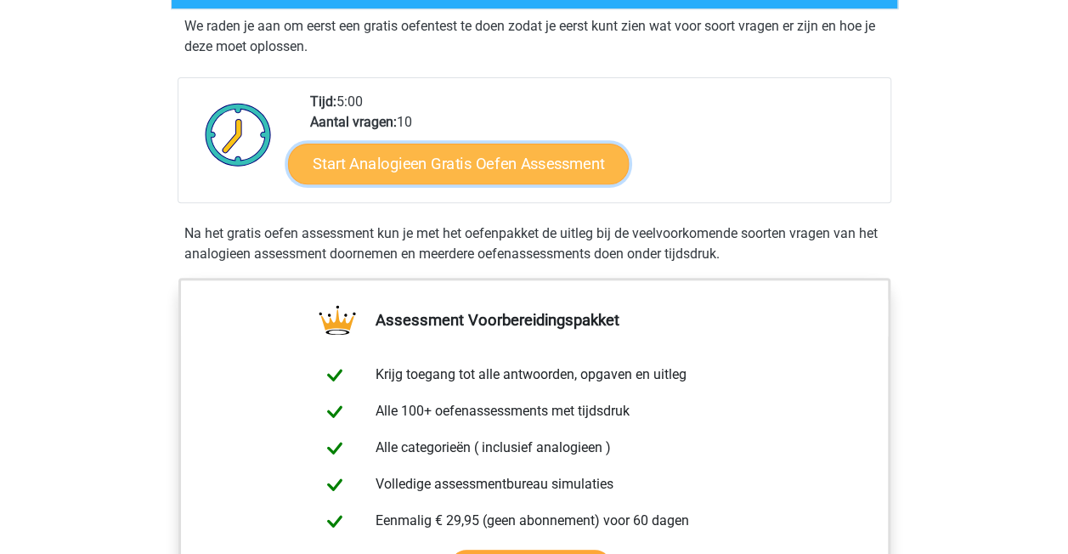
click at [491, 175] on link "Start Analogieen Gratis Oefen Assessment" at bounding box center [458, 163] width 341 height 41
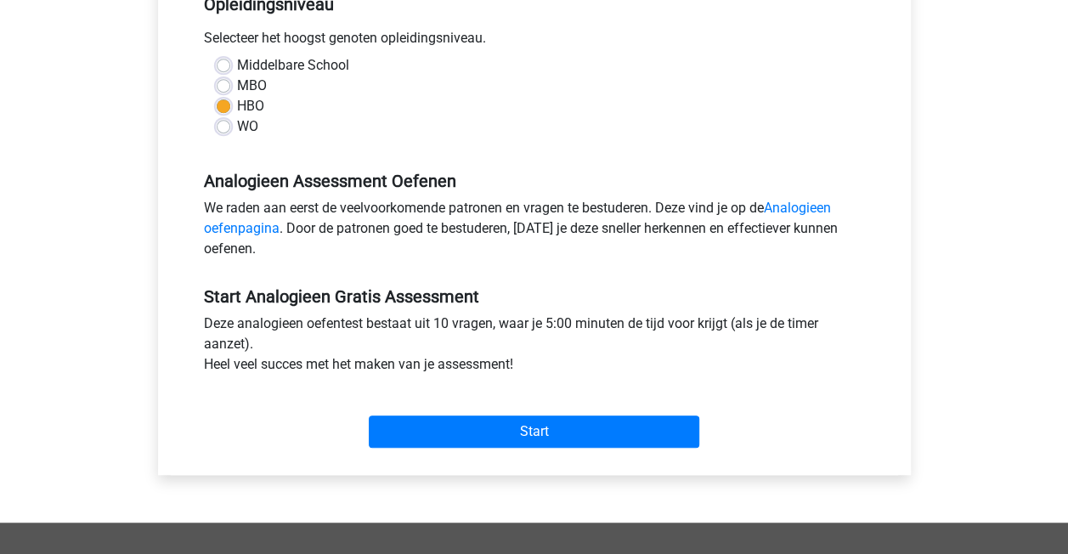
scroll to position [382, 0]
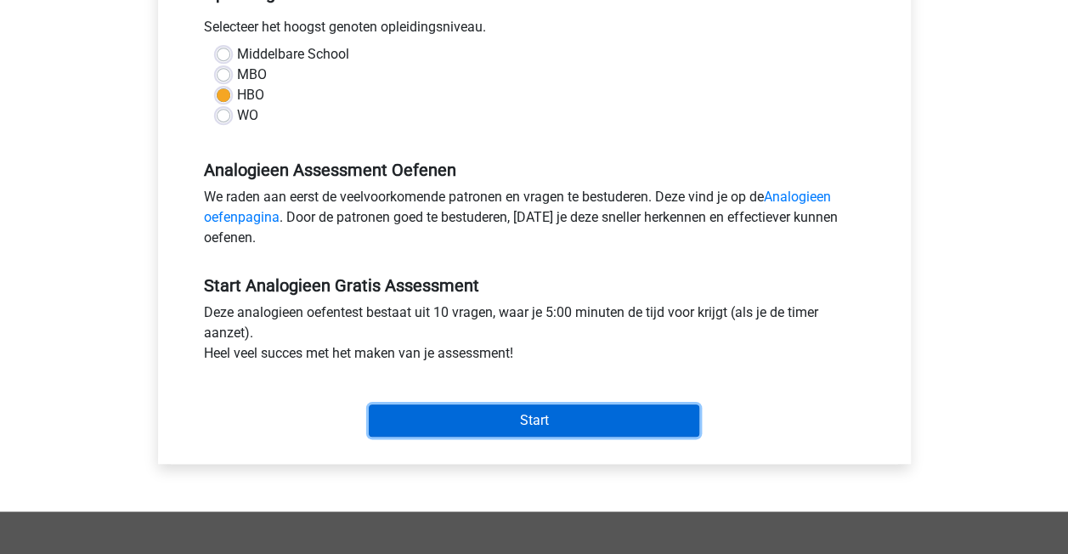
click at [433, 431] on input "Start" at bounding box center [534, 420] width 331 height 32
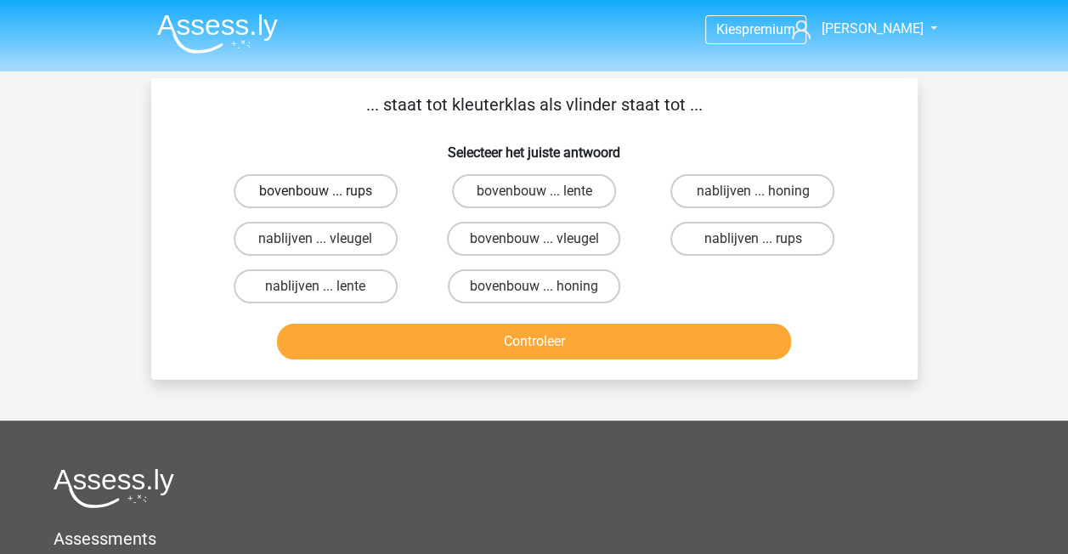
click at [383, 184] on label "bovenbouw ... rups" at bounding box center [316, 191] width 164 height 34
click at [326, 191] on input "bovenbouw ... rups" at bounding box center [320, 196] width 11 height 11
radio input "true"
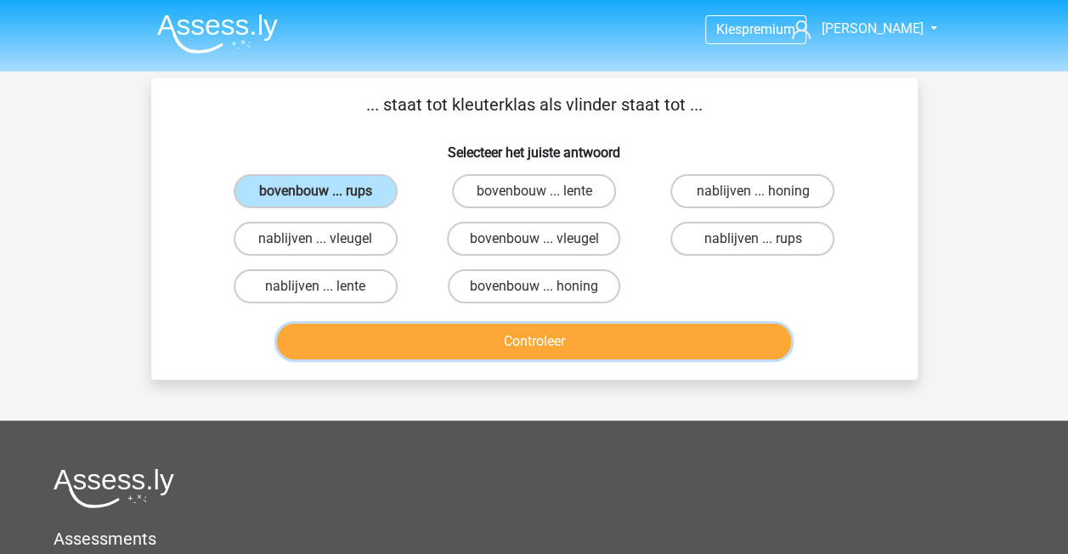
click at [425, 337] on button "Controleer" at bounding box center [534, 342] width 514 height 36
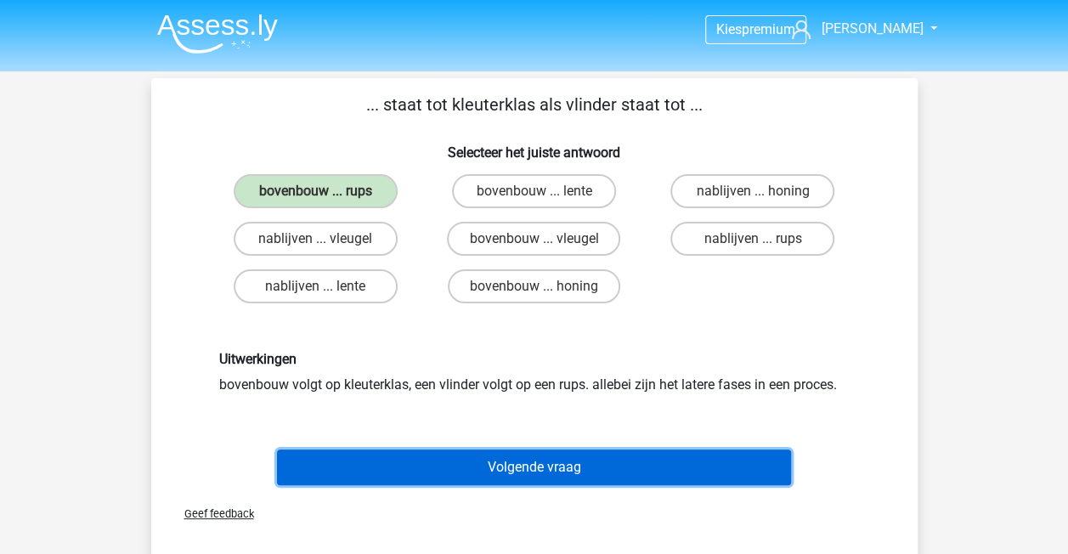
click at [505, 478] on button "Volgende vraag" at bounding box center [534, 467] width 514 height 36
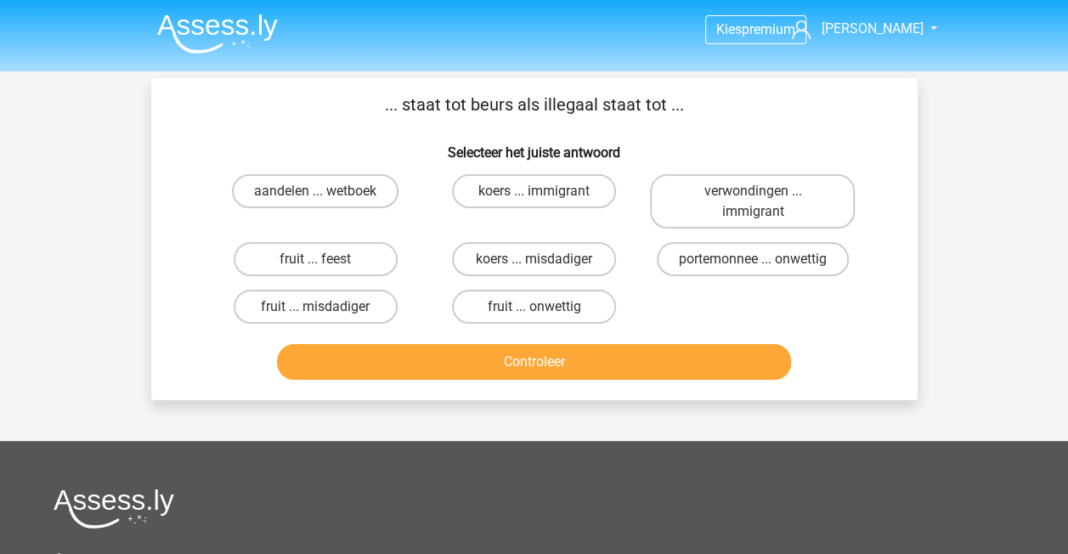
scroll to position [78, 0]
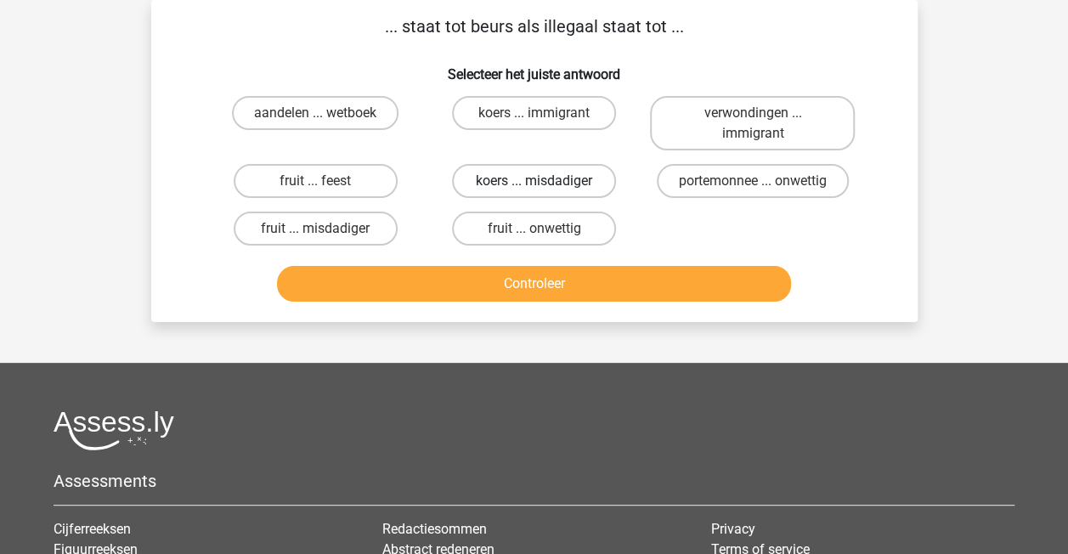
click at [519, 191] on label "koers ... misdadiger" at bounding box center [534, 181] width 164 height 34
click at [534, 191] on input "koers ... misdadiger" at bounding box center [539, 186] width 11 height 11
radio input "true"
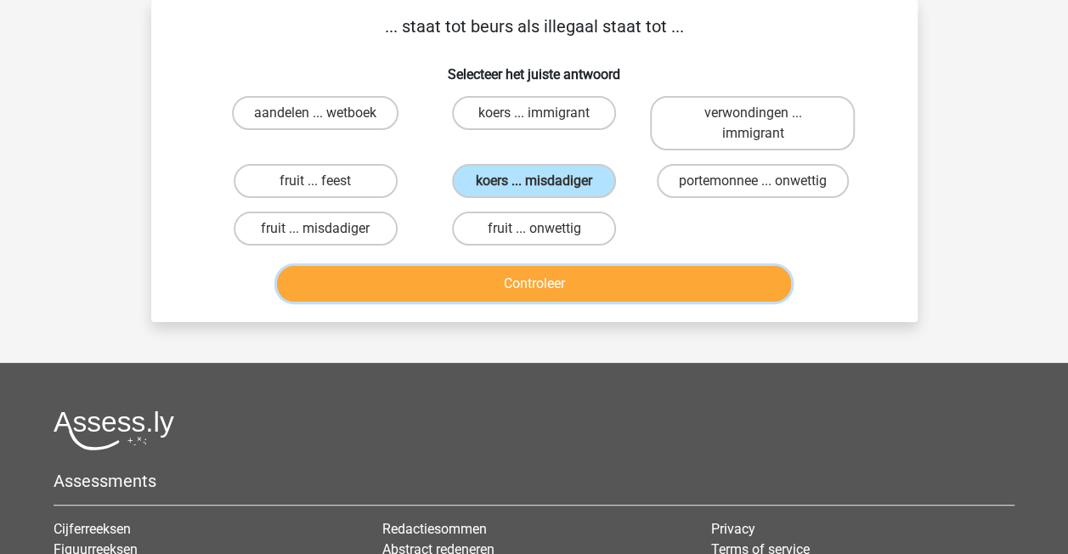
click at [529, 282] on button "Controleer" at bounding box center [534, 284] width 514 height 36
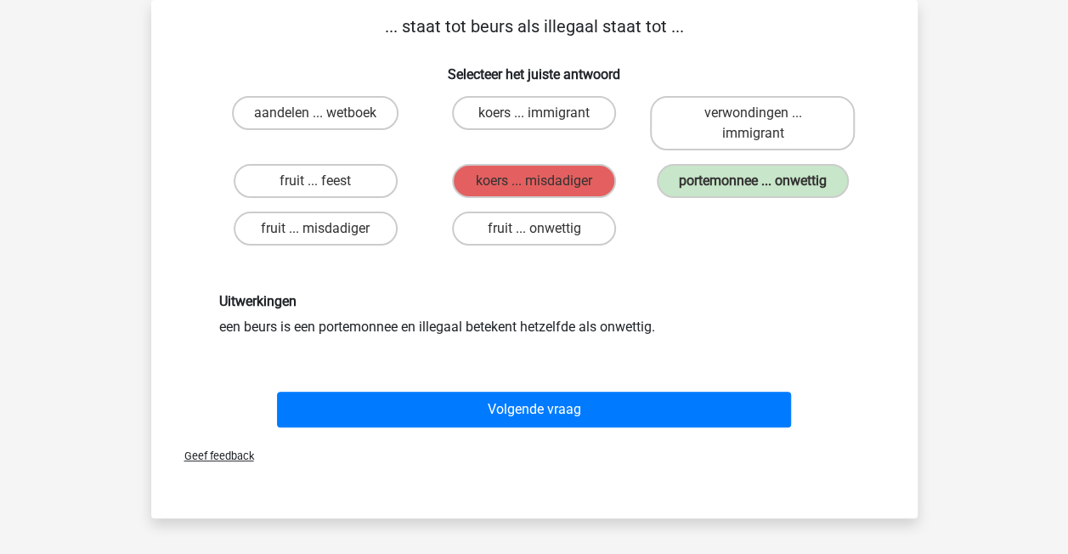
click at [512, 386] on div "Volgende vraag" at bounding box center [534, 406] width 712 height 56
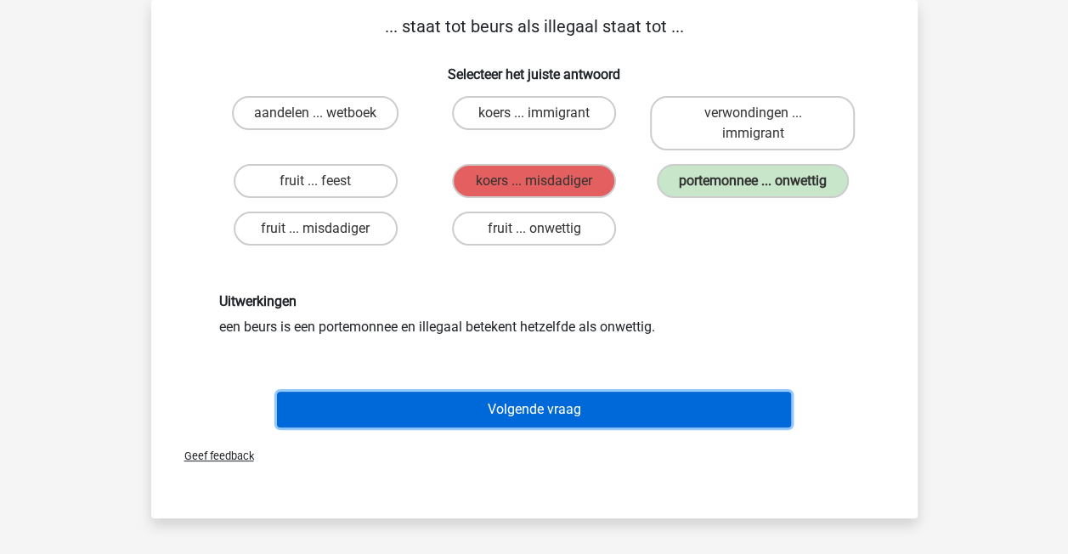
click at [503, 411] on button "Volgende vraag" at bounding box center [534, 410] width 514 height 36
